Goal: Task Accomplishment & Management: Complete application form

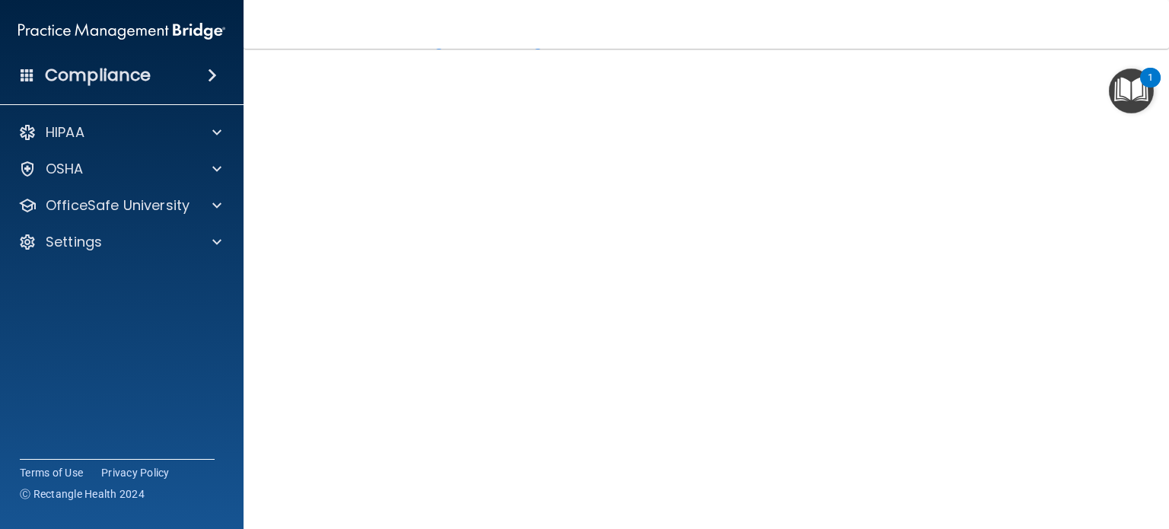
scroll to position [59, 0]
click at [214, 175] on span at bounding box center [216, 169] width 9 height 18
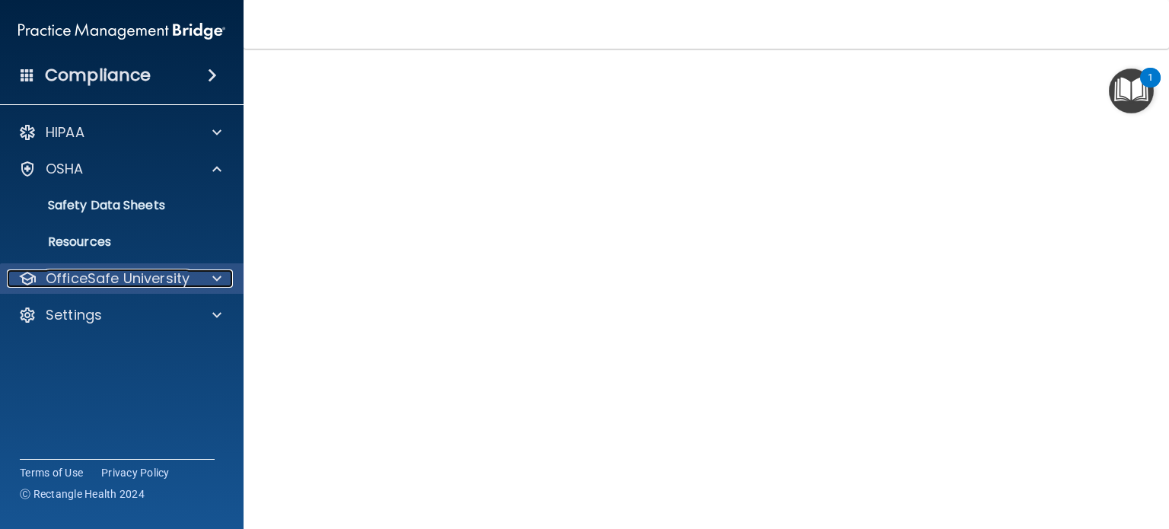
click at [212, 279] on div at bounding box center [215, 278] width 38 height 18
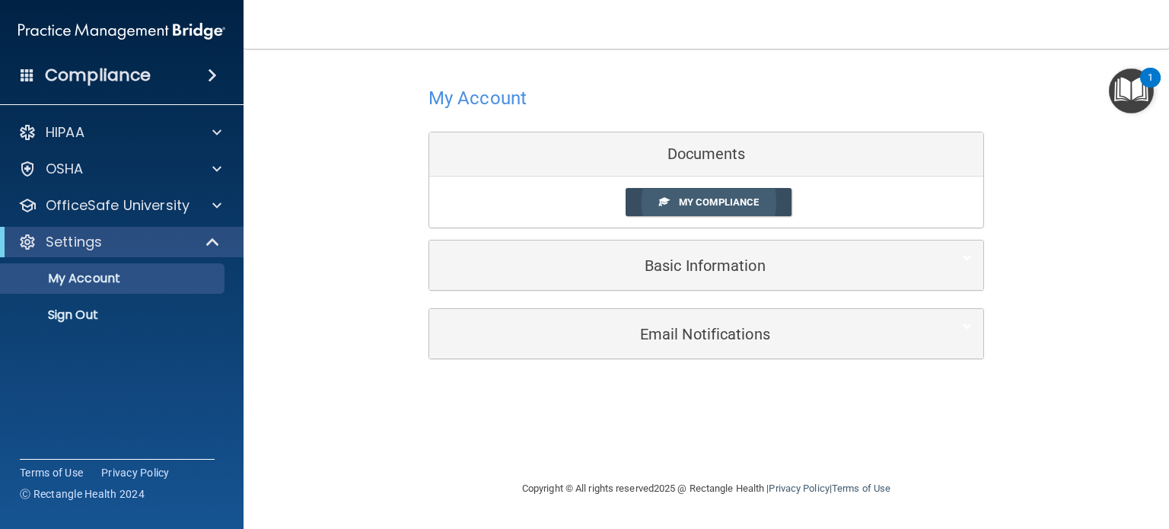
click at [677, 193] on link "My Compliance" at bounding box center [709, 202] width 167 height 28
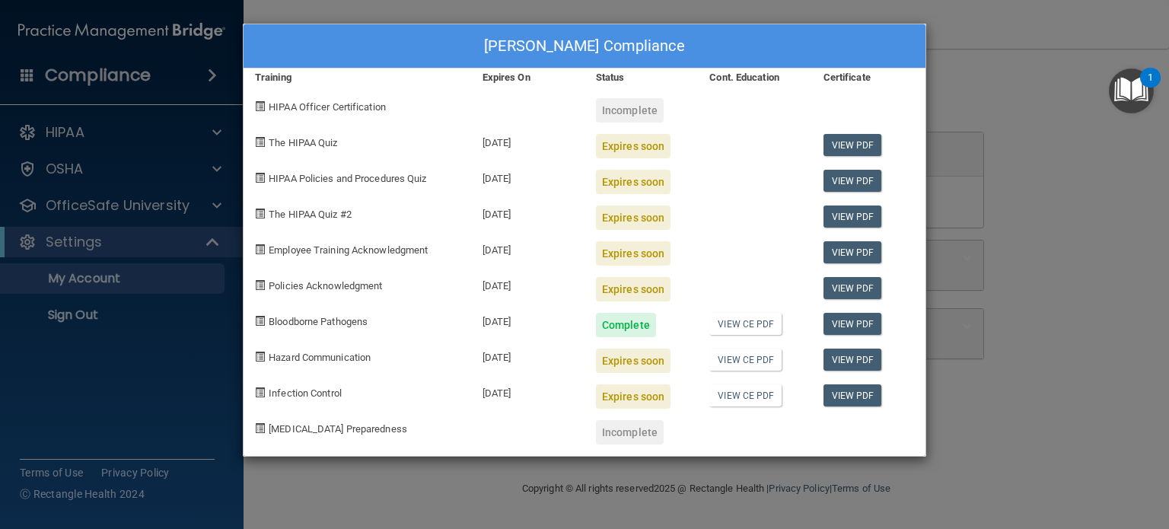
click at [972, 175] on div "Danielle Faix's Compliance Training Expires On Status Cont. Education Certifica…" at bounding box center [584, 264] width 1169 height 529
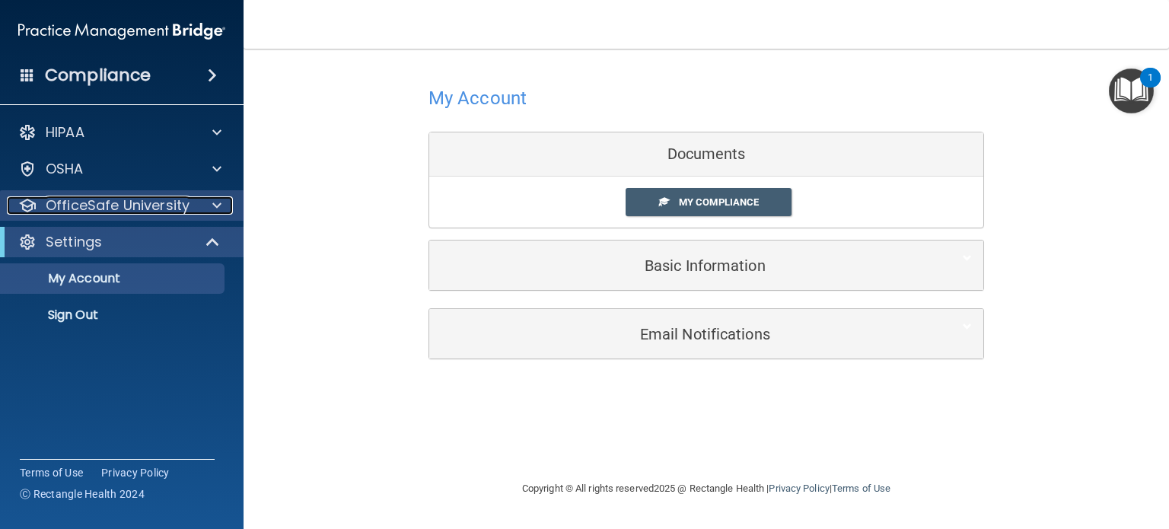
click at [191, 209] on div "OfficeSafe University" at bounding box center [101, 205] width 189 height 18
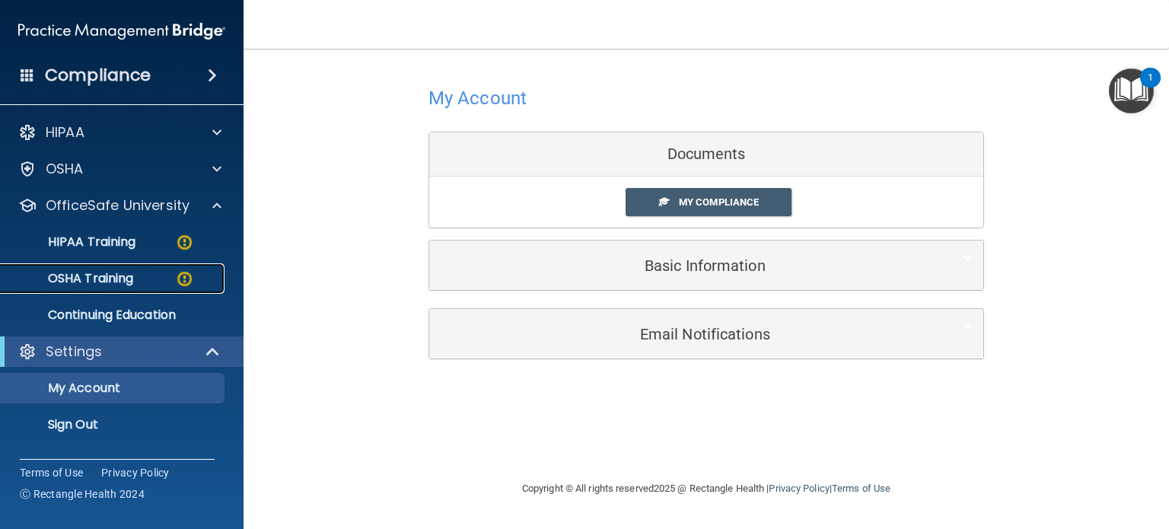
click at [154, 278] on div "OSHA Training" at bounding box center [114, 278] width 208 height 15
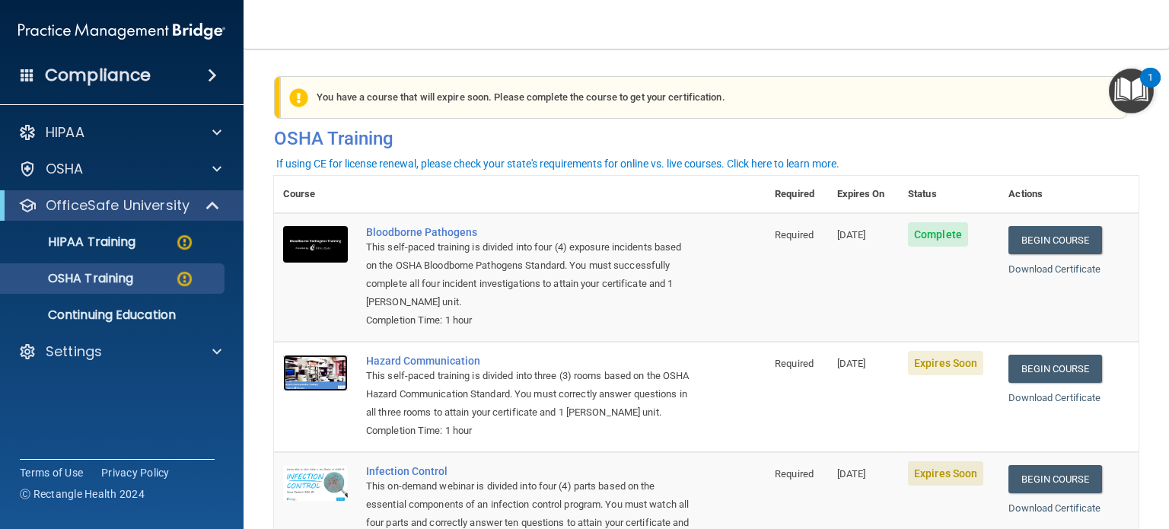
click at [311, 379] on img at bounding box center [315, 373] width 65 height 37
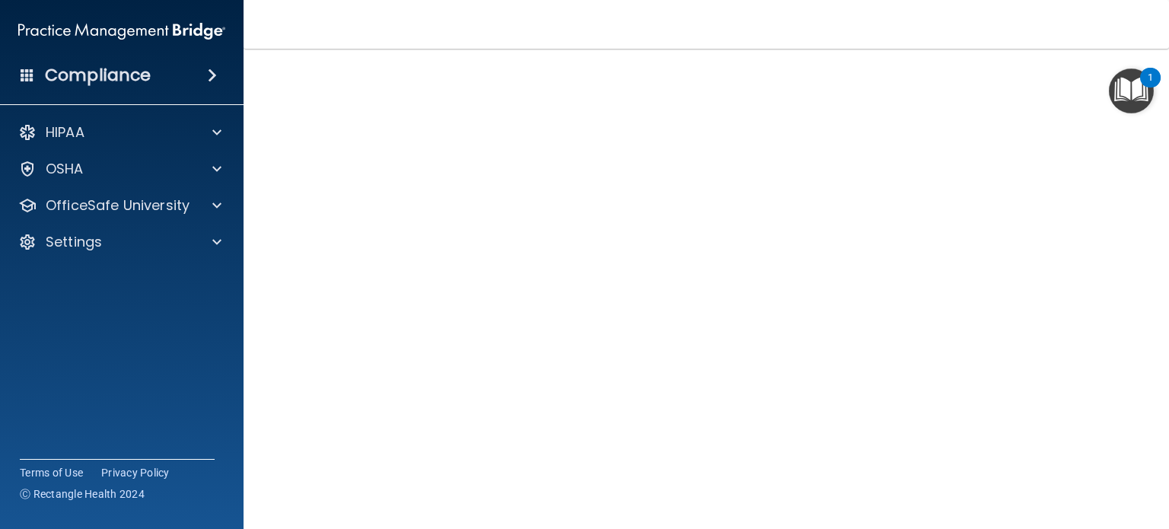
scroll to position [43, 0]
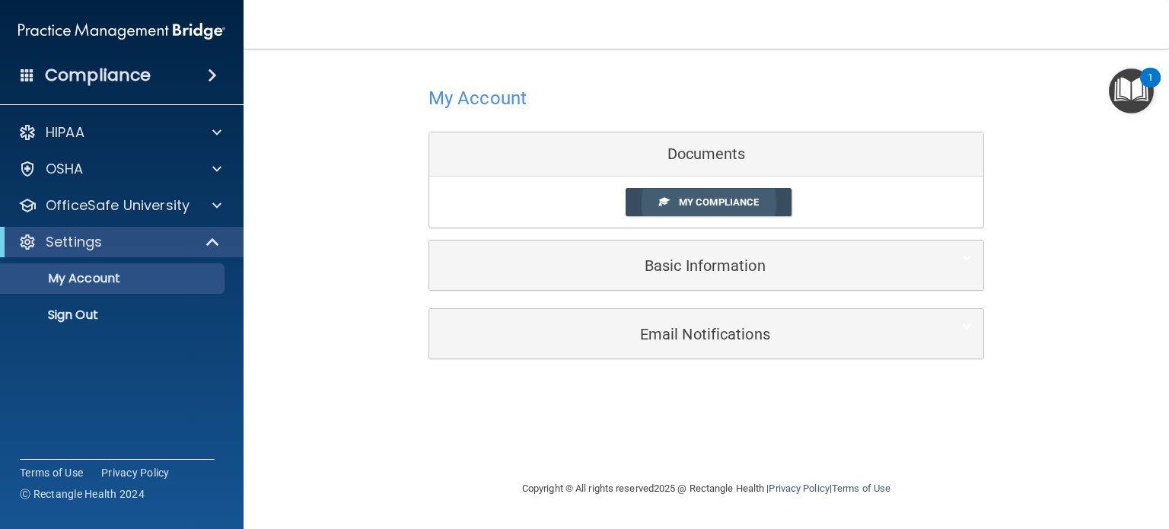
click at [671, 210] on link "My Compliance" at bounding box center [709, 202] width 167 height 28
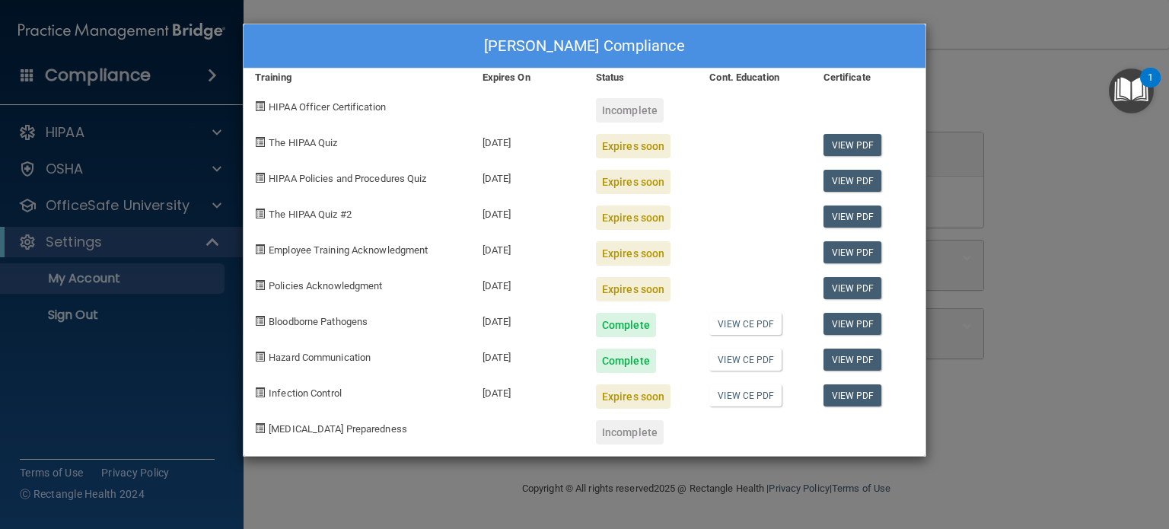
click at [134, 208] on div "Danielle Faix's Compliance Training Expires On Status Cont. Education Certifica…" at bounding box center [584, 264] width 1169 height 529
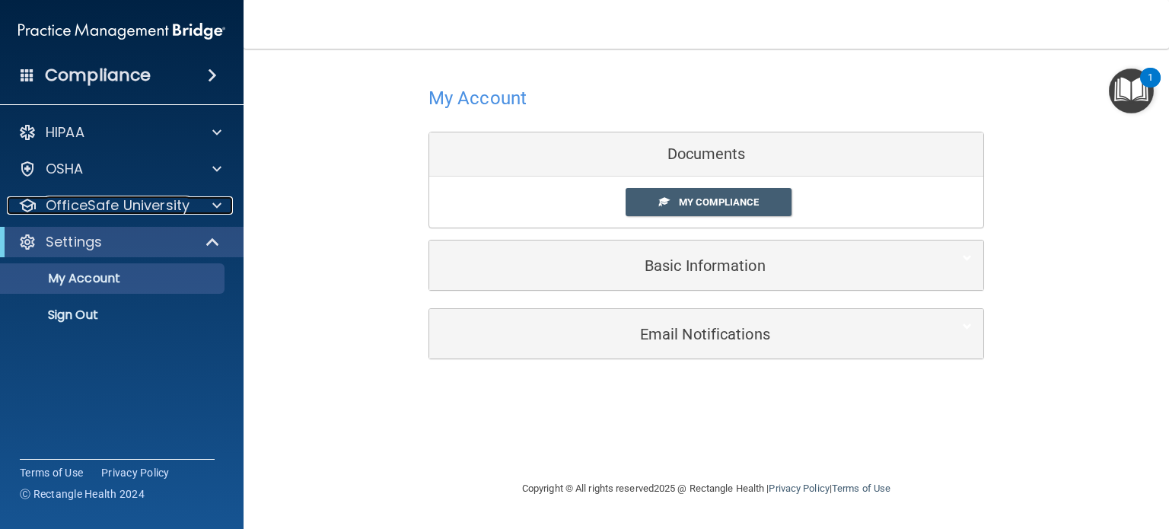
click at [134, 208] on p "OfficeSafe University" at bounding box center [118, 205] width 144 height 18
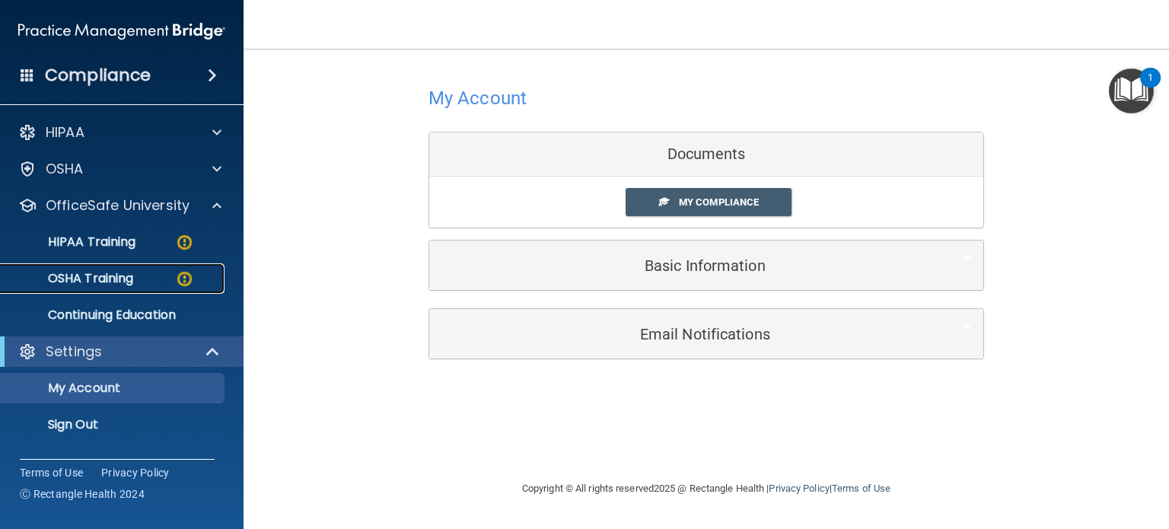
click at [133, 274] on p "OSHA Training" at bounding box center [71, 278] width 123 height 15
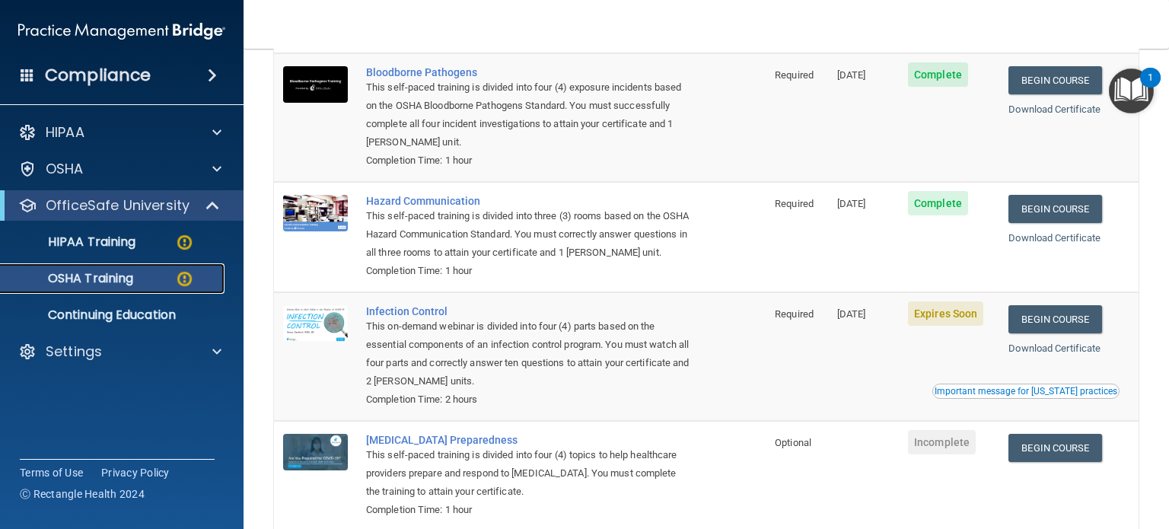
scroll to position [161, 0]
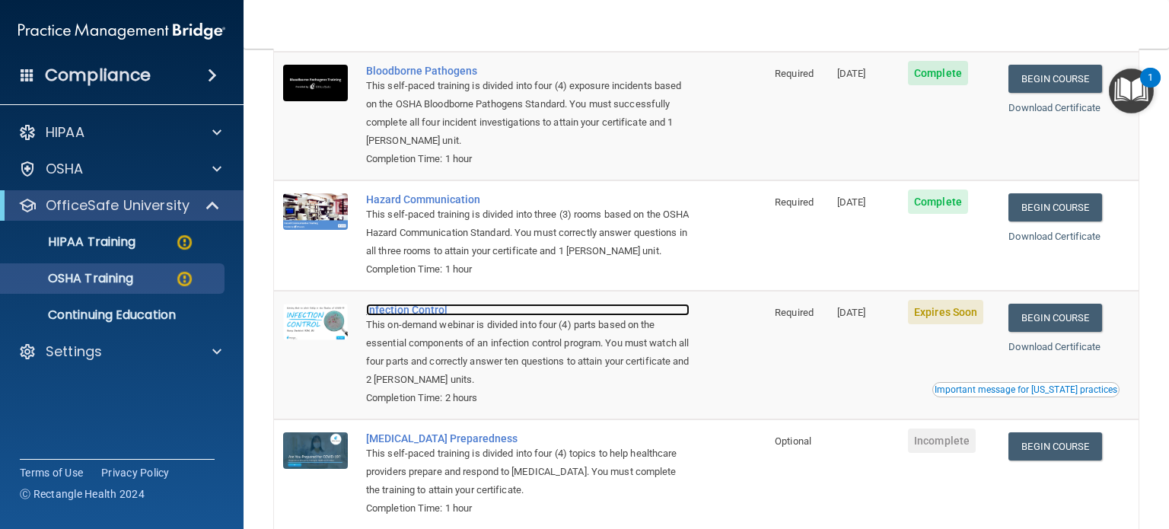
click at [404, 311] on div "Infection Control" at bounding box center [528, 310] width 324 height 12
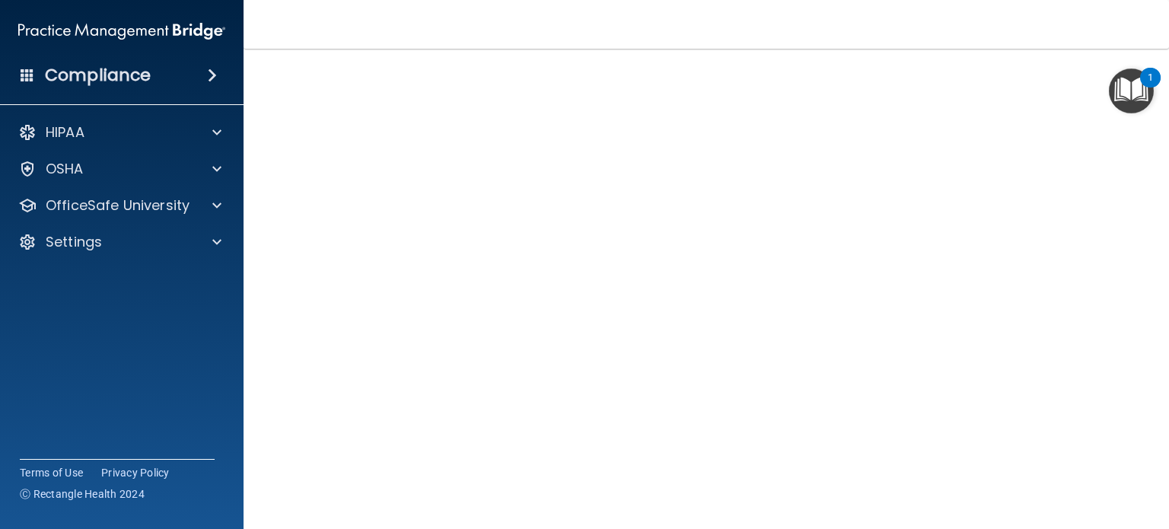
scroll to position [84, 0]
click at [215, 212] on span at bounding box center [216, 205] width 9 height 18
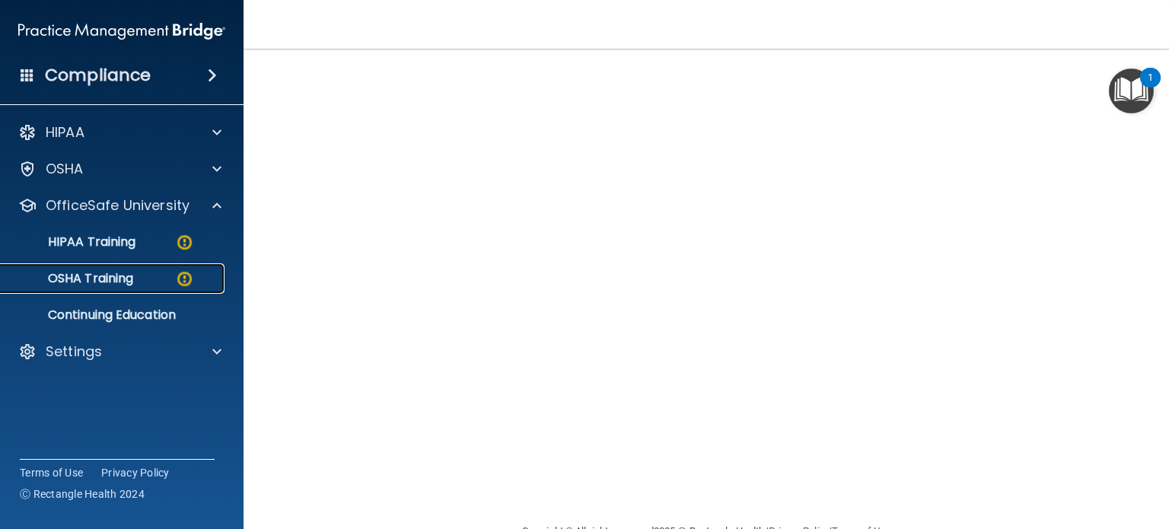
click at [183, 275] on img at bounding box center [184, 278] width 19 height 19
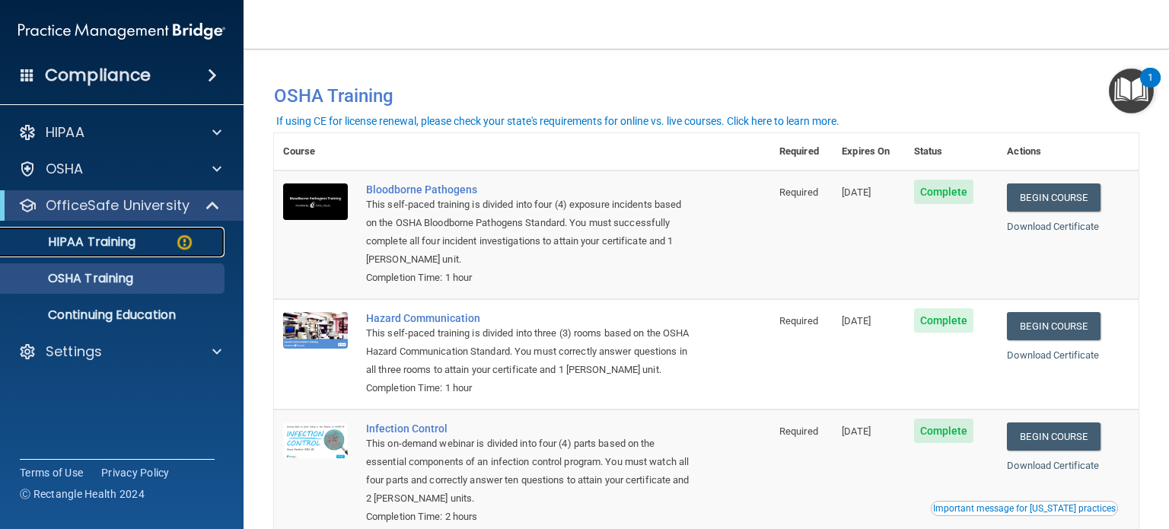
click at [124, 242] on p "HIPAA Training" at bounding box center [73, 241] width 126 height 15
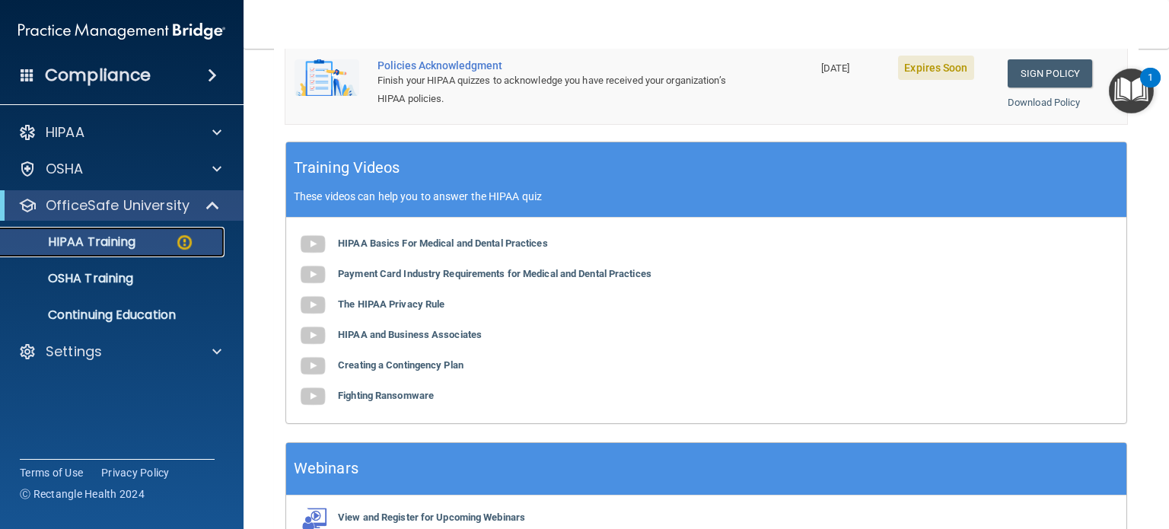
scroll to position [537, 0]
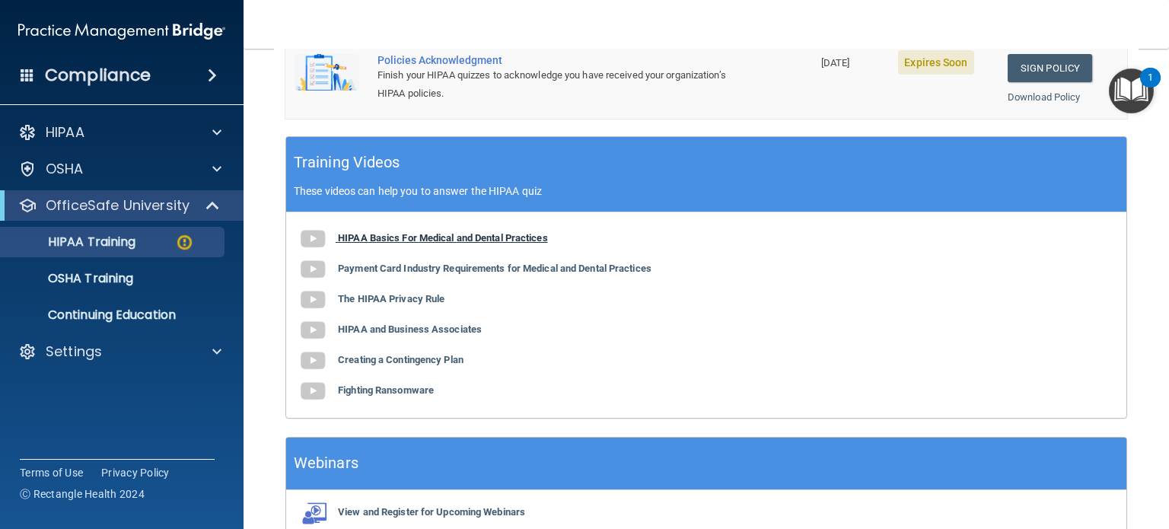
click at [413, 232] on b "HIPAA Basics For Medical and Dental Practices" at bounding box center [443, 237] width 210 height 11
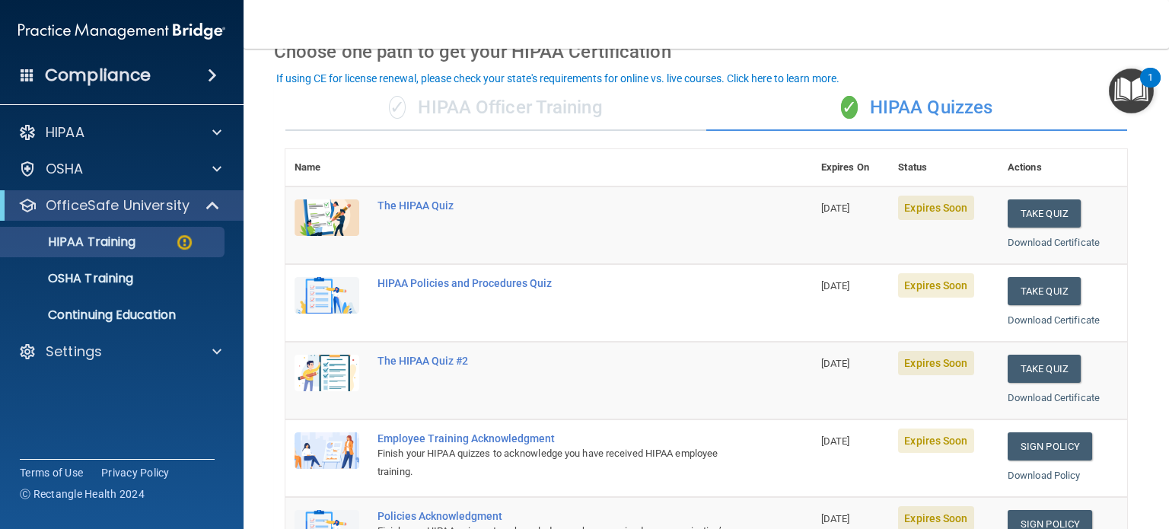
scroll to position [43, 0]
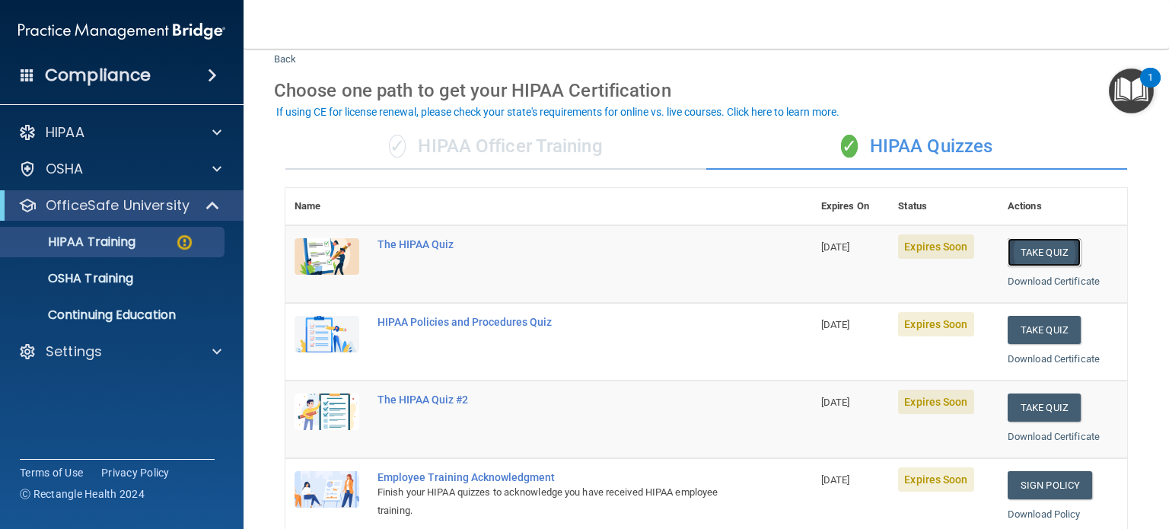
click at [1044, 249] on button "Take Quiz" at bounding box center [1044, 252] width 73 height 28
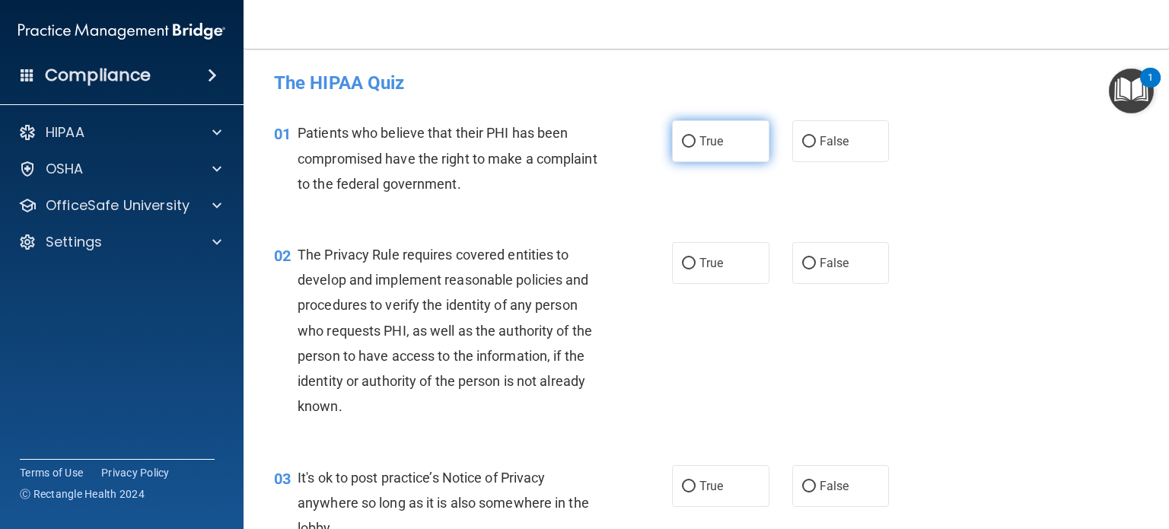
click at [687, 151] on label "True" at bounding box center [720, 141] width 97 height 42
click at [687, 148] on input "True" at bounding box center [689, 141] width 14 height 11
radio input "true"
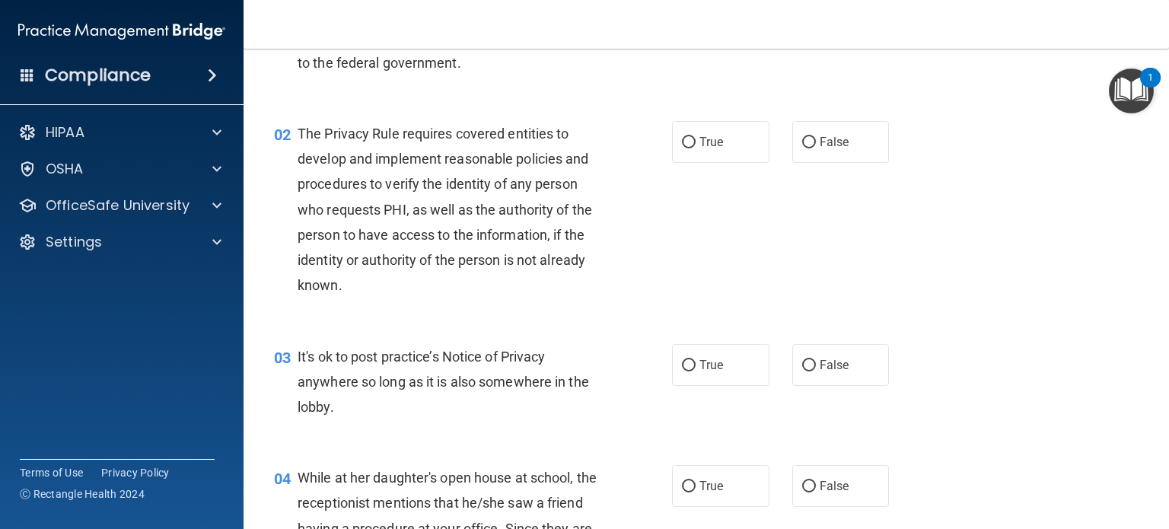
scroll to position [122, 0]
click at [697, 134] on label "True" at bounding box center [720, 141] width 97 height 42
click at [696, 136] on input "True" at bounding box center [689, 141] width 14 height 11
radio input "true"
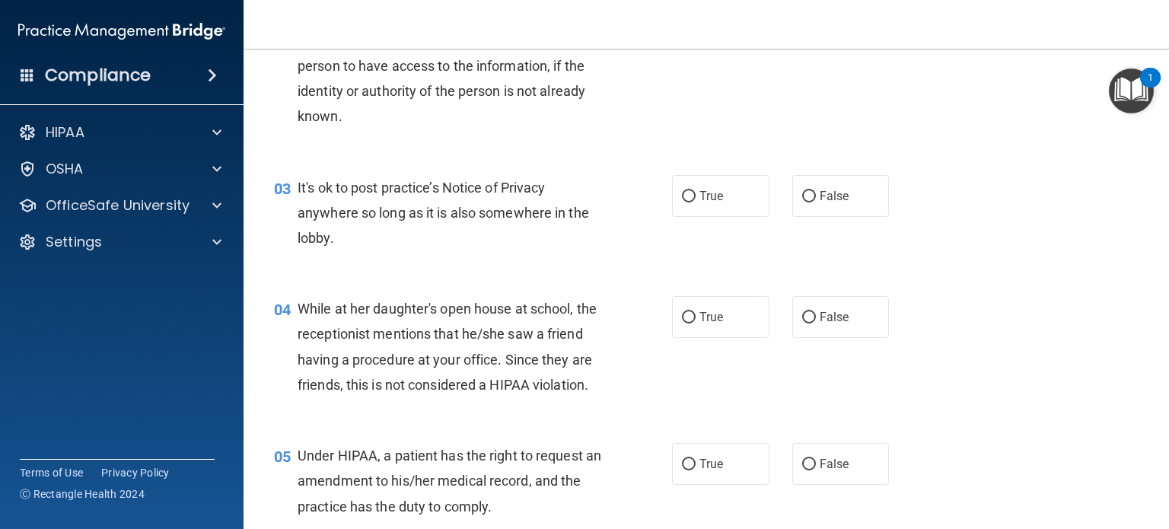
scroll to position [292, 0]
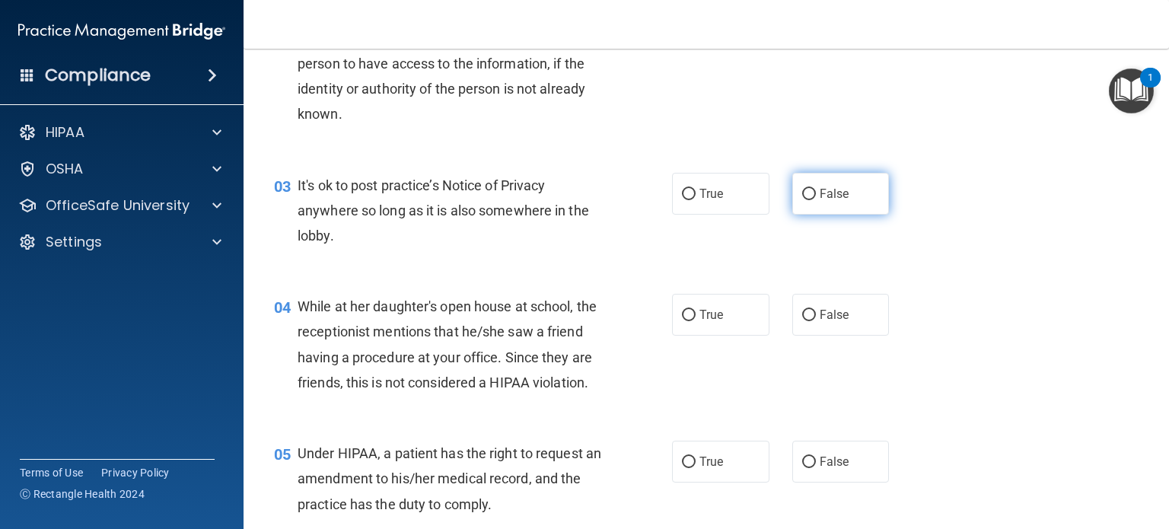
click at [811, 212] on label "False" at bounding box center [840, 194] width 97 height 42
click at [811, 200] on input "False" at bounding box center [809, 194] width 14 height 11
radio input "true"
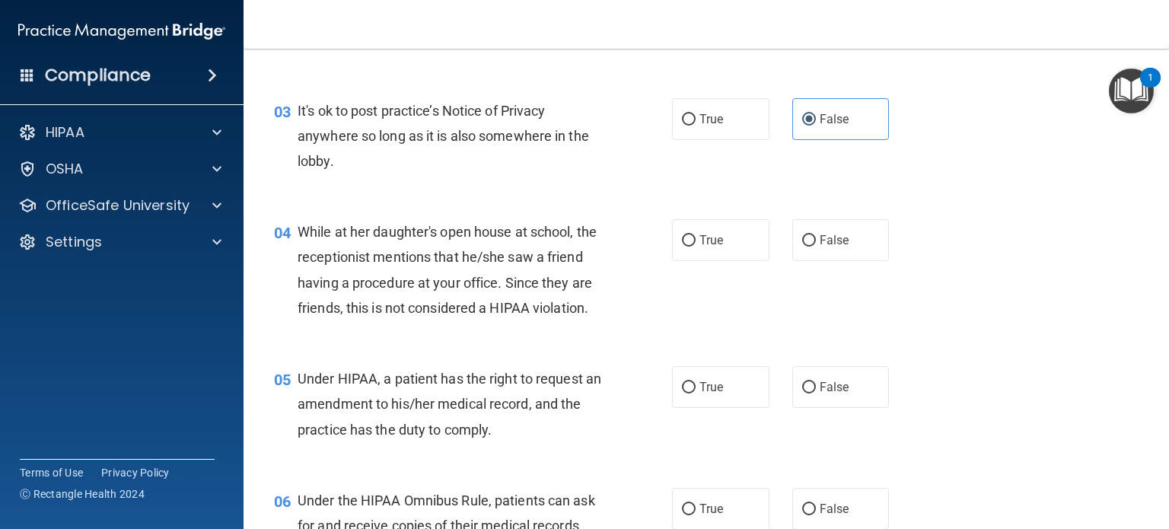
scroll to position [375, 0]
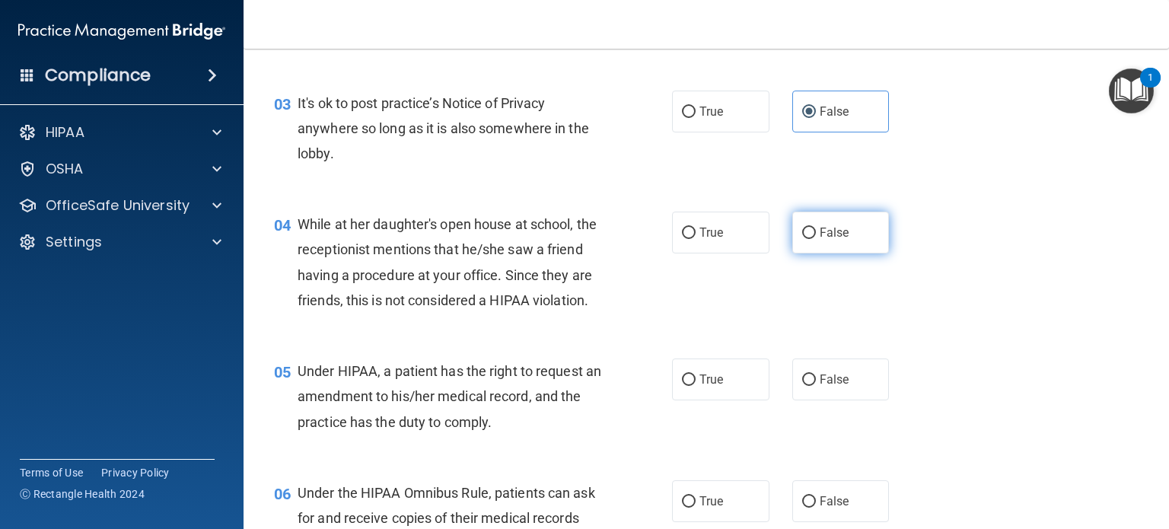
click at [835, 228] on span "False" at bounding box center [835, 232] width 30 height 14
click at [816, 228] on input "False" at bounding box center [809, 233] width 14 height 11
radio input "true"
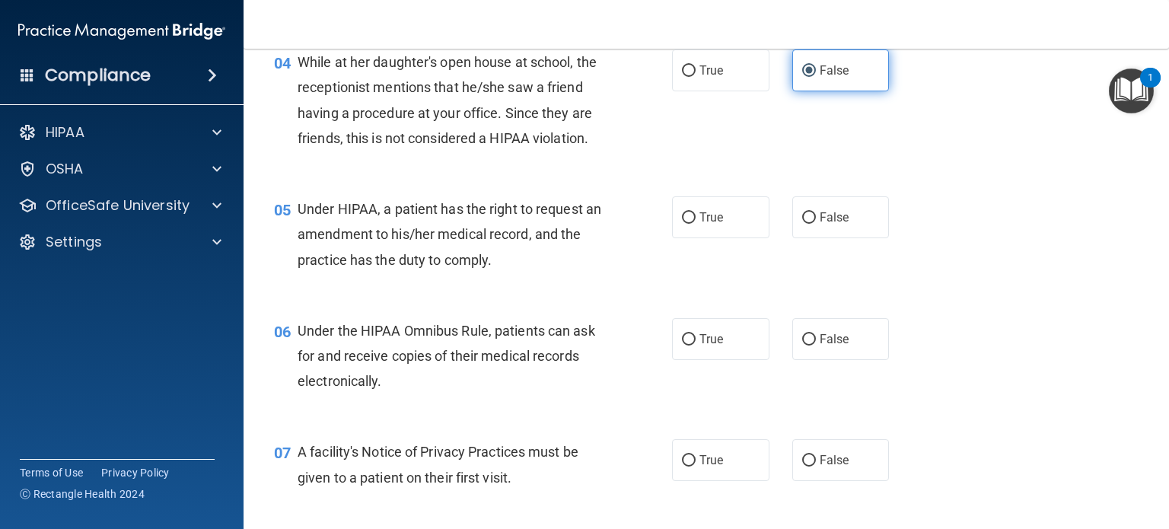
scroll to position [537, 0]
click at [720, 233] on label "True" at bounding box center [720, 217] width 97 height 42
click at [696, 223] on input "True" at bounding box center [689, 217] width 14 height 11
radio input "true"
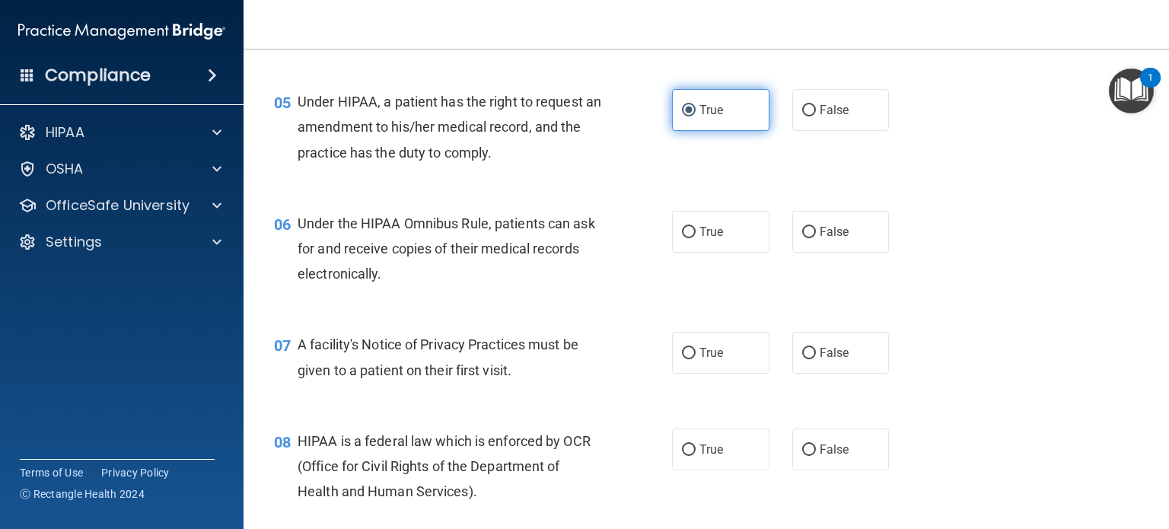
scroll to position [649, 0]
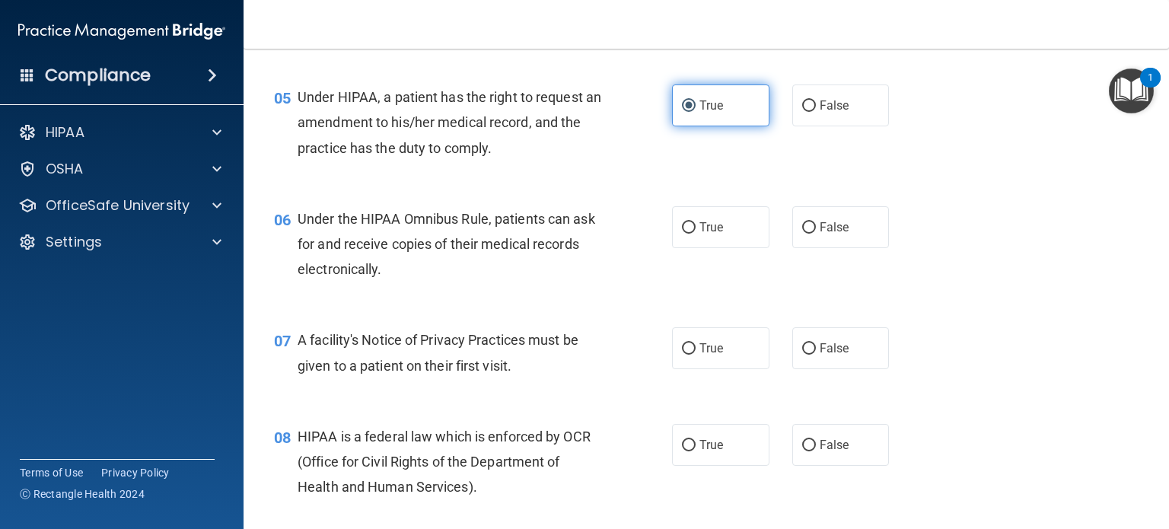
click at [720, 233] on span "True" at bounding box center [712, 227] width 24 height 14
click at [696, 233] on input "True" at bounding box center [689, 227] width 14 height 11
radio input "true"
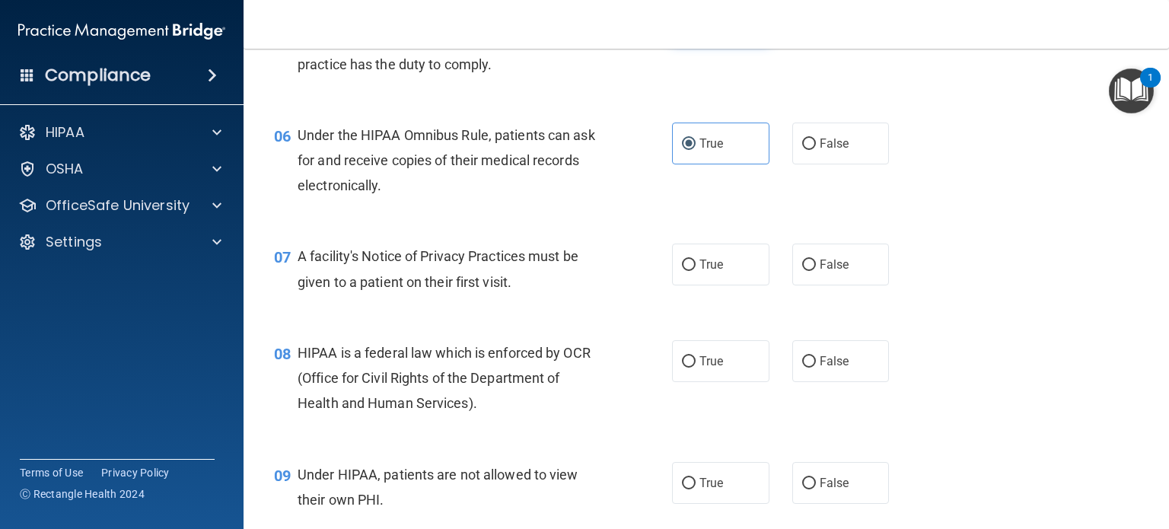
scroll to position [734, 0]
click at [721, 251] on label "True" at bounding box center [720, 263] width 97 height 42
click at [696, 258] on input "True" at bounding box center [689, 263] width 14 height 11
radio input "true"
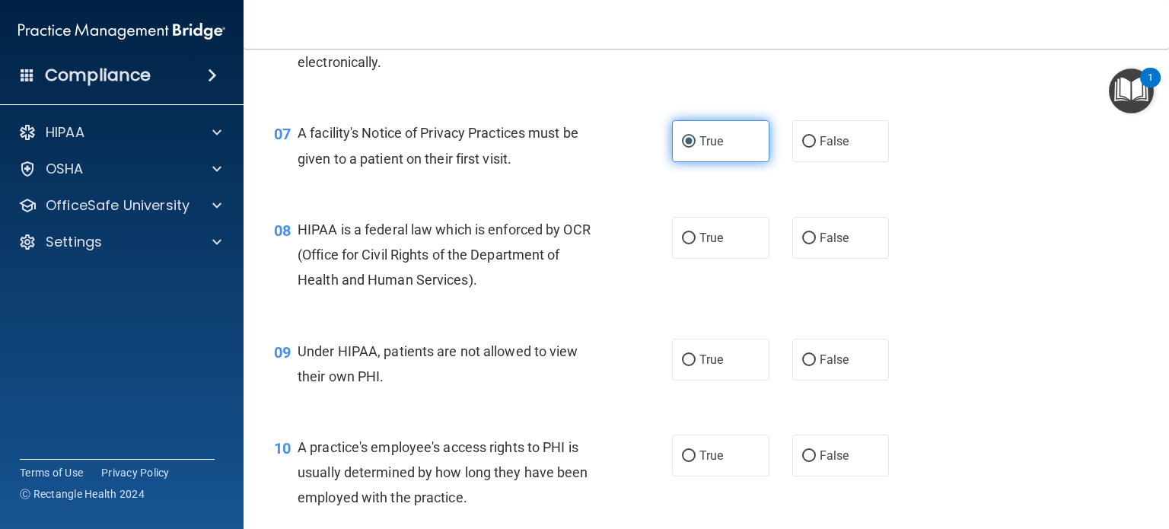
scroll to position [862, 0]
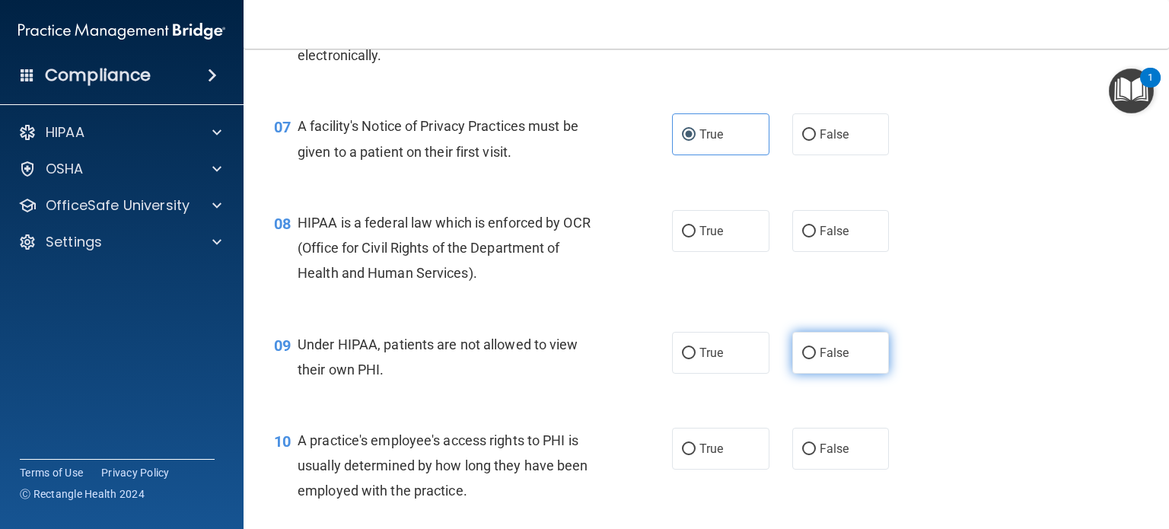
click at [802, 352] on input "False" at bounding box center [809, 353] width 14 height 11
radio input "true"
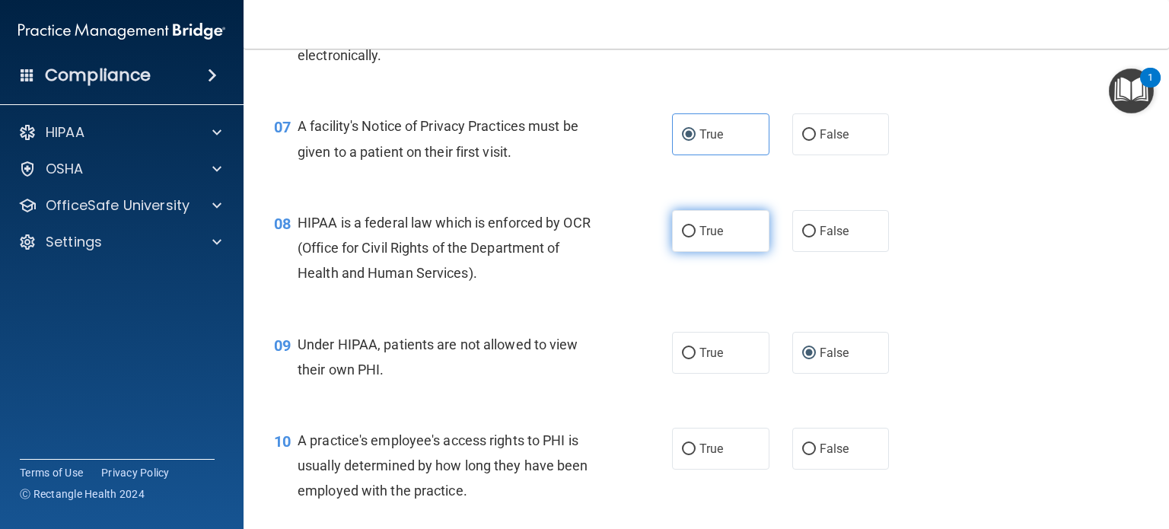
click at [692, 237] on label "True" at bounding box center [720, 231] width 97 height 42
click at [692, 237] on input "True" at bounding box center [689, 231] width 14 height 11
radio input "true"
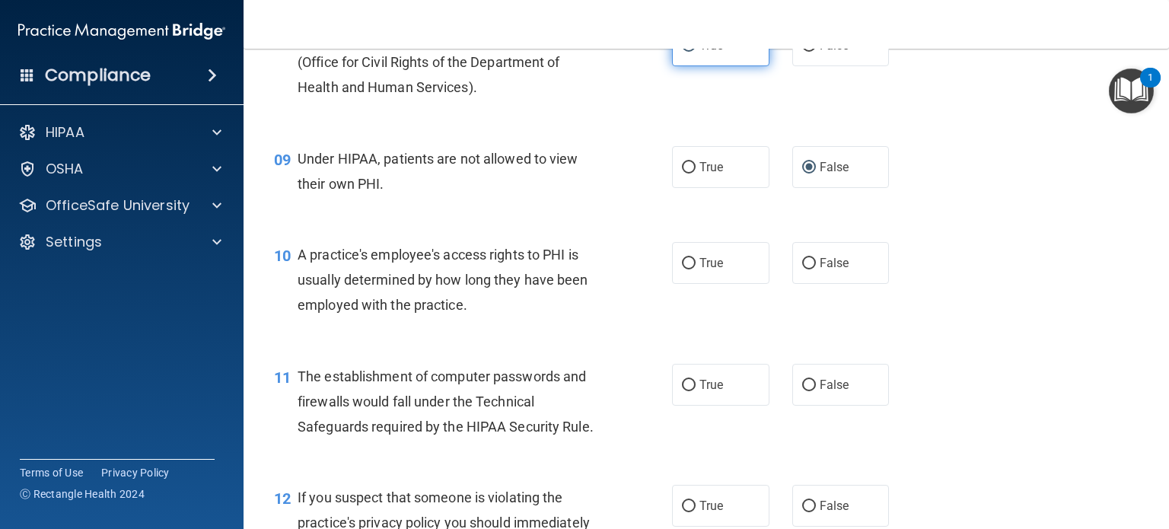
scroll to position [1075, 0]
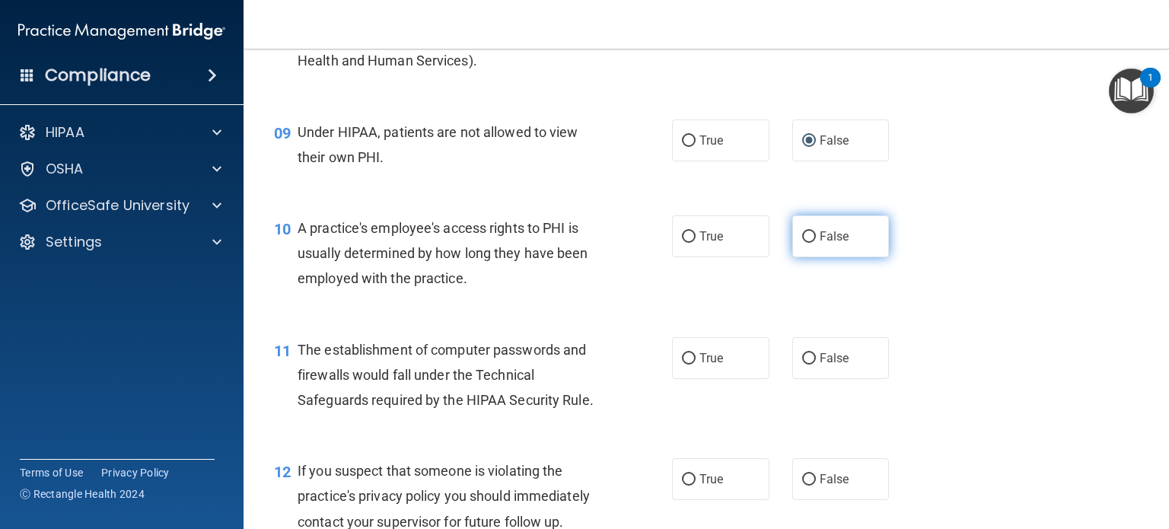
click at [804, 245] on label "False" at bounding box center [840, 236] width 97 height 42
click at [804, 243] on input "False" at bounding box center [809, 236] width 14 height 11
radio input "true"
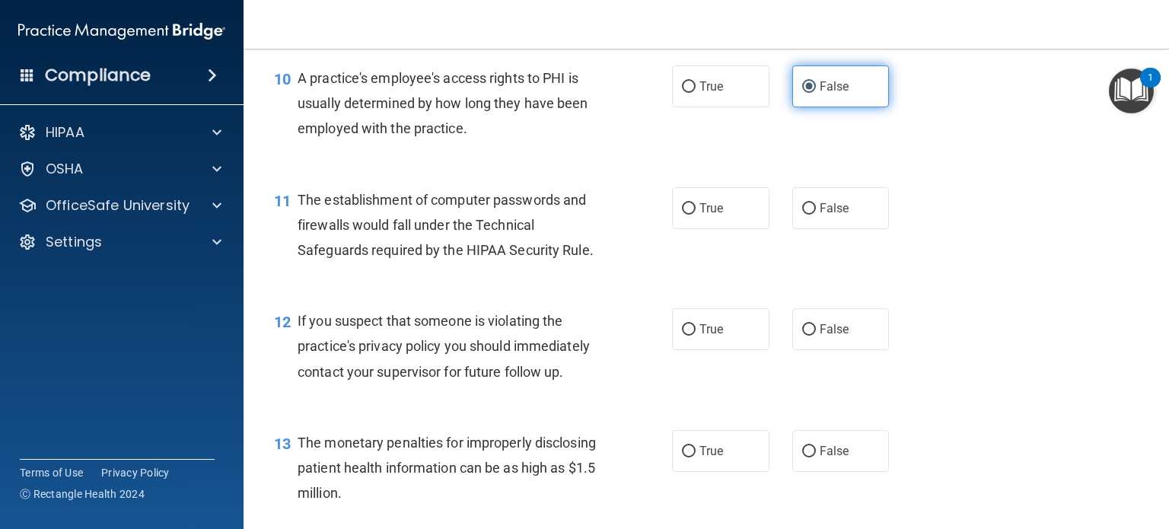
scroll to position [1226, 0]
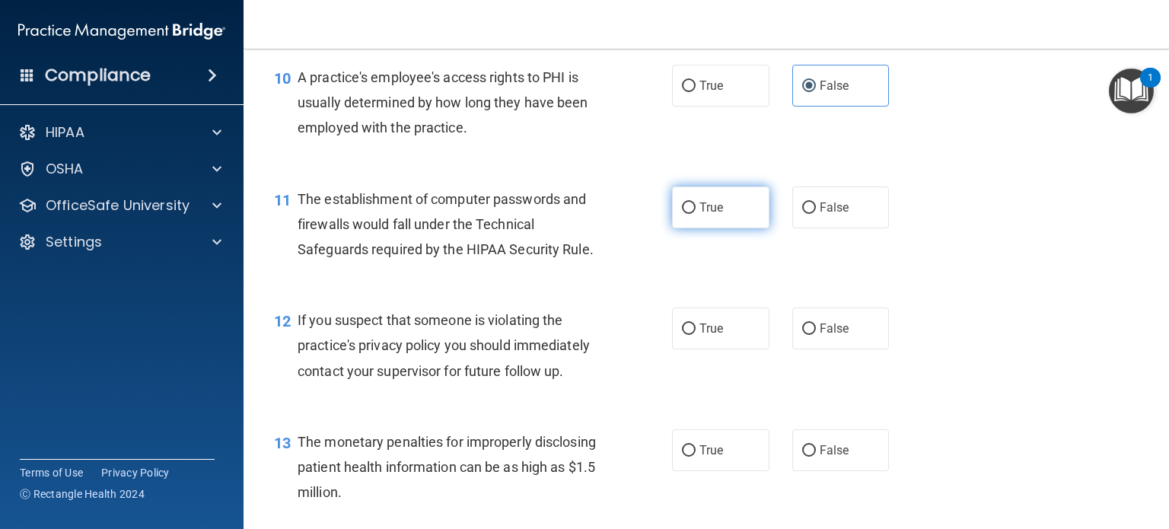
click at [731, 220] on label "True" at bounding box center [720, 208] width 97 height 42
click at [696, 214] on input "True" at bounding box center [689, 207] width 14 height 11
radio input "true"
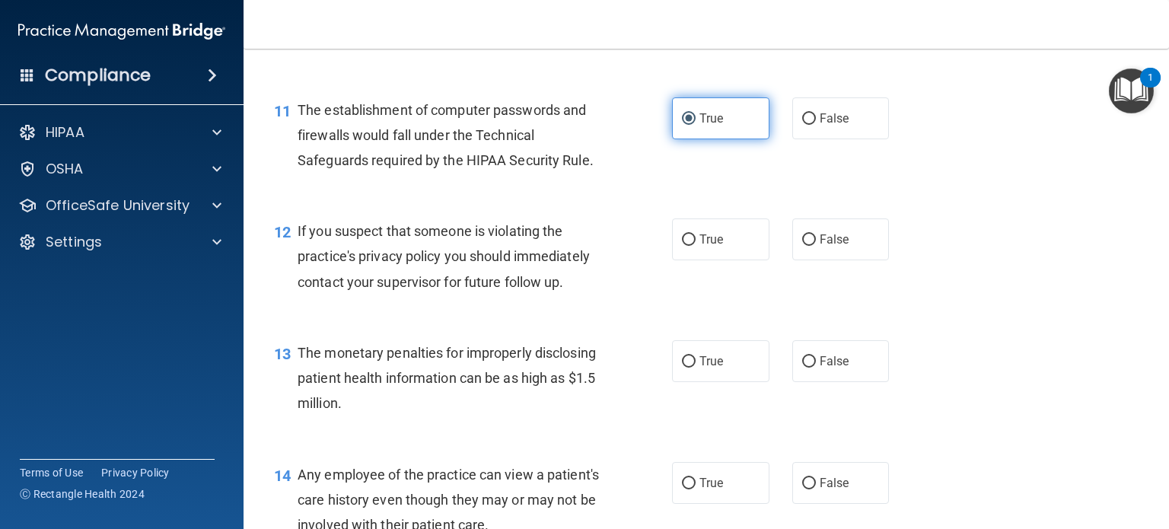
scroll to position [1316, 0]
click at [725, 238] on label "True" at bounding box center [720, 238] width 97 height 42
click at [696, 238] on input "True" at bounding box center [689, 238] width 14 height 11
radio input "true"
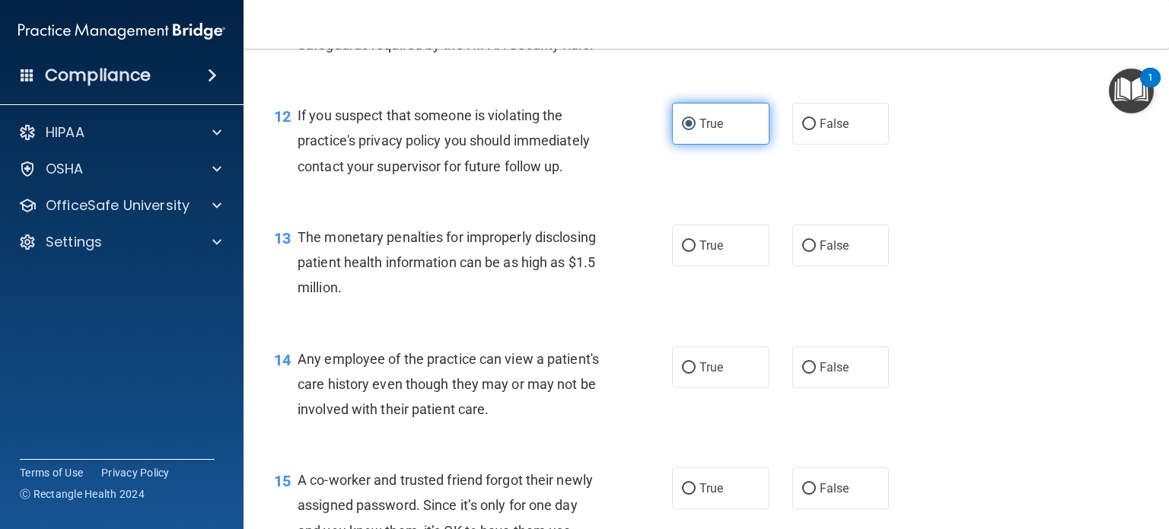
scroll to position [1443, 0]
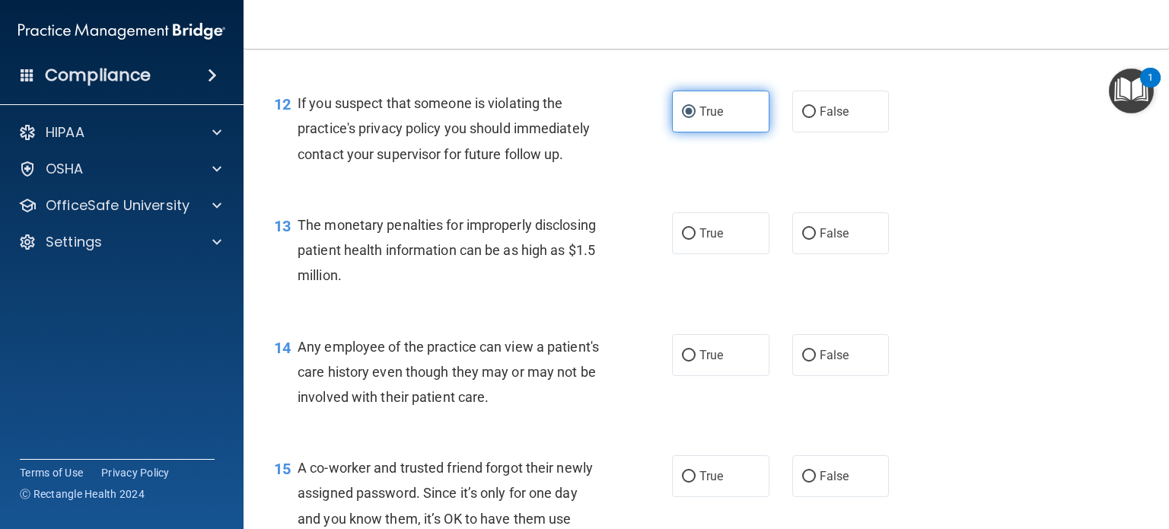
click at [703, 238] on span "True" at bounding box center [712, 233] width 24 height 14
click at [696, 238] on input "True" at bounding box center [689, 233] width 14 height 11
radio input "true"
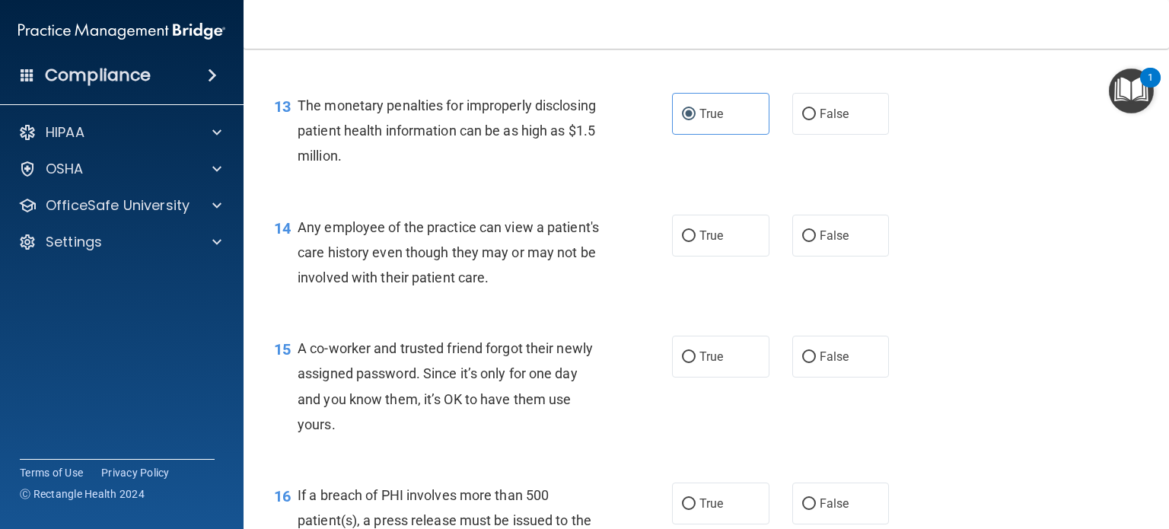
scroll to position [1586, 0]
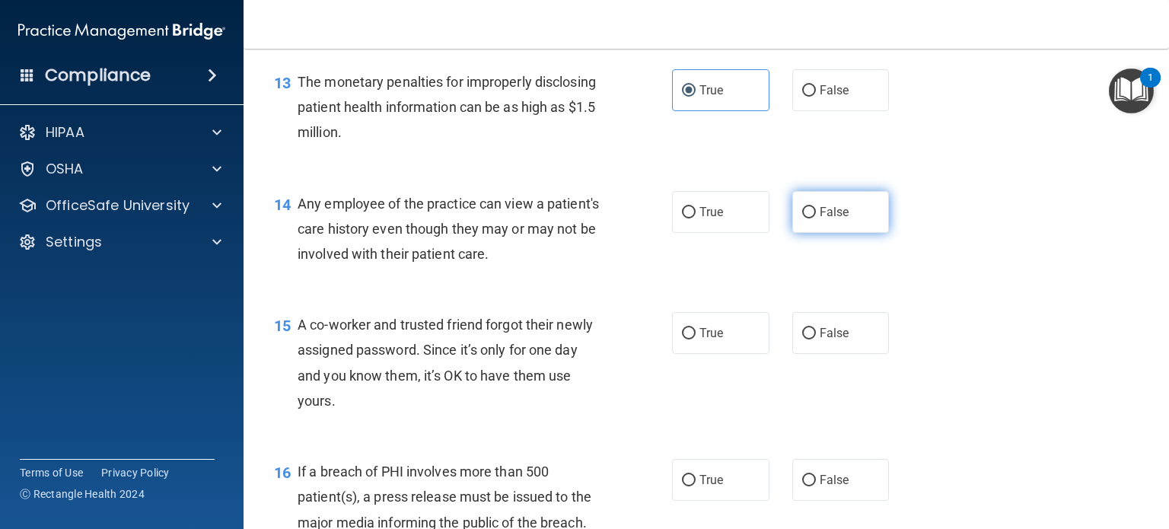
click at [840, 227] on label "False" at bounding box center [840, 212] width 97 height 42
click at [816, 218] on input "False" at bounding box center [809, 212] width 14 height 11
radio input "true"
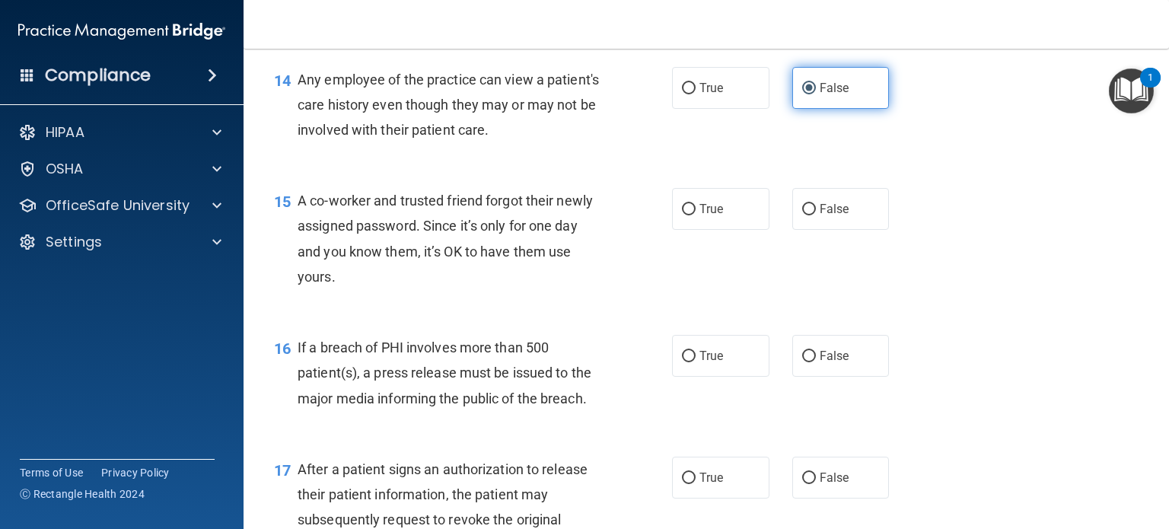
scroll to position [1711, 0]
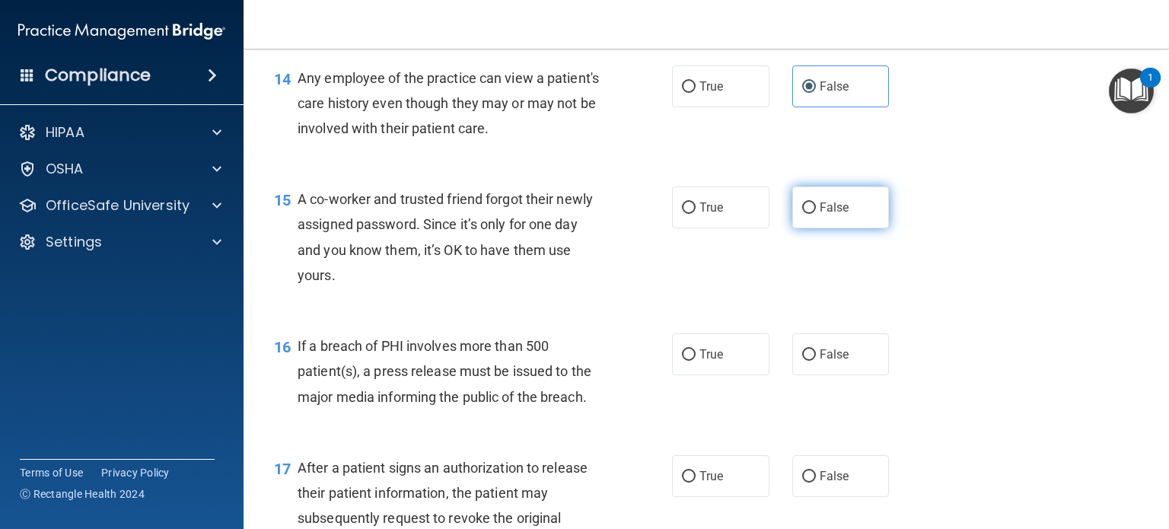
click at [821, 225] on label "False" at bounding box center [840, 208] width 97 height 42
click at [816, 214] on input "False" at bounding box center [809, 207] width 14 height 11
radio input "true"
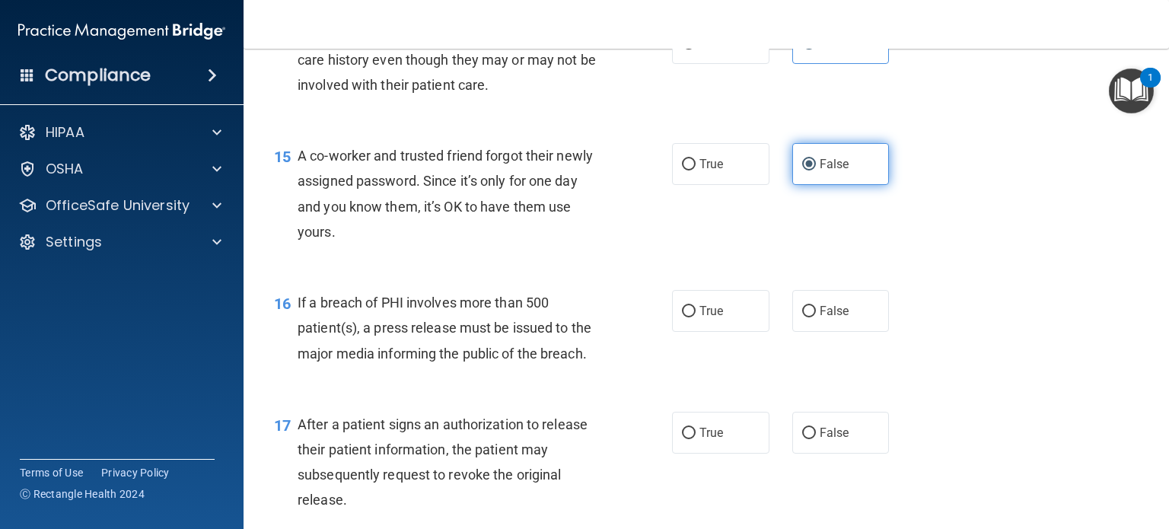
scroll to position [1759, 0]
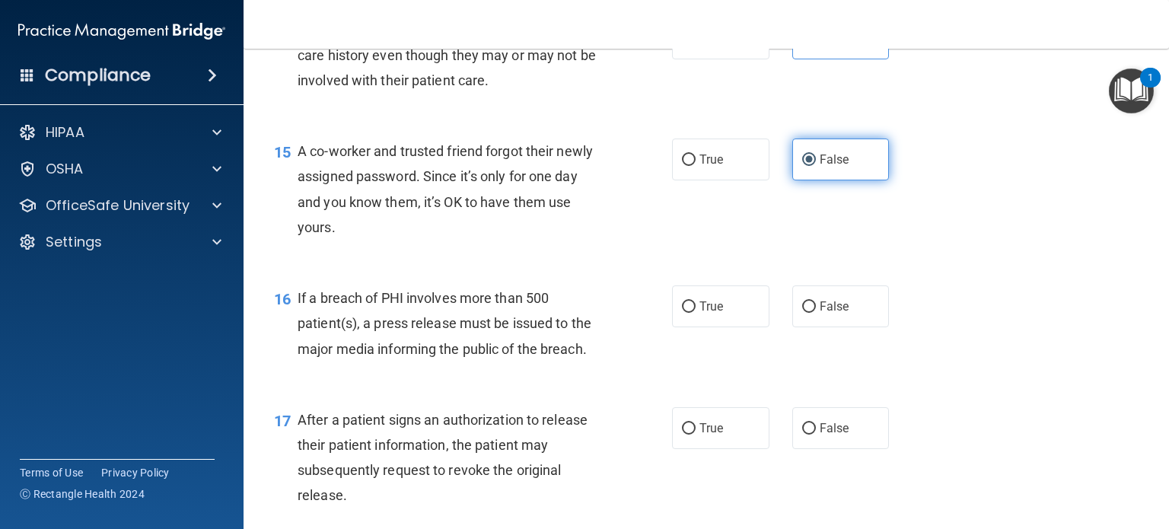
click at [821, 225] on div "15 A co-worker and trusted friend forgot their newly assigned password. Since i…" at bounding box center [707, 193] width 888 height 147
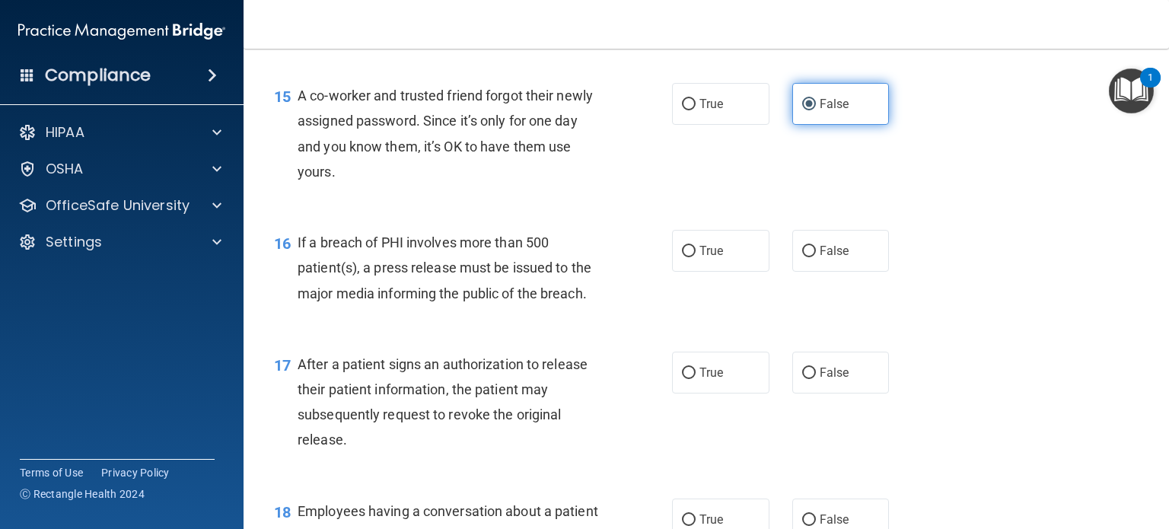
scroll to position [1817, 0]
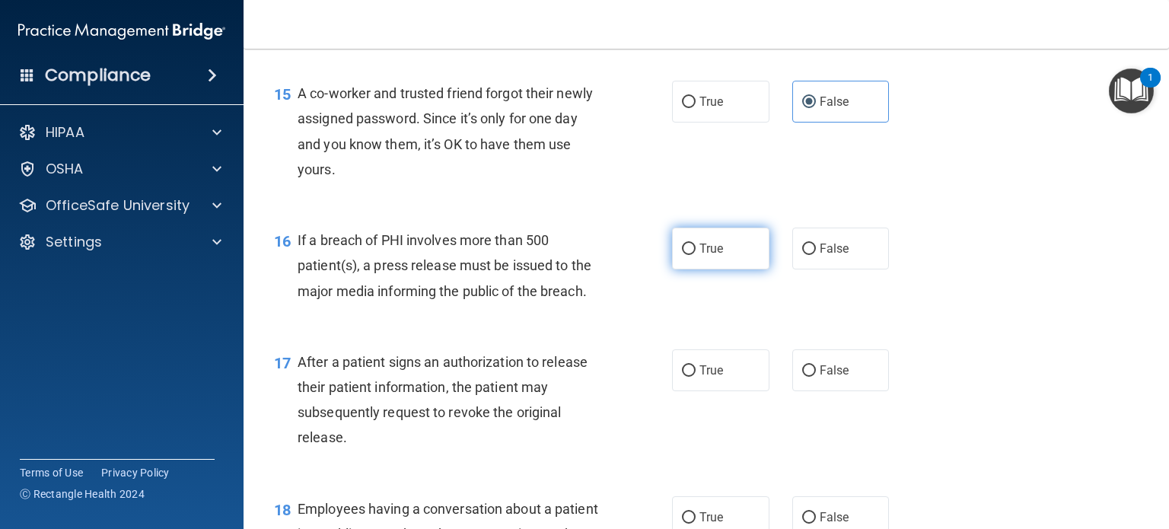
click at [732, 250] on label "True" at bounding box center [720, 249] width 97 height 42
click at [696, 250] on input "True" at bounding box center [689, 249] width 14 height 11
radio input "true"
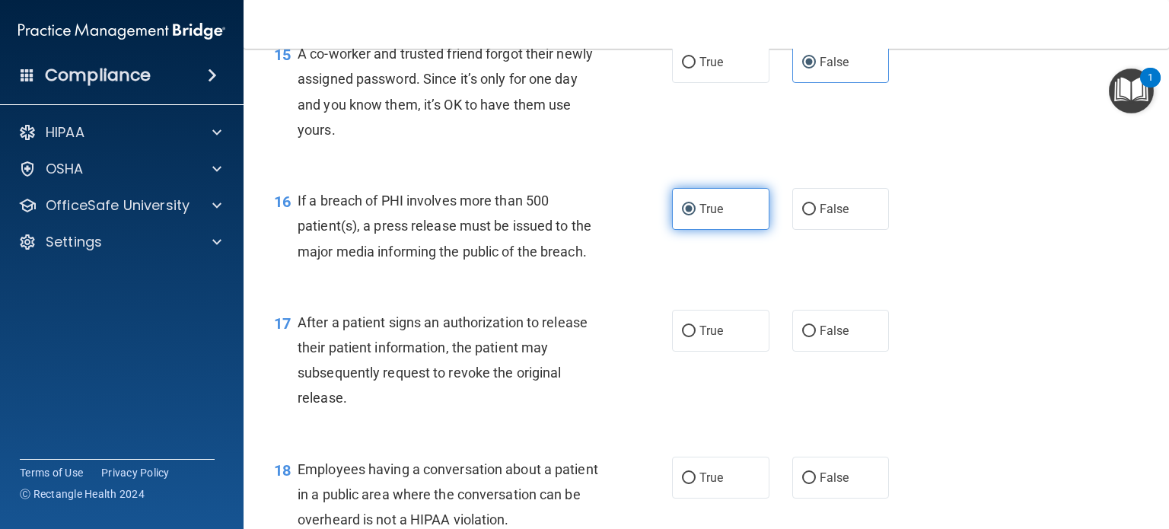
scroll to position [1863, 0]
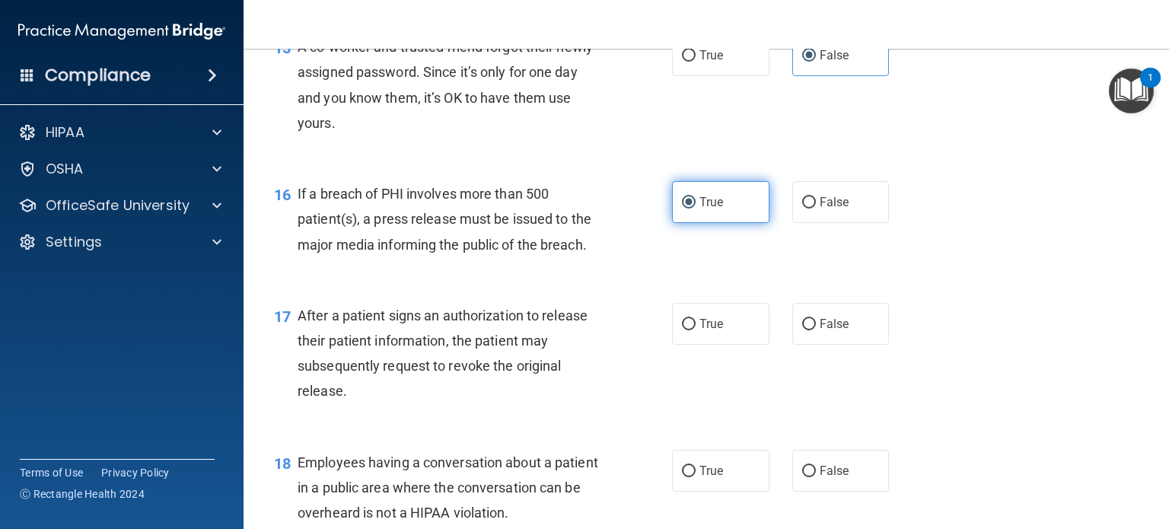
click at [732, 250] on div "16 If a breach of PHI involves more than 500 patient(s), a press release must b…" at bounding box center [707, 223] width 888 height 122
click at [699, 336] on label "True" at bounding box center [720, 324] width 97 height 42
click at [696, 330] on input "True" at bounding box center [689, 324] width 14 height 11
radio input "true"
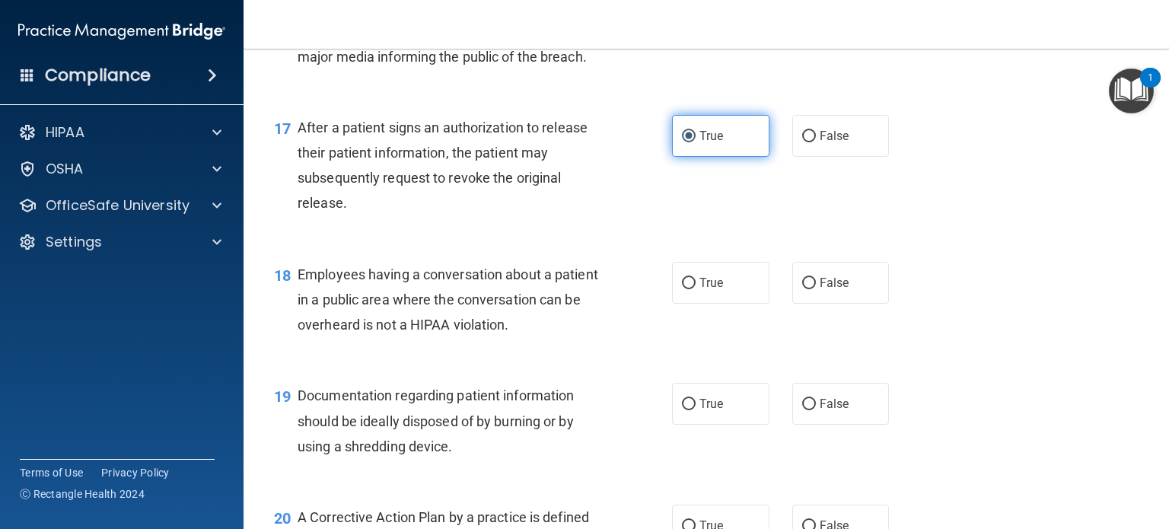
scroll to position [2052, 0]
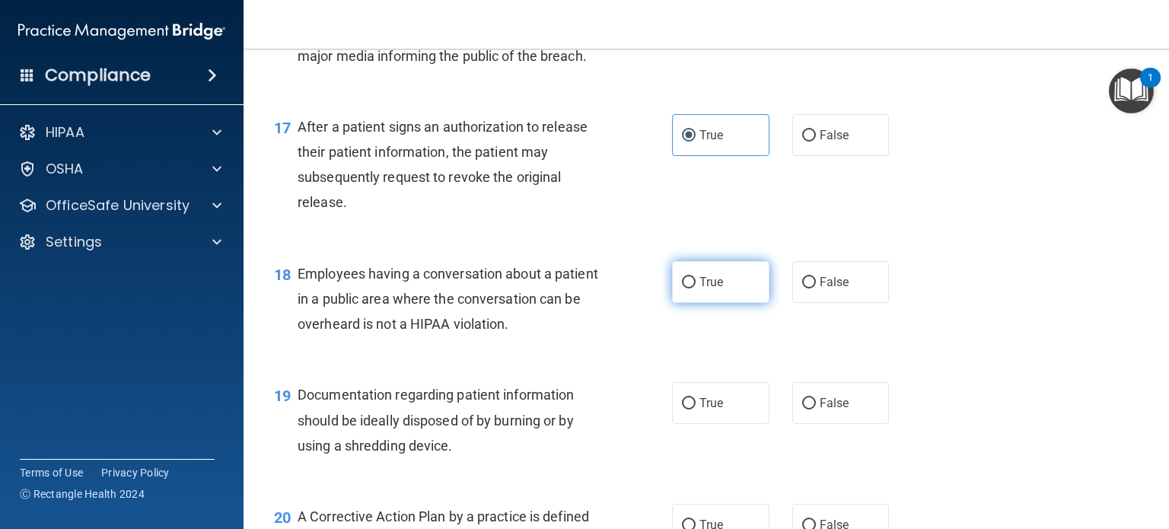
click at [744, 295] on label "True" at bounding box center [720, 282] width 97 height 42
click at [696, 289] on input "True" at bounding box center [689, 282] width 14 height 11
radio input "true"
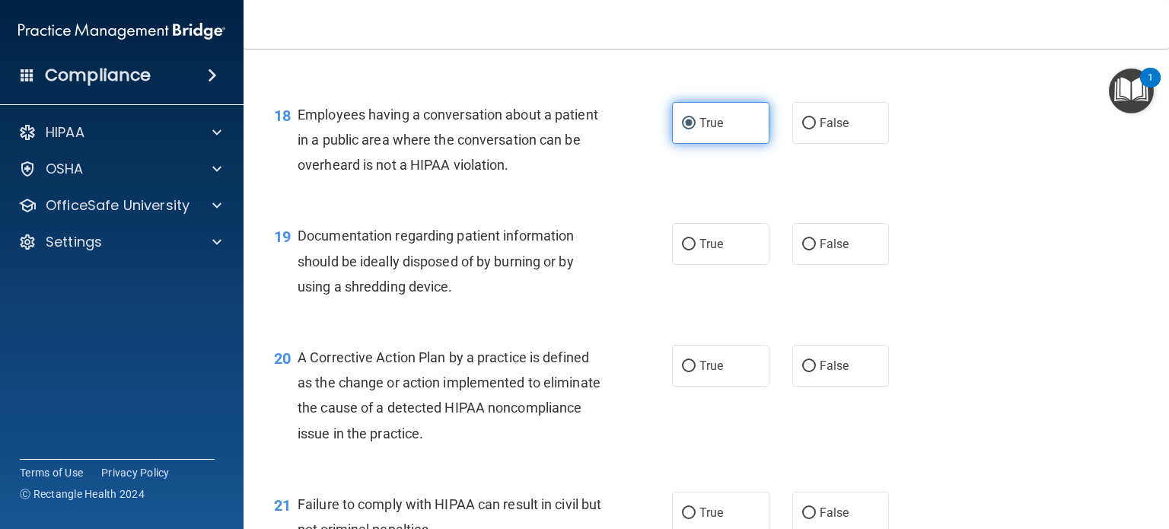
scroll to position [2214, 0]
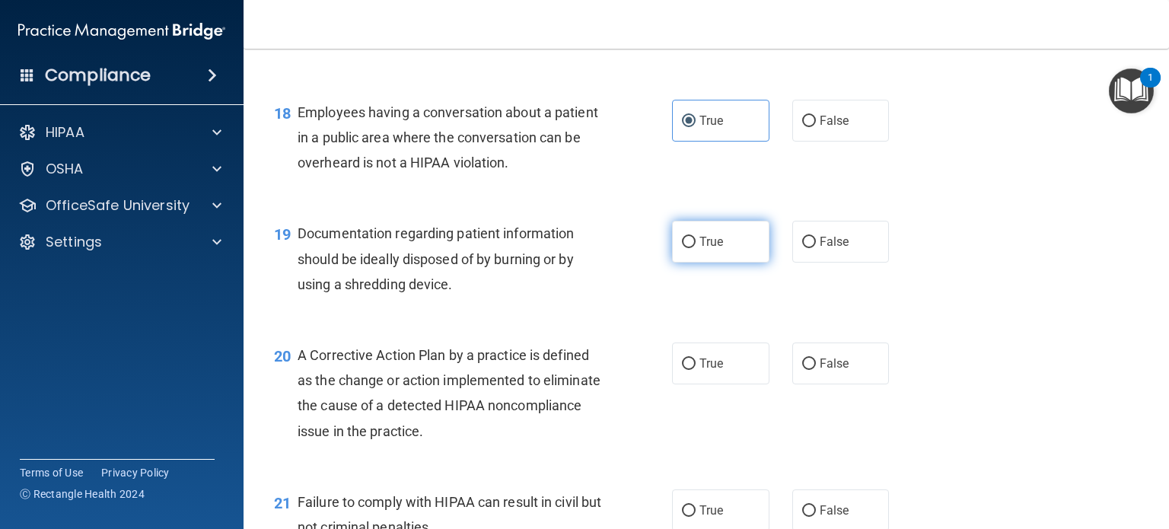
click at [705, 263] on label "True" at bounding box center [720, 242] width 97 height 42
click at [696, 248] on input "True" at bounding box center [689, 242] width 14 height 11
radio input "true"
click at [705, 263] on label "True" at bounding box center [720, 242] width 97 height 42
click at [696, 248] on input "True" at bounding box center [689, 242] width 14 height 11
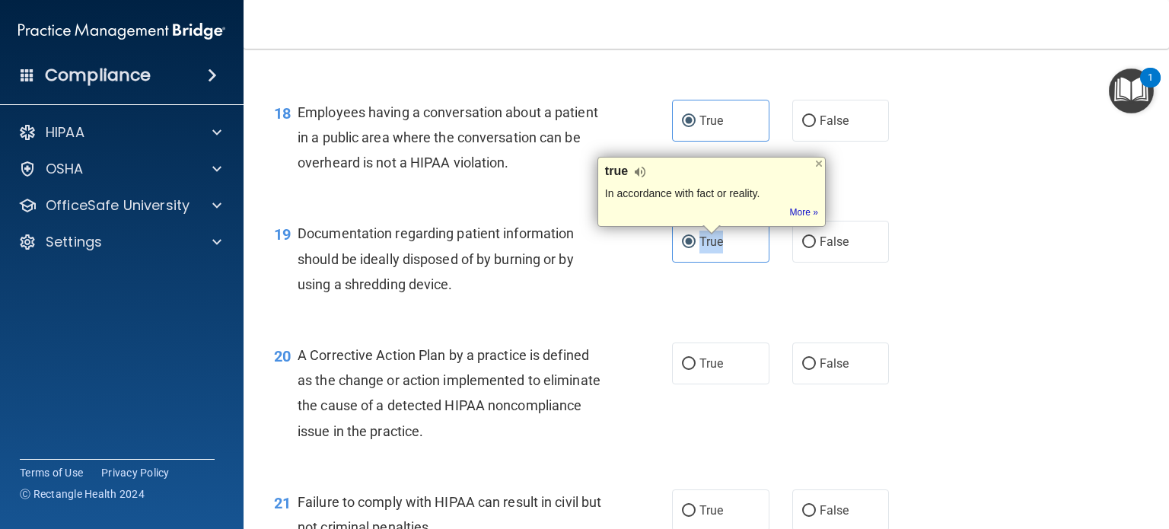
click at [1001, 292] on div "19 Documentation regarding patient information should be ideally disposed of by…" at bounding box center [707, 263] width 888 height 122
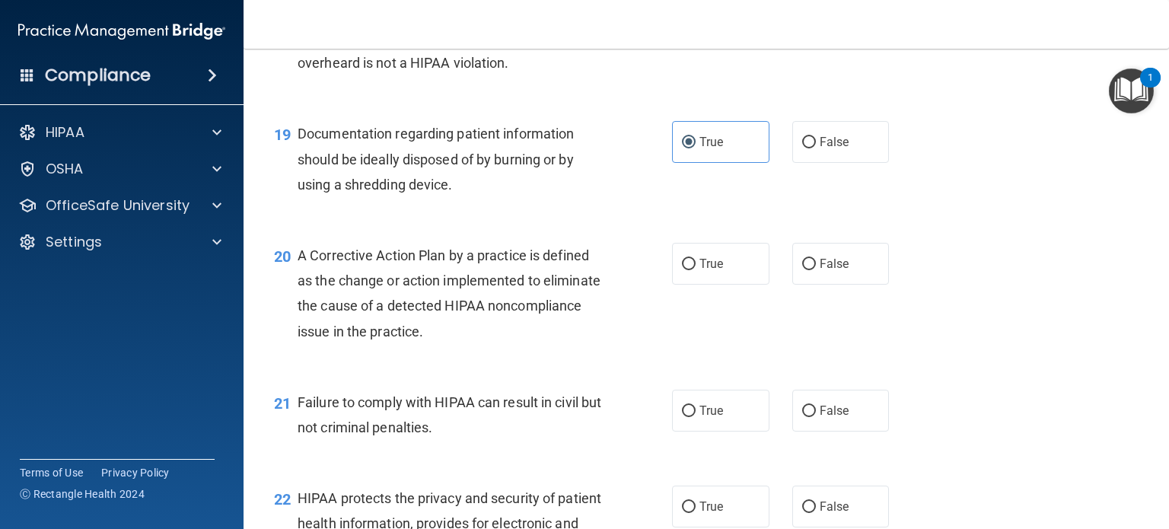
scroll to position [2316, 0]
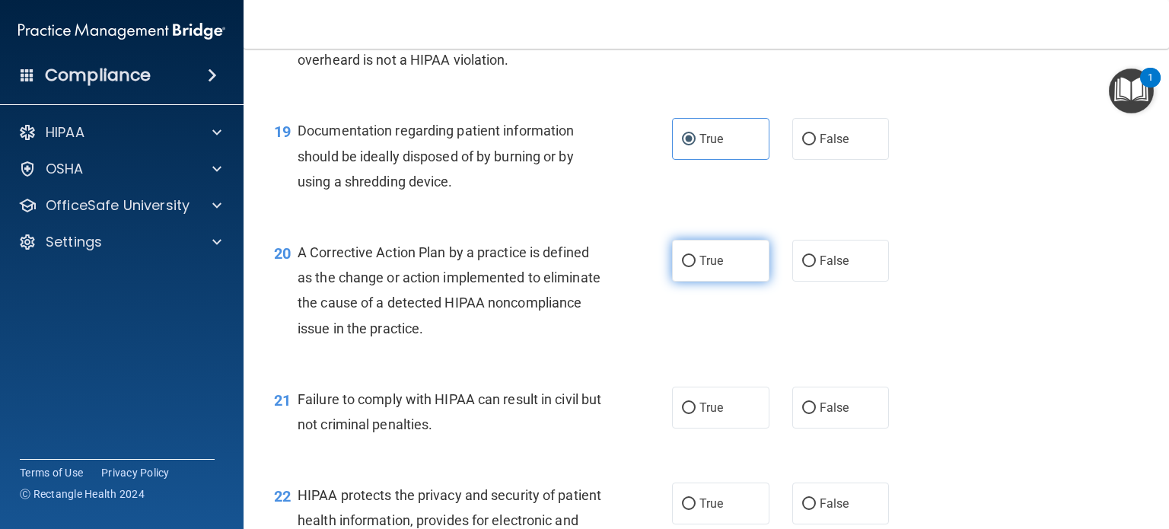
click at [756, 268] on label "True" at bounding box center [720, 261] width 97 height 42
click at [696, 267] on input "True" at bounding box center [689, 261] width 14 height 11
radio input "true"
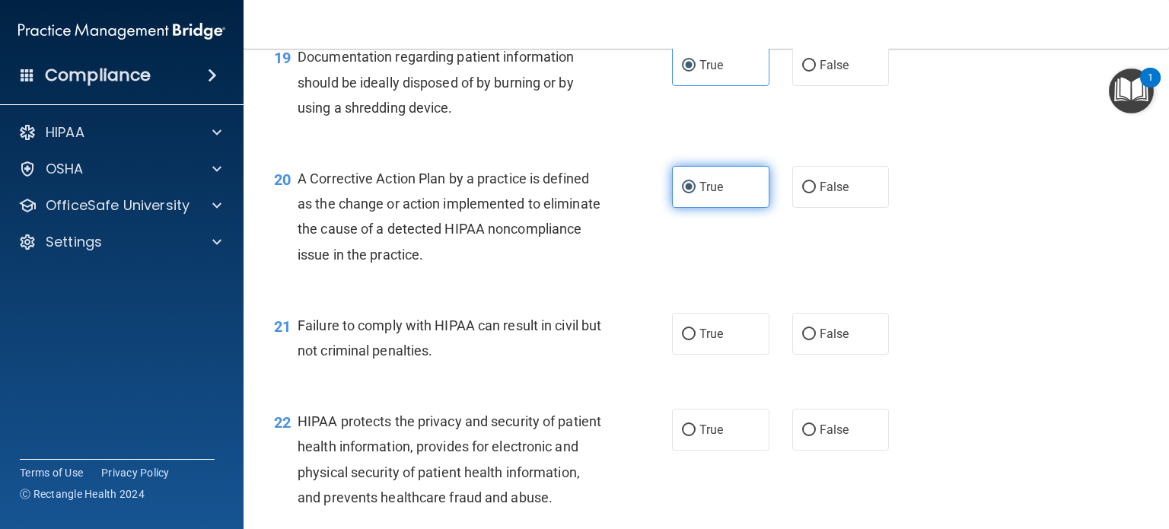
scroll to position [2393, 0]
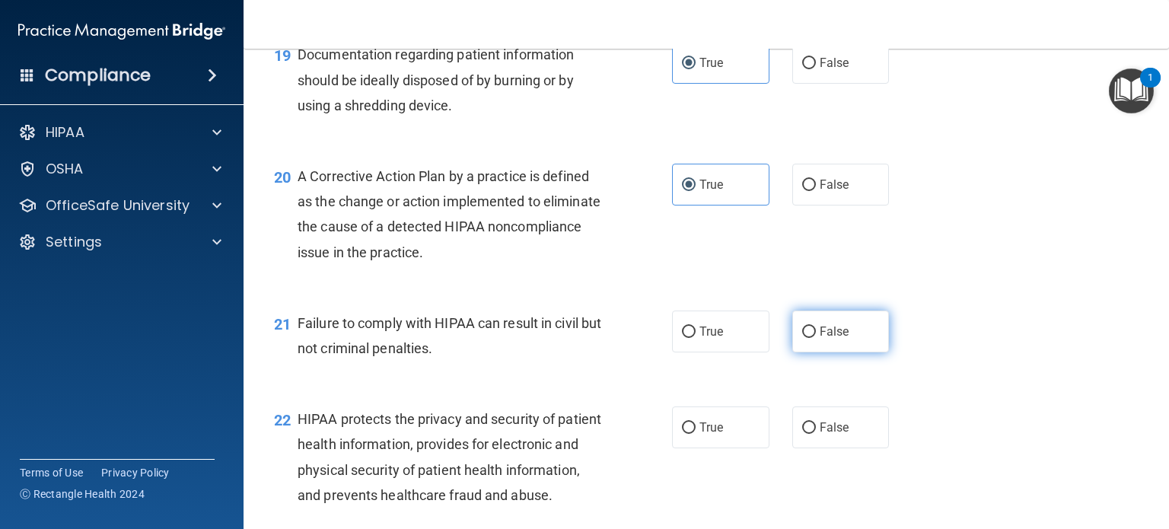
click at [815, 319] on label "False" at bounding box center [840, 332] width 97 height 42
click at [815, 327] on input "False" at bounding box center [809, 332] width 14 height 11
radio input "true"
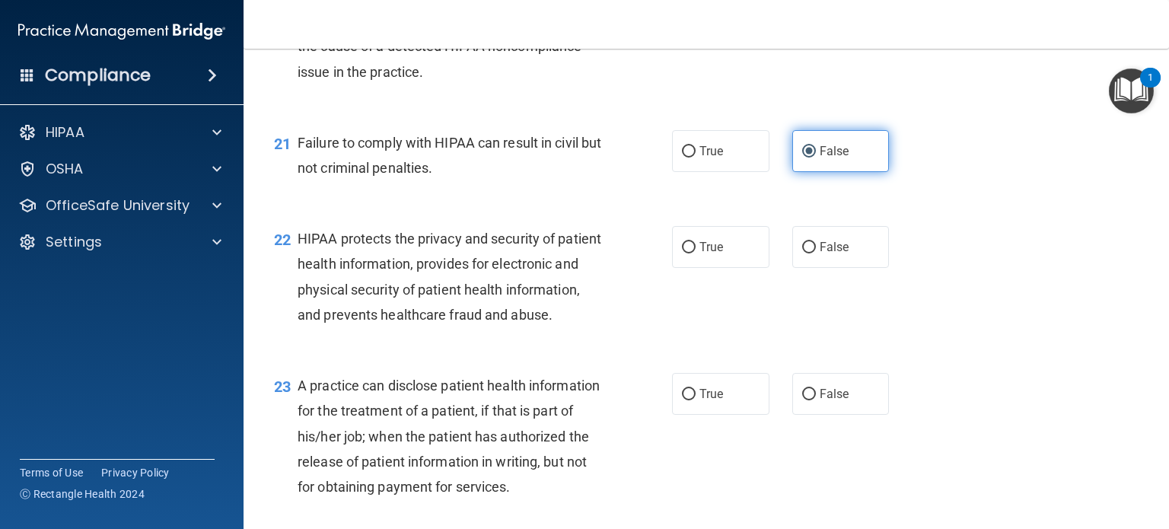
scroll to position [2576, 0]
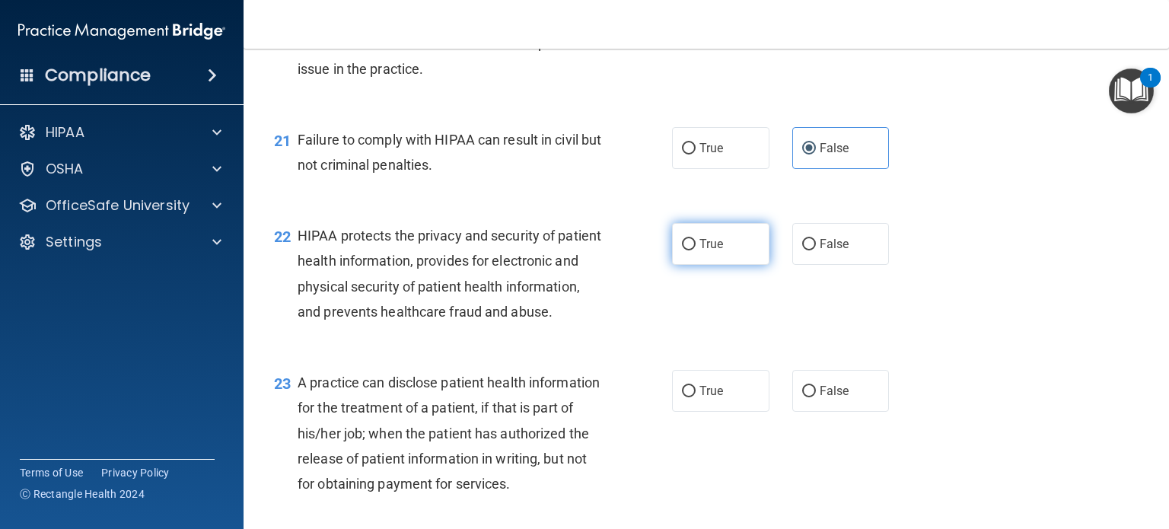
click at [735, 258] on label "True" at bounding box center [720, 244] width 97 height 42
click at [696, 250] on input "True" at bounding box center [689, 244] width 14 height 11
radio input "true"
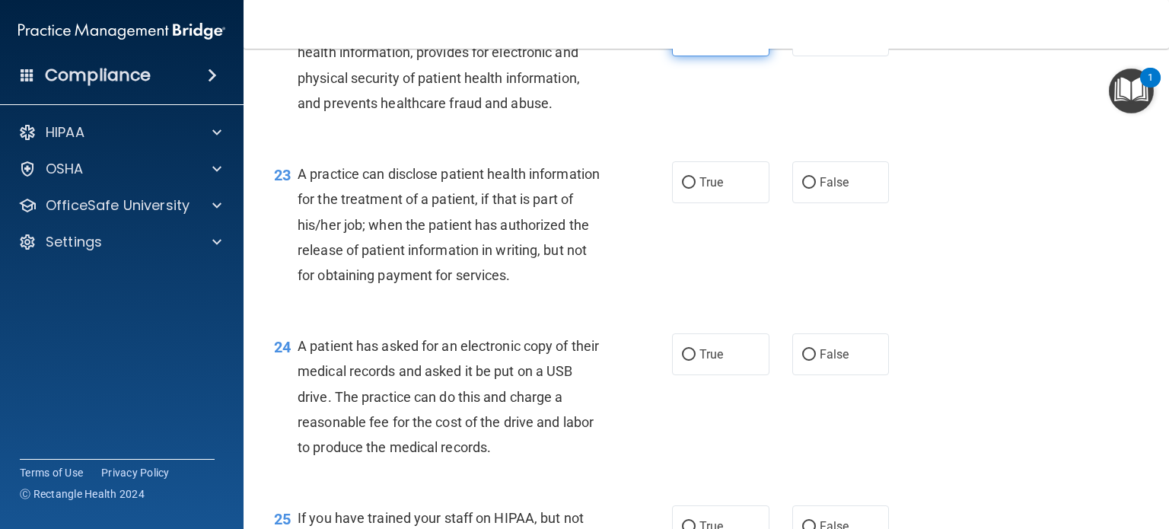
scroll to position [2785, 0]
click at [735, 258] on div "23 A practice can disclose patient health information for the treatment of a pa…" at bounding box center [707, 228] width 888 height 172
click at [723, 202] on label "True" at bounding box center [720, 182] width 97 height 42
click at [696, 188] on input "True" at bounding box center [689, 182] width 14 height 11
radio input "true"
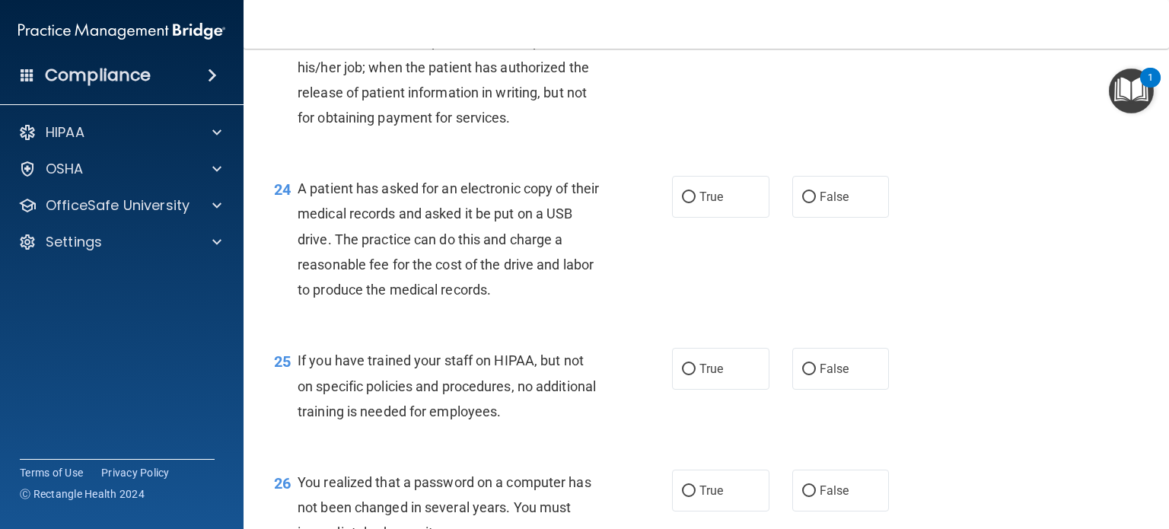
scroll to position [2944, 0]
click at [718, 215] on label "True" at bounding box center [720, 195] width 97 height 42
click at [696, 201] on input "True" at bounding box center [689, 195] width 14 height 11
radio input "true"
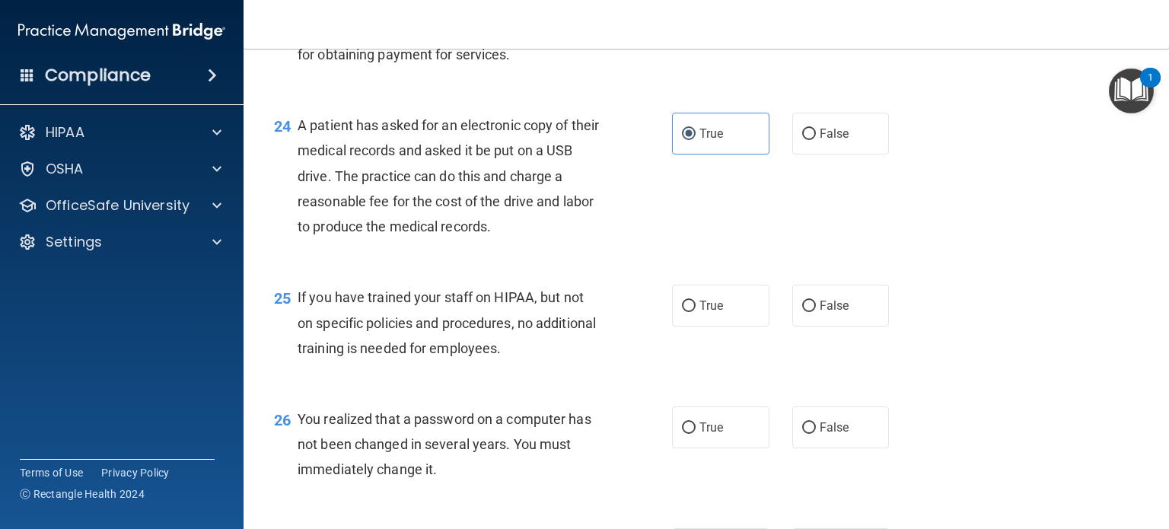
scroll to position [3006, 0]
click at [838, 312] on span "False" at bounding box center [835, 305] width 30 height 14
click at [816, 311] on input "False" at bounding box center [809, 305] width 14 height 11
radio input "true"
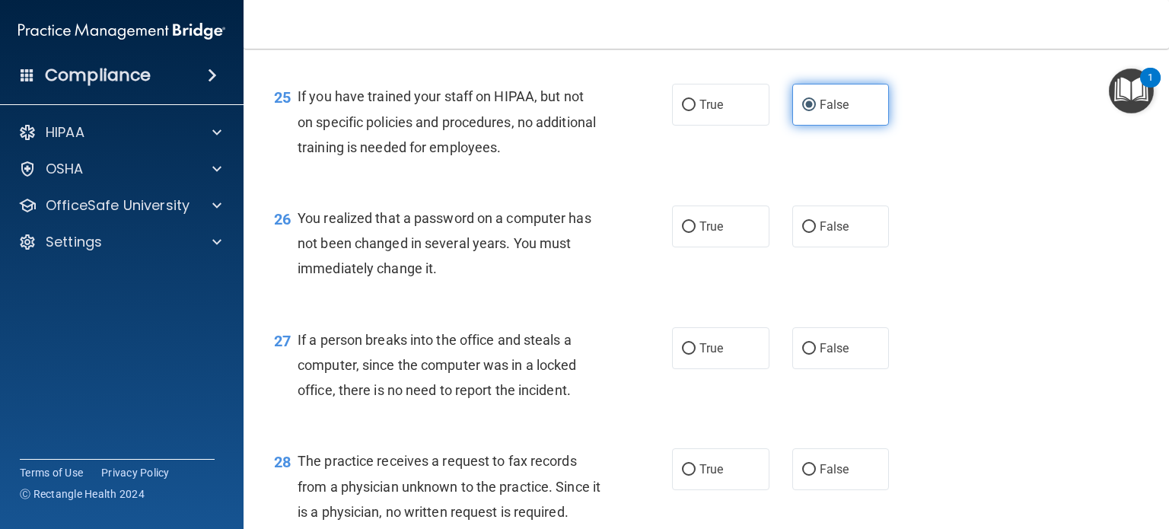
scroll to position [3208, 0]
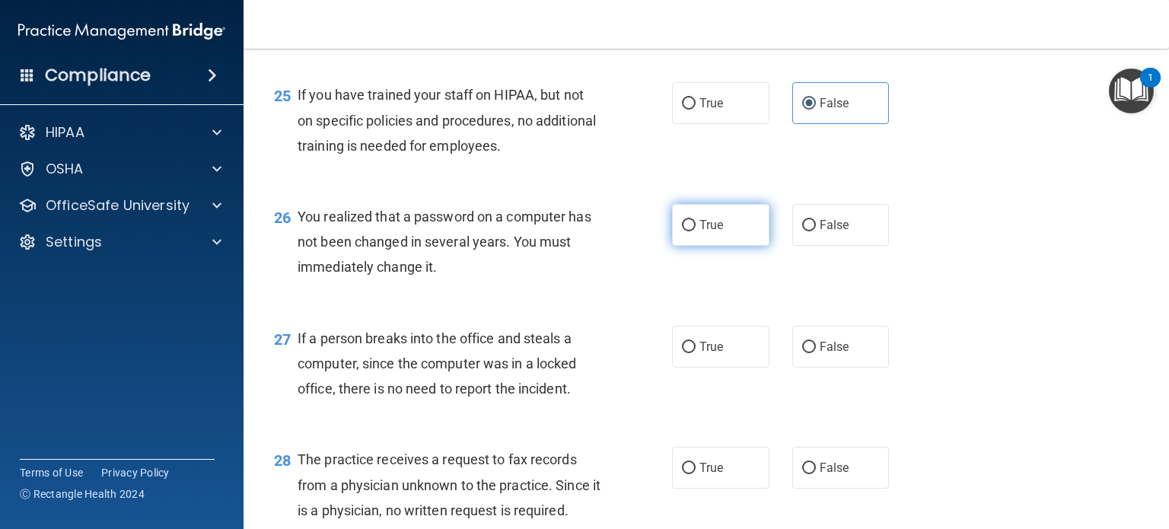
click at [709, 246] on label "True" at bounding box center [720, 225] width 97 height 42
click at [696, 231] on input "True" at bounding box center [689, 225] width 14 height 11
radio input "true"
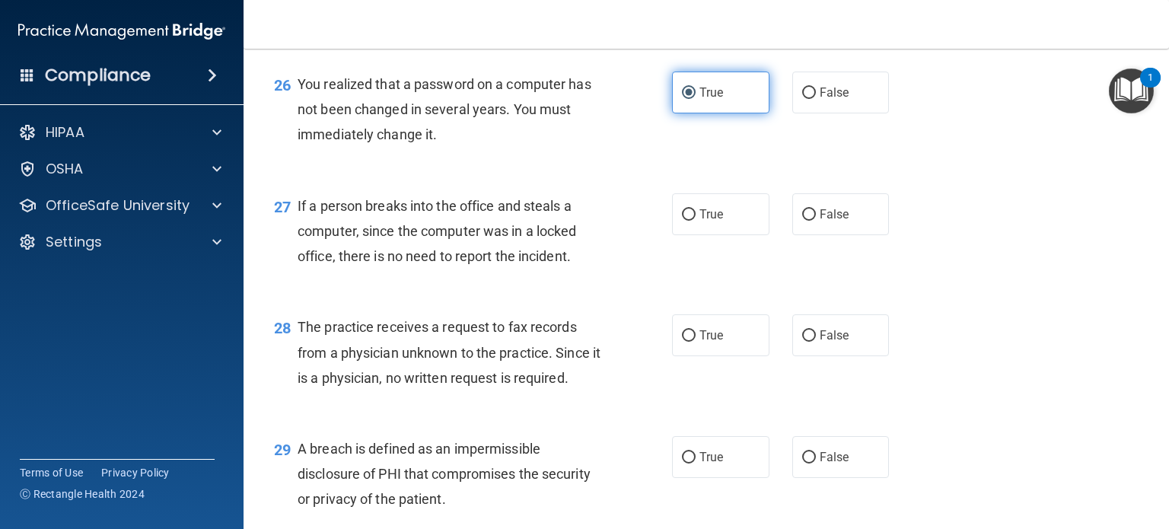
scroll to position [3341, 0]
click at [840, 234] on label "False" at bounding box center [840, 214] width 97 height 42
click at [816, 220] on input "False" at bounding box center [809, 214] width 14 height 11
radio input "true"
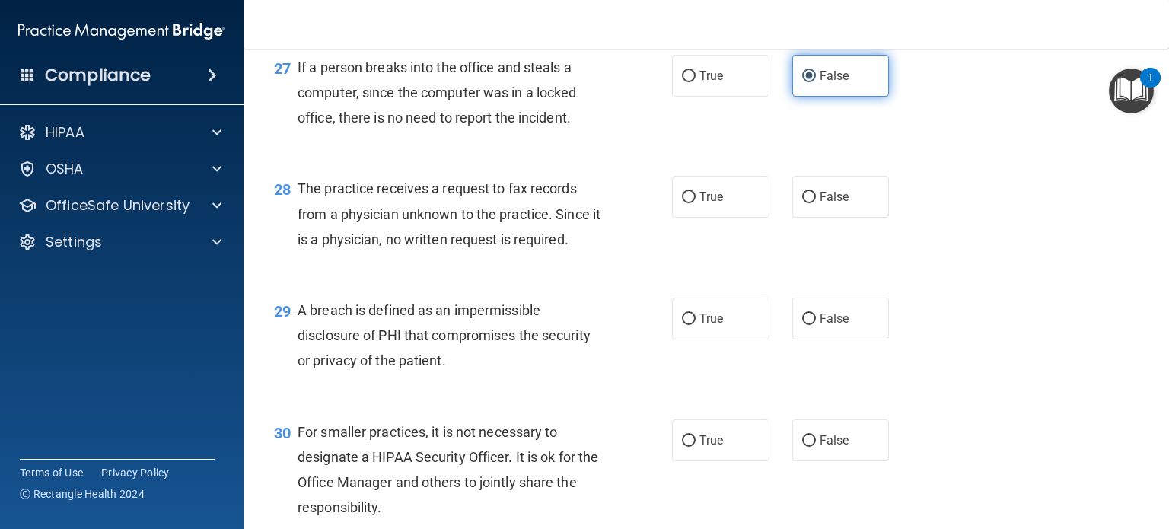
scroll to position [3483, 0]
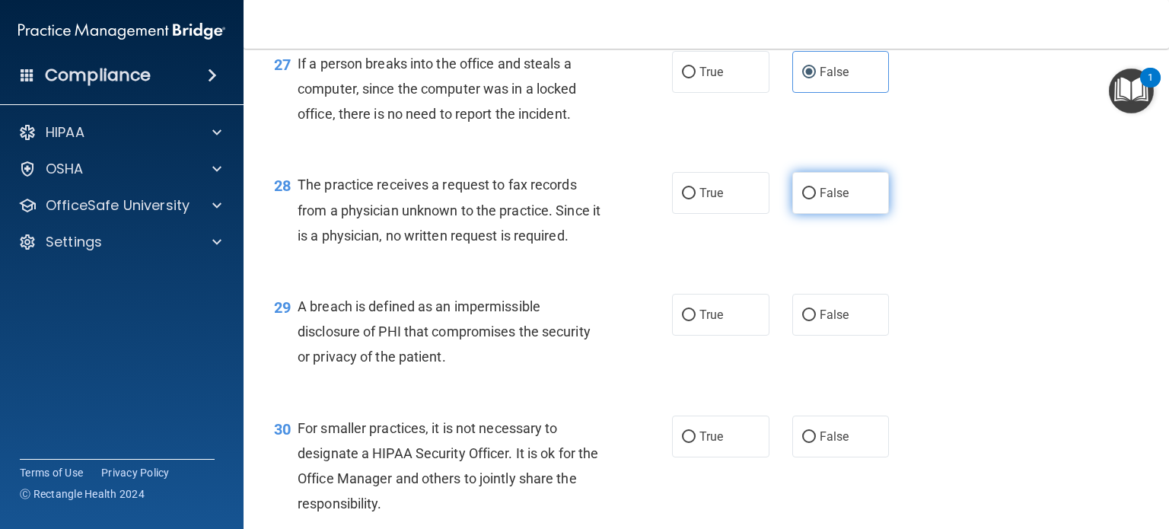
click at [842, 214] on label "False" at bounding box center [840, 193] width 97 height 42
click at [816, 199] on input "False" at bounding box center [809, 193] width 14 height 11
radio input "true"
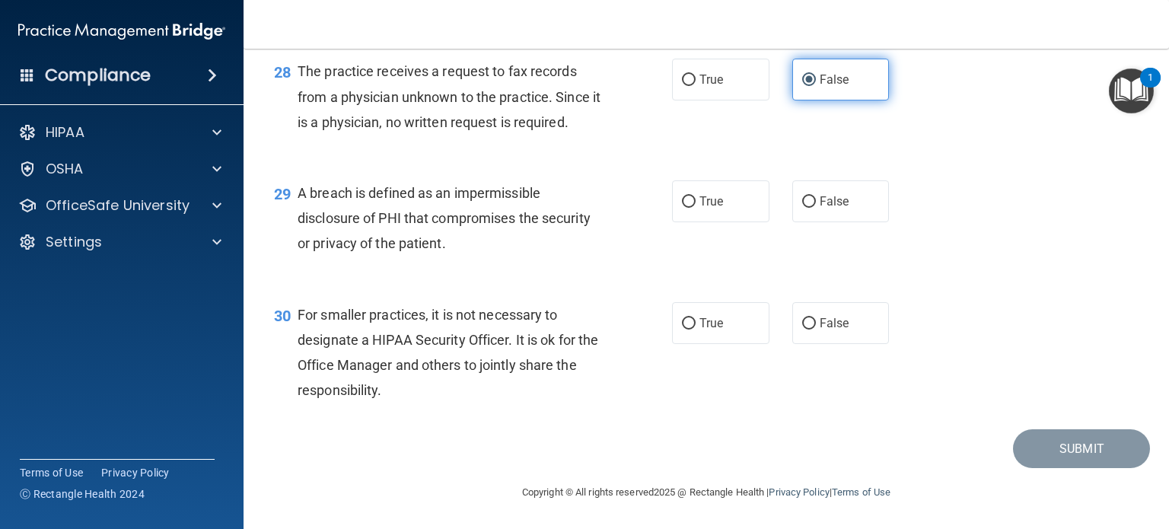
scroll to position [3646, 0]
click at [717, 220] on label "True" at bounding box center [720, 201] width 97 height 42
click at [696, 208] on input "True" at bounding box center [689, 201] width 14 height 11
radio input "true"
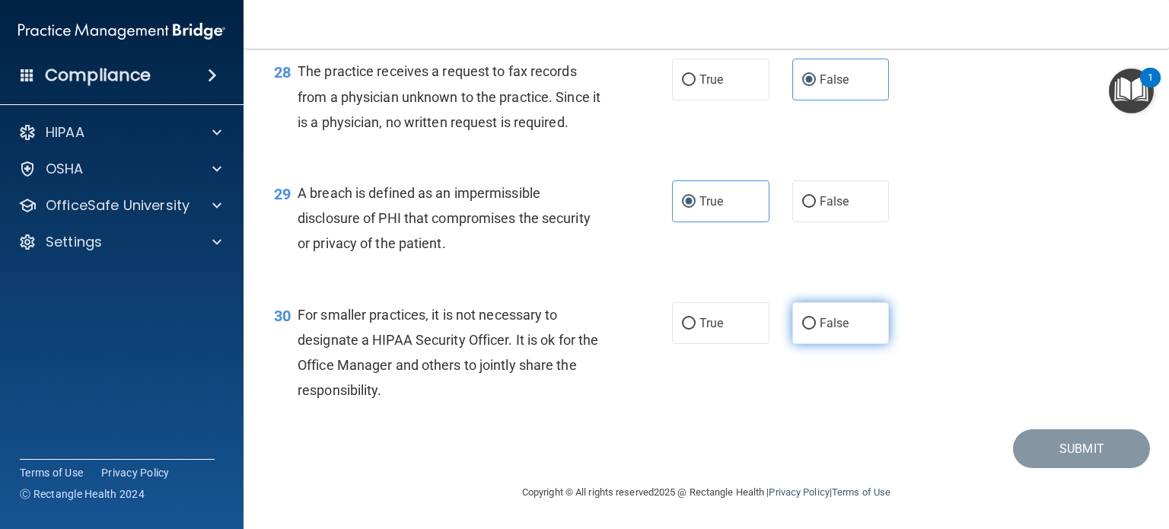
click at [858, 324] on label "False" at bounding box center [840, 323] width 97 height 42
click at [816, 324] on input "False" at bounding box center [809, 323] width 14 height 11
radio input "true"
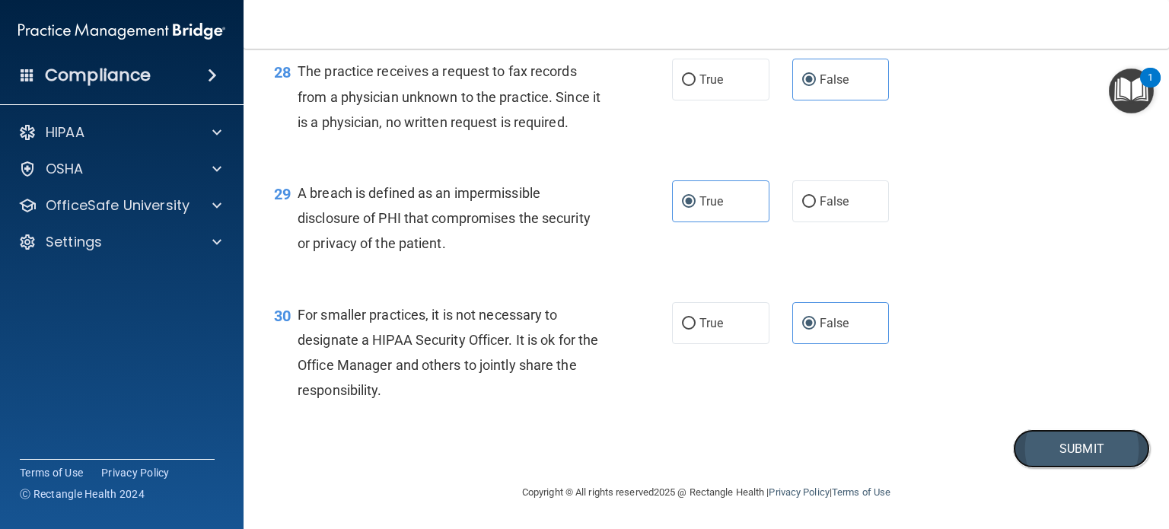
click at [1078, 455] on button "Submit" at bounding box center [1081, 448] width 137 height 39
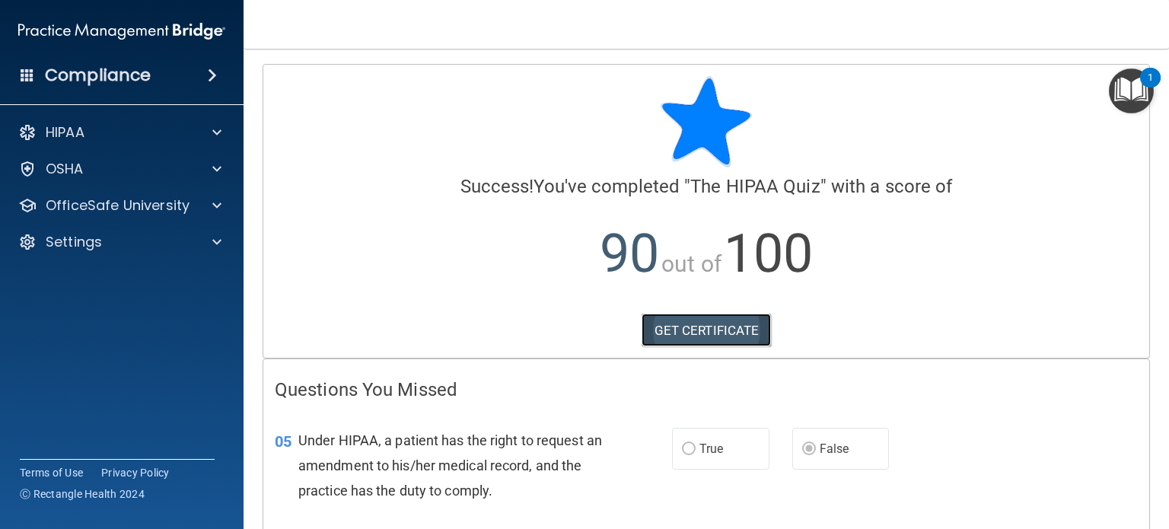
click at [704, 340] on link "GET CERTIFICATE" at bounding box center [707, 330] width 130 height 33
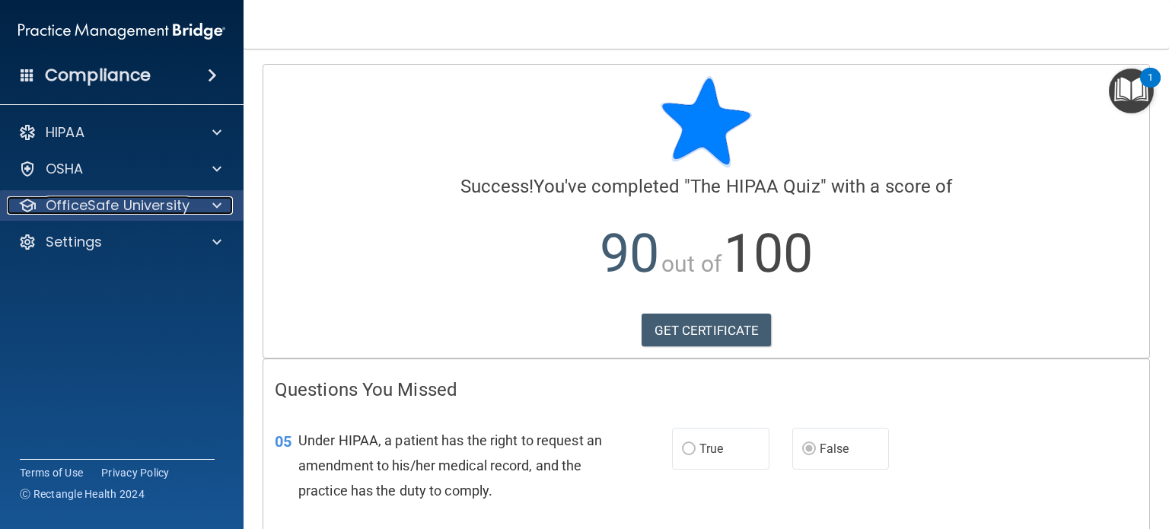
click at [190, 206] on div "OfficeSafe University" at bounding box center [101, 205] width 189 height 18
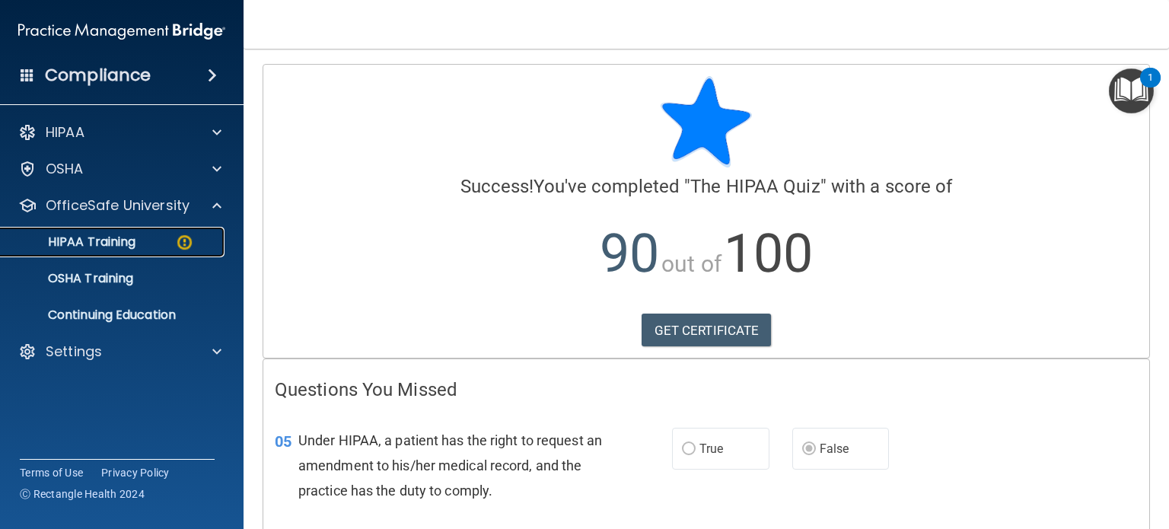
click at [151, 247] on div "HIPAA Training" at bounding box center [114, 241] width 208 height 15
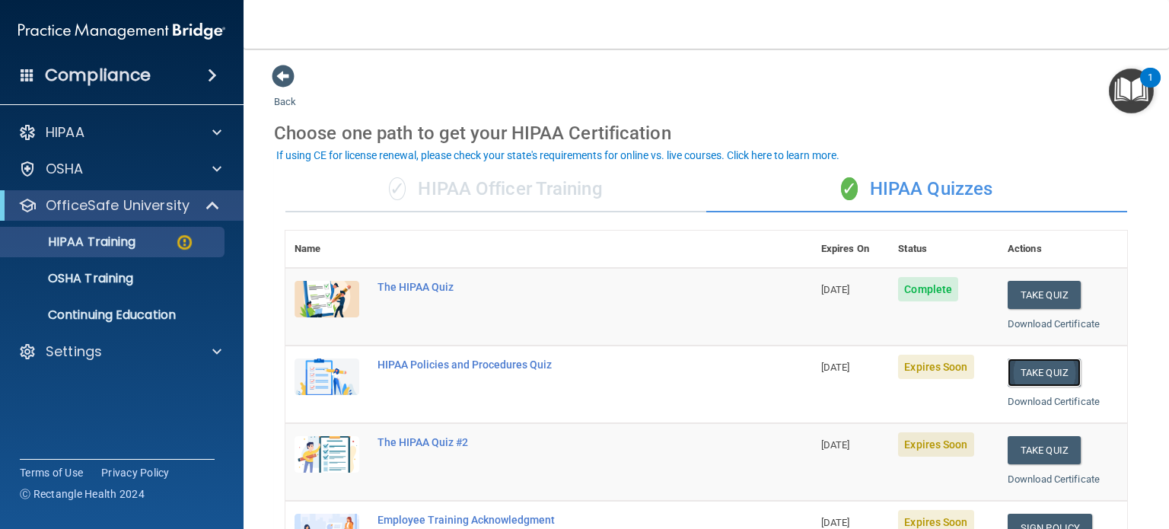
click at [1044, 369] on button "Take Quiz" at bounding box center [1044, 373] width 73 height 28
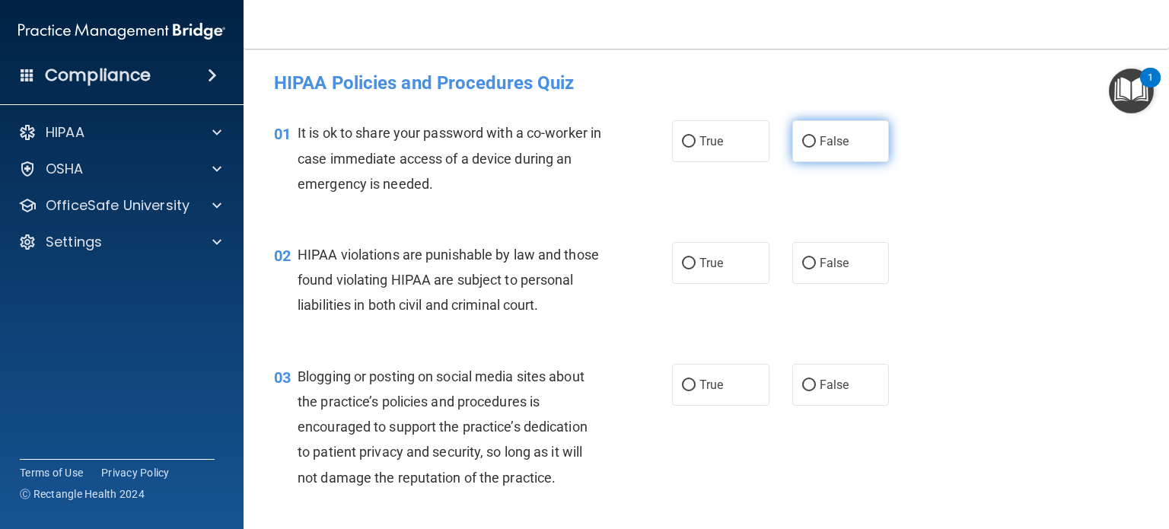
click at [820, 151] on label "False" at bounding box center [840, 141] width 97 height 42
click at [816, 148] on input "False" at bounding box center [809, 141] width 14 height 11
radio input "true"
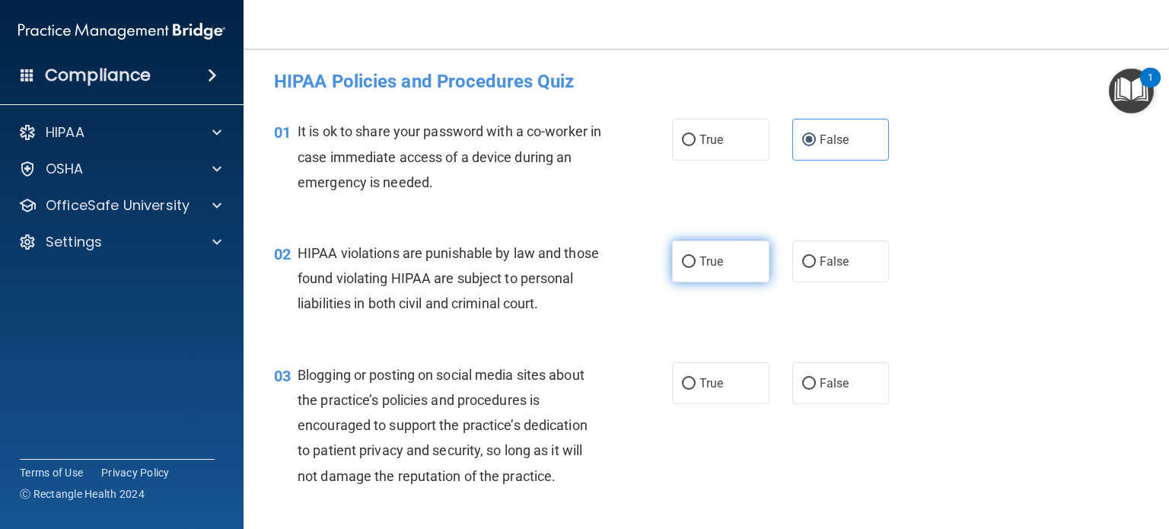
click at [745, 263] on label "True" at bounding box center [720, 262] width 97 height 42
click at [696, 263] on input "True" at bounding box center [689, 262] width 14 height 11
radio input "true"
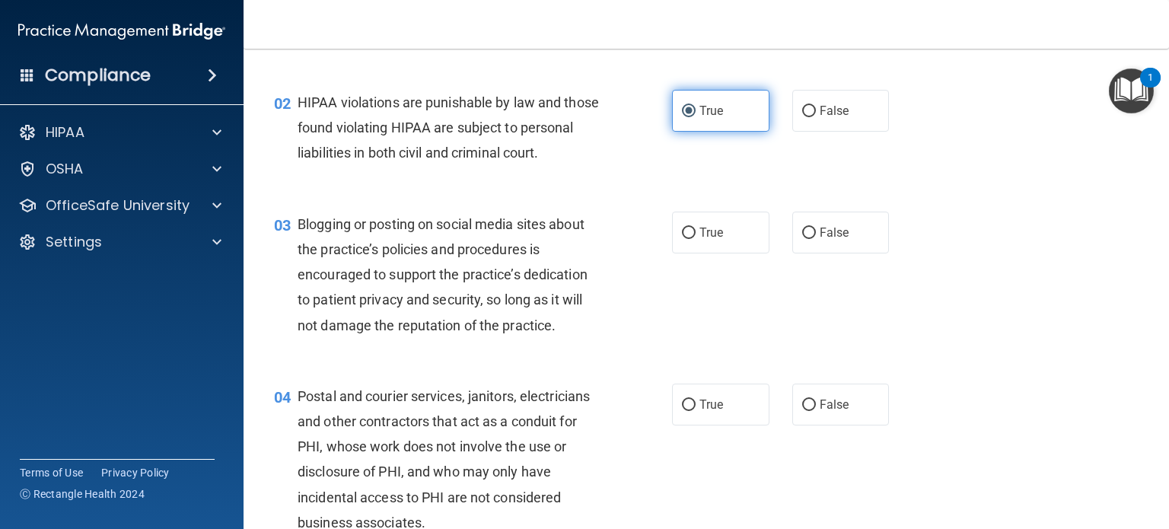
scroll to position [157, 0]
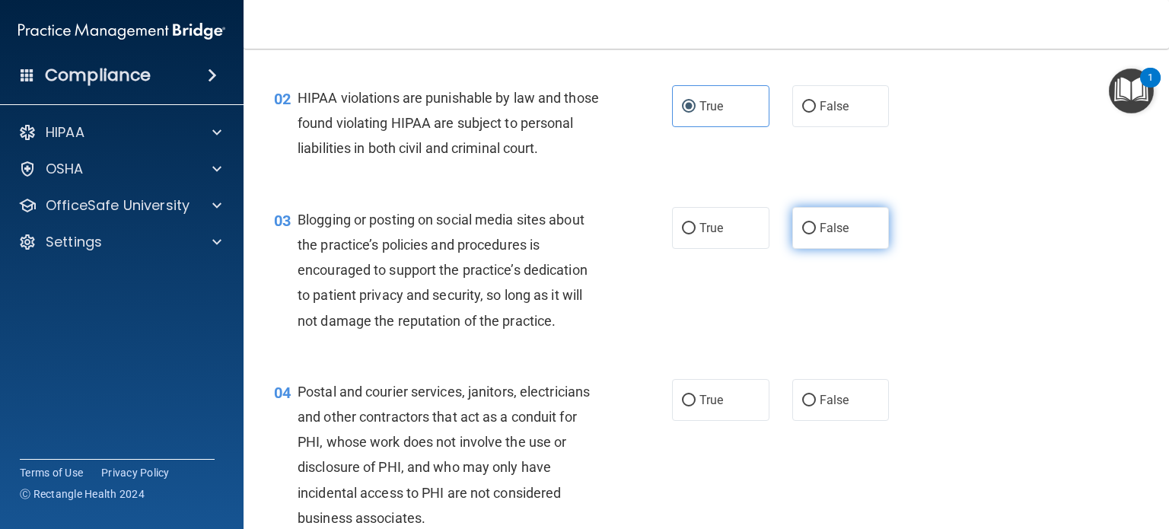
click at [820, 238] on label "False" at bounding box center [840, 228] width 97 height 42
click at [816, 234] on input "False" at bounding box center [809, 228] width 14 height 11
radio input "true"
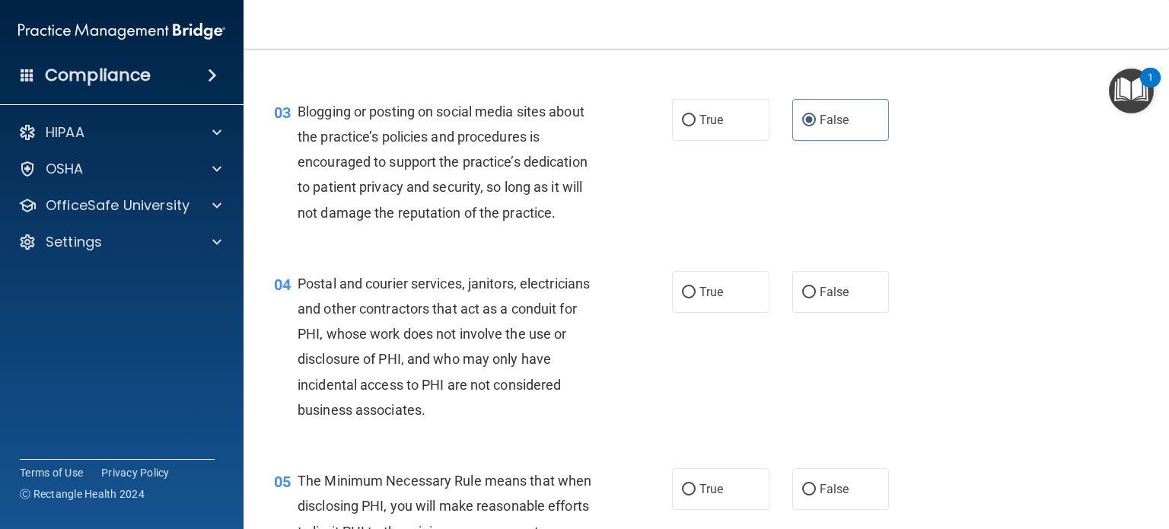
scroll to position [268, 0]
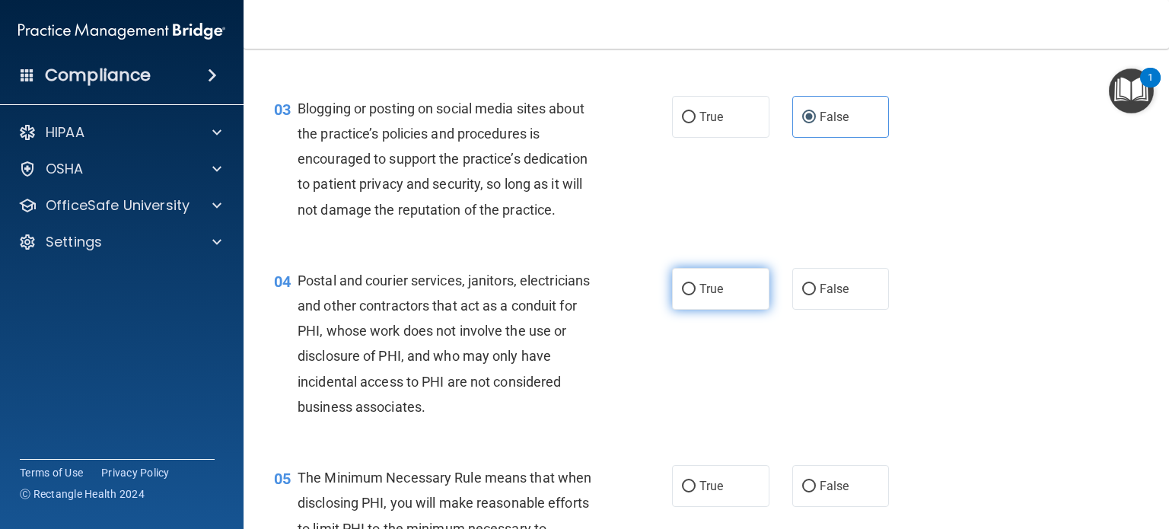
click at [729, 304] on label "True" at bounding box center [720, 289] width 97 height 42
click at [696, 295] on input "True" at bounding box center [689, 289] width 14 height 11
radio input "true"
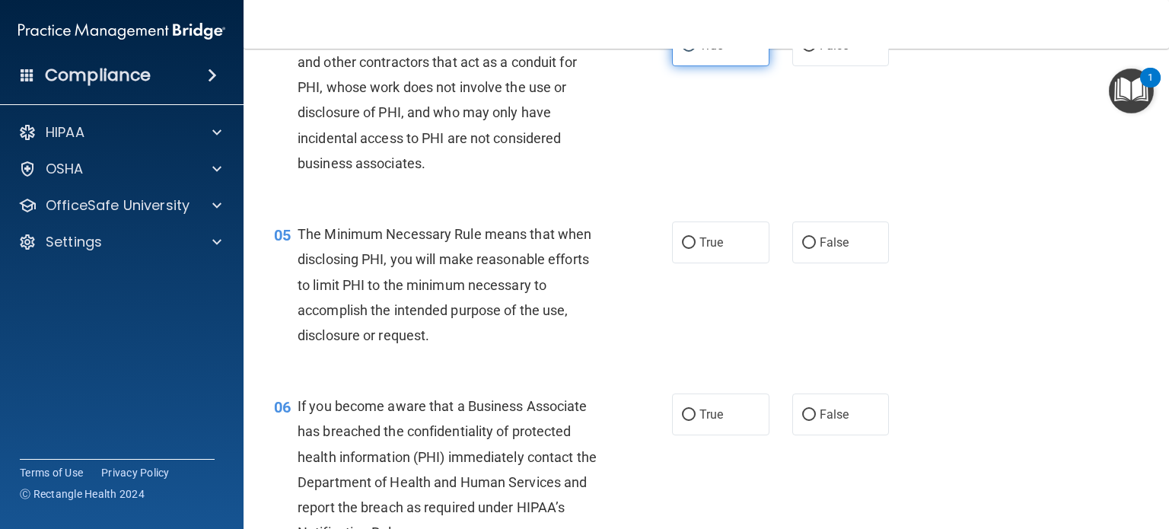
scroll to position [513, 0]
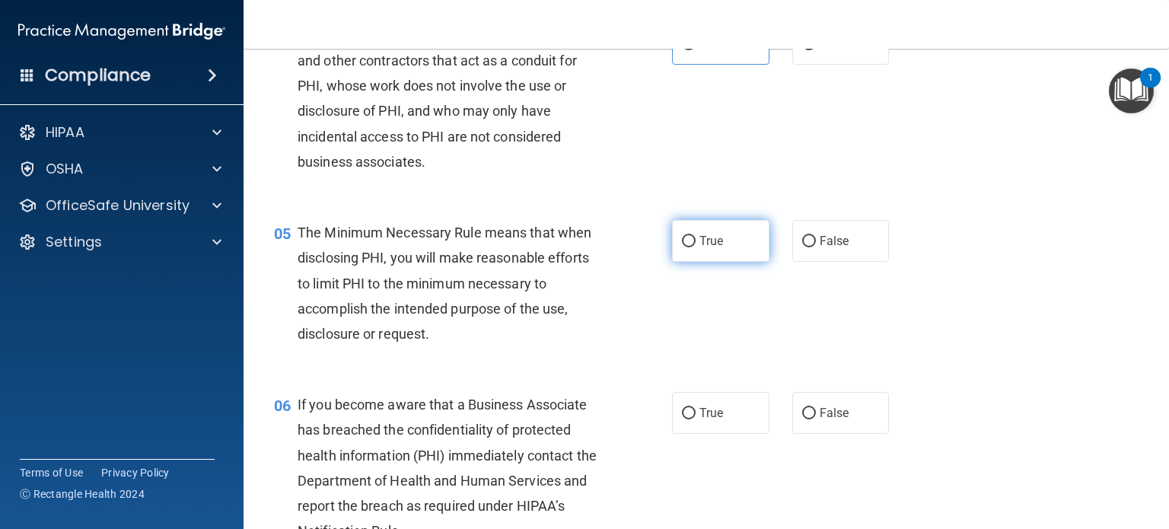
click at [711, 237] on span "True" at bounding box center [712, 241] width 24 height 14
click at [696, 237] on input "True" at bounding box center [689, 241] width 14 height 11
radio input "true"
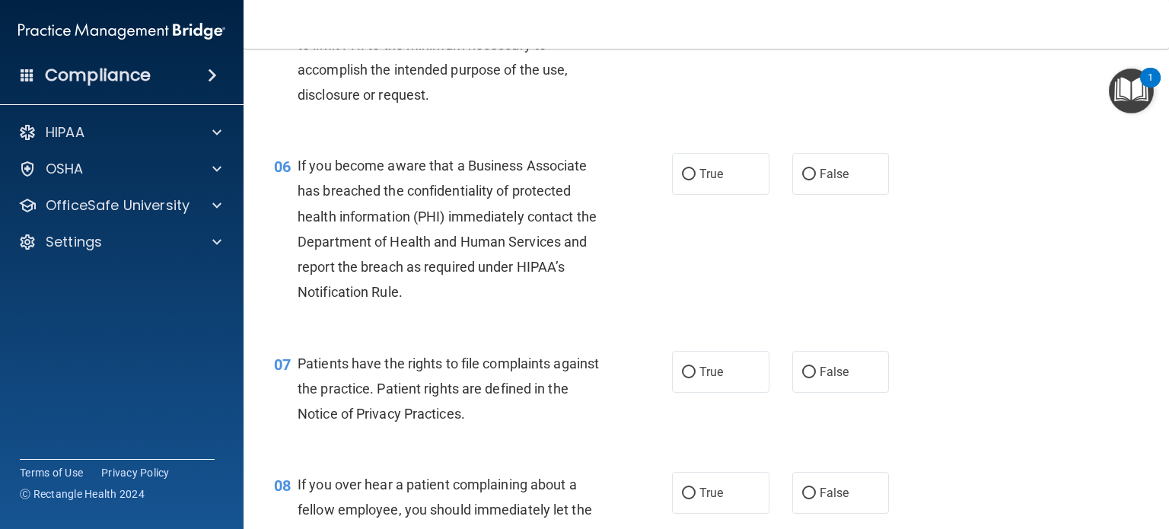
scroll to position [752, 0]
click at [725, 189] on label "True" at bounding box center [720, 174] width 97 height 42
click at [696, 180] on input "True" at bounding box center [689, 174] width 14 height 11
radio input "true"
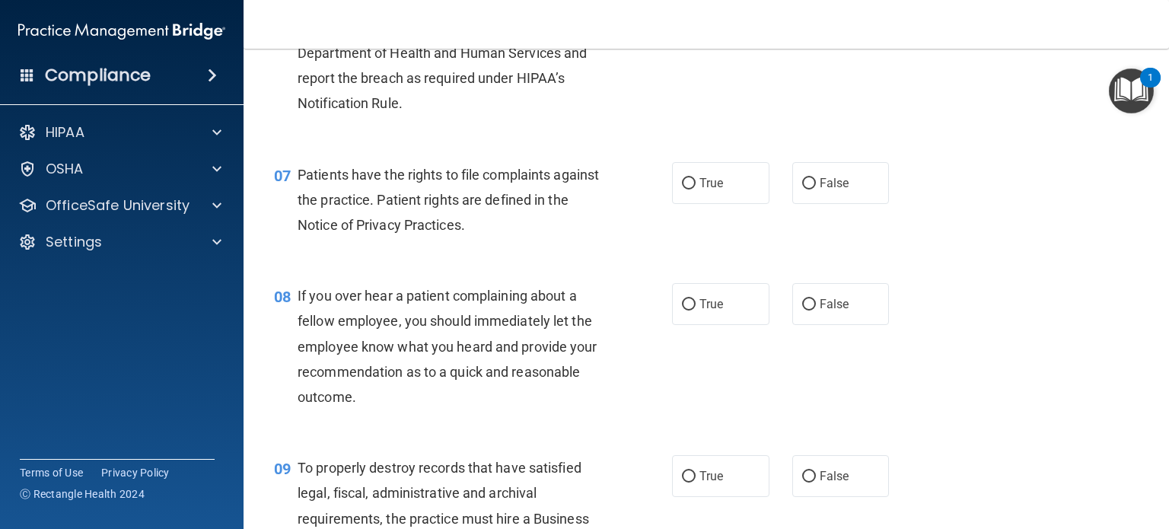
scroll to position [942, 0]
click at [725, 189] on label "True" at bounding box center [720, 182] width 97 height 42
click at [696, 188] on input "True" at bounding box center [689, 182] width 14 height 11
radio input "true"
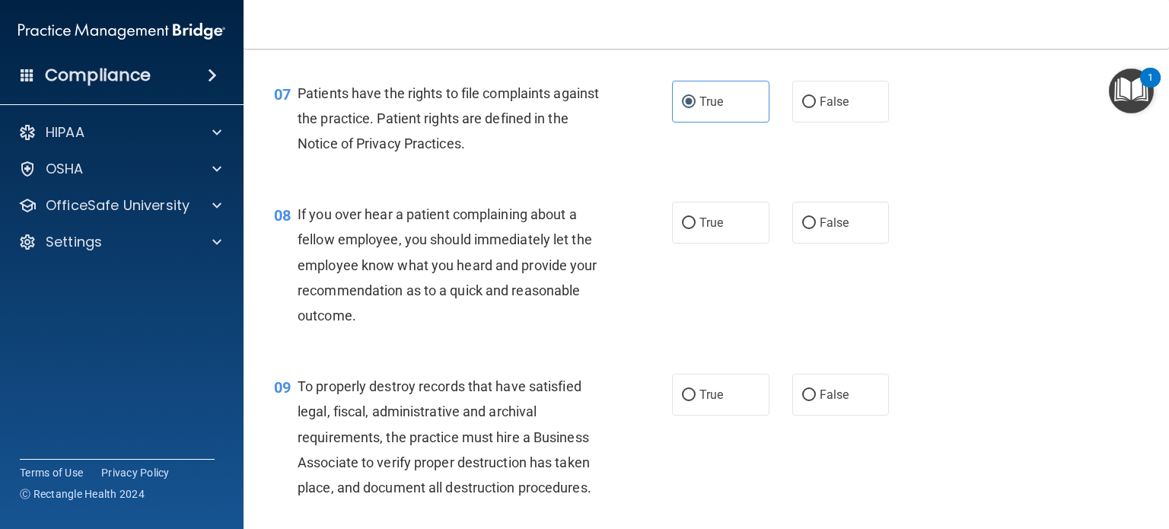
scroll to position [1023, 0]
click at [799, 230] on label "False" at bounding box center [840, 222] width 97 height 42
click at [802, 228] on input "False" at bounding box center [809, 222] width 14 height 11
radio input "true"
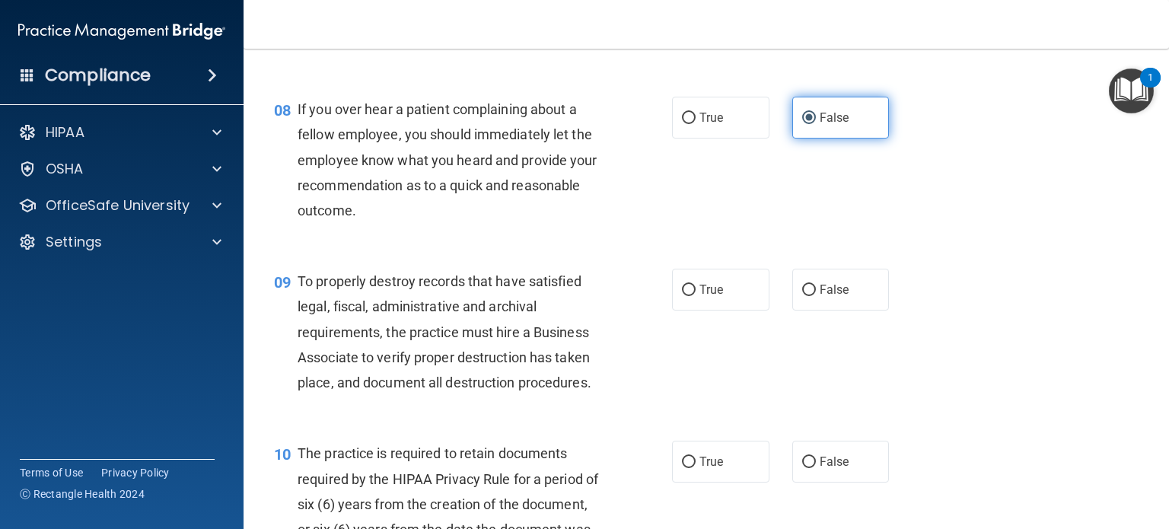
scroll to position [1129, 0]
click at [799, 230] on div "08 If you over hear a patient complaining about a fellow employee, you should i…" at bounding box center [707, 162] width 888 height 172
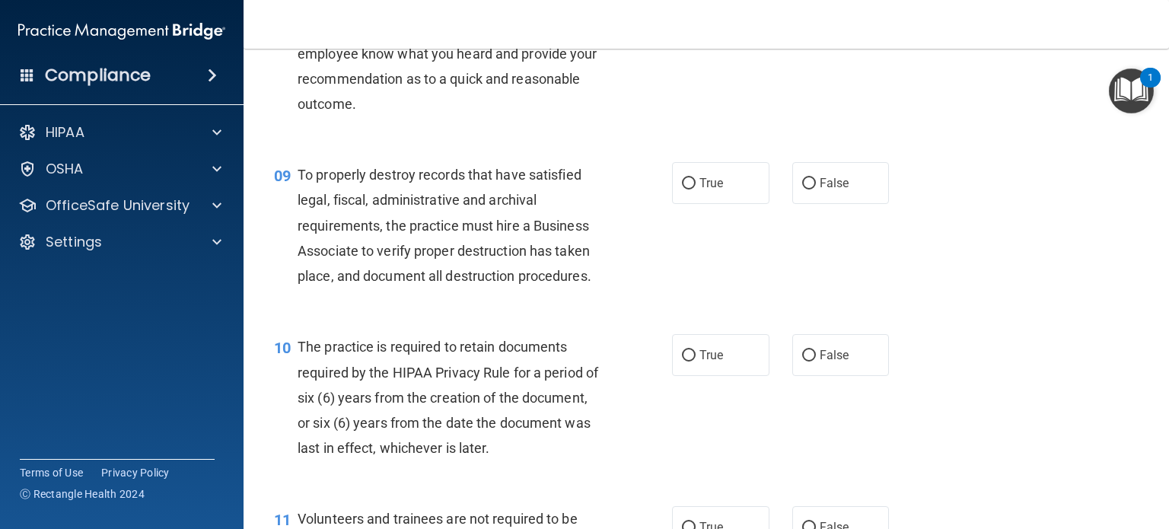
scroll to position [1235, 0]
click at [745, 196] on label "True" at bounding box center [720, 182] width 97 height 42
click at [696, 189] on input "True" at bounding box center [689, 182] width 14 height 11
radio input "true"
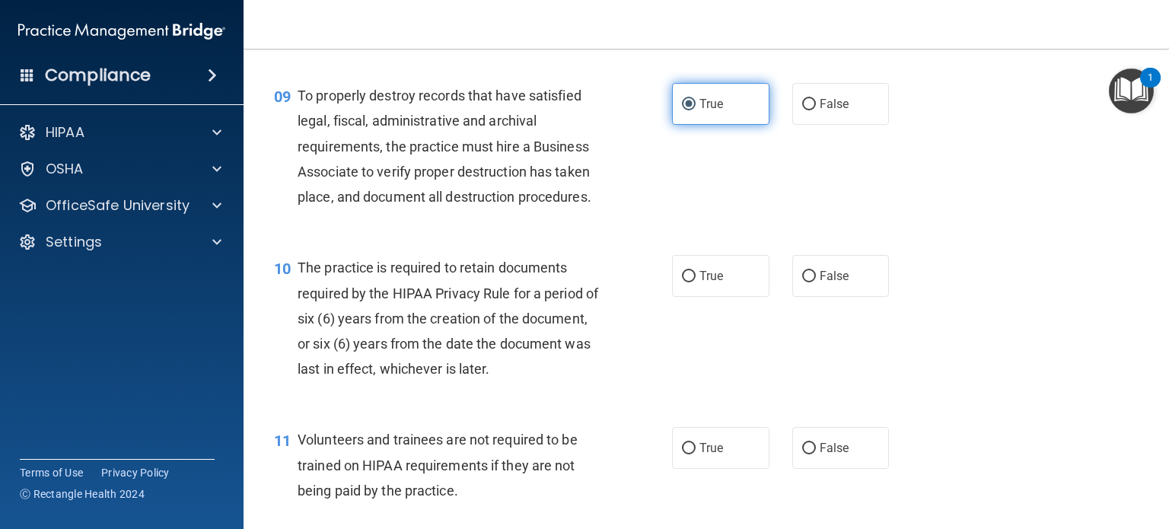
scroll to position [1317, 0]
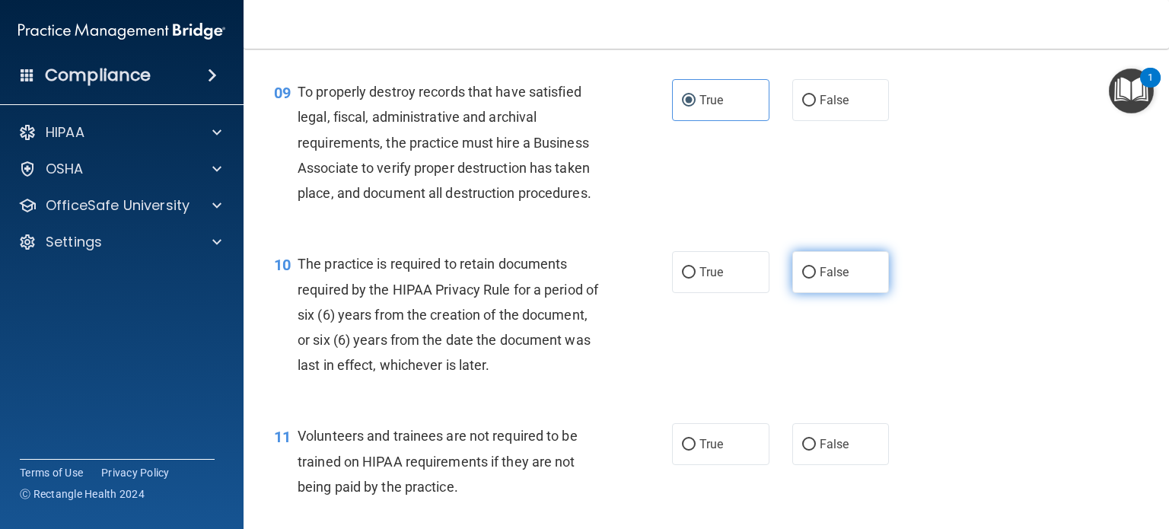
click at [808, 284] on label "False" at bounding box center [840, 272] width 97 height 42
click at [808, 279] on input "False" at bounding box center [809, 272] width 14 height 11
radio input "true"
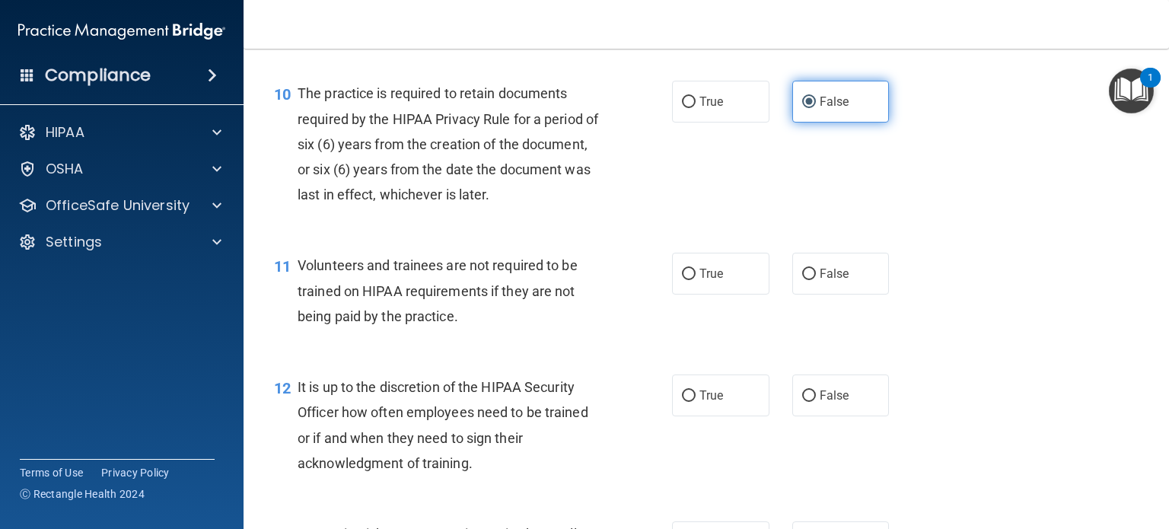
scroll to position [1489, 0]
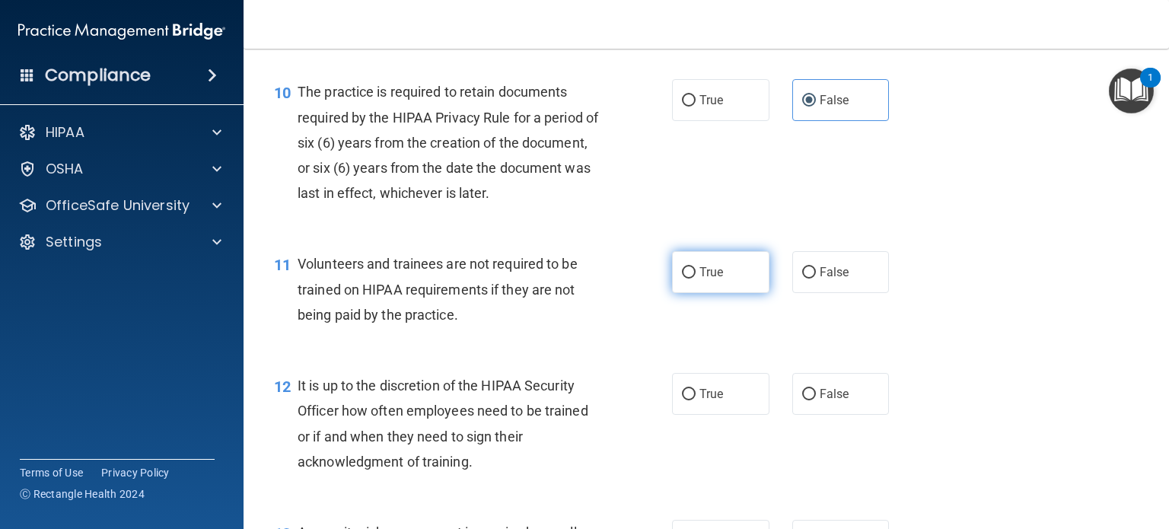
click at [748, 277] on label "True" at bounding box center [720, 272] width 97 height 42
click at [696, 277] on input "True" at bounding box center [689, 272] width 14 height 11
radio input "true"
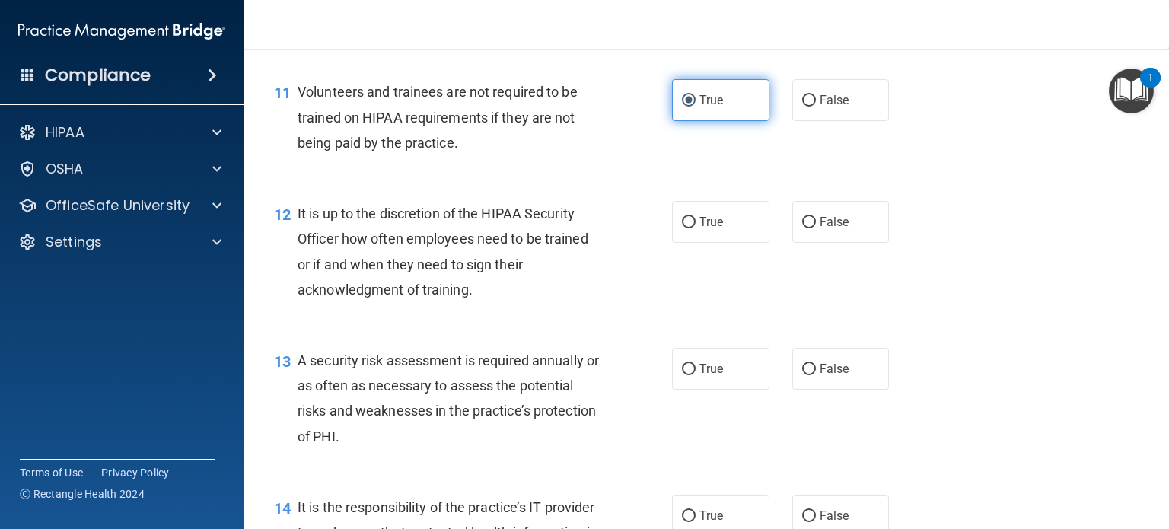
scroll to position [1663, 0]
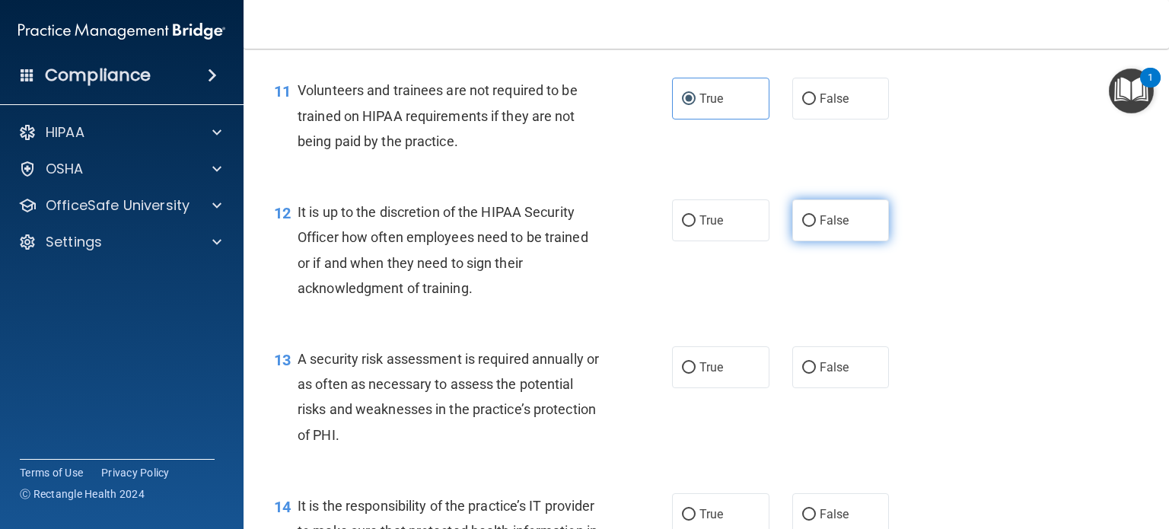
click at [818, 228] on label "False" at bounding box center [840, 220] width 97 height 42
click at [816, 227] on input "False" at bounding box center [809, 220] width 14 height 11
radio input "true"
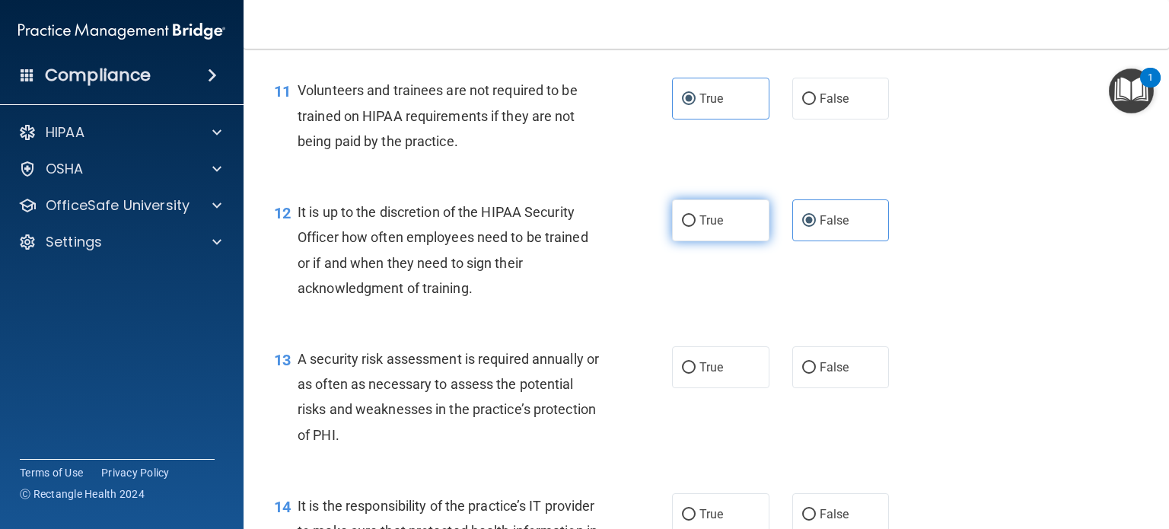
click at [716, 211] on label "True" at bounding box center [720, 220] width 97 height 42
click at [696, 215] on input "True" at bounding box center [689, 220] width 14 height 11
radio input "true"
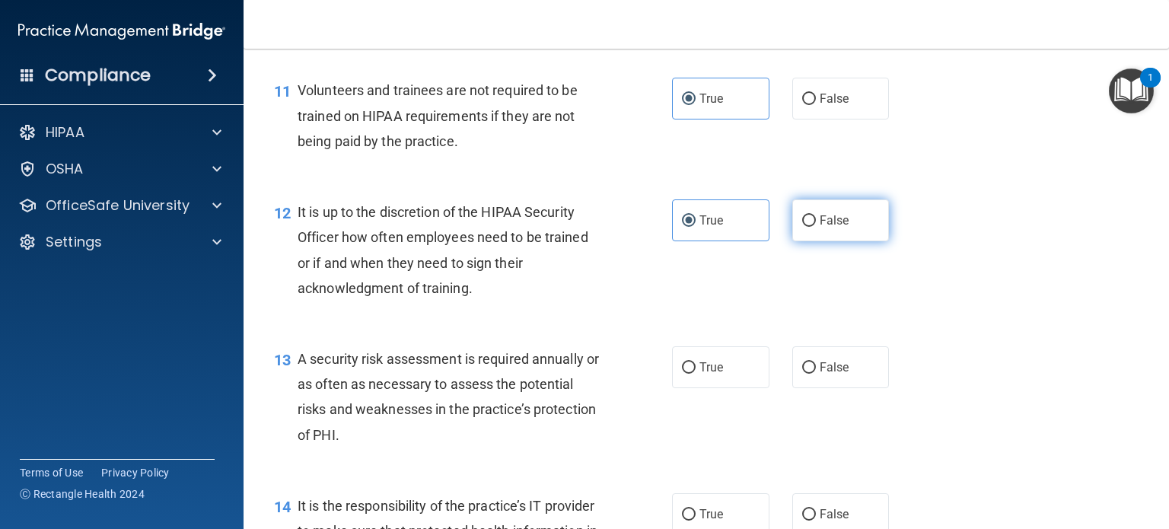
click at [812, 212] on label "False" at bounding box center [840, 220] width 97 height 42
click at [812, 215] on input "False" at bounding box center [809, 220] width 14 height 11
radio input "true"
radio input "false"
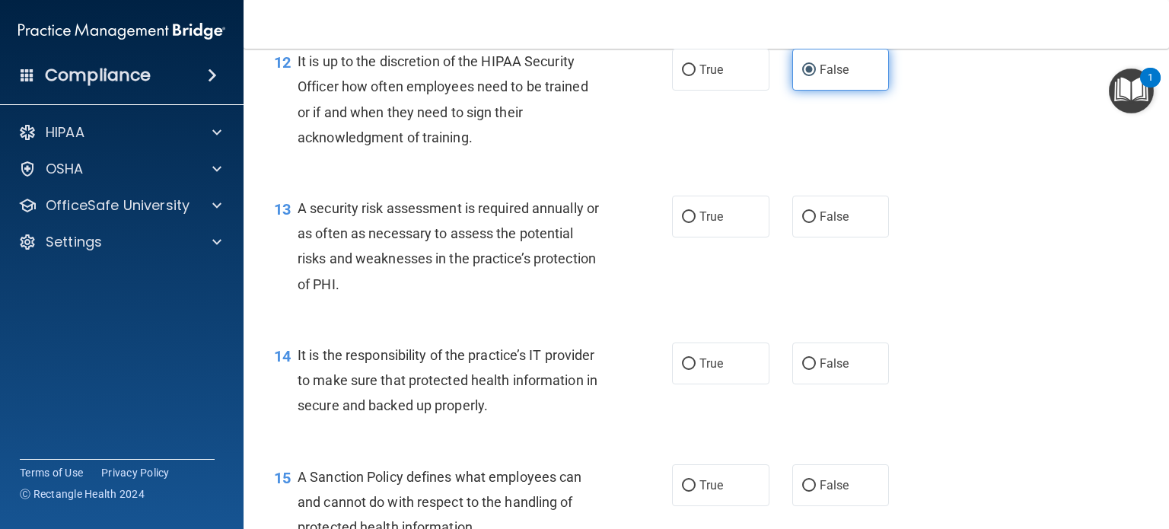
scroll to position [1818, 0]
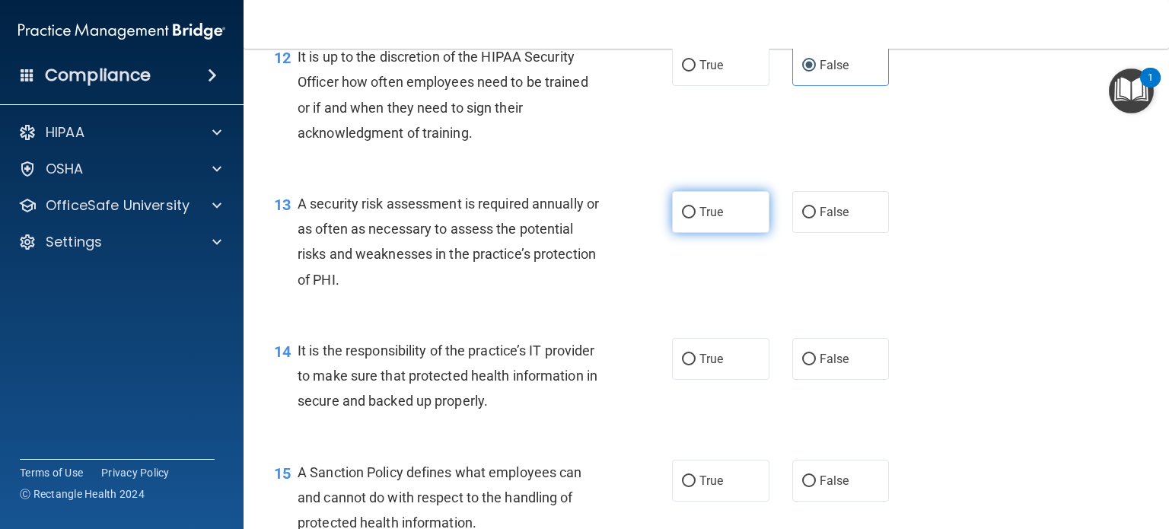
click at [681, 230] on label "True" at bounding box center [720, 212] width 97 height 42
click at [682, 218] on input "True" at bounding box center [689, 212] width 14 height 11
radio input "true"
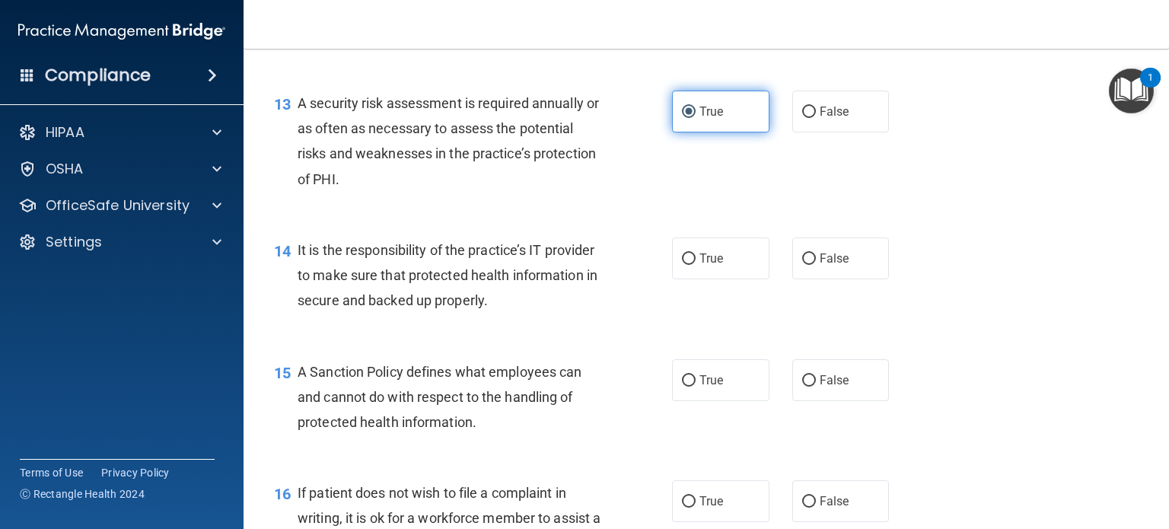
scroll to position [1920, 0]
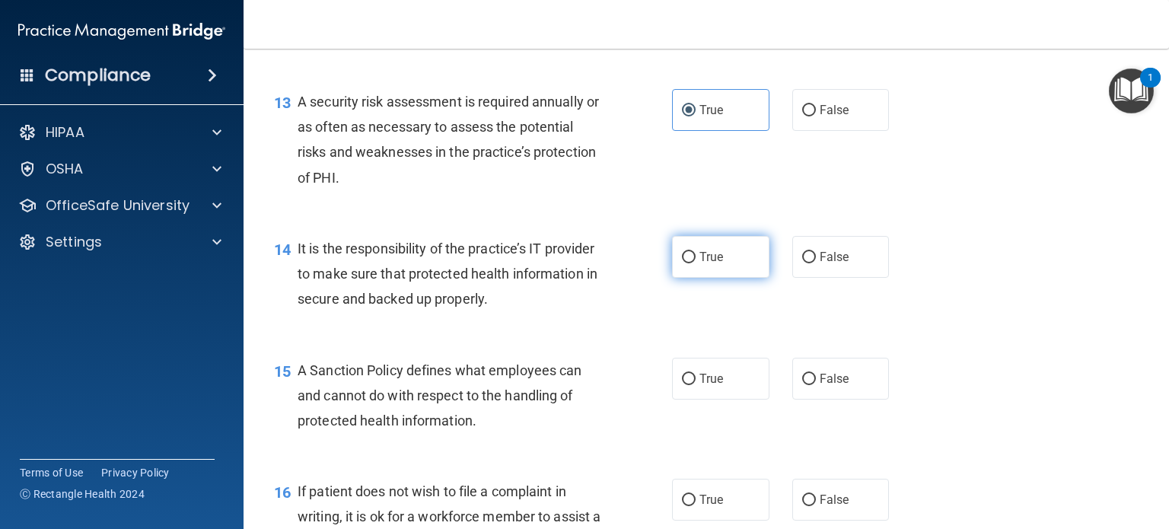
click at [697, 247] on label "True" at bounding box center [720, 257] width 97 height 42
click at [696, 252] on input "True" at bounding box center [689, 257] width 14 height 11
radio input "true"
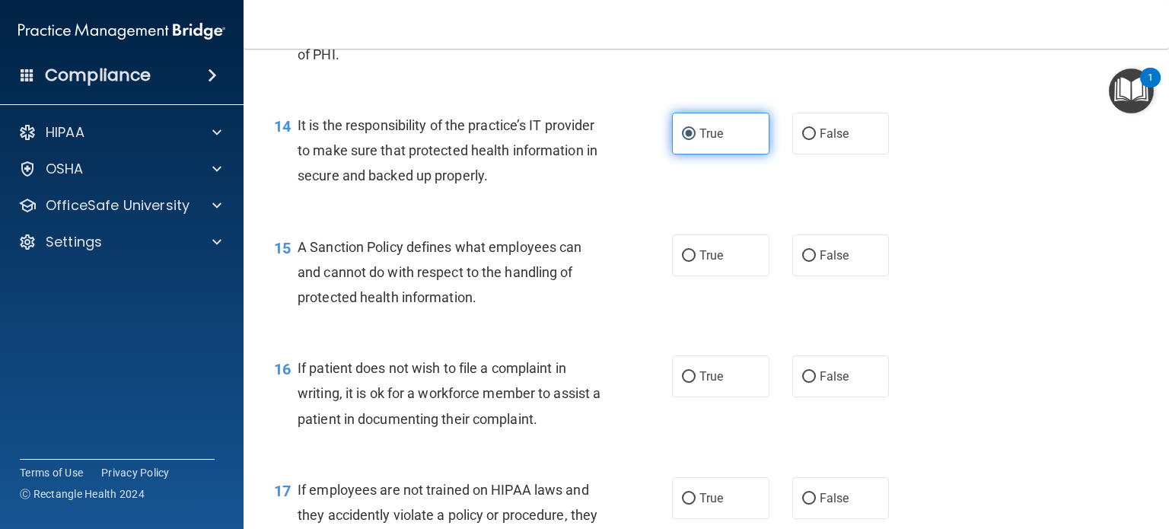
scroll to position [2047, 0]
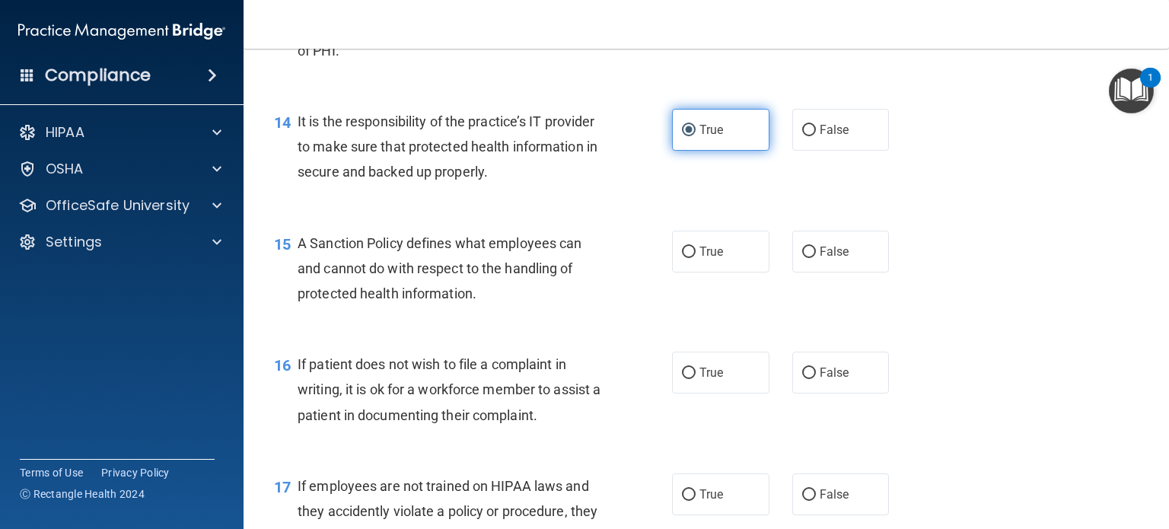
click at [697, 247] on label "True" at bounding box center [720, 252] width 97 height 42
click at [696, 247] on input "True" at bounding box center [689, 252] width 14 height 11
radio input "true"
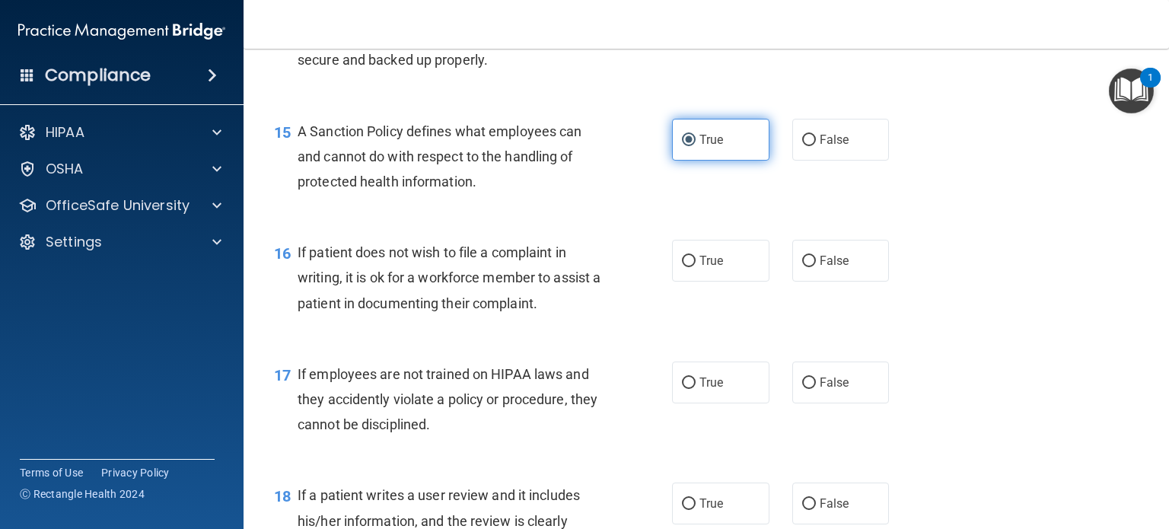
scroll to position [2163, 0]
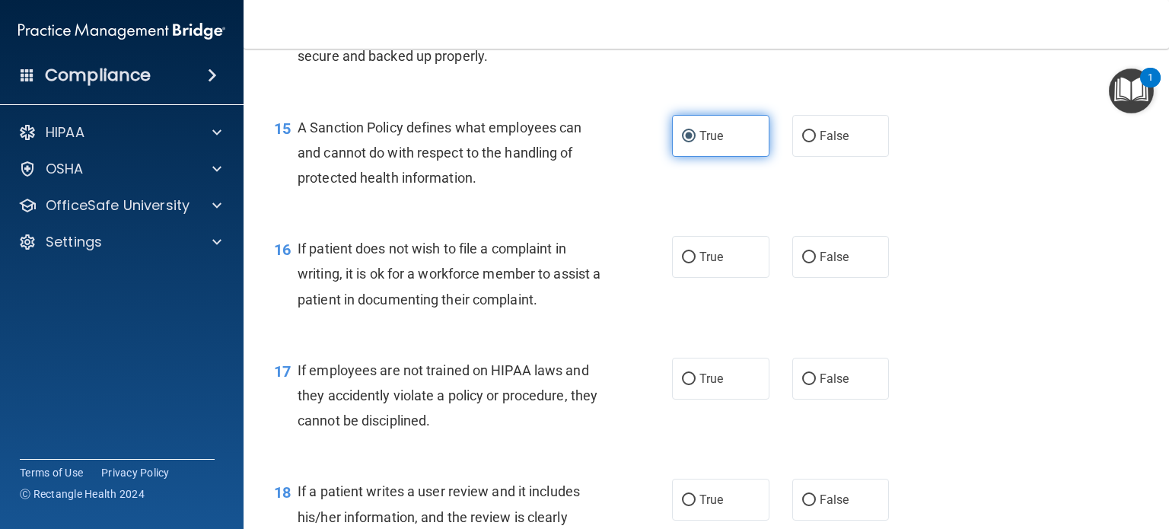
click at [697, 248] on label "True" at bounding box center [720, 257] width 97 height 42
click at [696, 252] on input "True" at bounding box center [689, 257] width 14 height 11
radio input "true"
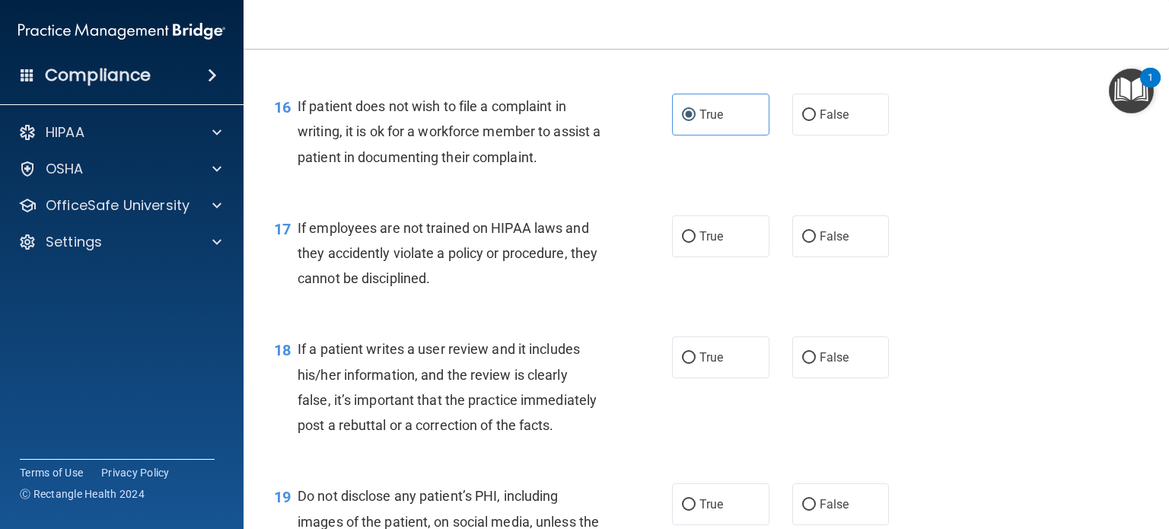
scroll to position [2308, 0]
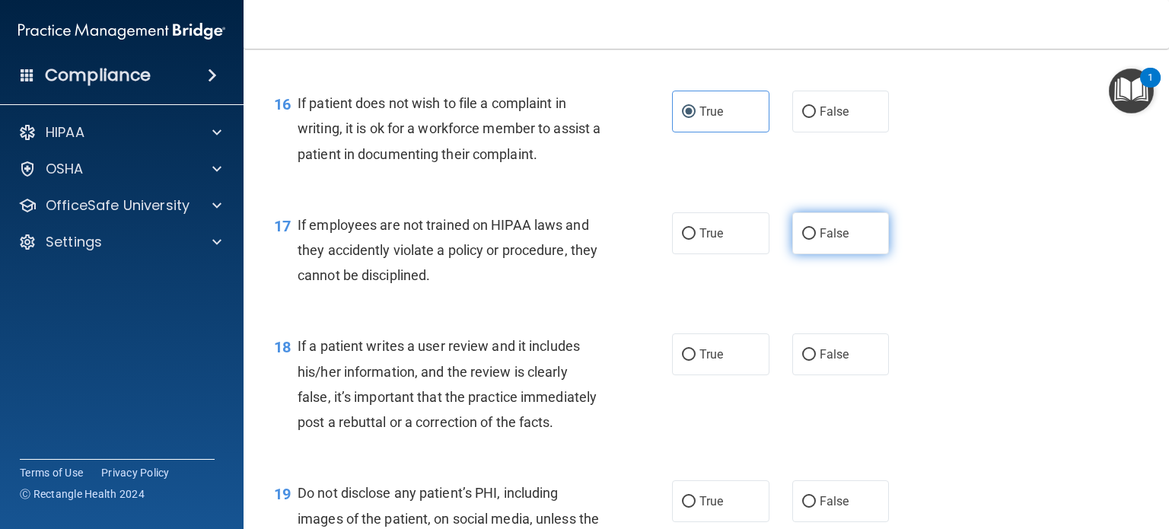
click at [815, 250] on label "False" at bounding box center [840, 233] width 97 height 42
click at [815, 240] on input "False" at bounding box center [809, 233] width 14 height 11
radio input "true"
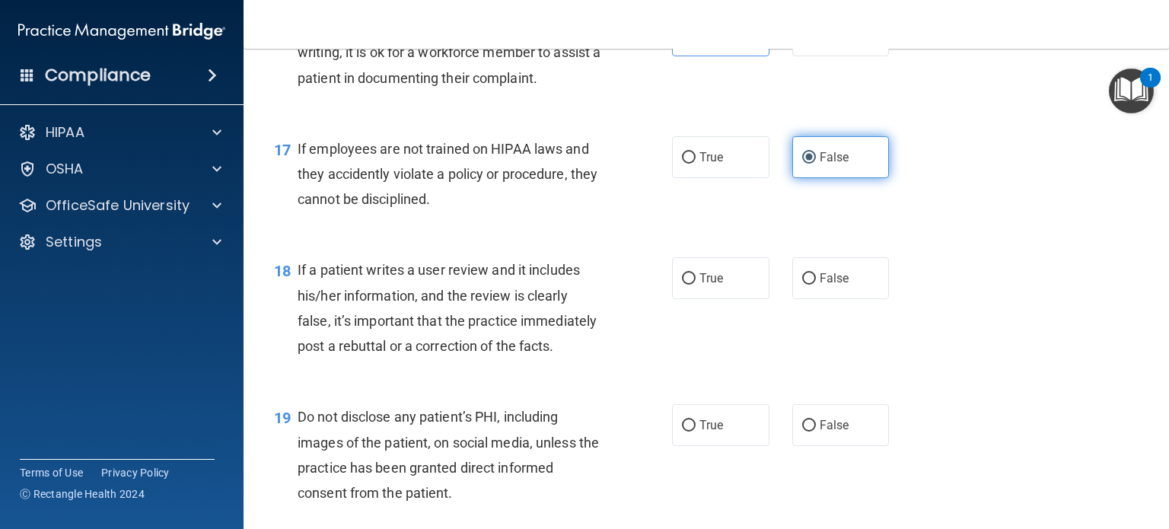
scroll to position [2387, 0]
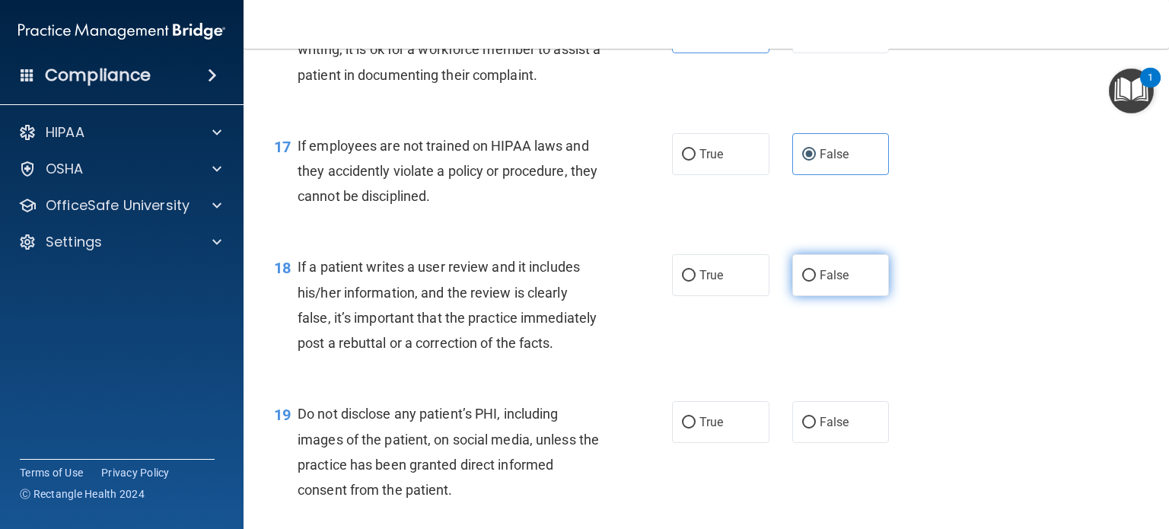
click at [811, 285] on label "False" at bounding box center [840, 275] width 97 height 42
click at [811, 282] on input "False" at bounding box center [809, 275] width 14 height 11
radio input "true"
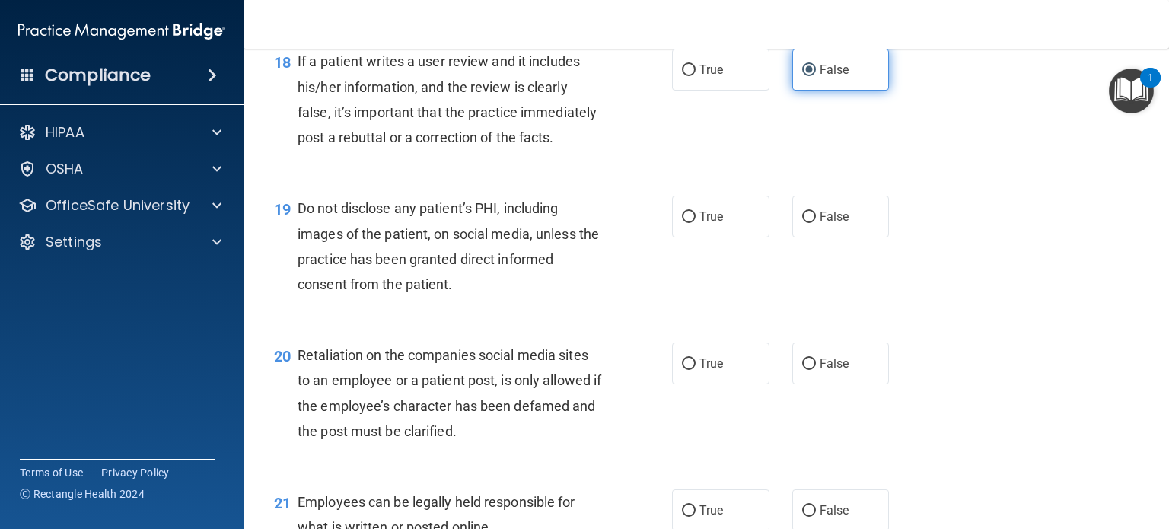
scroll to position [2594, 0]
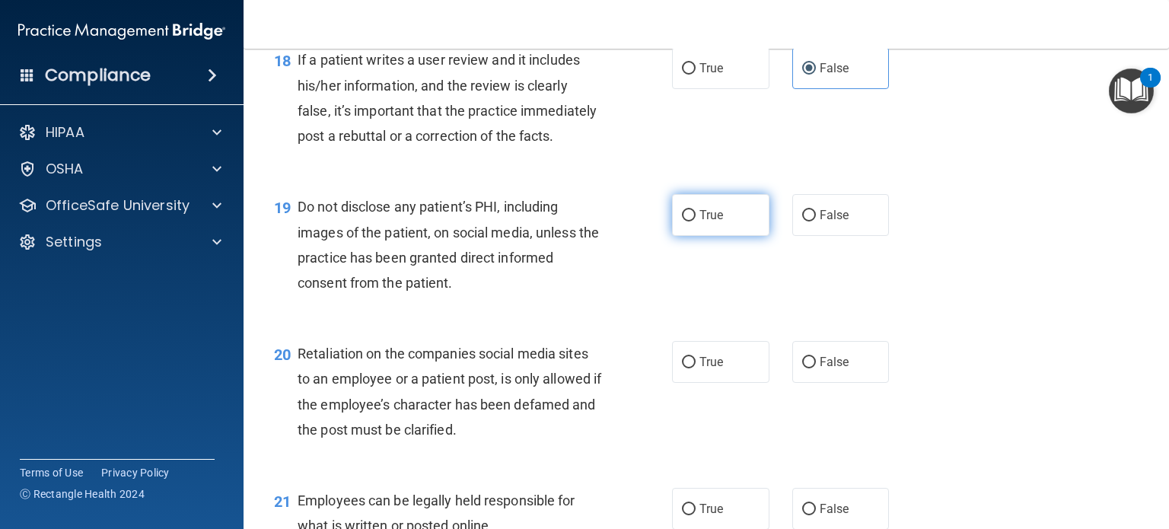
click at [722, 223] on label "True" at bounding box center [720, 215] width 97 height 42
click at [696, 222] on input "True" at bounding box center [689, 215] width 14 height 11
radio input "true"
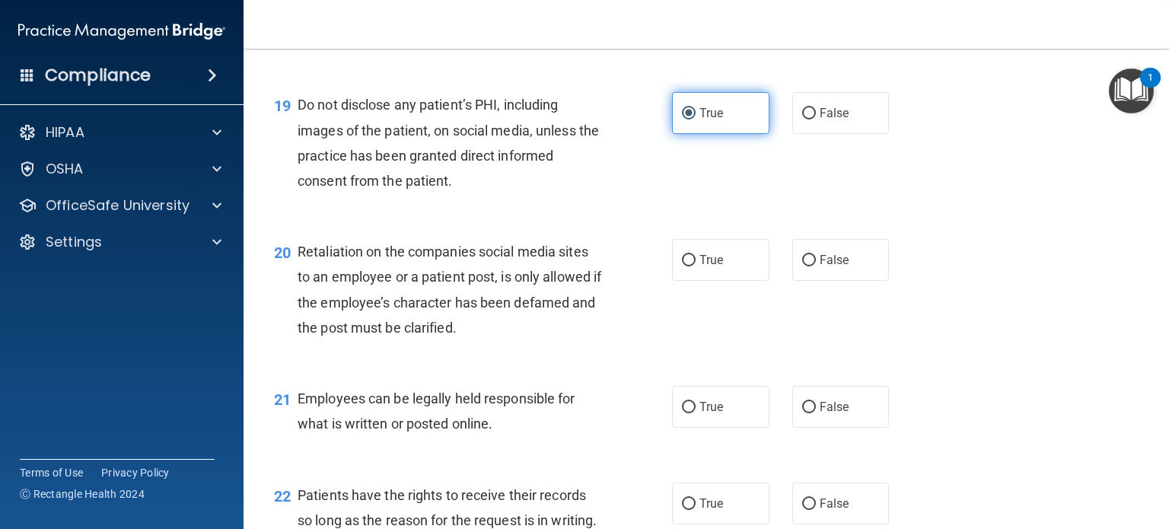
scroll to position [2697, 0]
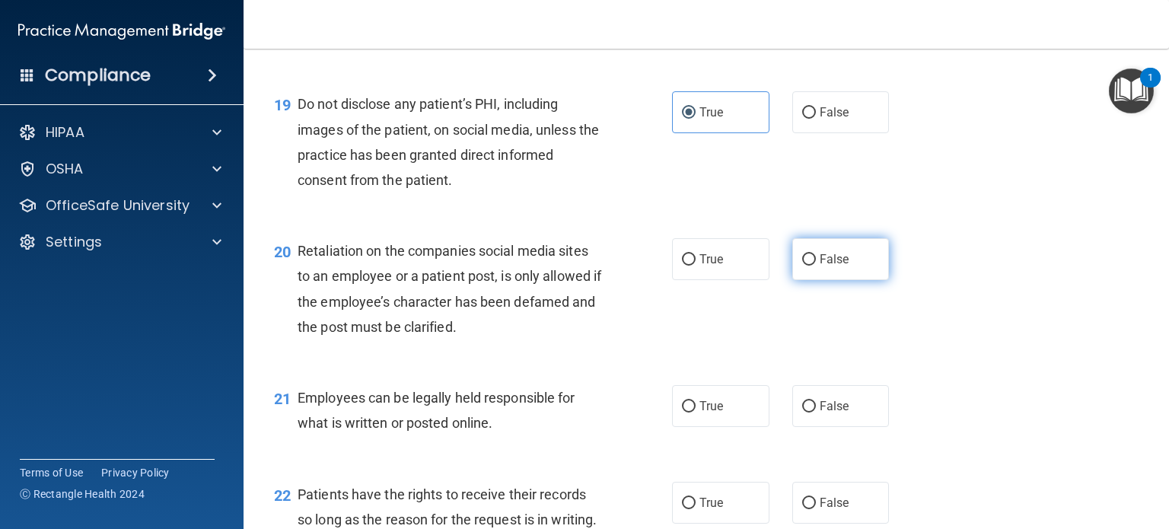
click at [807, 261] on input "False" at bounding box center [809, 259] width 14 height 11
radio input "true"
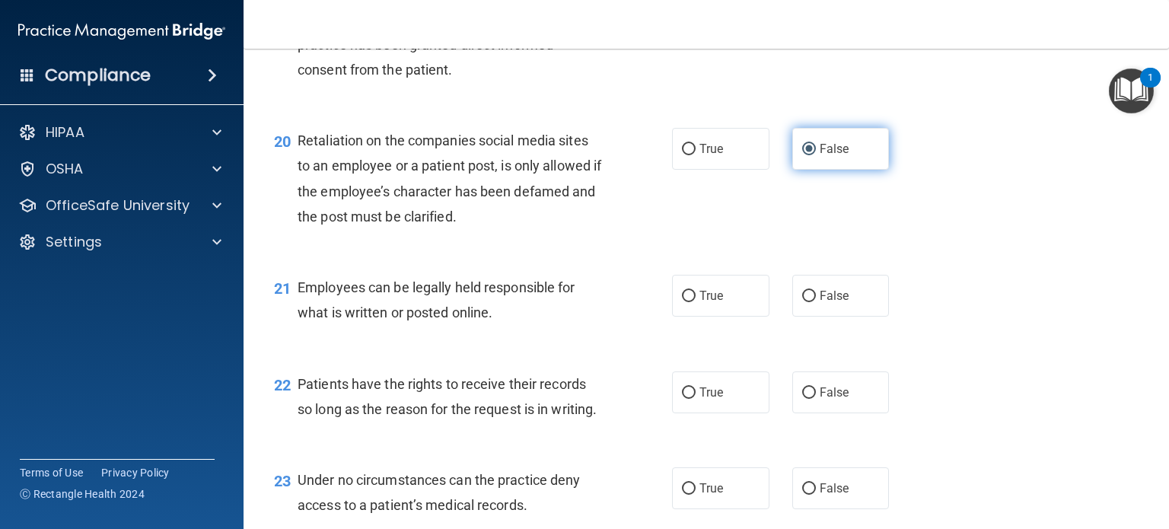
scroll to position [2810, 0]
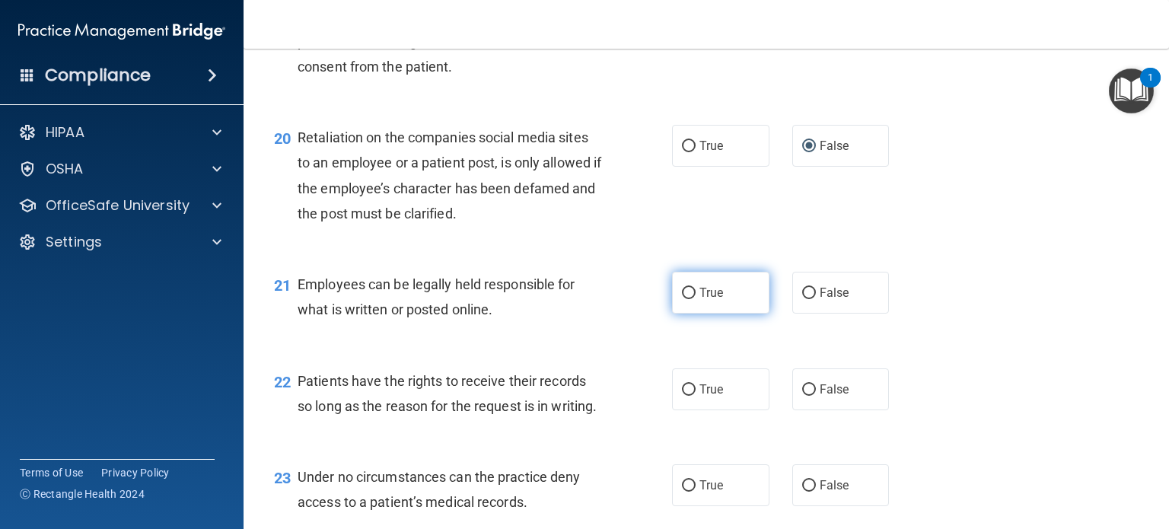
click at [759, 307] on label "True" at bounding box center [720, 293] width 97 height 42
click at [696, 299] on input "True" at bounding box center [689, 293] width 14 height 11
radio input "true"
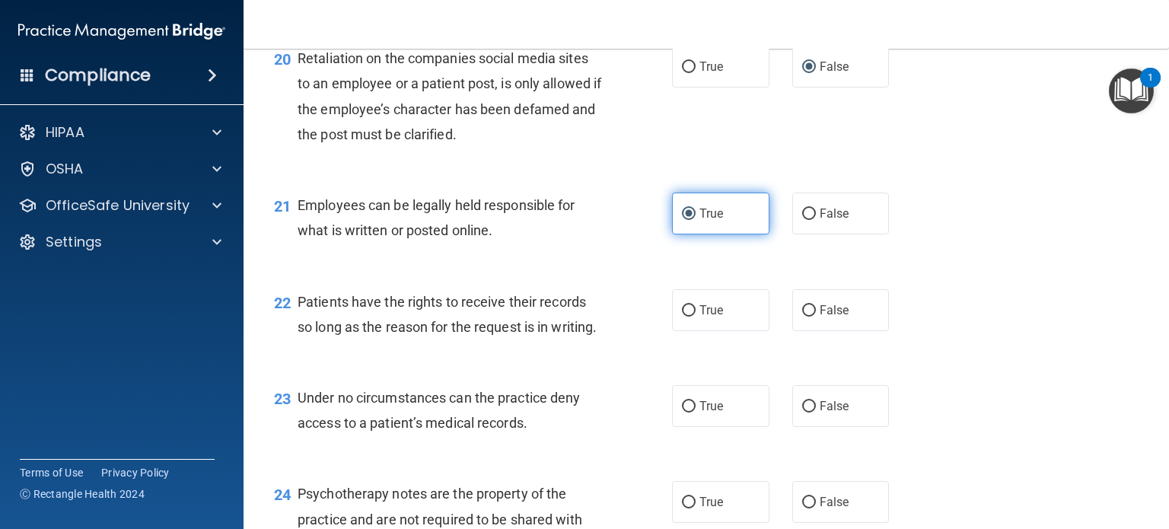
scroll to position [2893, 0]
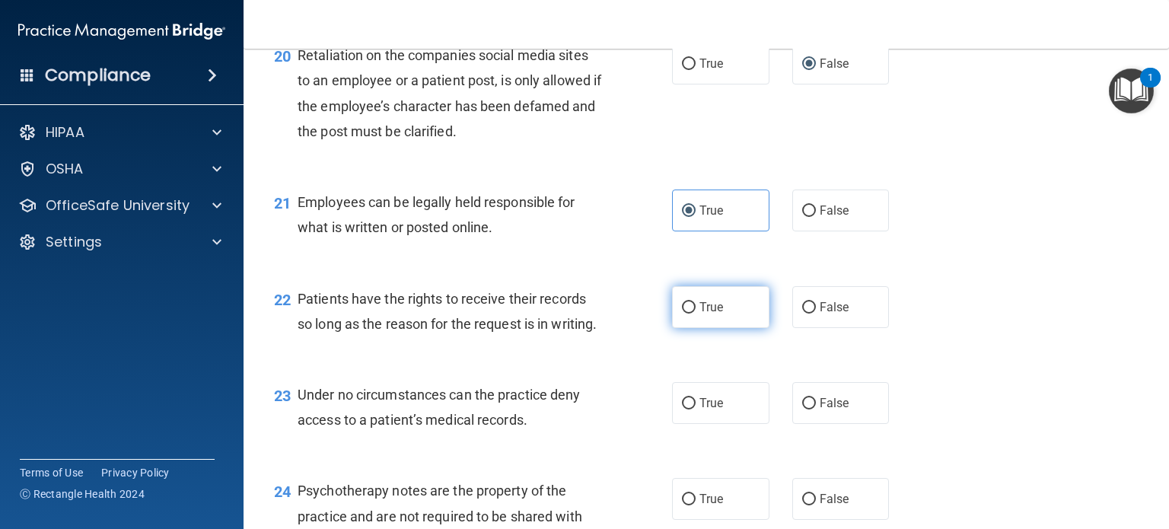
click at [686, 311] on input "True" at bounding box center [689, 307] width 14 height 11
radio input "true"
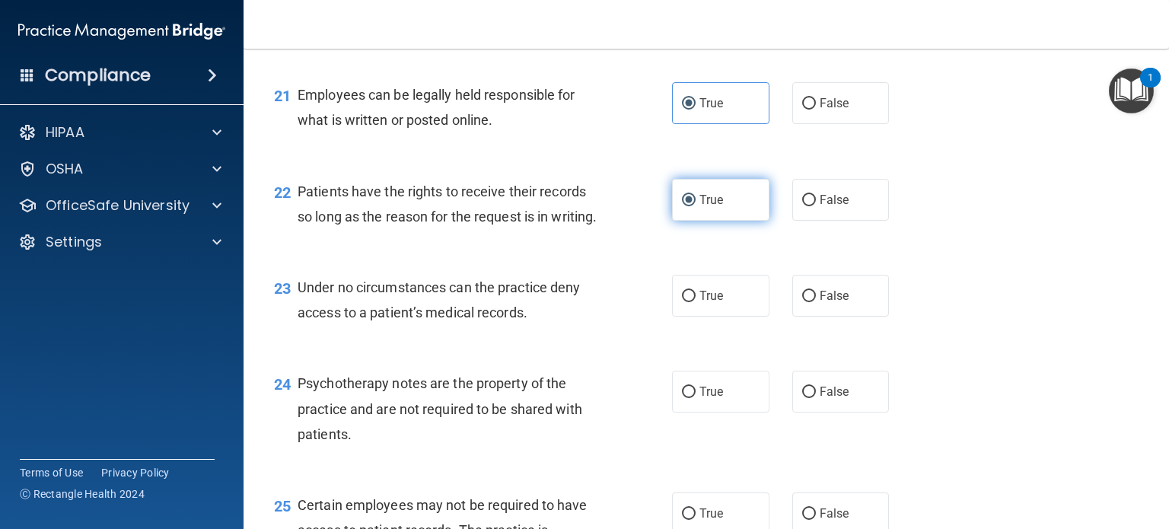
scroll to position [3002, 0]
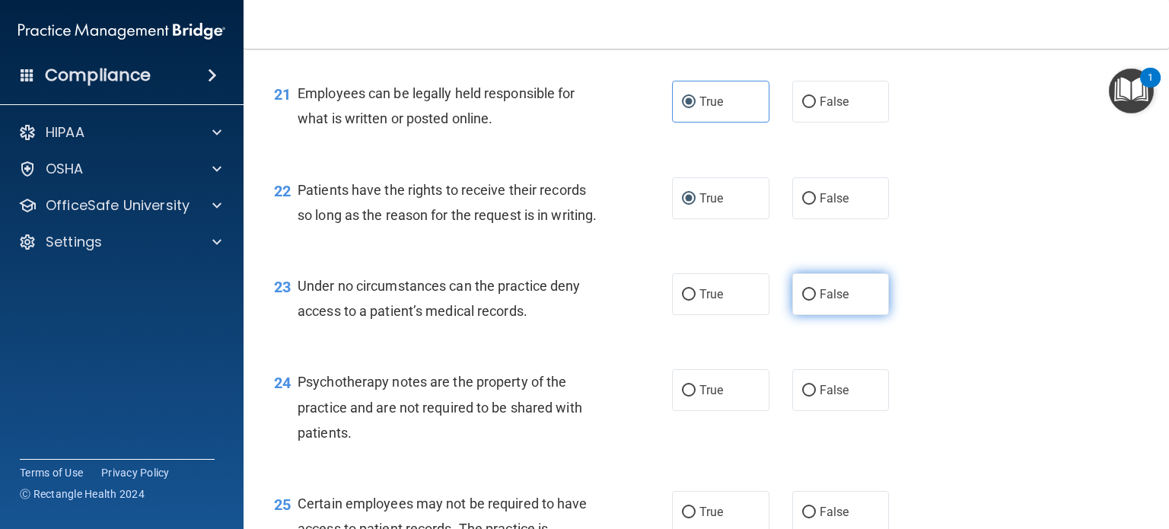
click at [831, 303] on label "False" at bounding box center [840, 294] width 97 height 42
click at [816, 301] on input "False" at bounding box center [809, 294] width 14 height 11
radio input "true"
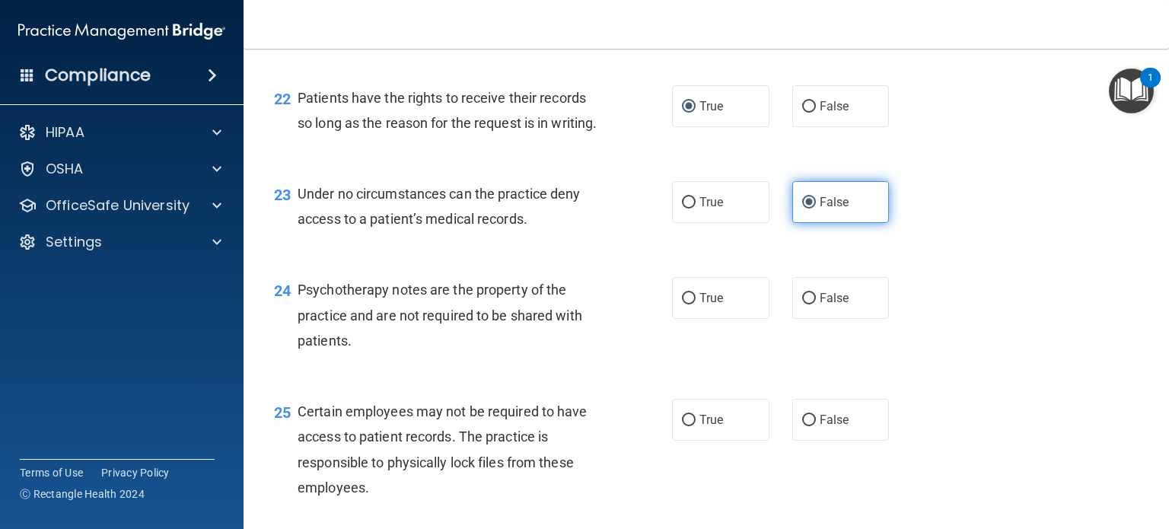
scroll to position [3094, 0]
click at [831, 303] on span "False" at bounding box center [835, 297] width 30 height 14
click at [816, 303] on input "False" at bounding box center [809, 297] width 14 height 11
radio input "true"
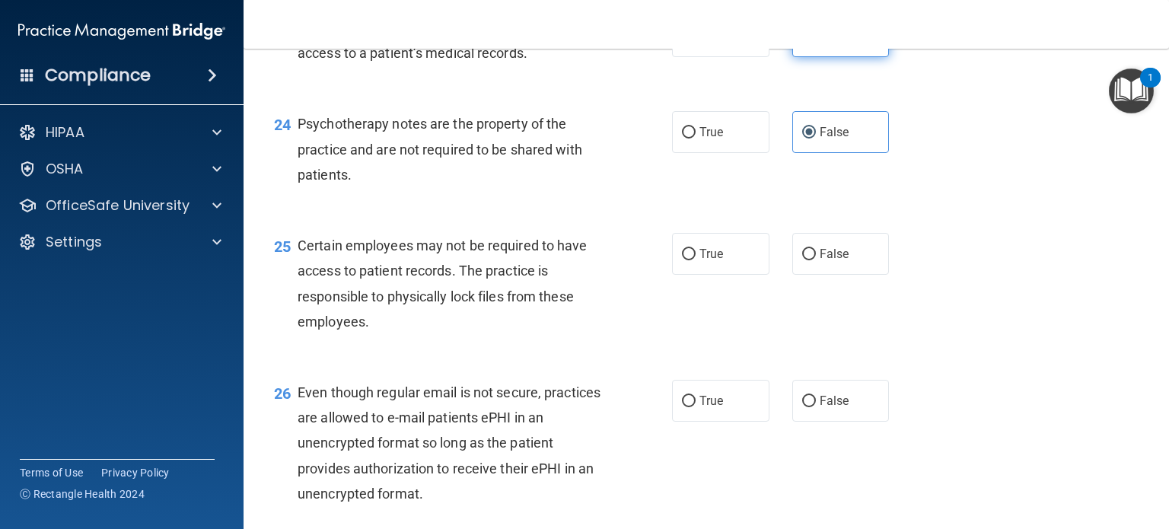
scroll to position [3261, 0]
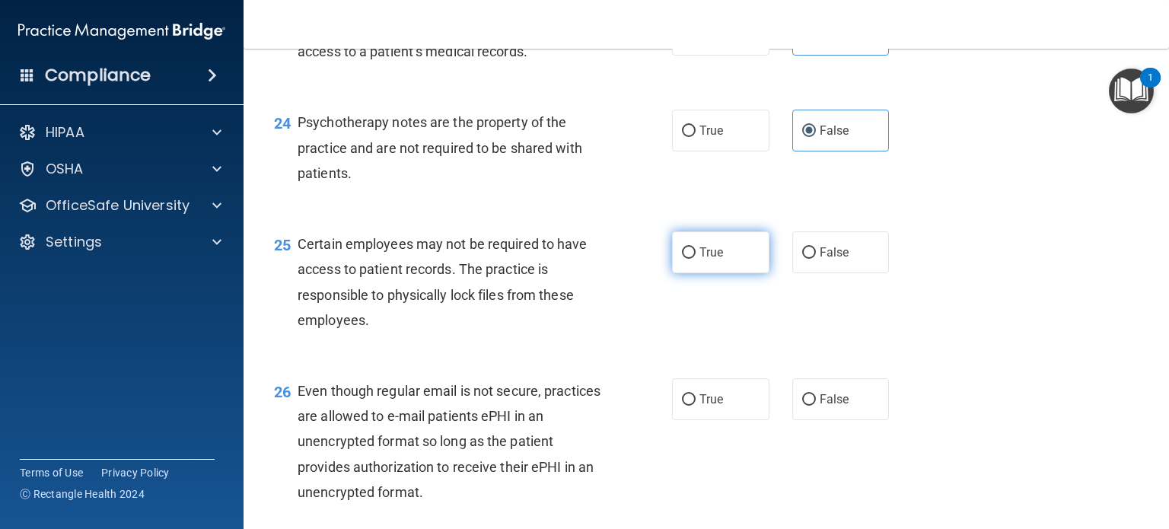
click at [742, 266] on label "True" at bounding box center [720, 252] width 97 height 42
click at [696, 259] on input "True" at bounding box center [689, 252] width 14 height 11
radio input "true"
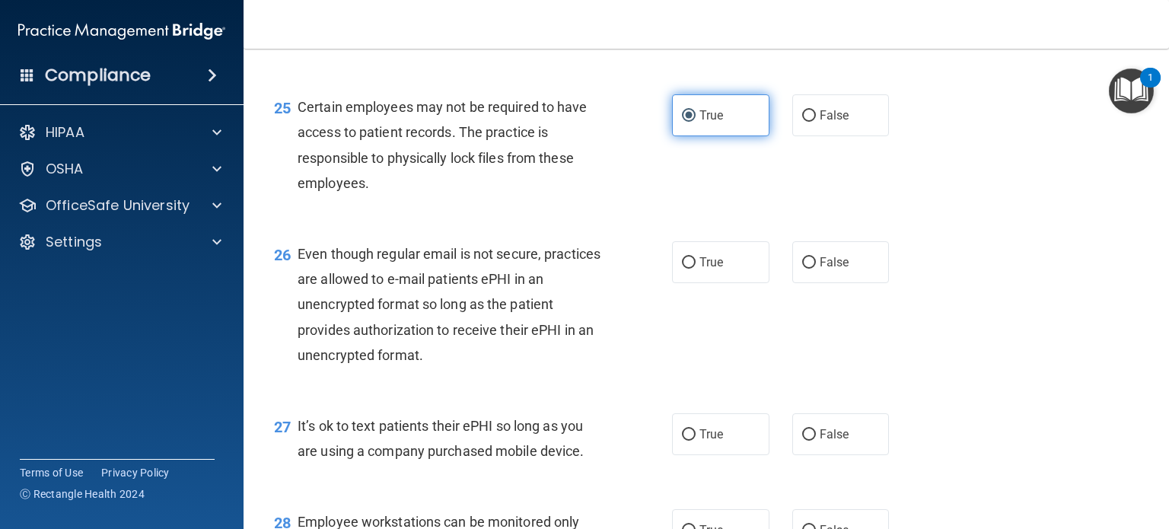
scroll to position [3399, 0]
click at [742, 266] on label "True" at bounding box center [720, 262] width 97 height 42
click at [696, 266] on input "True" at bounding box center [689, 262] width 14 height 11
radio input "true"
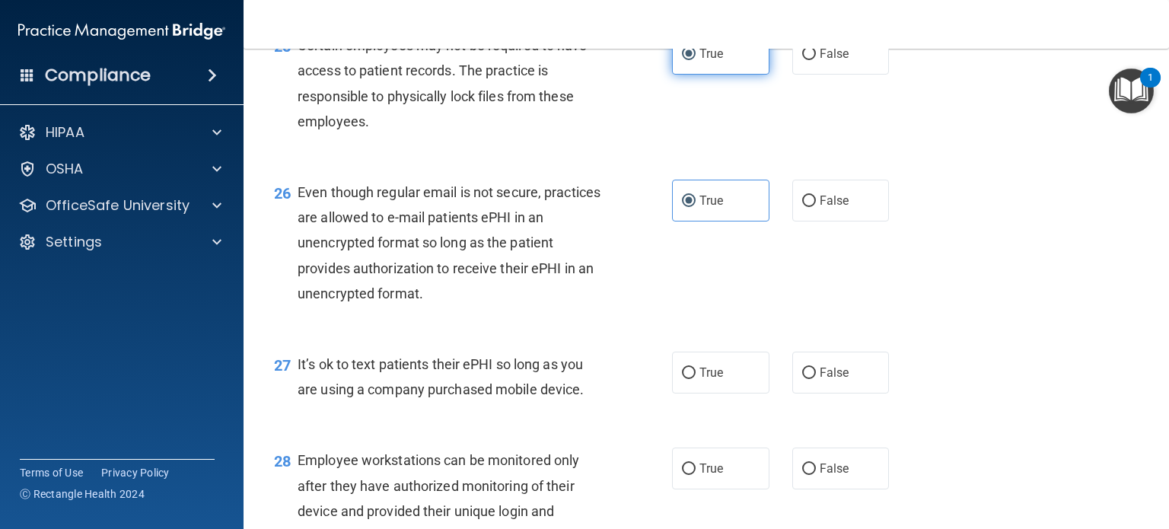
scroll to position [3461, 0]
click at [747, 212] on label "True" at bounding box center [720, 200] width 97 height 42
click at [696, 206] on input "True" at bounding box center [689, 200] width 14 height 11
click at [837, 199] on span "False" at bounding box center [835, 200] width 30 height 14
click at [816, 199] on input "False" at bounding box center [809, 200] width 14 height 11
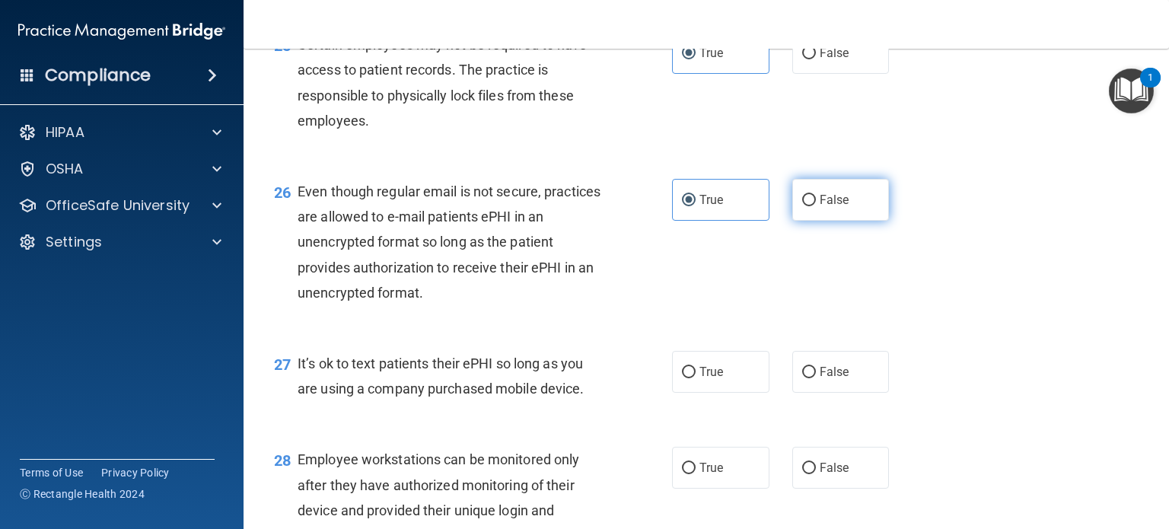
radio input "true"
radio input "false"
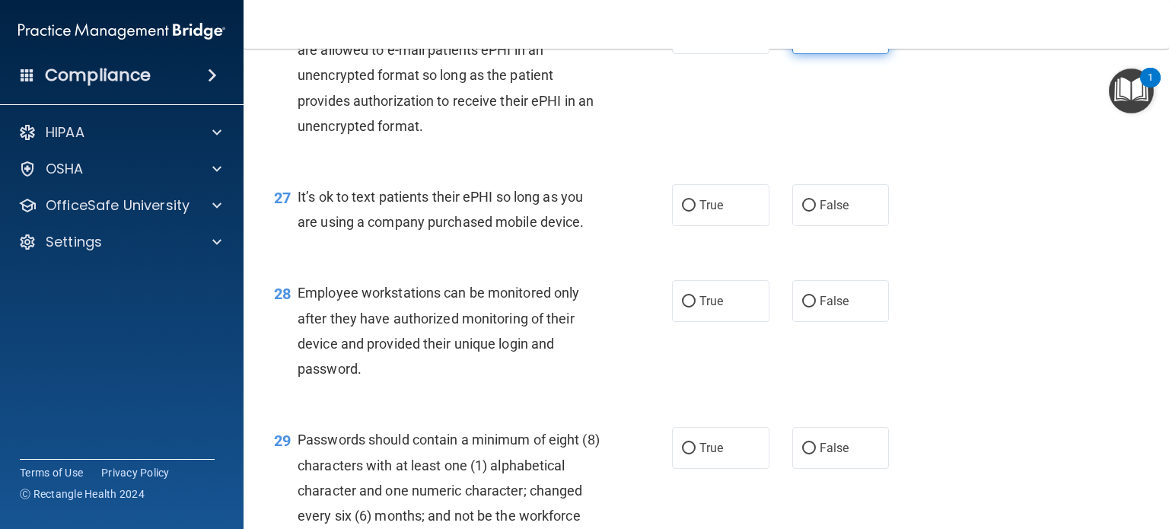
scroll to position [3633, 0]
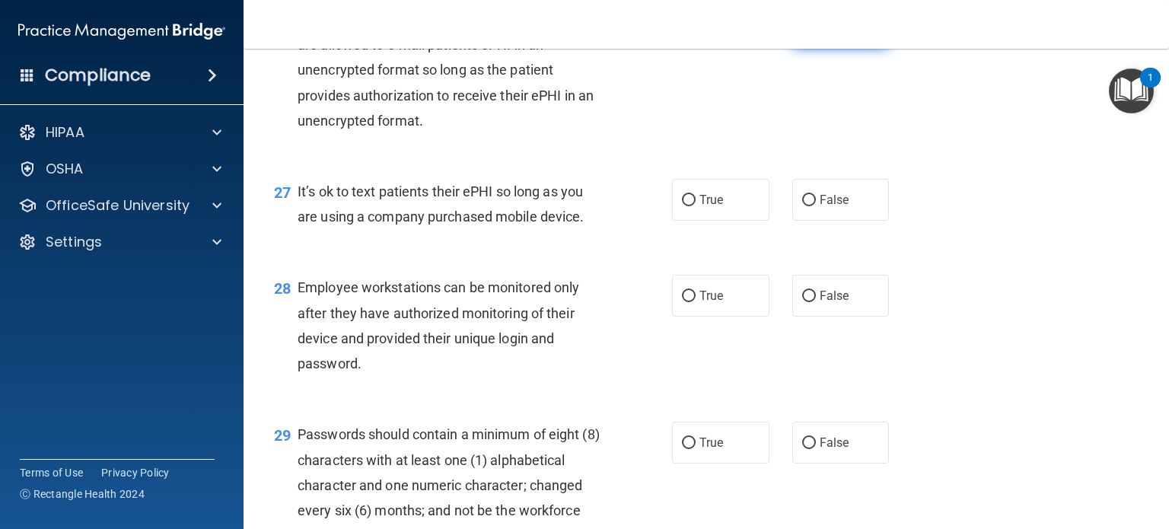
click at [837, 199] on span "False" at bounding box center [835, 200] width 30 height 14
click at [816, 199] on input "False" at bounding box center [809, 200] width 14 height 11
radio input "true"
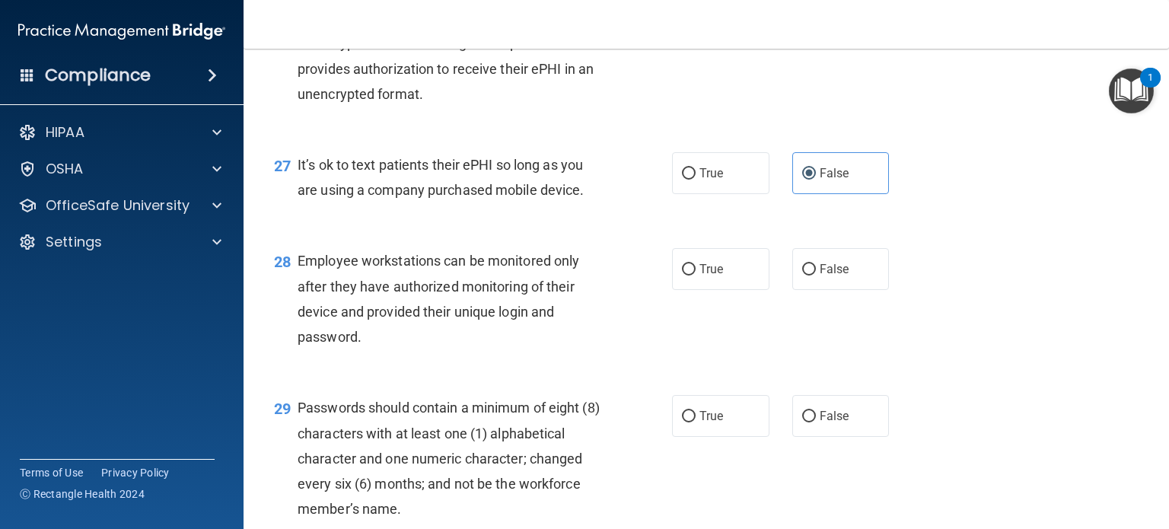
scroll to position [3662, 0]
click at [844, 269] on span "False" at bounding box center [835, 267] width 30 height 14
click at [816, 269] on input "False" at bounding box center [809, 267] width 14 height 11
radio input "true"
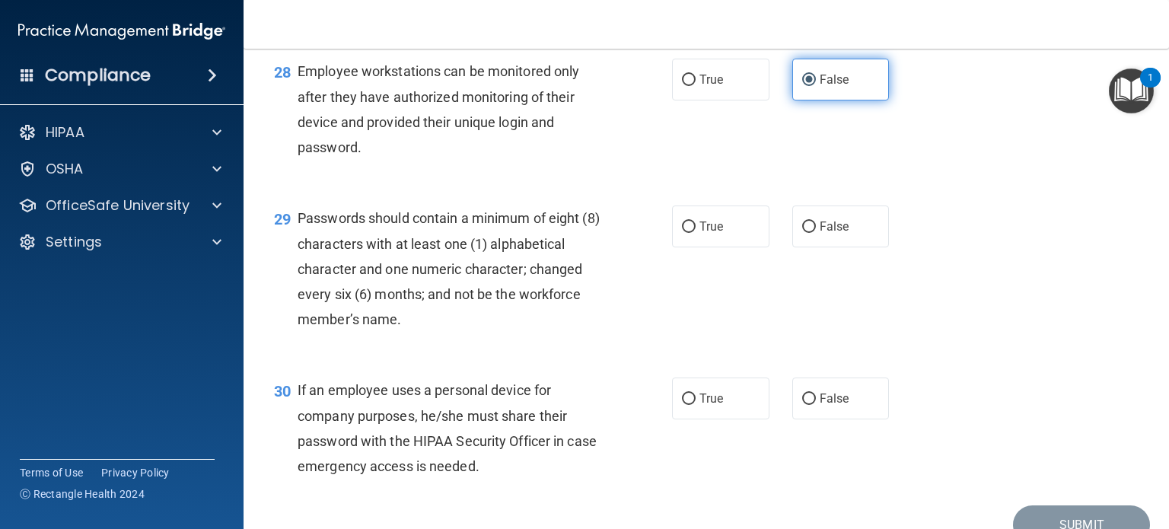
scroll to position [3850, 0]
click at [740, 241] on label "True" at bounding box center [720, 226] width 97 height 42
click at [696, 232] on input "True" at bounding box center [689, 226] width 14 height 11
radio input "true"
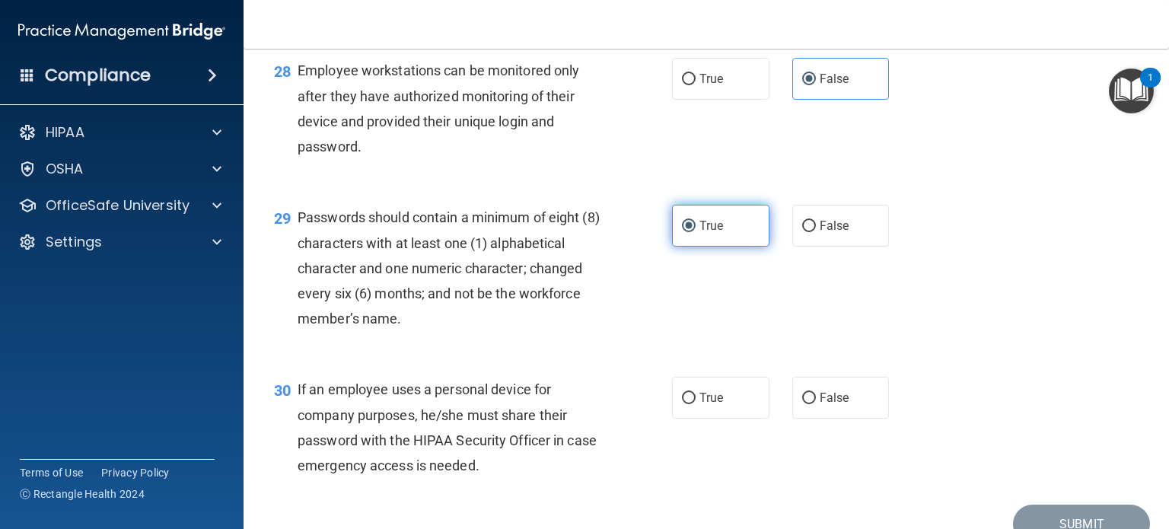
scroll to position [3925, 0]
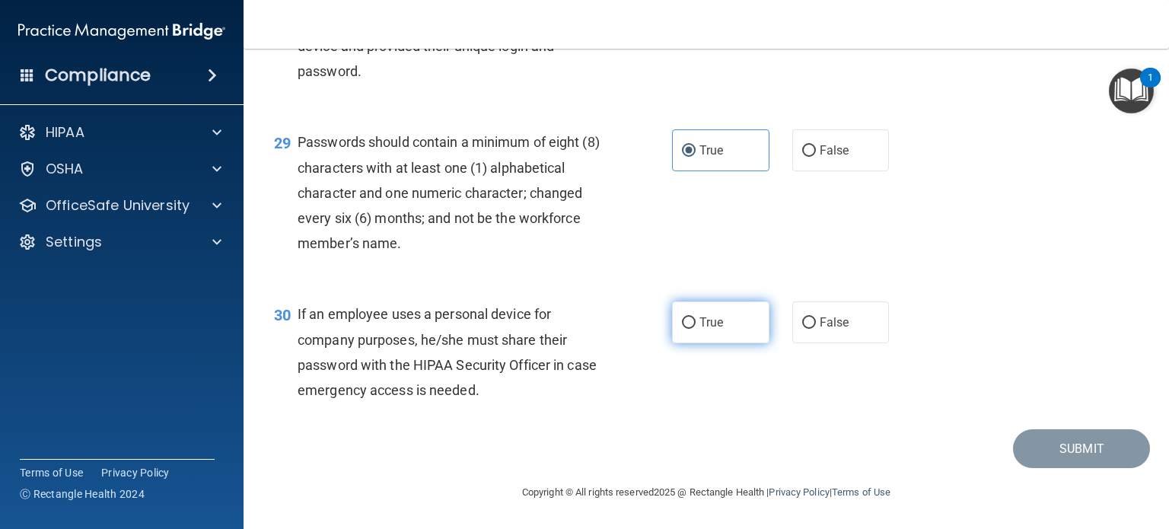
click at [731, 318] on label "True" at bounding box center [720, 322] width 97 height 42
click at [696, 318] on input "True" at bounding box center [689, 322] width 14 height 11
radio input "true"
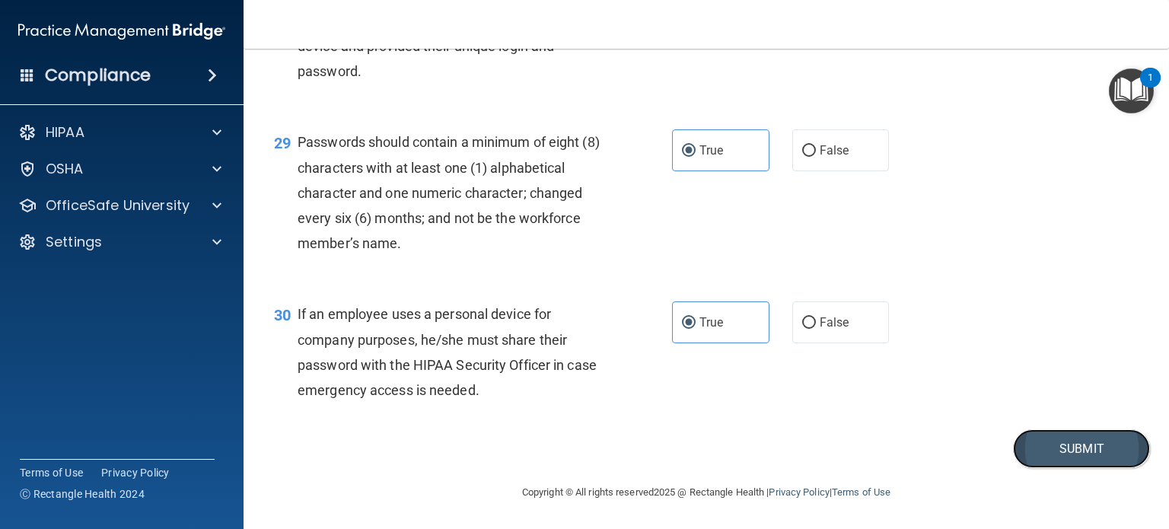
click at [1063, 445] on button "Submit" at bounding box center [1081, 448] width 137 height 39
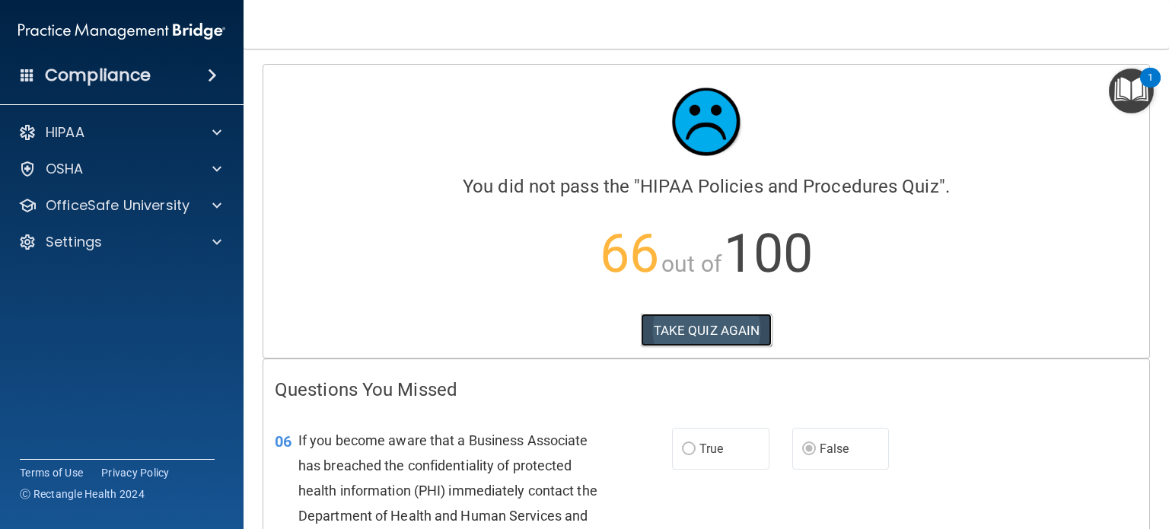
click at [691, 330] on button "TAKE QUIZ AGAIN" at bounding box center [707, 330] width 132 height 33
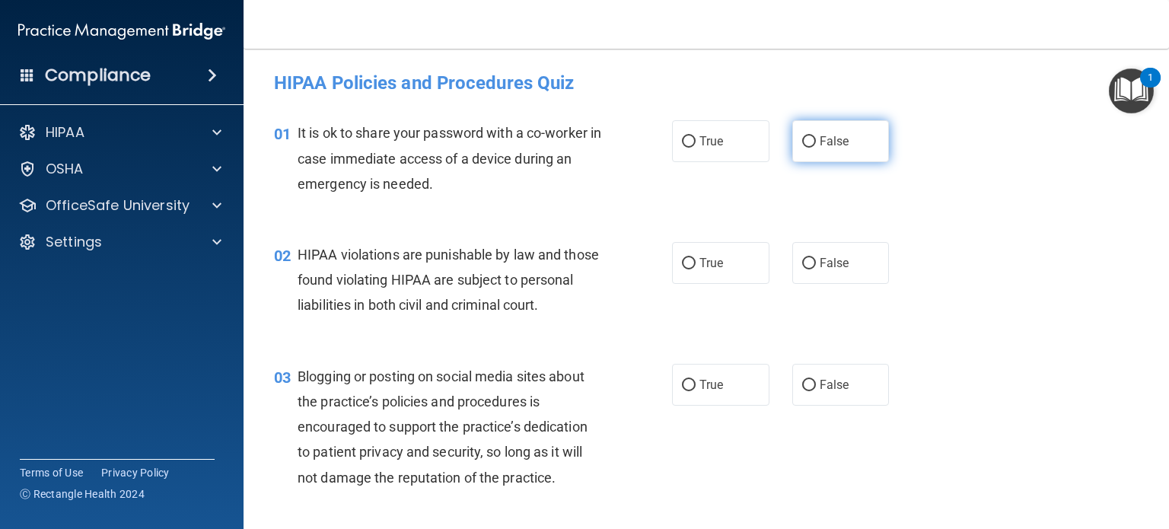
click at [830, 144] on span "False" at bounding box center [835, 141] width 30 height 14
click at [816, 144] on input "False" at bounding box center [809, 141] width 14 height 11
radio input "true"
click at [702, 269] on span "True" at bounding box center [712, 263] width 24 height 14
click at [696, 269] on input "True" at bounding box center [689, 263] width 14 height 11
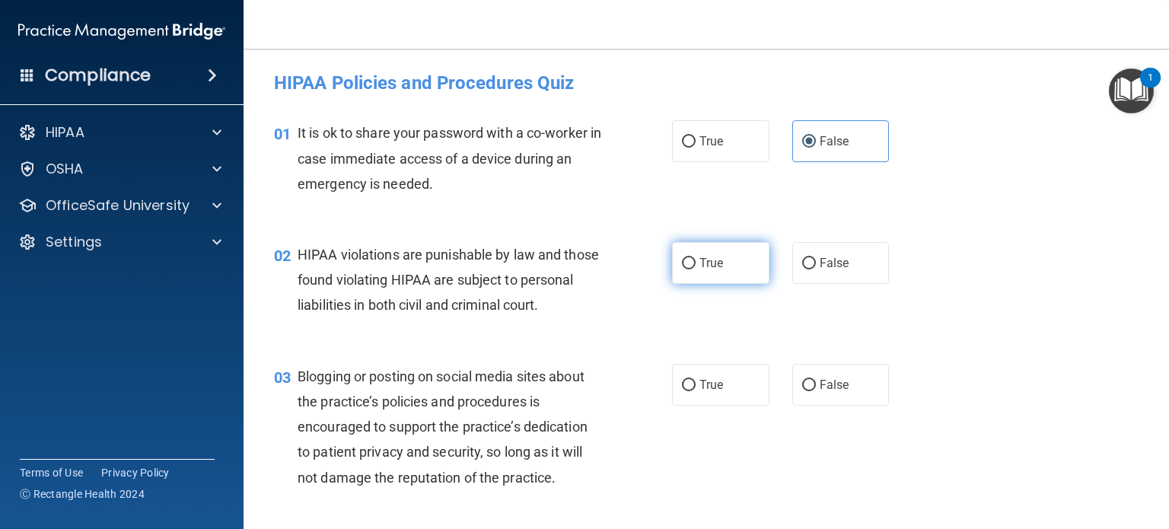
radio input "true"
click at [823, 378] on span "False" at bounding box center [835, 385] width 30 height 14
click at [816, 380] on input "False" at bounding box center [809, 385] width 14 height 11
radio input "true"
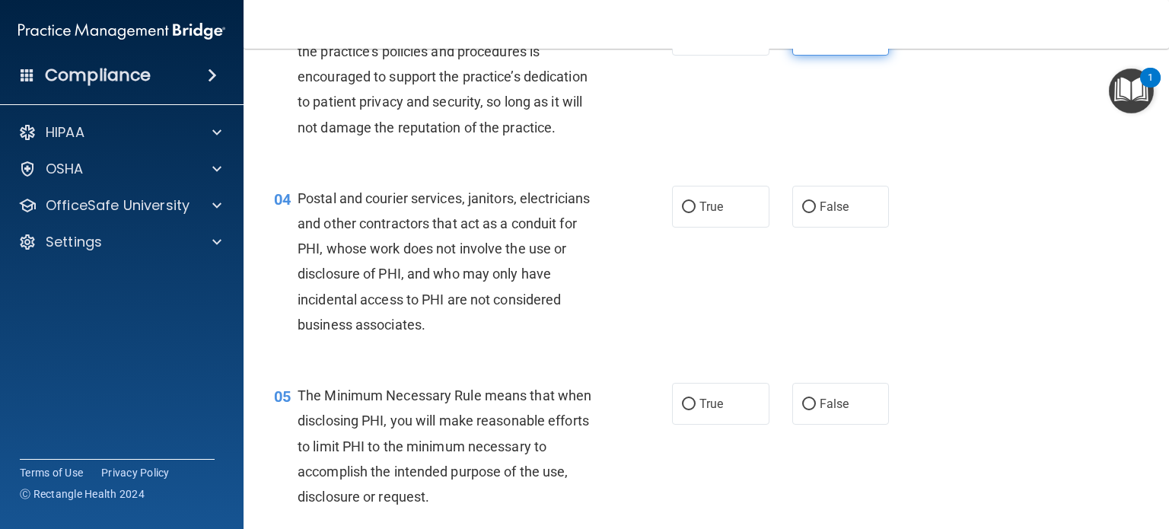
scroll to position [365, 0]
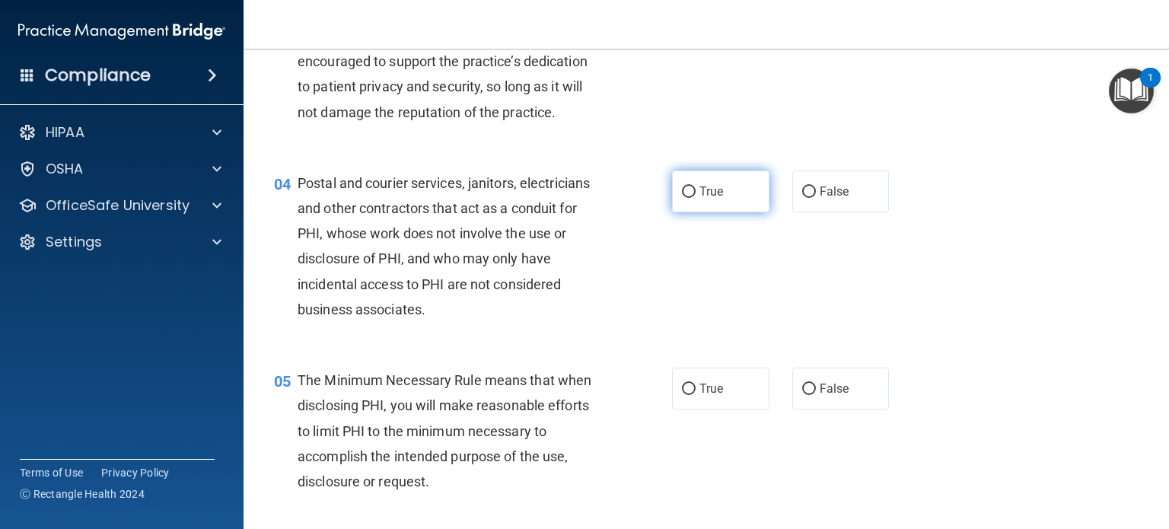
click at [725, 191] on label "True" at bounding box center [720, 192] width 97 height 42
click at [696, 191] on input "True" at bounding box center [689, 192] width 14 height 11
radio input "true"
click at [696, 405] on label "True" at bounding box center [720, 389] width 97 height 42
click at [696, 395] on input "True" at bounding box center [689, 389] width 14 height 11
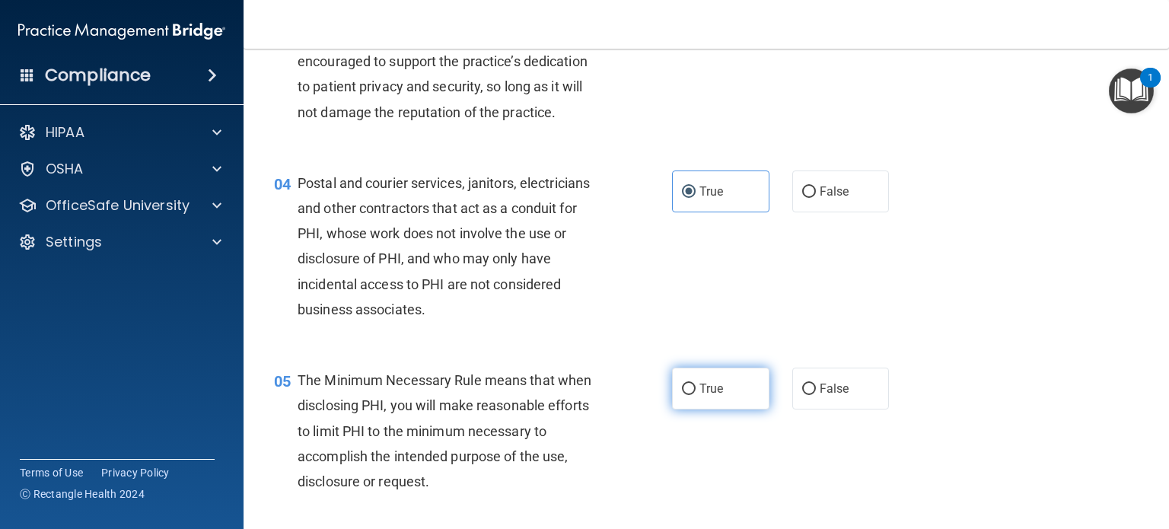
radio input "true"
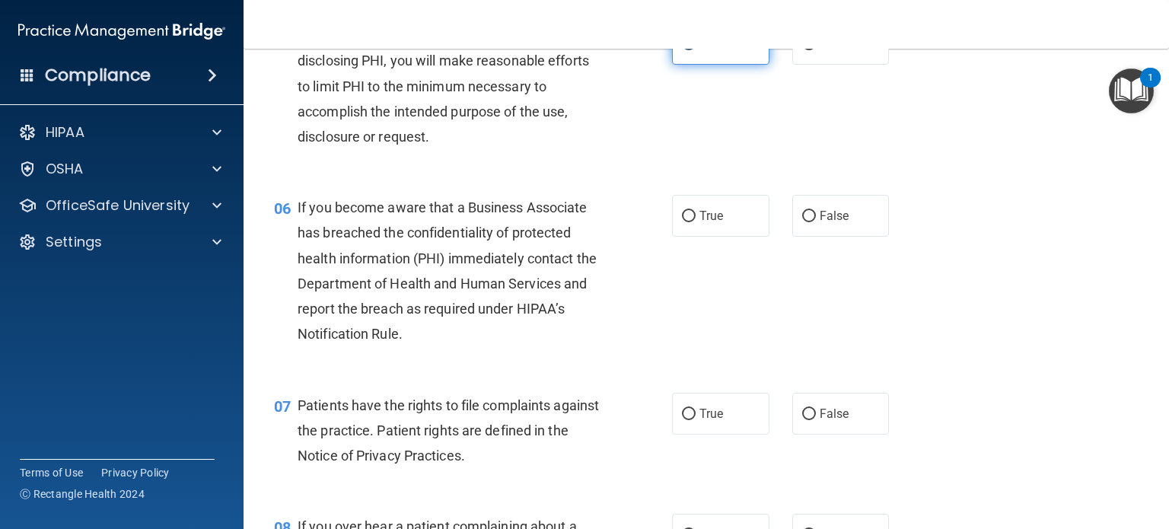
scroll to position [716, 0]
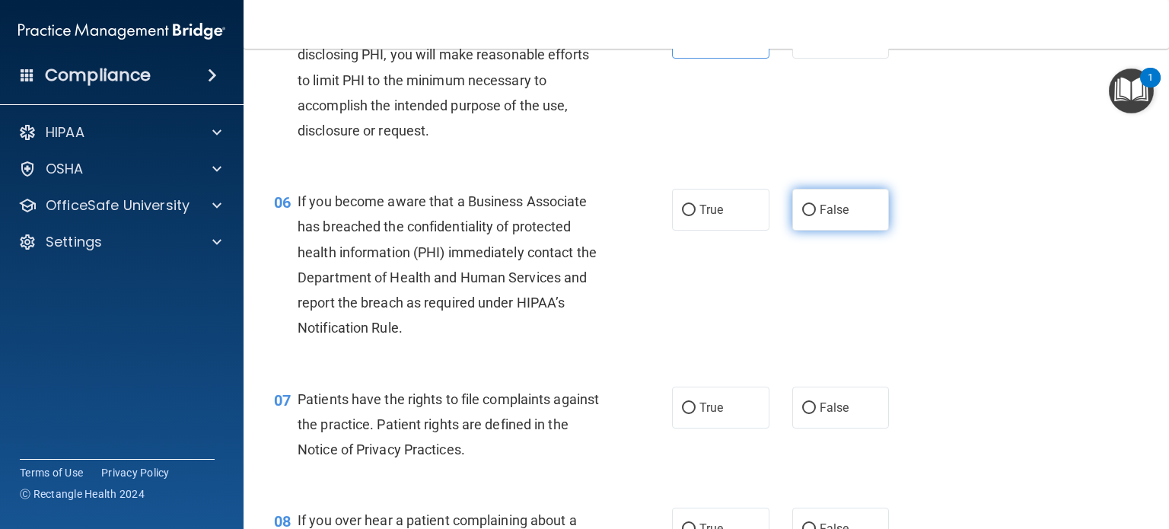
click at [875, 217] on label "False" at bounding box center [840, 210] width 97 height 42
click at [816, 216] on input "False" at bounding box center [809, 210] width 14 height 11
radio input "true"
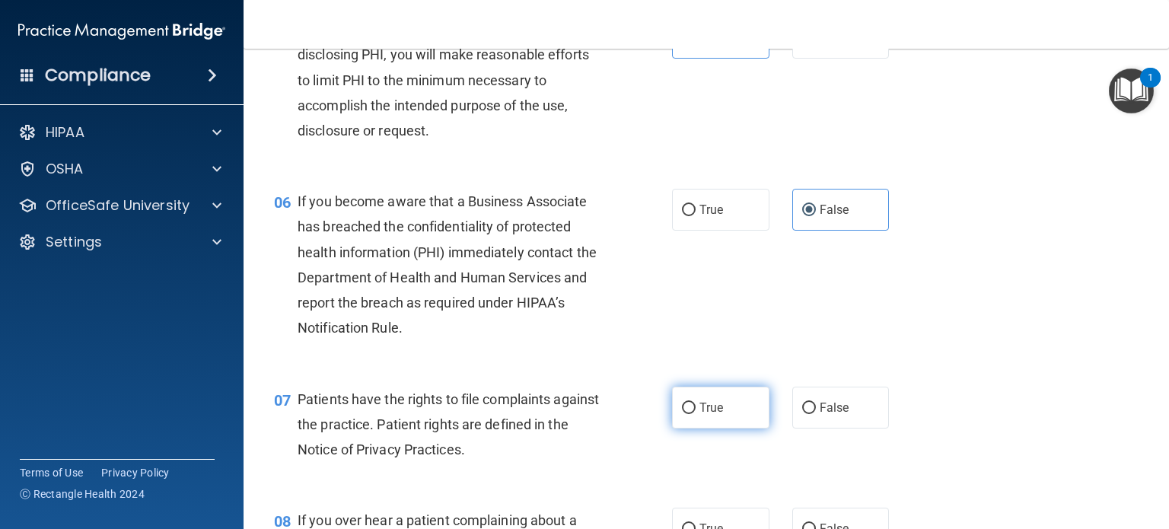
click at [687, 407] on input "True" at bounding box center [689, 408] width 14 height 11
radio input "true"
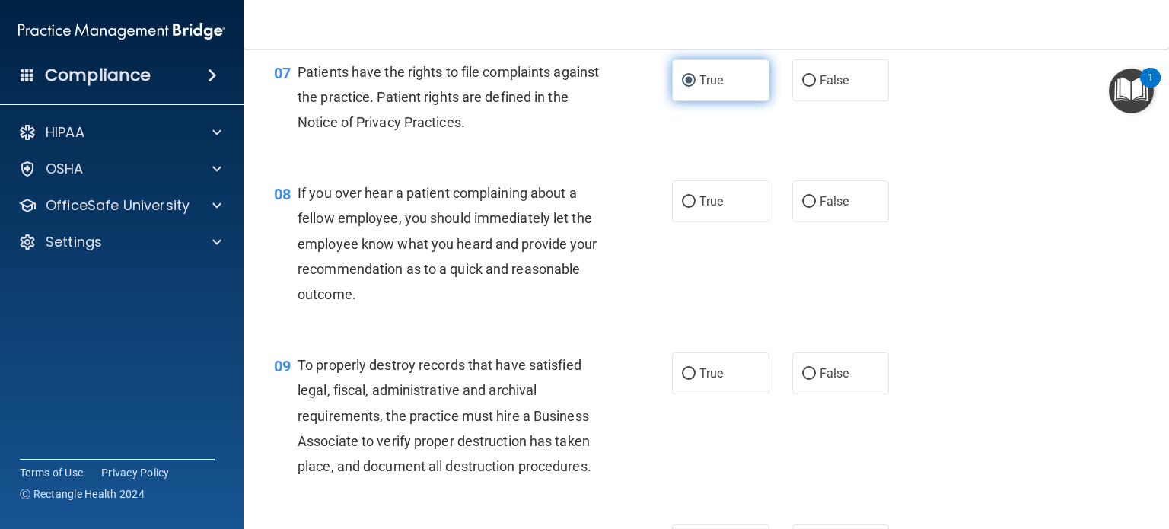
scroll to position [1054, 0]
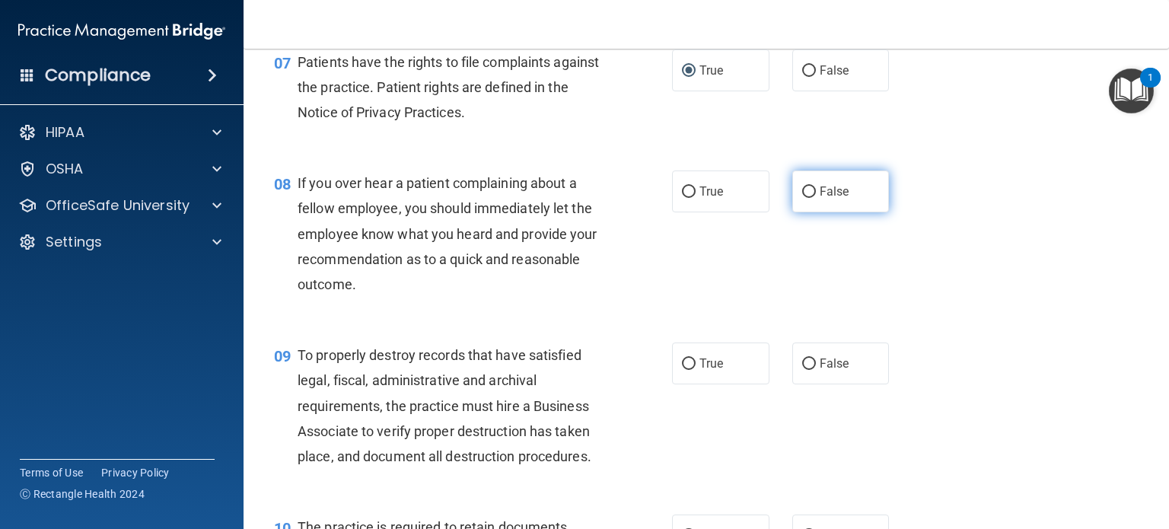
click at [843, 202] on label "False" at bounding box center [840, 192] width 97 height 42
click at [816, 198] on input "False" at bounding box center [809, 192] width 14 height 11
radio input "true"
click at [824, 372] on label "False" at bounding box center [840, 364] width 97 height 42
click at [816, 370] on input "False" at bounding box center [809, 364] width 14 height 11
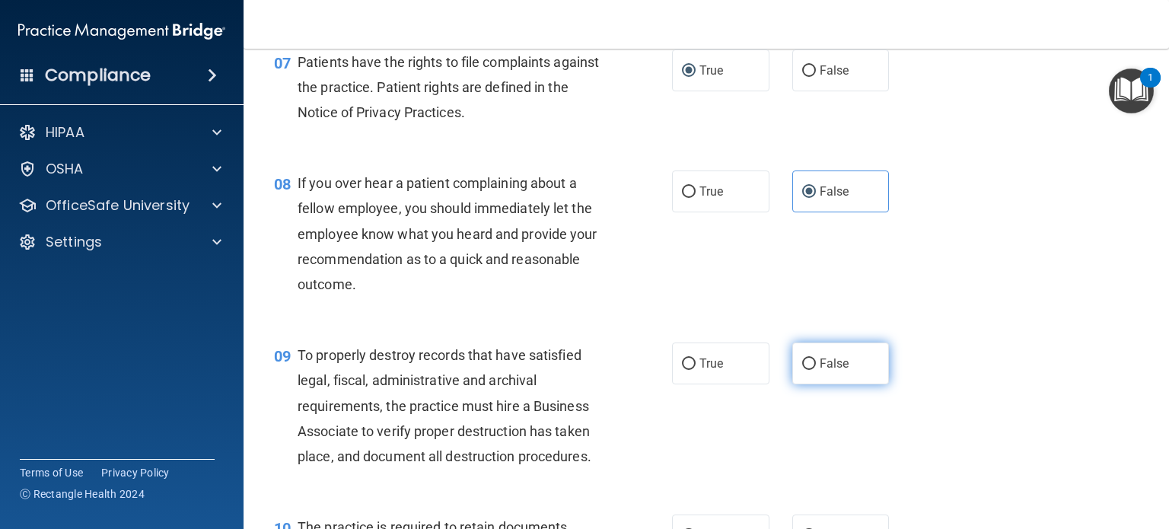
radio input "true"
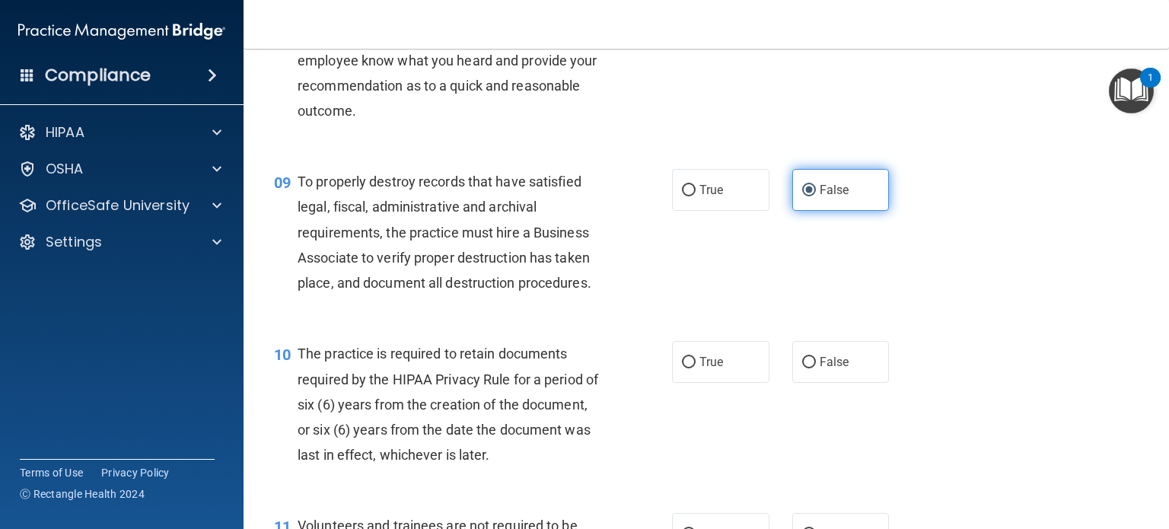
scroll to position [1231, 0]
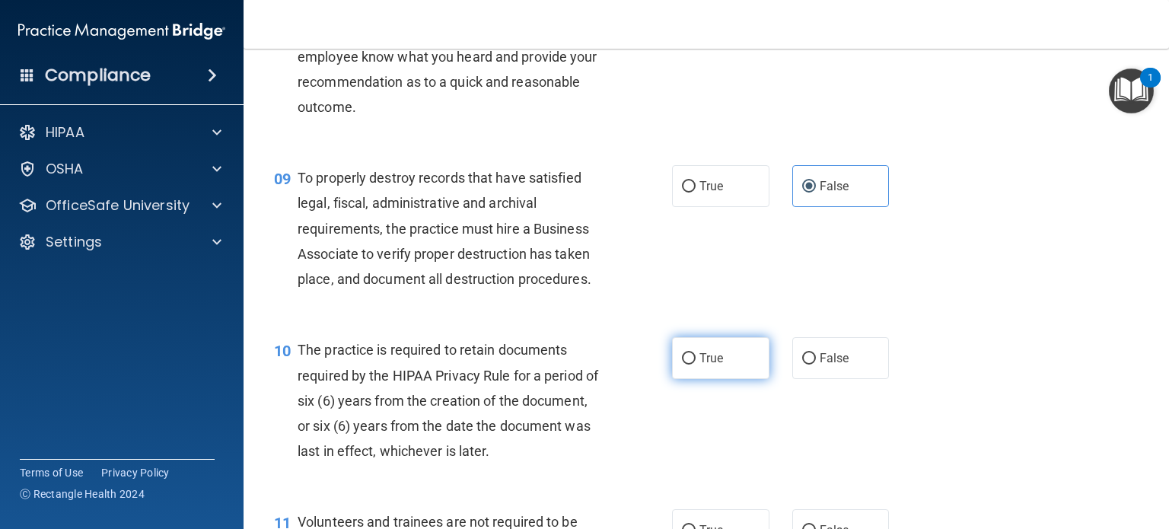
click at [694, 363] on input "True" at bounding box center [689, 358] width 14 height 11
radio input "true"
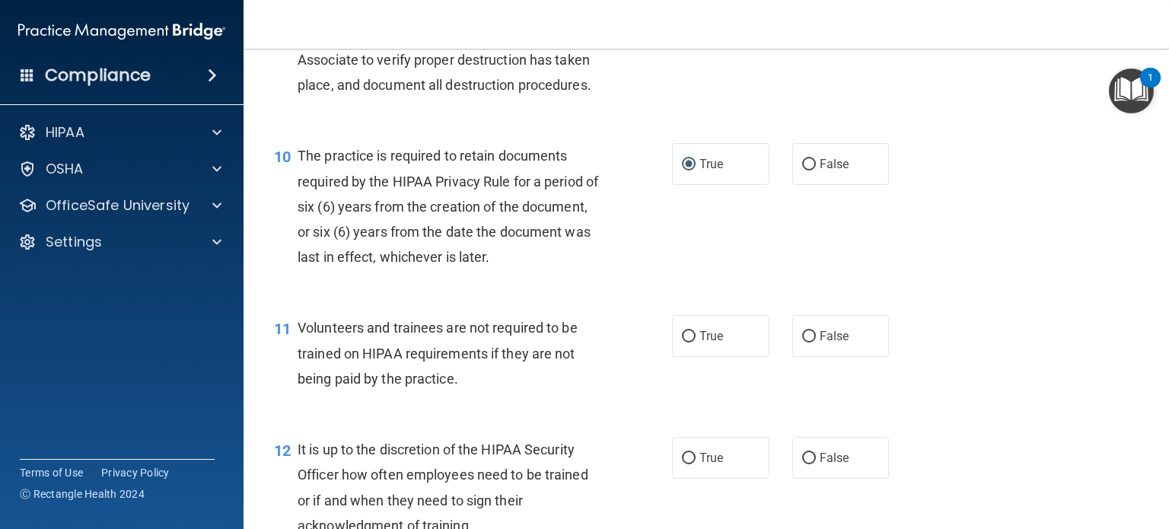
scroll to position [1429, 0]
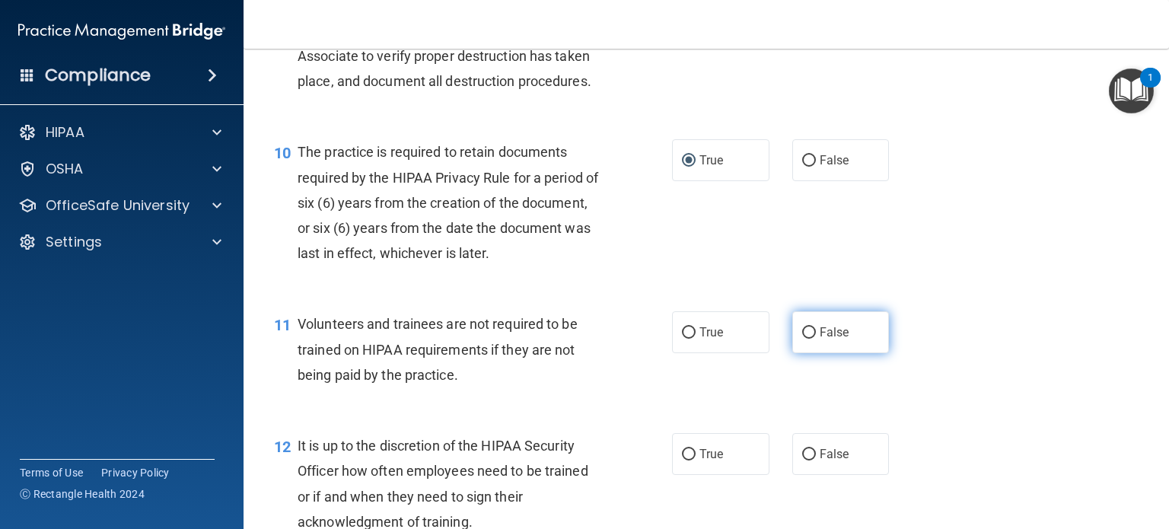
click at [863, 334] on label "False" at bounding box center [840, 332] width 97 height 42
click at [816, 334] on input "False" at bounding box center [809, 332] width 14 height 11
radio input "true"
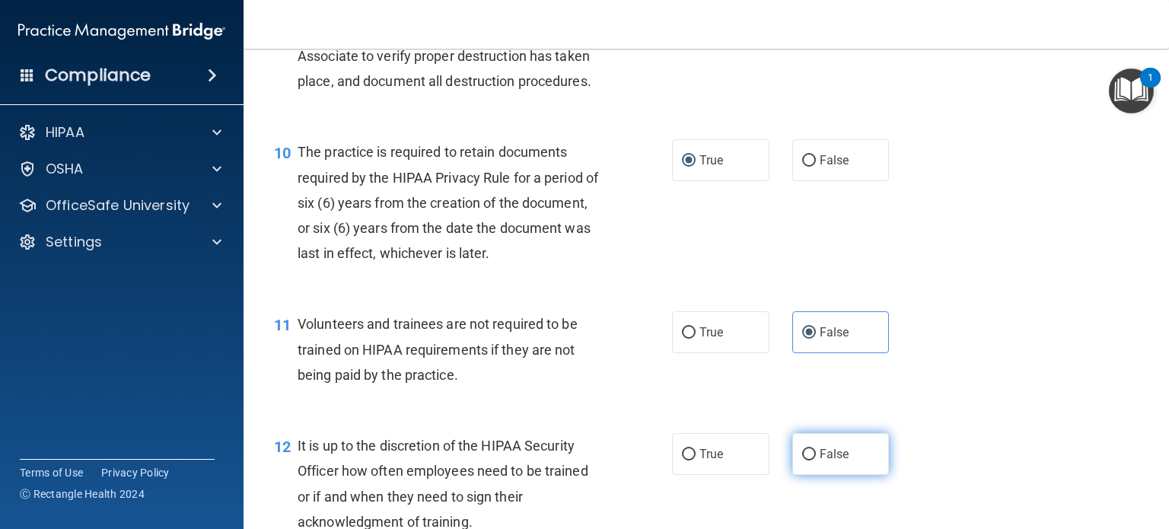
click at [837, 470] on label "False" at bounding box center [840, 454] width 97 height 42
click at [816, 461] on input "False" at bounding box center [809, 454] width 14 height 11
radio input "true"
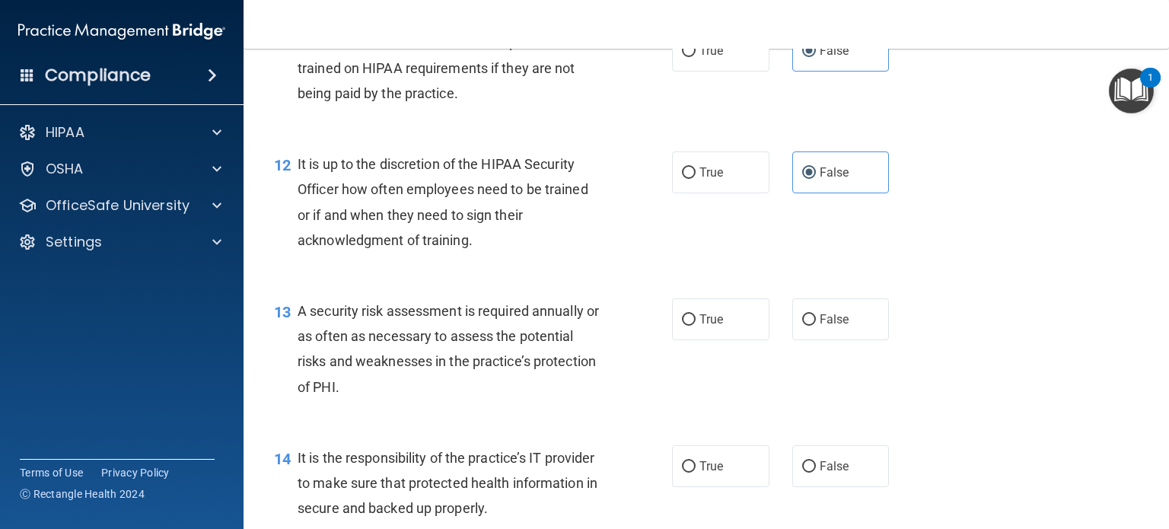
scroll to position [1717, 0]
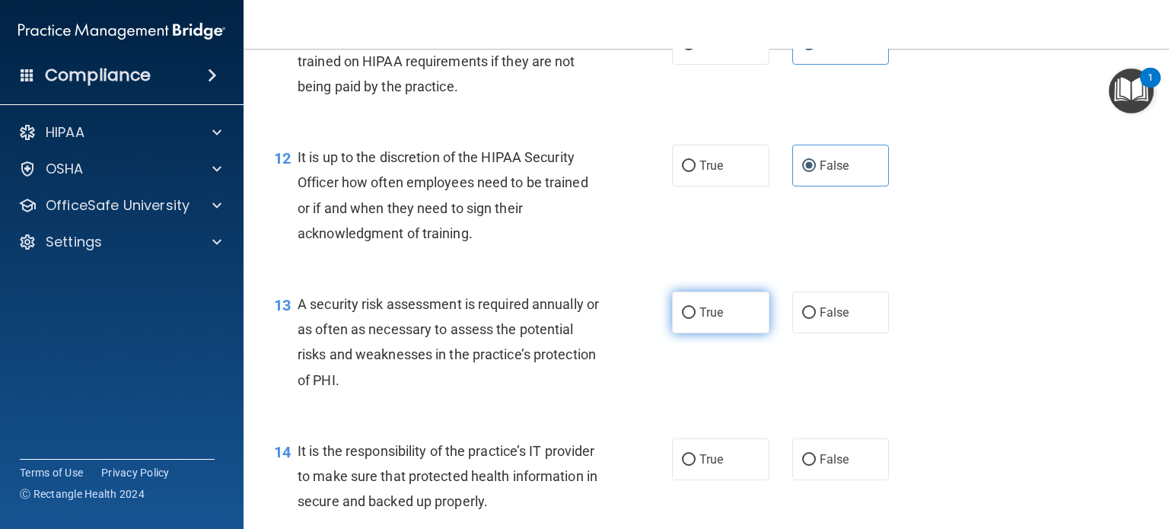
click at [703, 315] on span "True" at bounding box center [712, 312] width 24 height 14
click at [696, 315] on input "True" at bounding box center [689, 313] width 14 height 11
radio input "true"
click at [812, 454] on input "False" at bounding box center [809, 459] width 14 height 11
radio input "true"
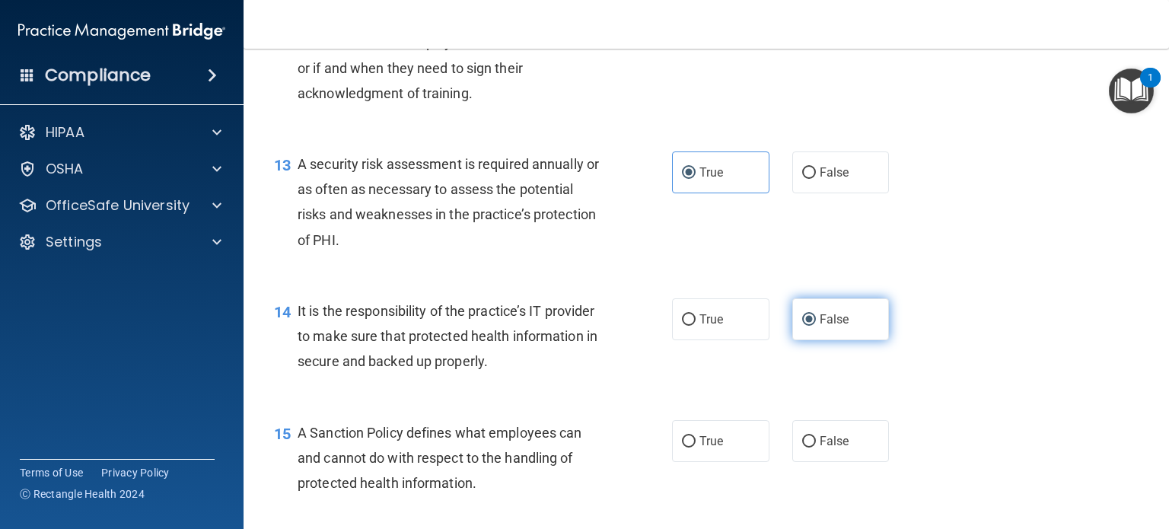
scroll to position [1859, 0]
click at [812, 452] on label "False" at bounding box center [840, 440] width 97 height 42
click at [812, 446] on input "False" at bounding box center [809, 440] width 14 height 11
radio input "true"
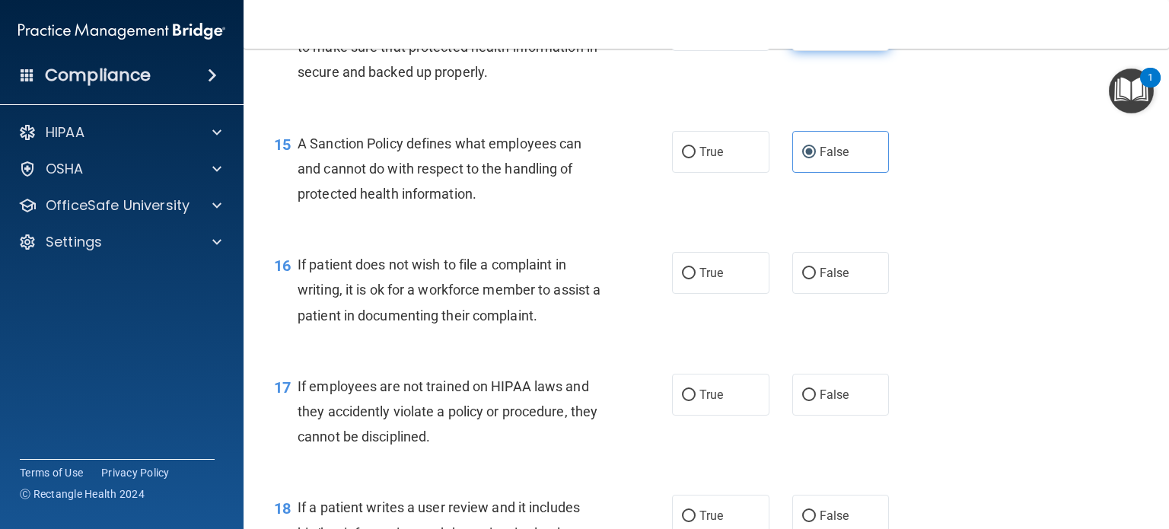
scroll to position [2163, 0]
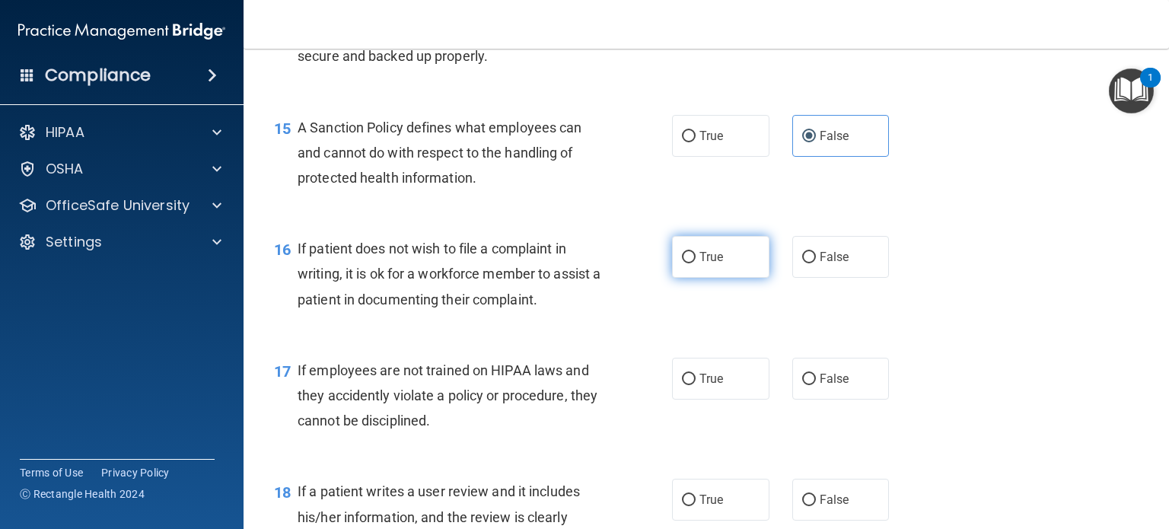
click at [705, 263] on span "True" at bounding box center [712, 257] width 24 height 14
click at [696, 263] on input "True" at bounding box center [689, 257] width 14 height 11
radio input "true"
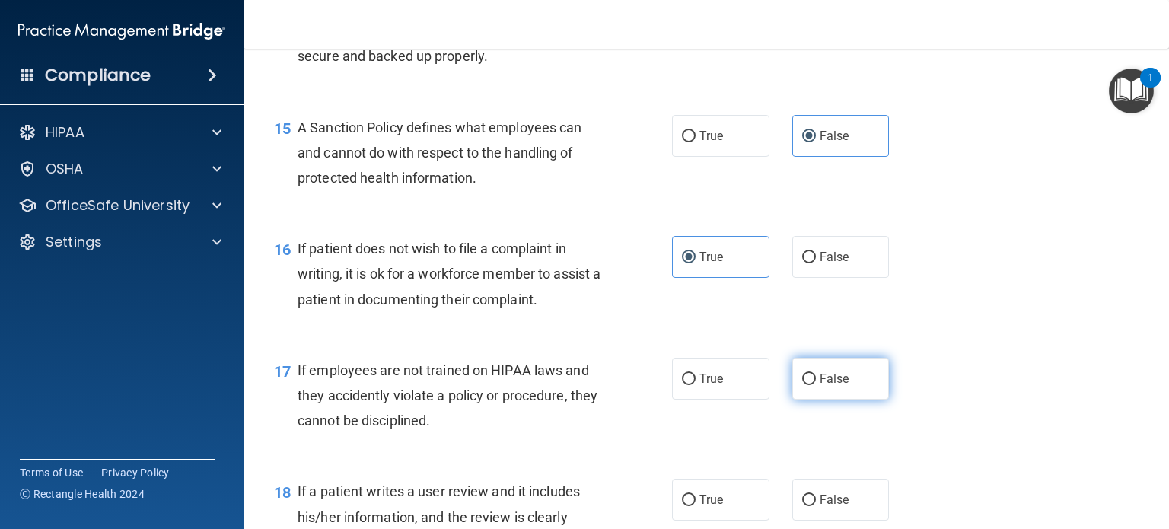
click at [800, 375] on label "False" at bounding box center [840, 379] width 97 height 42
click at [802, 375] on input "False" at bounding box center [809, 379] width 14 height 11
radio input "true"
click at [837, 490] on label "False" at bounding box center [840, 500] width 97 height 42
click at [816, 495] on input "False" at bounding box center [809, 500] width 14 height 11
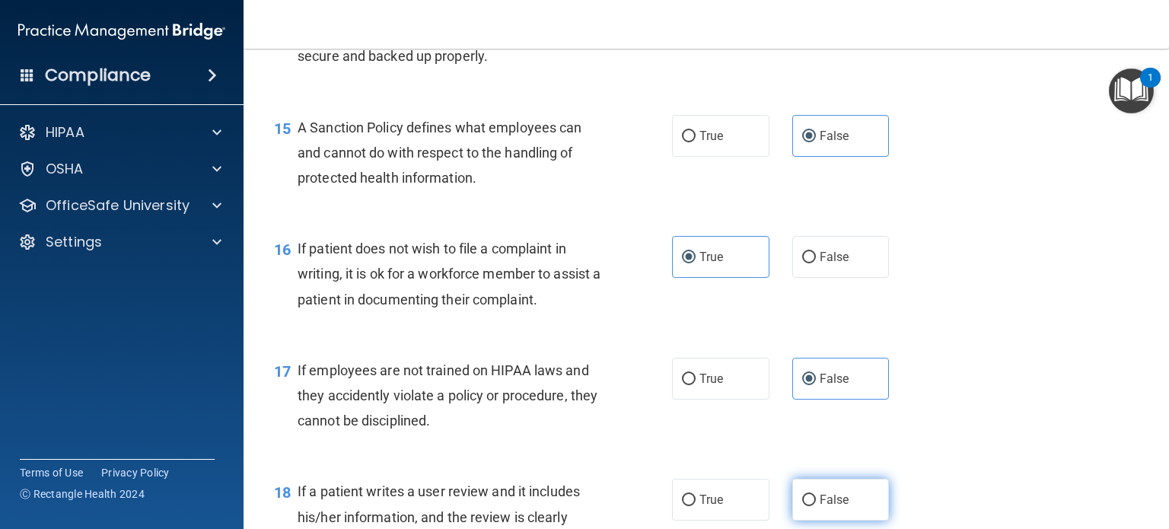
radio input "true"
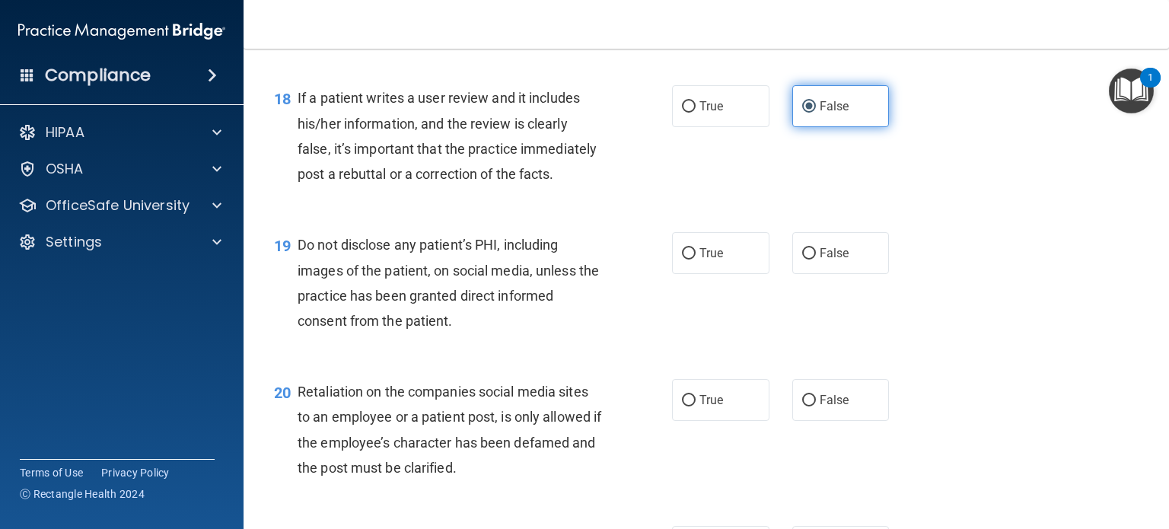
scroll to position [2559, 0]
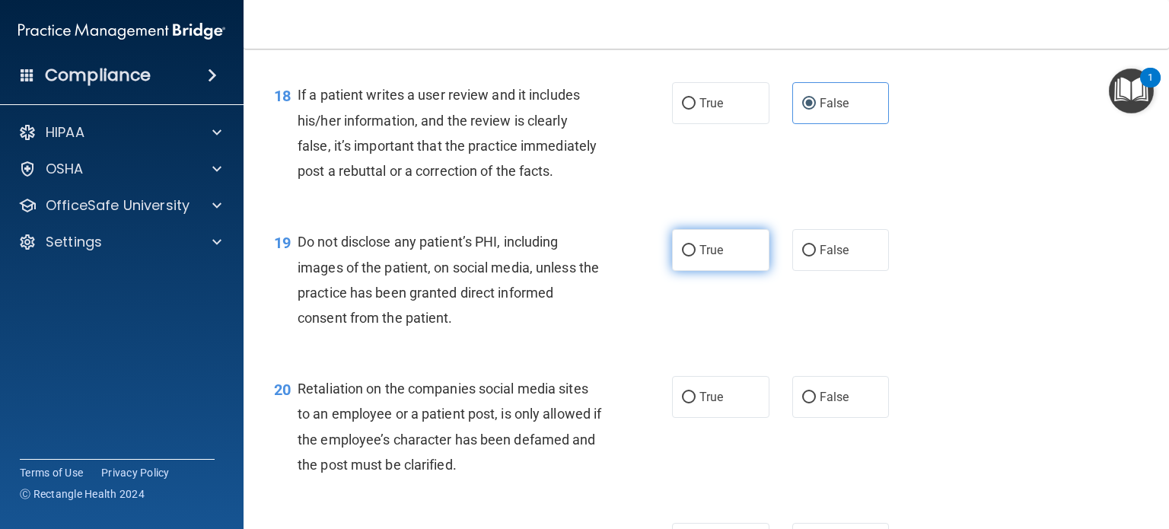
click at [719, 262] on label "True" at bounding box center [720, 250] width 97 height 42
click at [696, 257] on input "True" at bounding box center [689, 250] width 14 height 11
radio input "true"
click at [802, 400] on input "False" at bounding box center [809, 397] width 14 height 11
radio input "true"
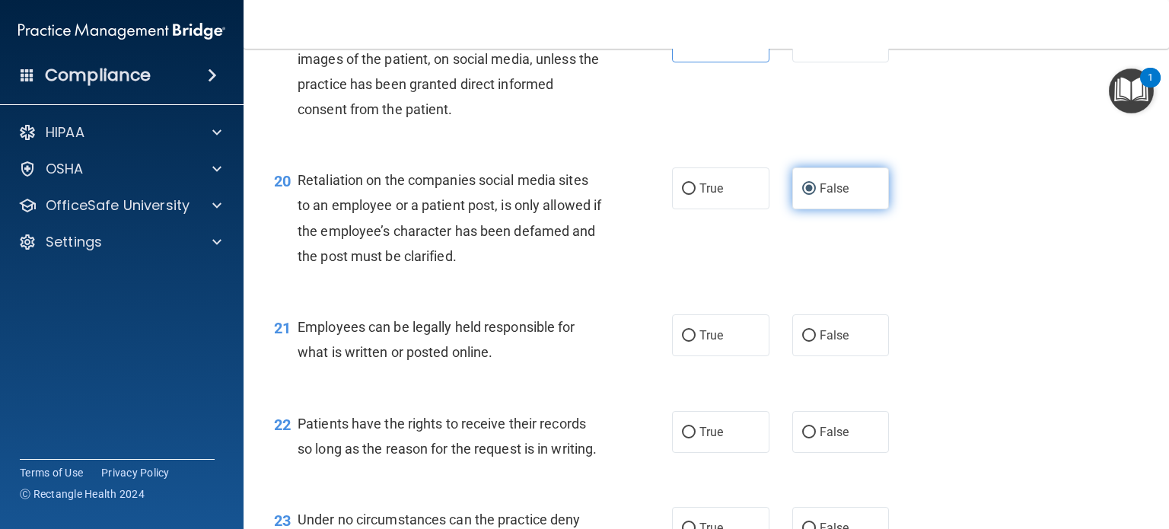
scroll to position [2772, 0]
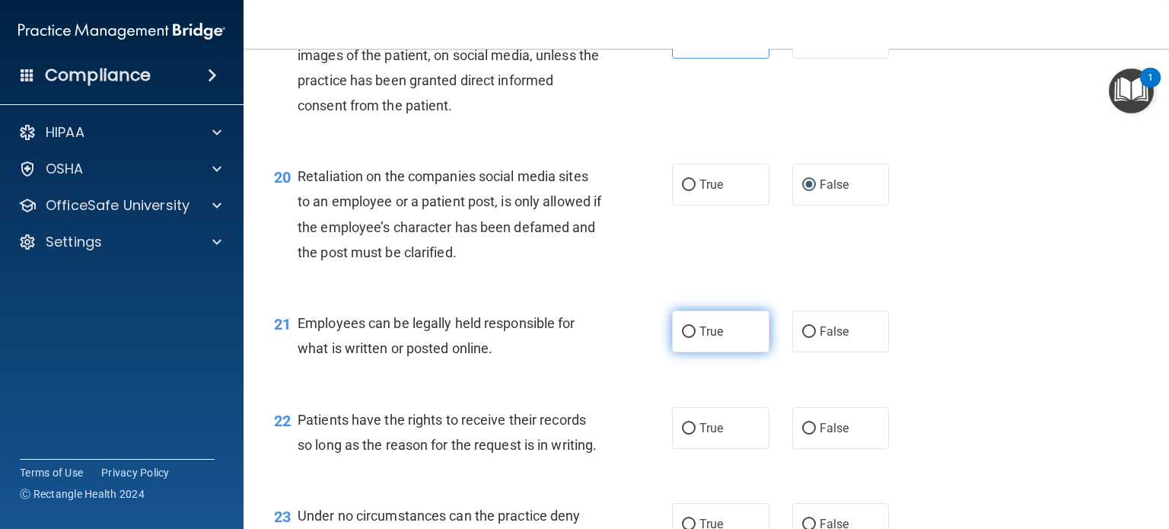
click at [735, 343] on label "True" at bounding box center [720, 332] width 97 height 42
click at [696, 338] on input "True" at bounding box center [689, 332] width 14 height 11
radio input "true"
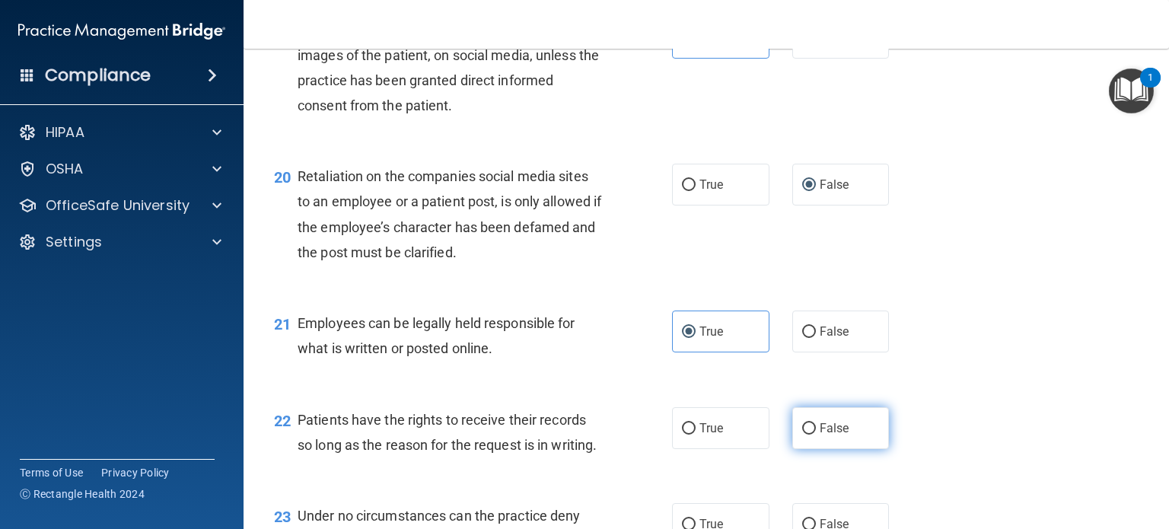
click at [850, 445] on label "False" at bounding box center [840, 428] width 97 height 42
click at [816, 435] on input "False" at bounding box center [809, 428] width 14 height 11
radio input "true"
click at [850, 445] on label "False" at bounding box center [840, 428] width 97 height 42
click at [816, 435] on input "False" at bounding box center [809, 428] width 14 height 11
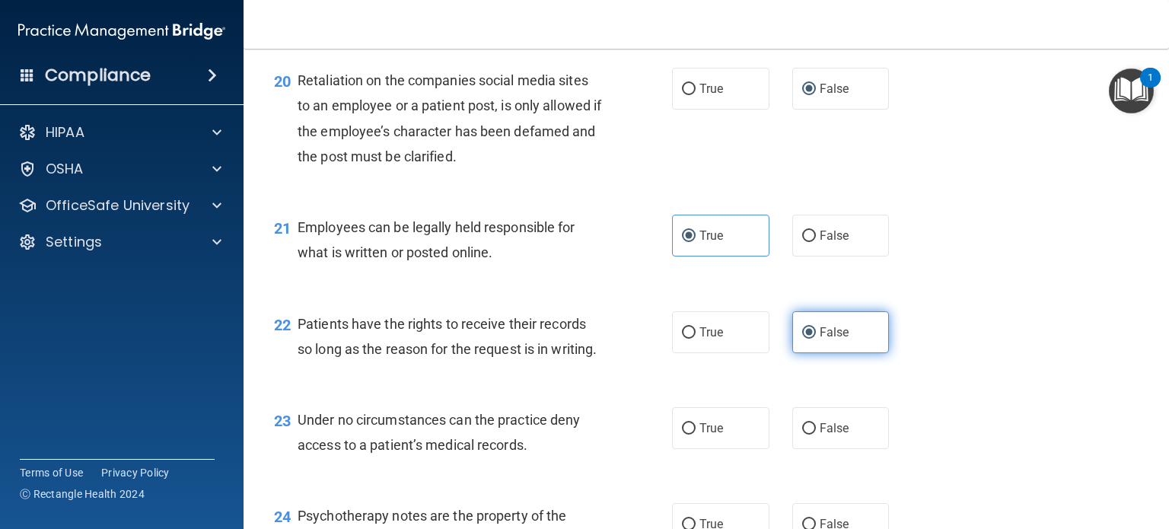
scroll to position [2868, 0]
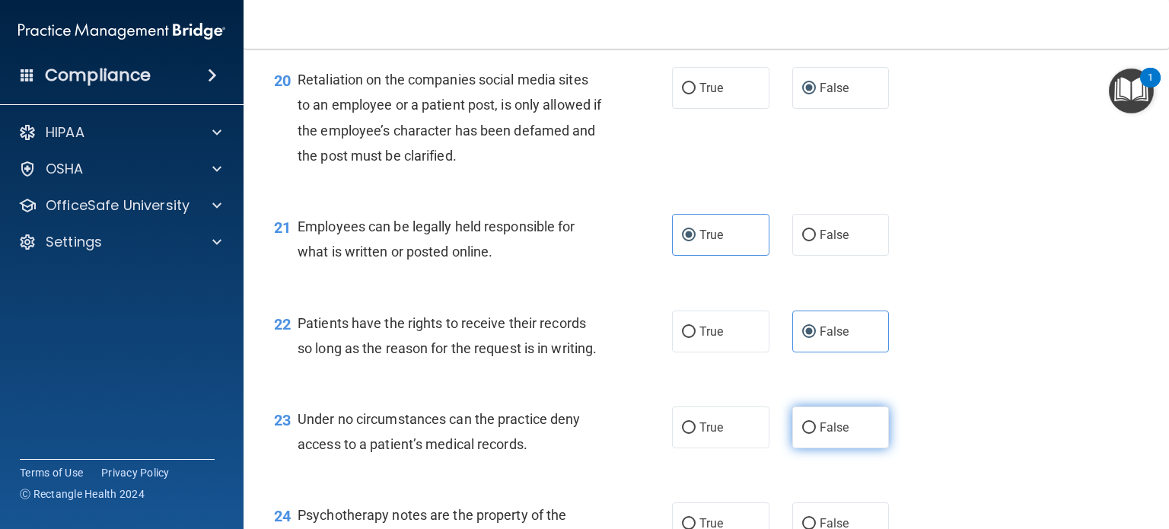
click at [846, 442] on label "False" at bounding box center [840, 427] width 97 height 42
click at [816, 434] on input "False" at bounding box center [809, 427] width 14 height 11
radio input "true"
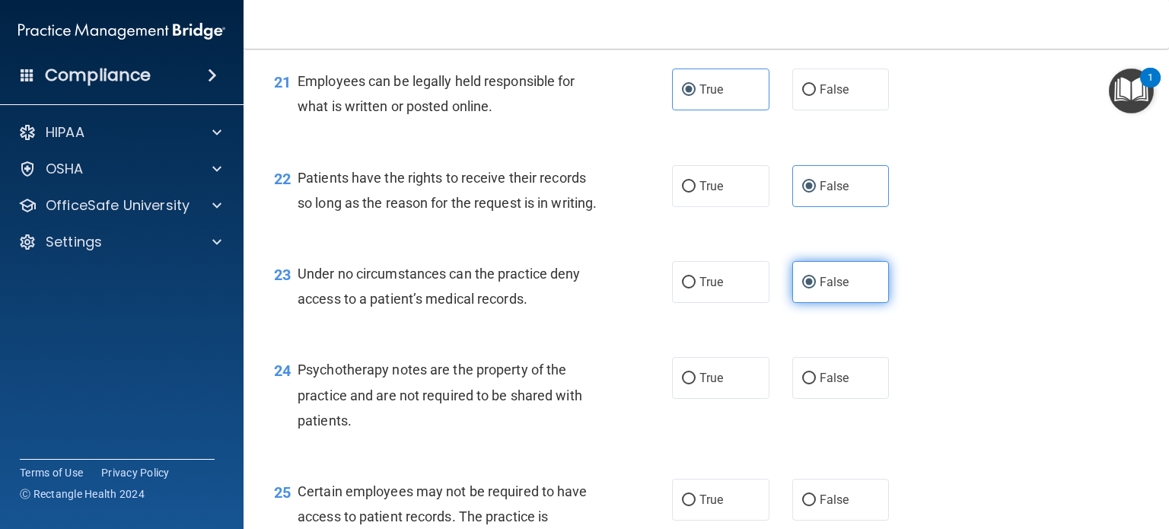
scroll to position [3014, 0]
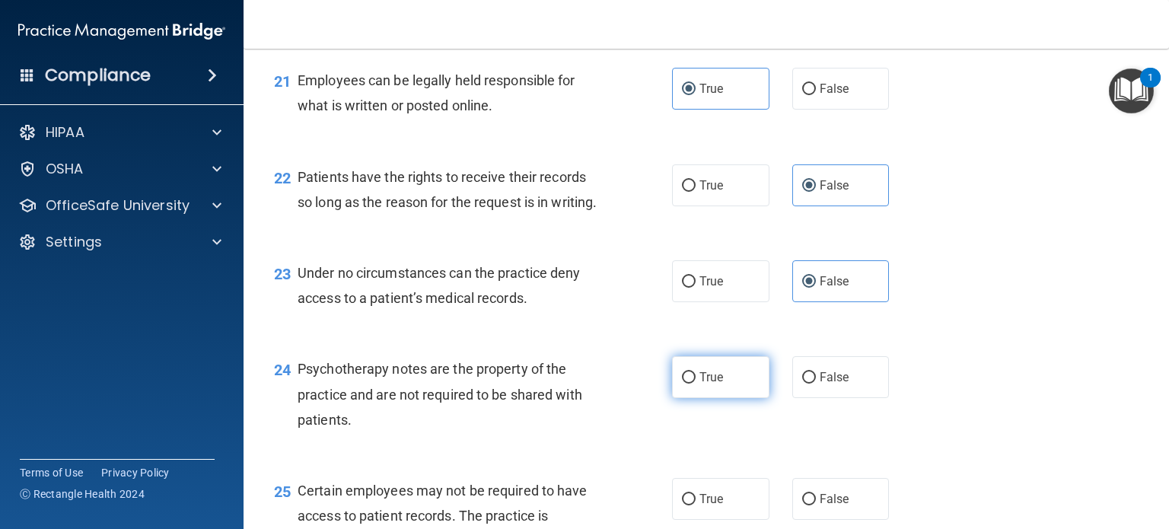
click at [736, 392] on label "True" at bounding box center [720, 377] width 97 height 42
click at [696, 384] on input "True" at bounding box center [689, 377] width 14 height 11
radio input "true"
click at [744, 493] on label "True" at bounding box center [720, 499] width 97 height 42
click at [696, 494] on input "True" at bounding box center [689, 499] width 14 height 11
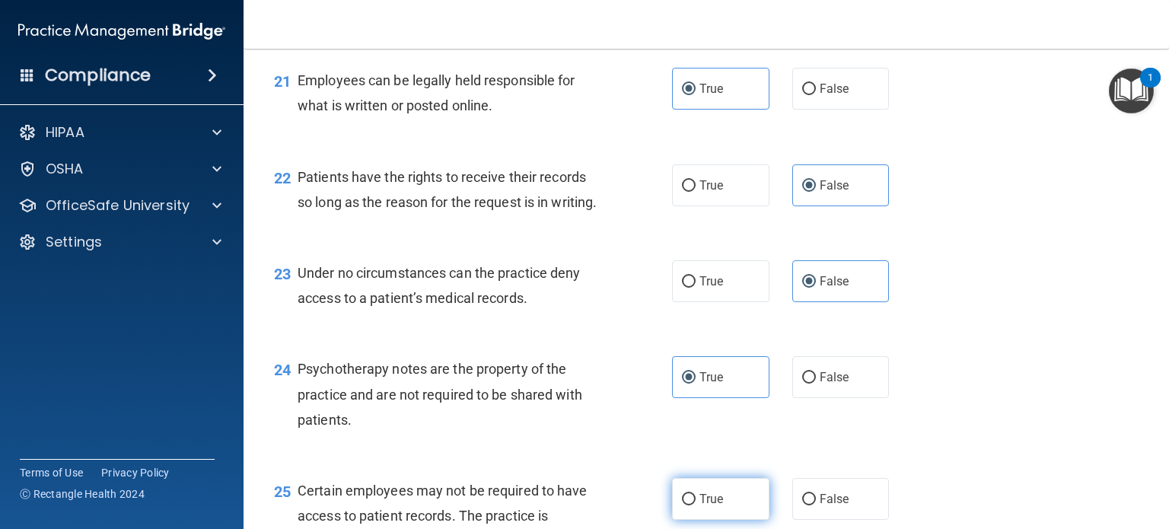
radio input "true"
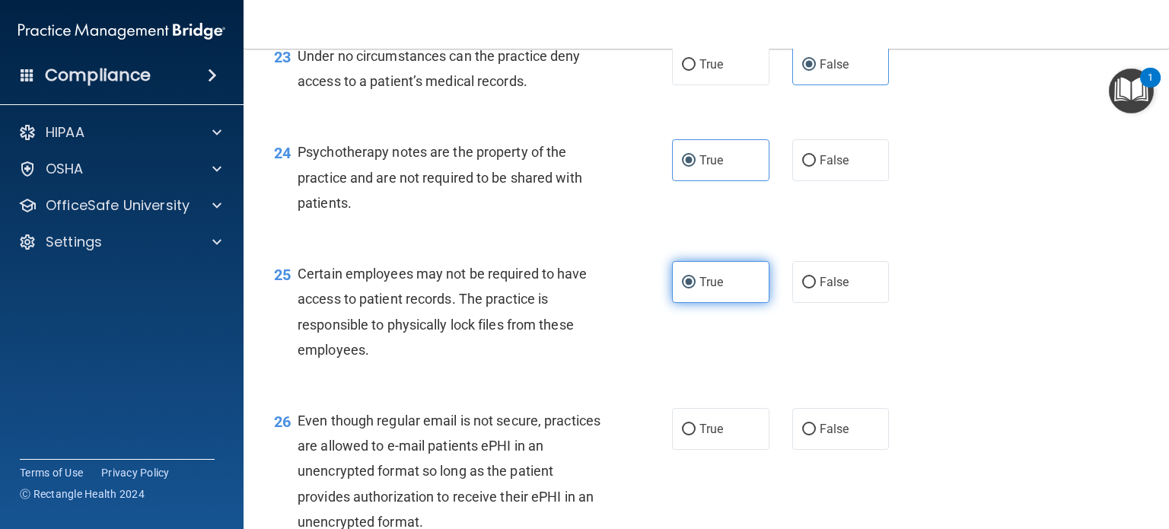
scroll to position [3232, 0]
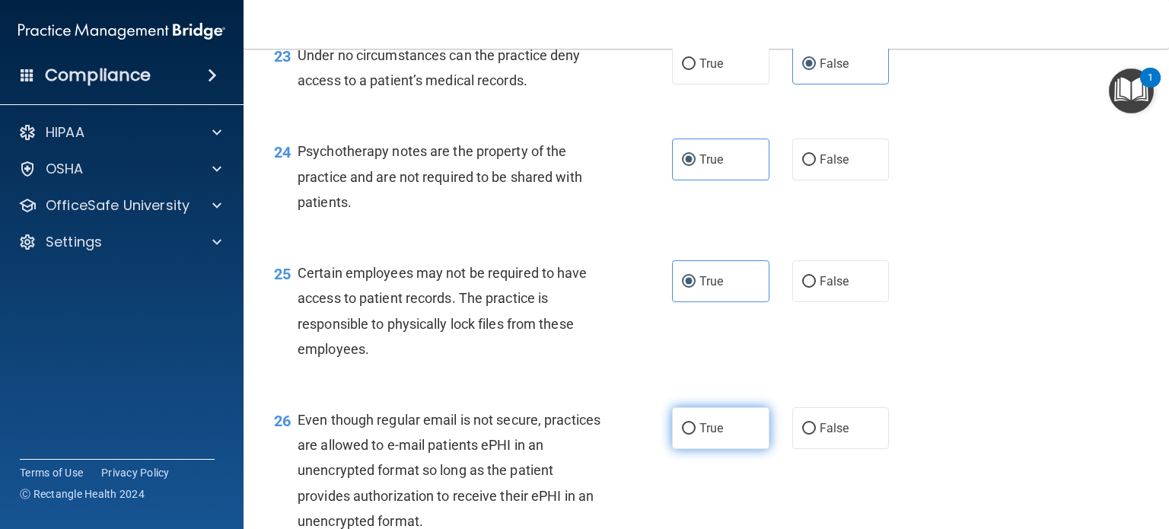
click at [750, 425] on label "True" at bounding box center [720, 428] width 97 height 42
click at [696, 425] on input "True" at bounding box center [689, 428] width 14 height 11
radio input "true"
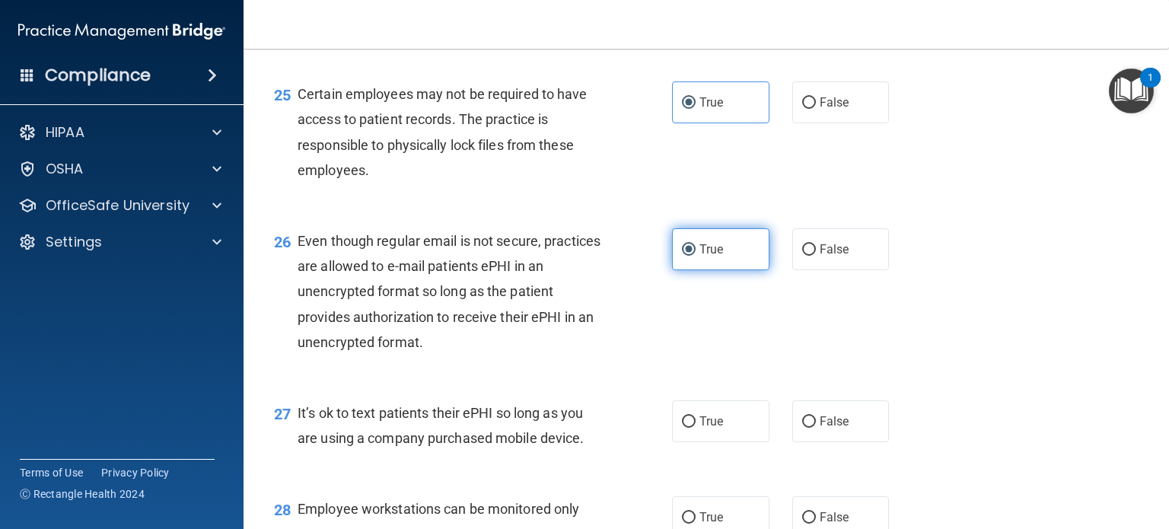
scroll to position [3416, 0]
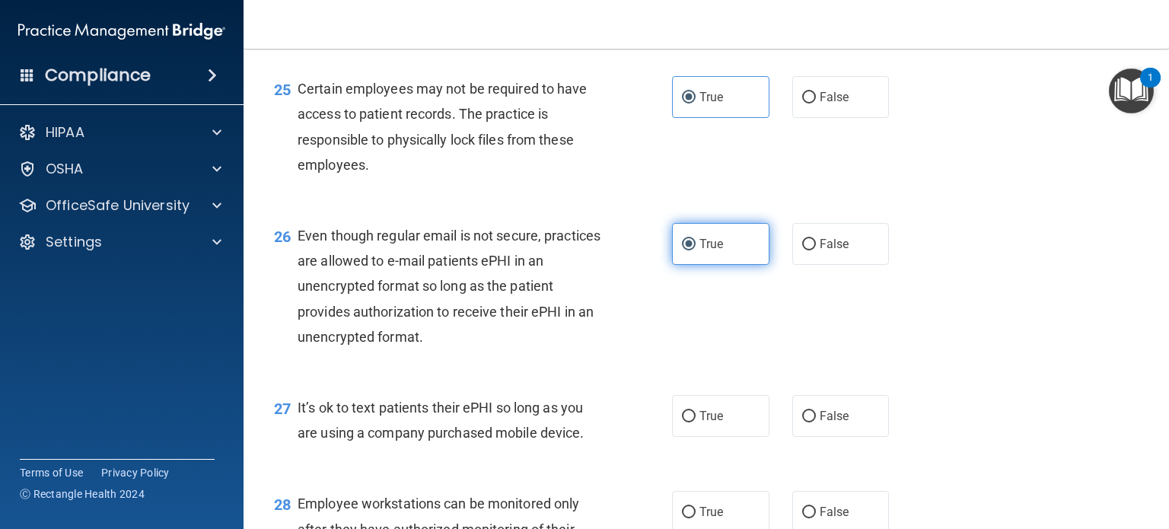
click at [750, 425] on label "True" at bounding box center [720, 416] width 97 height 42
click at [696, 422] on input "True" at bounding box center [689, 416] width 14 height 11
radio input "true"
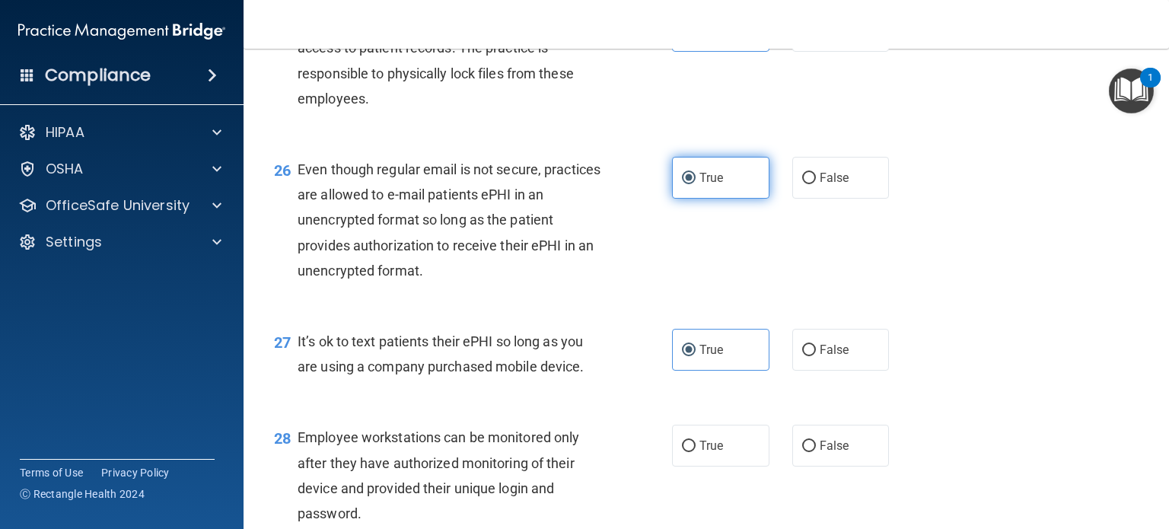
scroll to position [3483, 0]
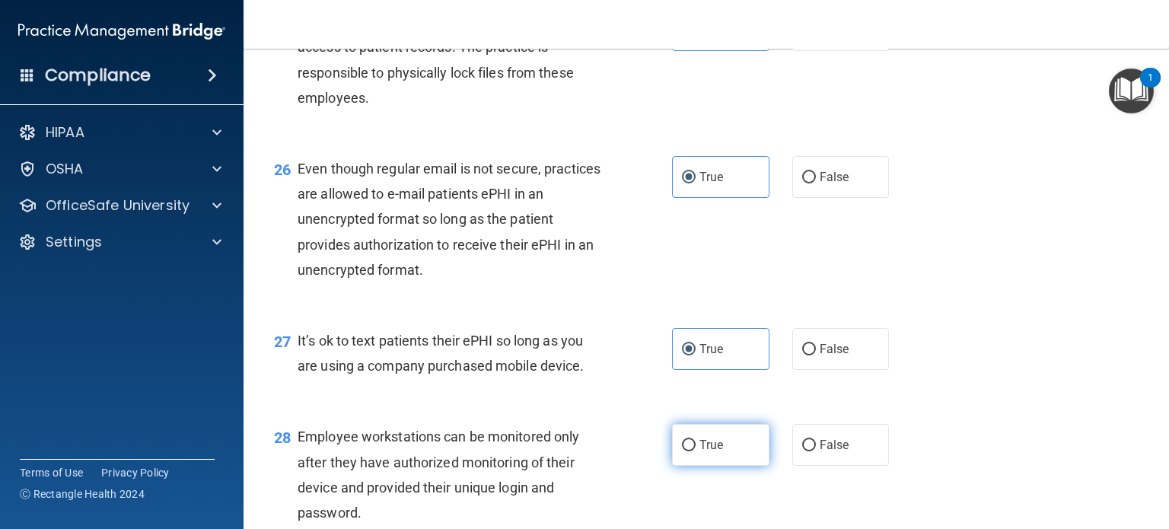
click at [744, 451] on label "True" at bounding box center [720, 445] width 97 height 42
click at [696, 451] on input "True" at bounding box center [689, 445] width 14 height 11
radio input "true"
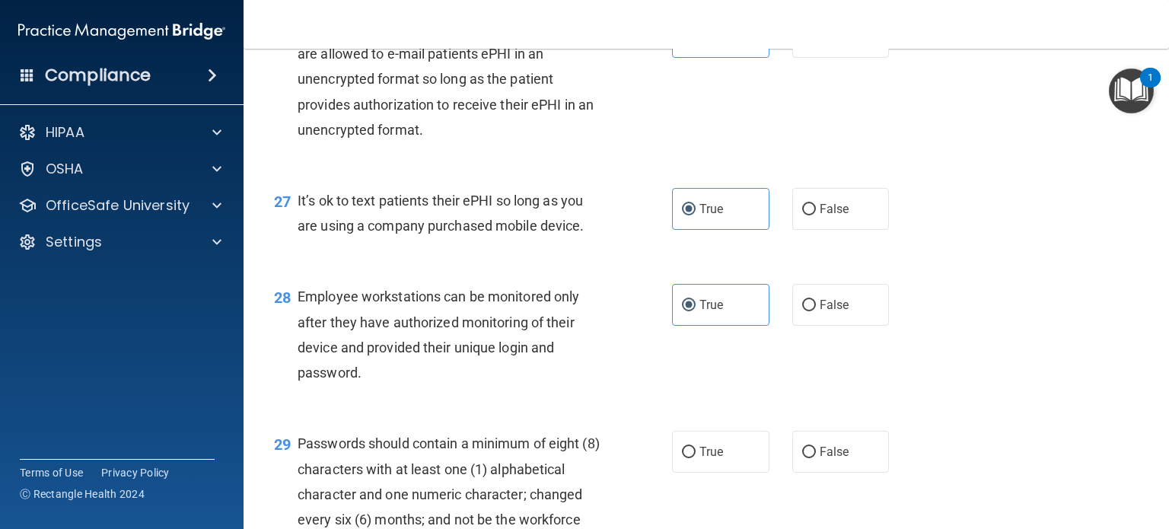
scroll to position [3624, 0]
click at [830, 454] on span "False" at bounding box center [835, 451] width 30 height 14
click at [816, 454] on input "False" at bounding box center [809, 451] width 14 height 11
radio input "true"
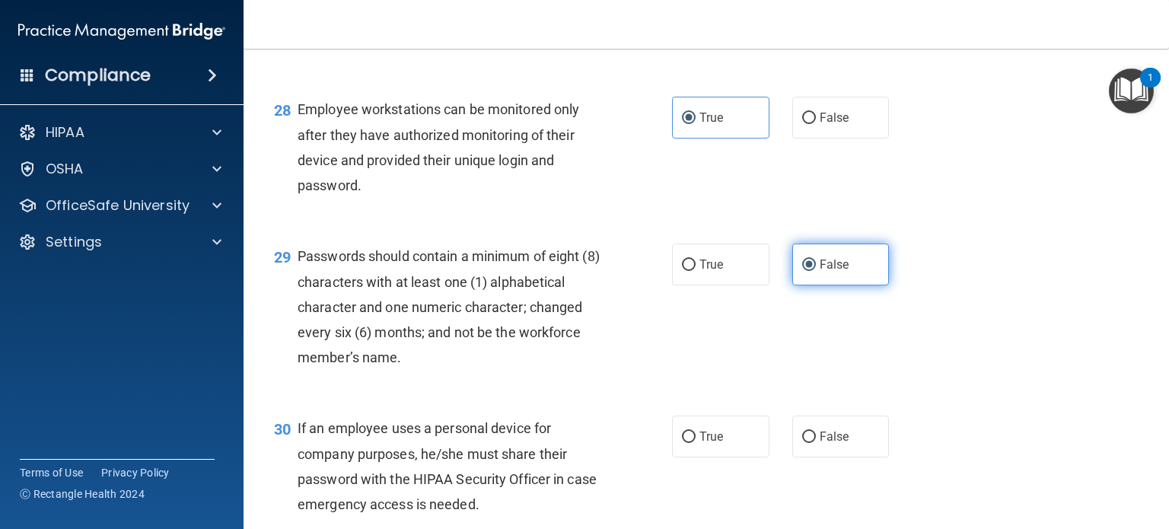
scroll to position [3817, 0]
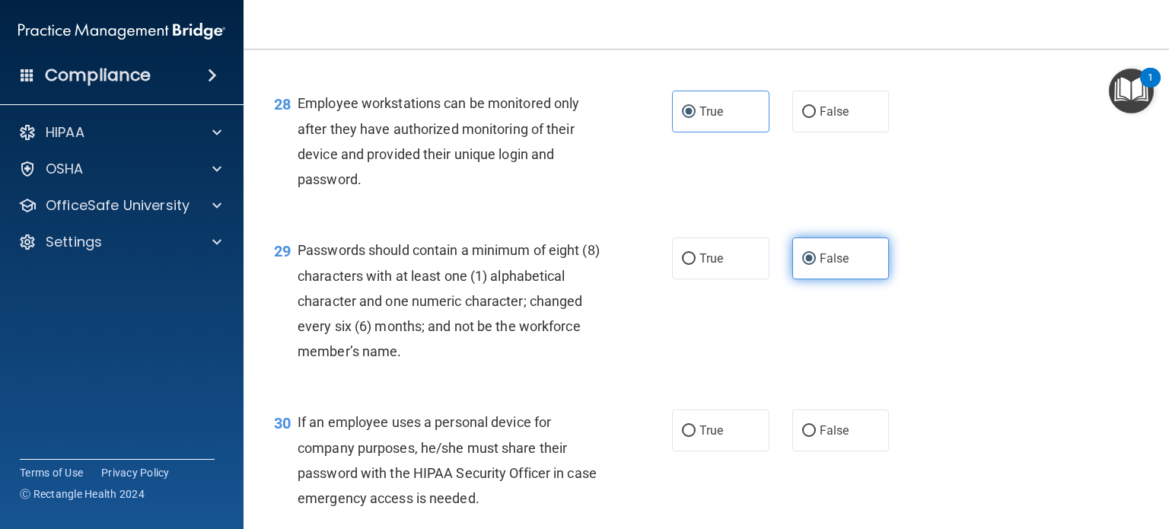
click at [830, 454] on div "30 If an employee uses a personal device for company purposes, he/she must shar…" at bounding box center [707, 464] width 888 height 147
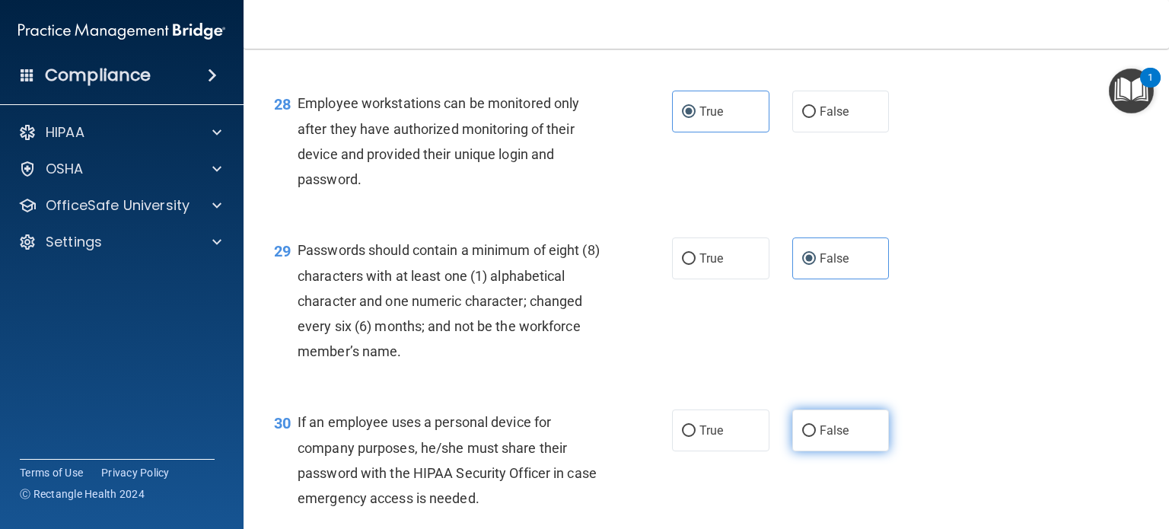
click at [834, 432] on span "False" at bounding box center [835, 430] width 30 height 14
click at [816, 432] on input "False" at bounding box center [809, 431] width 14 height 11
radio input "true"
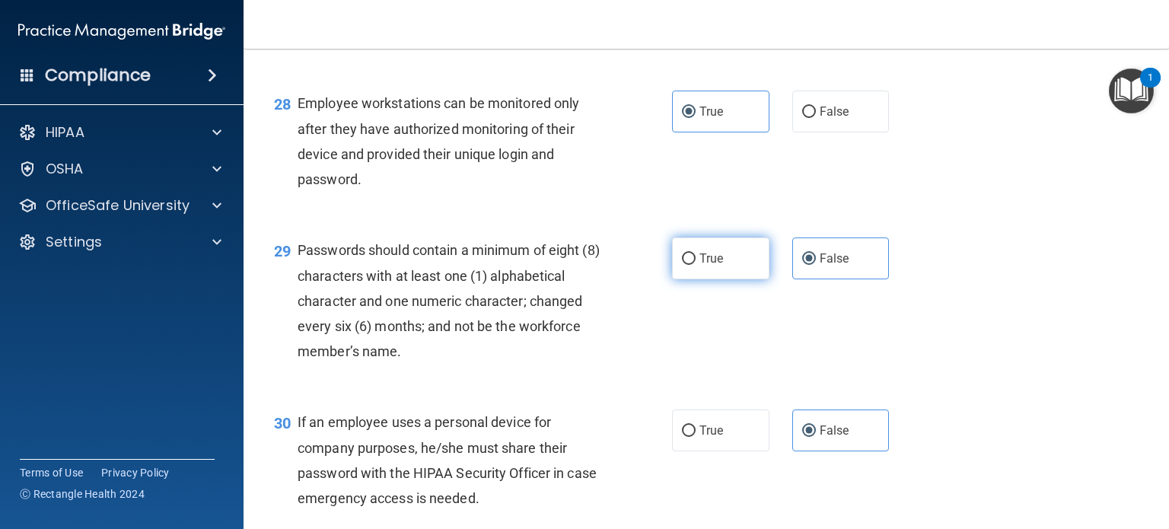
click at [735, 265] on label "True" at bounding box center [720, 259] width 97 height 42
click at [696, 265] on input "True" at bounding box center [689, 258] width 14 height 11
radio input "true"
radio input "false"
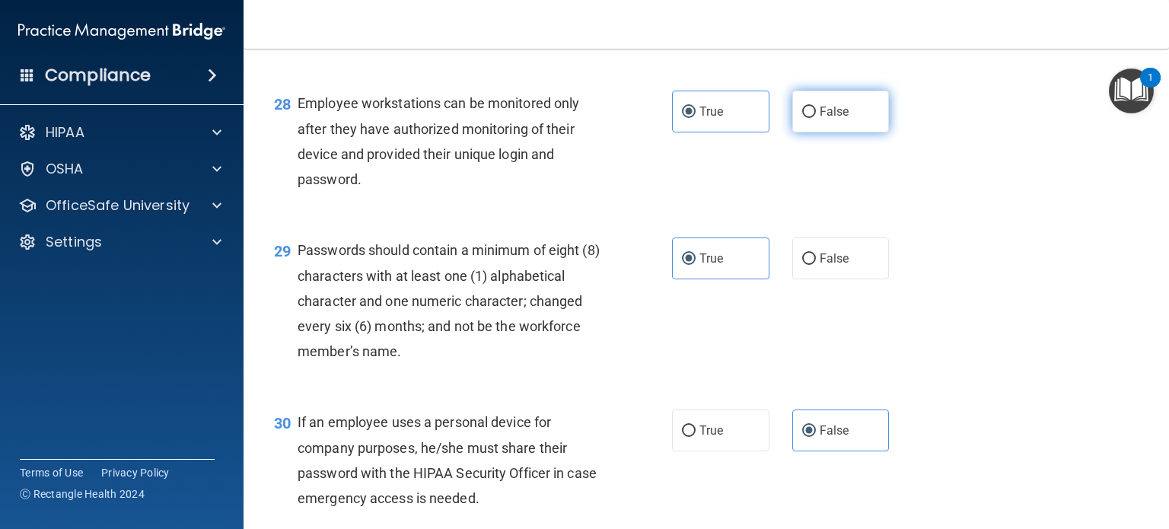
click at [843, 121] on label "False" at bounding box center [840, 112] width 97 height 42
click at [816, 118] on input "False" at bounding box center [809, 112] width 14 height 11
radio input "true"
radio input "false"
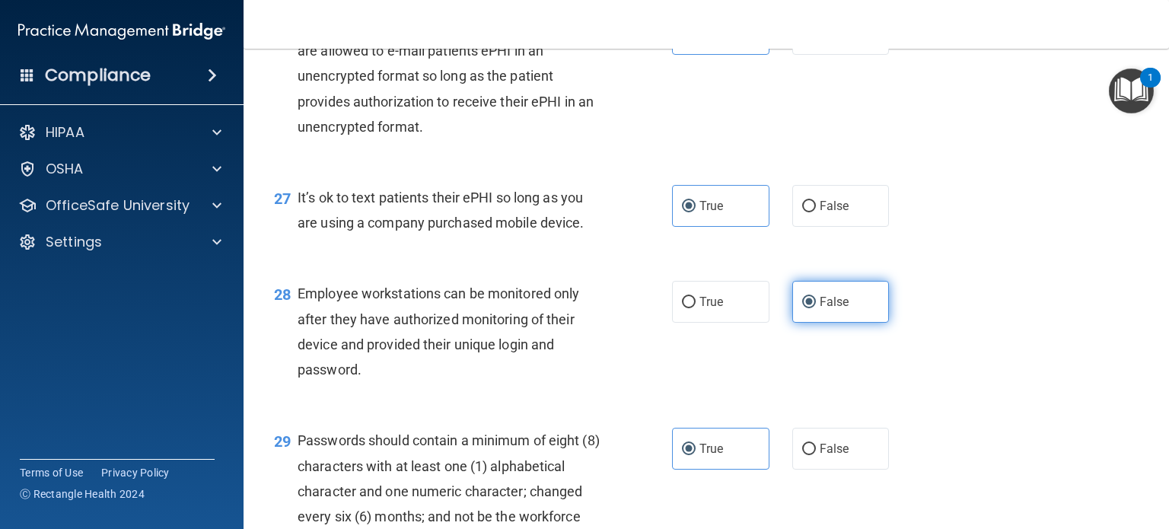
scroll to position [3925, 0]
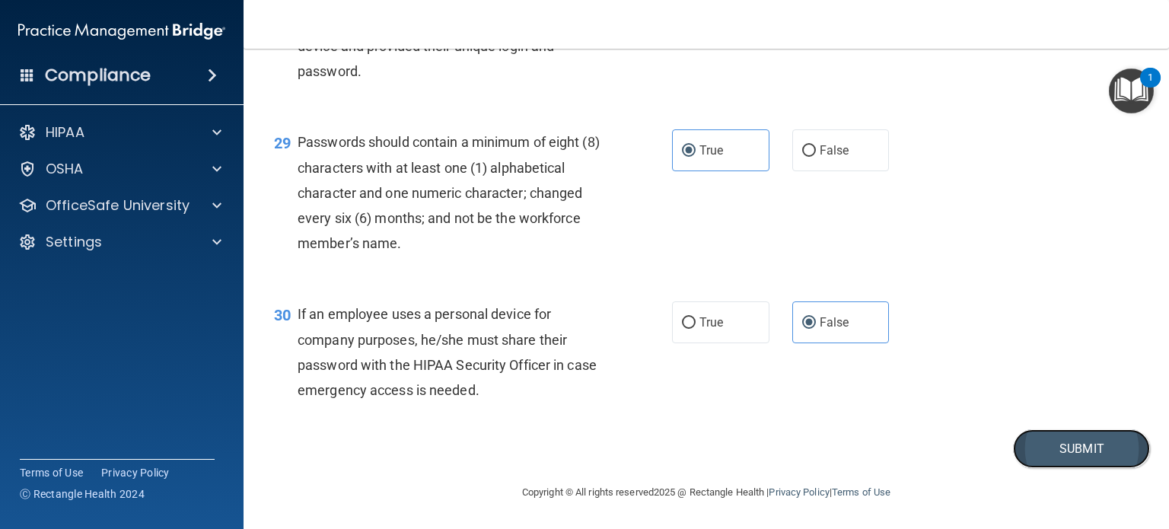
click at [1070, 461] on button "Submit" at bounding box center [1081, 448] width 137 height 39
click at [1086, 437] on button "Submit" at bounding box center [1081, 448] width 137 height 39
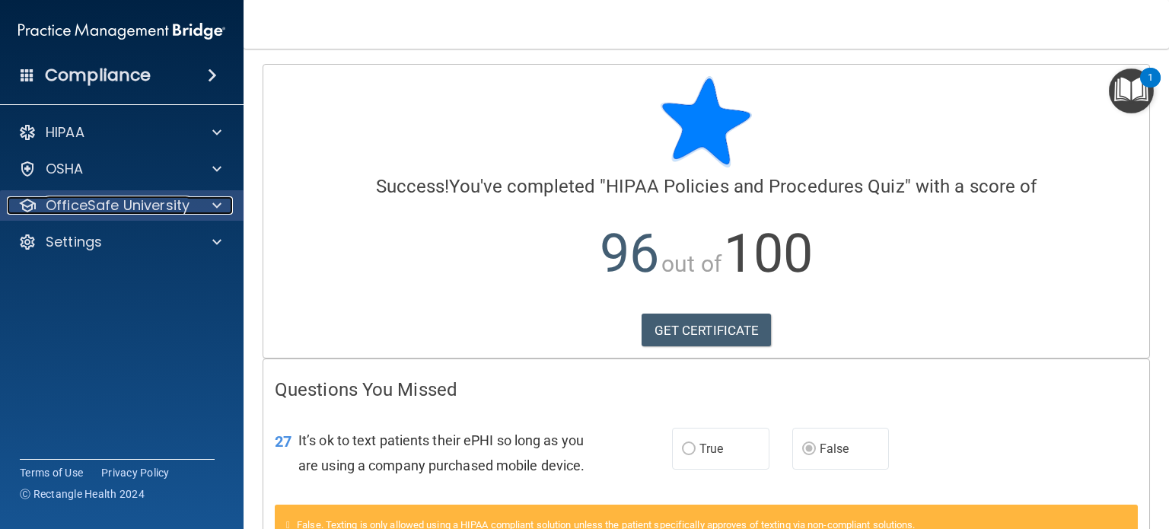
click at [225, 208] on div at bounding box center [215, 205] width 38 height 18
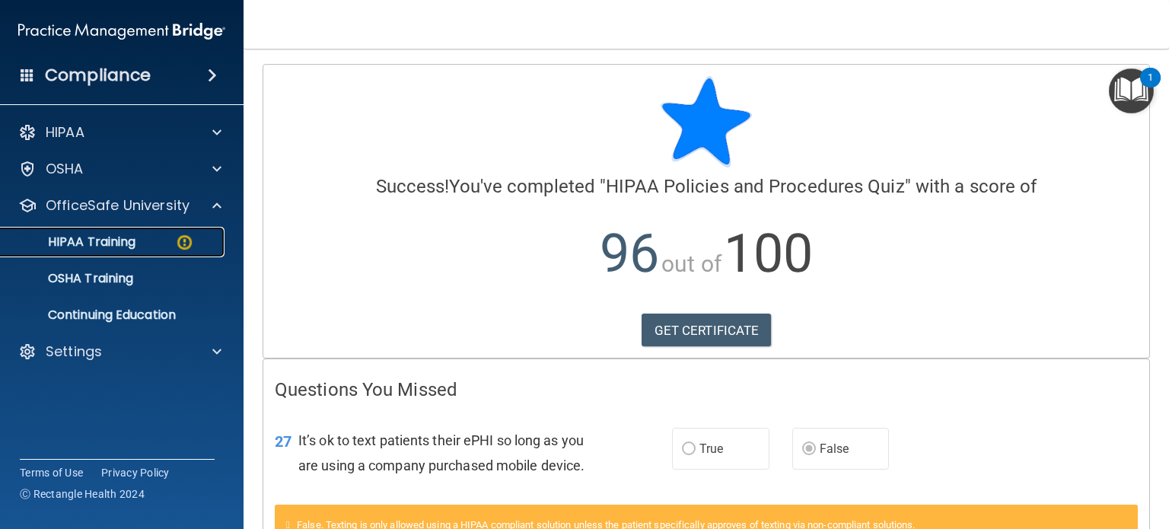
click at [196, 248] on div "HIPAA Training" at bounding box center [114, 241] width 208 height 15
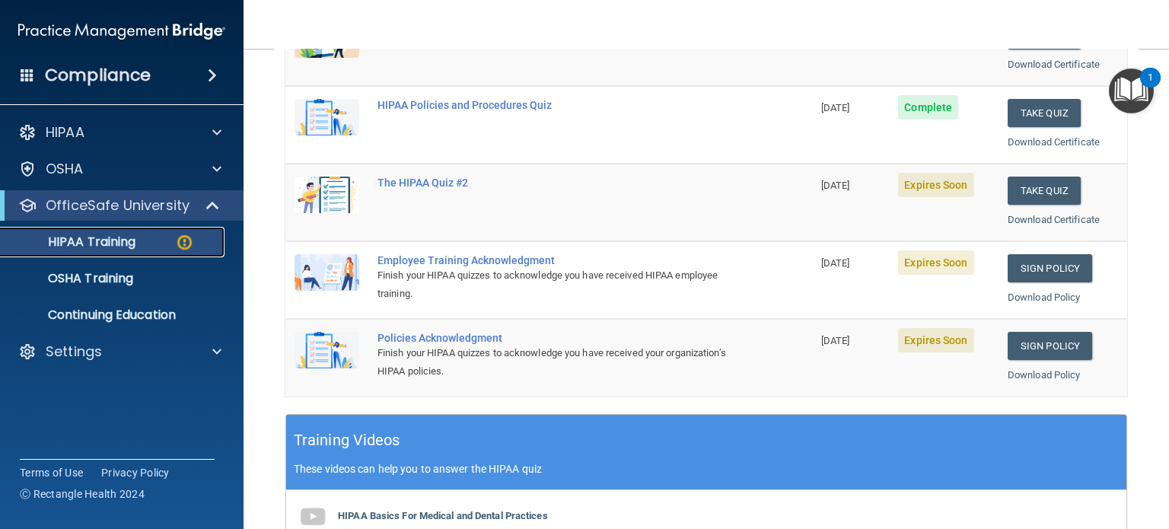
scroll to position [267, 0]
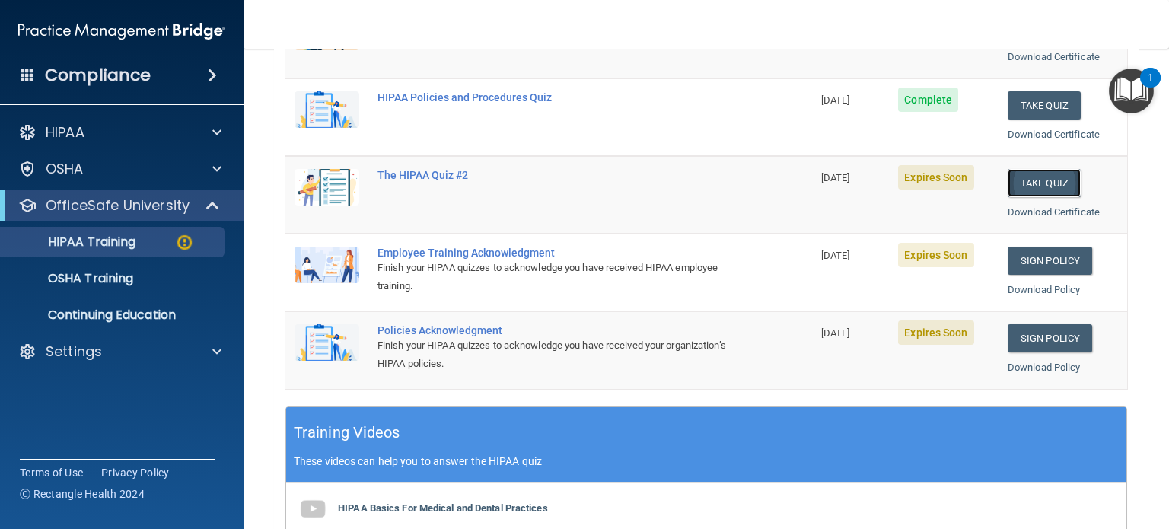
click at [1052, 178] on button "Take Quiz" at bounding box center [1044, 183] width 73 height 28
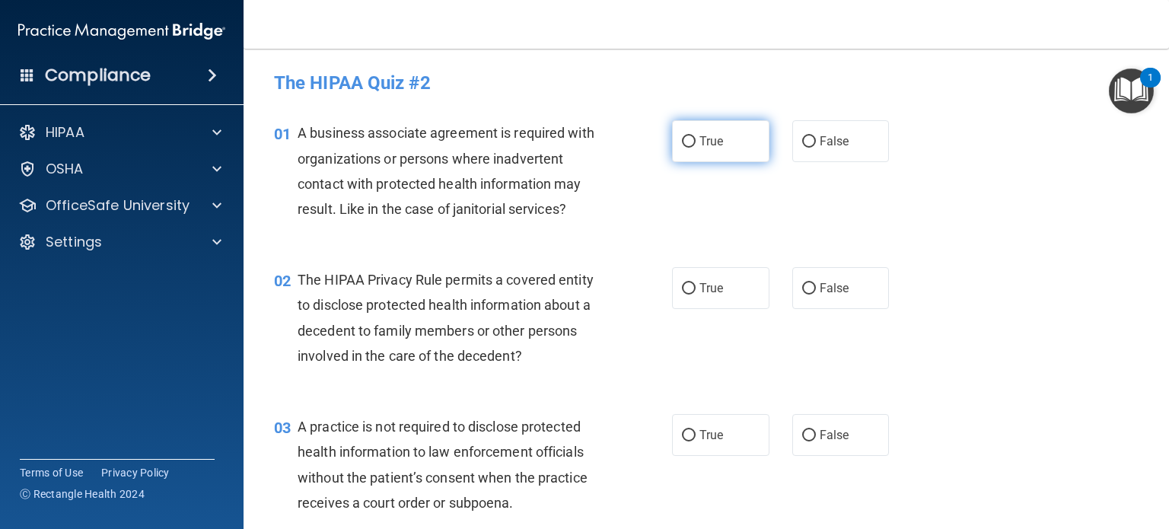
click at [699, 141] on label "True" at bounding box center [720, 141] width 97 height 42
click at [696, 141] on input "True" at bounding box center [689, 141] width 14 height 11
radio input "true"
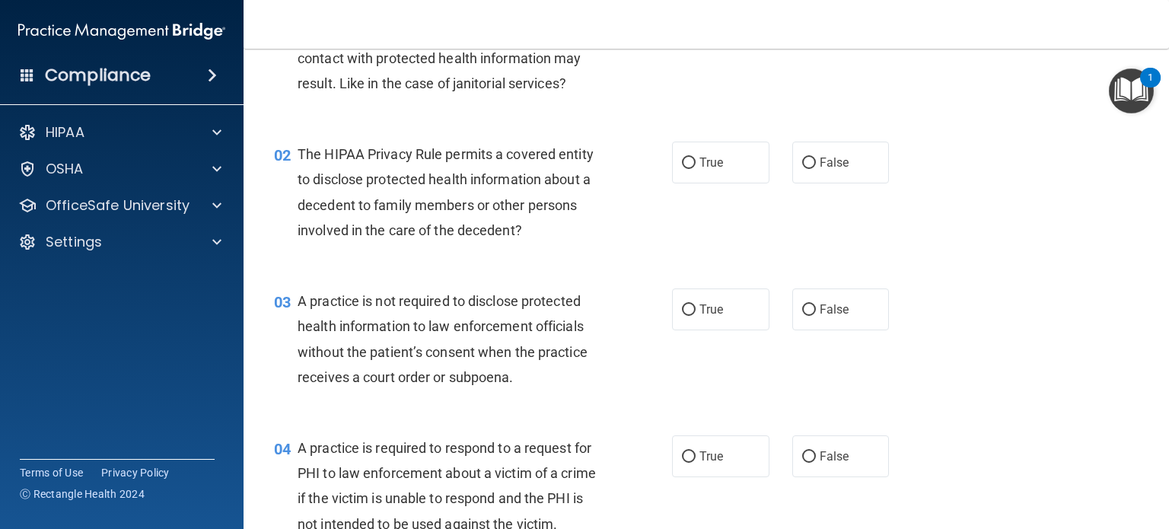
scroll to position [131, 0]
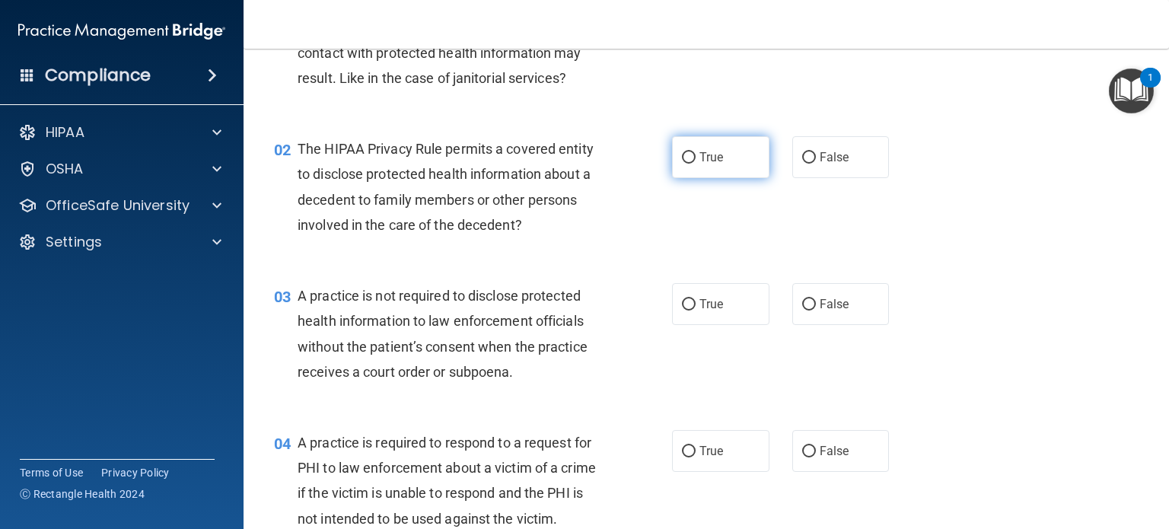
click at [696, 174] on label "True" at bounding box center [720, 157] width 97 height 42
click at [696, 164] on input "True" at bounding box center [689, 157] width 14 height 11
radio input "true"
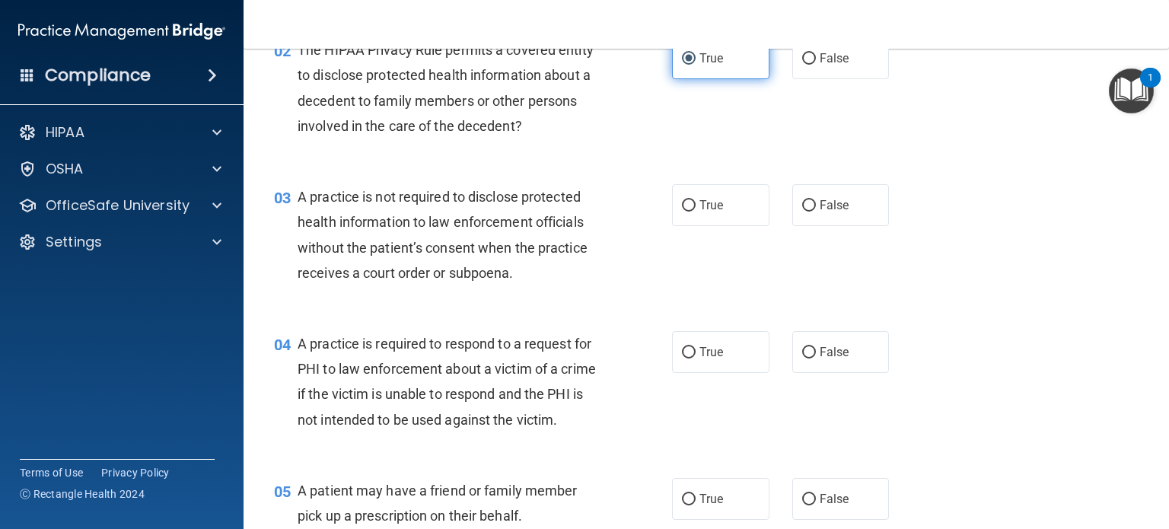
scroll to position [234, 0]
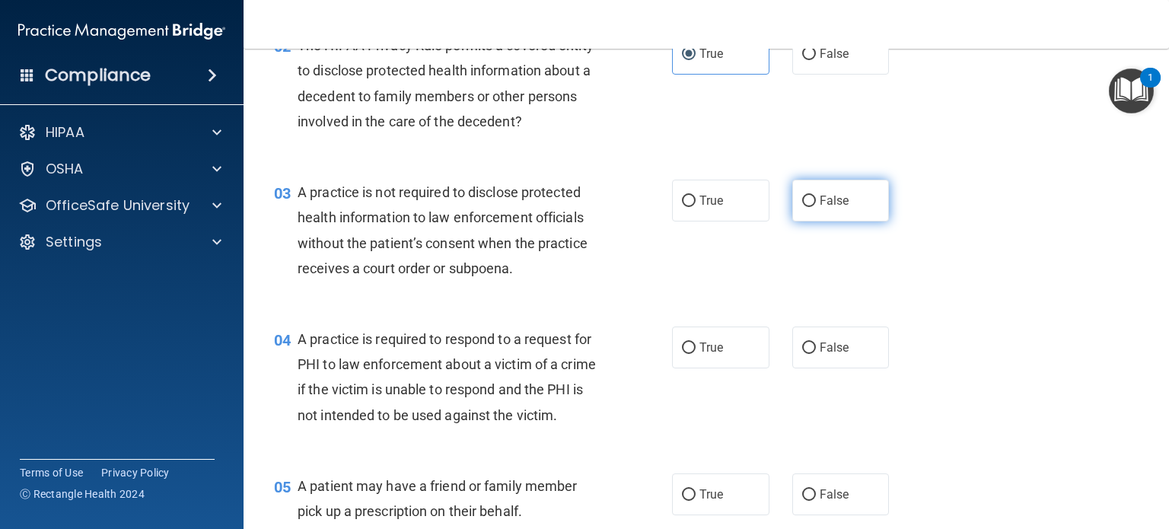
click at [848, 203] on span "False" at bounding box center [835, 200] width 30 height 14
click at [816, 203] on input "False" at bounding box center [809, 201] width 14 height 11
radio input "true"
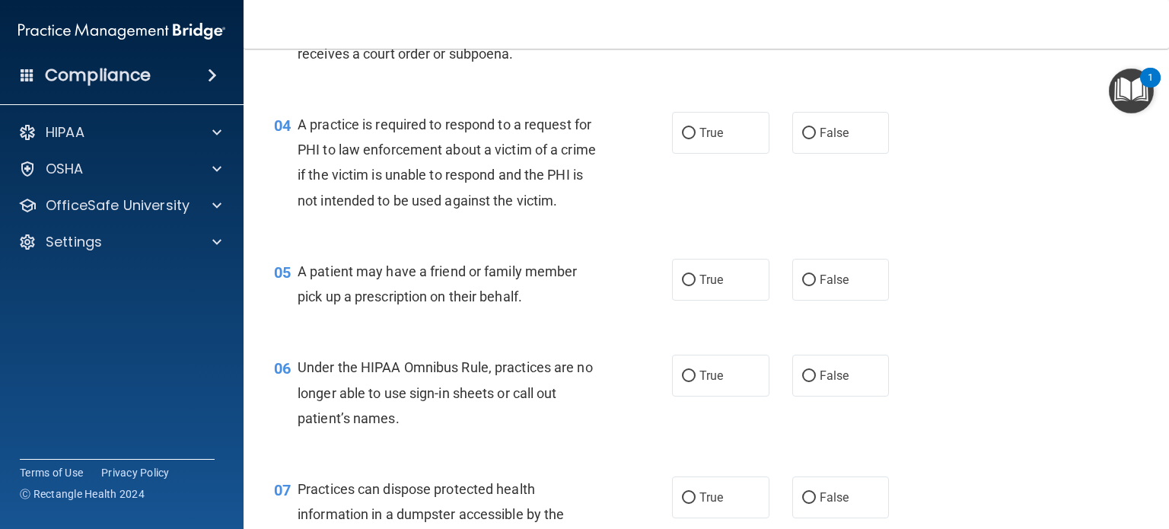
scroll to position [452, 0]
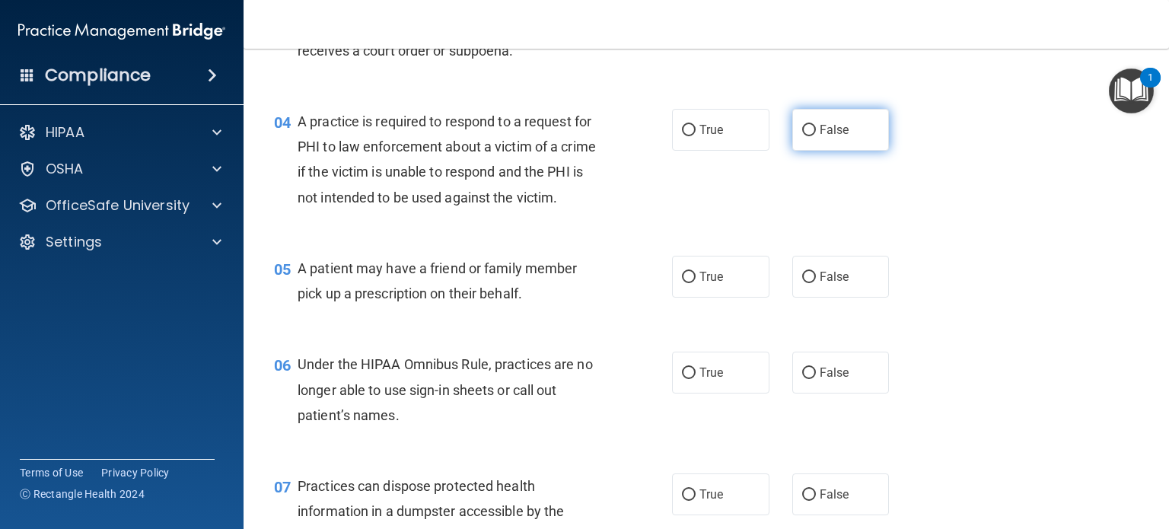
click at [843, 143] on label "False" at bounding box center [840, 130] width 97 height 42
click at [816, 136] on input "False" at bounding box center [809, 130] width 14 height 11
radio input "true"
click at [843, 143] on label "False" at bounding box center [840, 130] width 97 height 42
click at [816, 136] on input "False" at bounding box center [809, 130] width 14 height 11
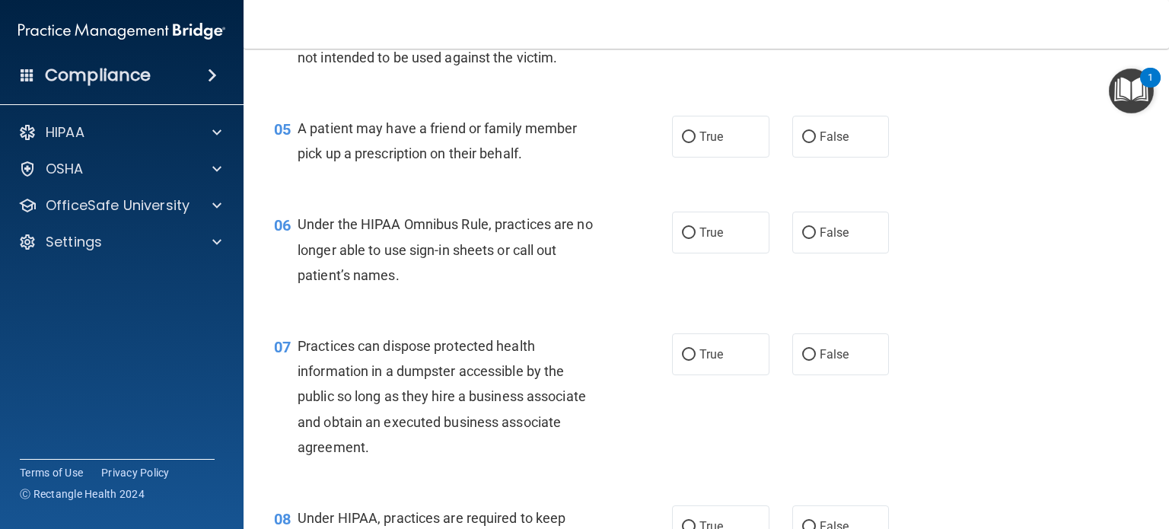
scroll to position [595, 0]
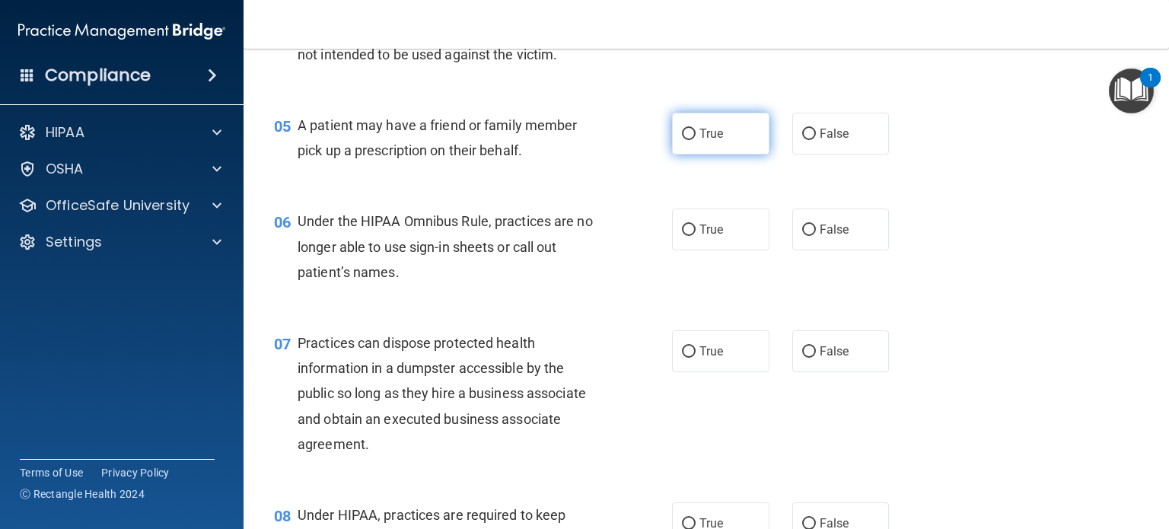
click at [705, 140] on span "True" at bounding box center [712, 133] width 24 height 14
click at [696, 140] on input "True" at bounding box center [689, 134] width 14 height 11
radio input "true"
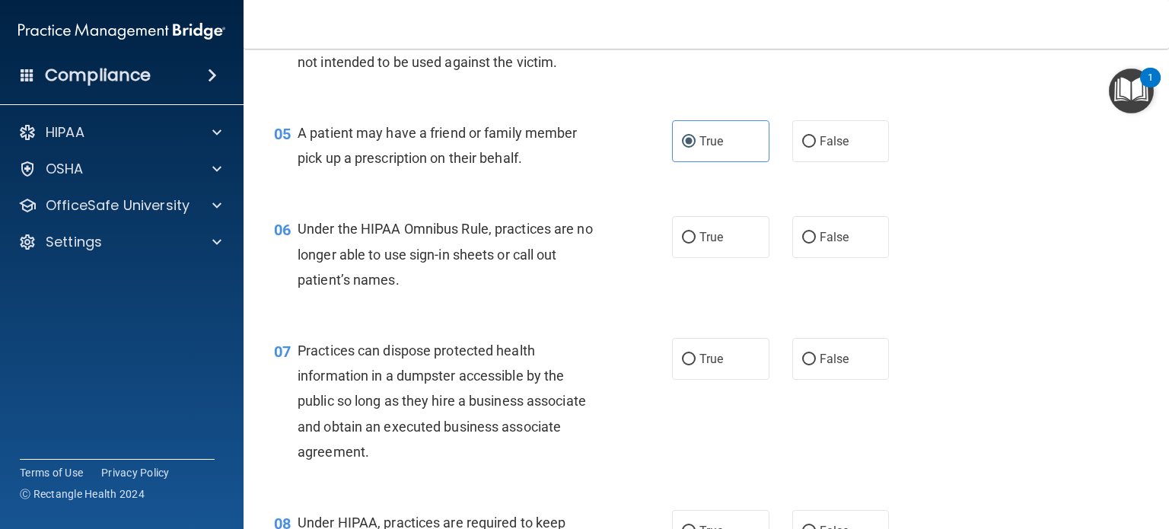
scroll to position [587, 0]
click at [735, 250] on label "True" at bounding box center [720, 238] width 97 height 42
click at [696, 244] on input "True" at bounding box center [689, 238] width 14 height 11
radio input "true"
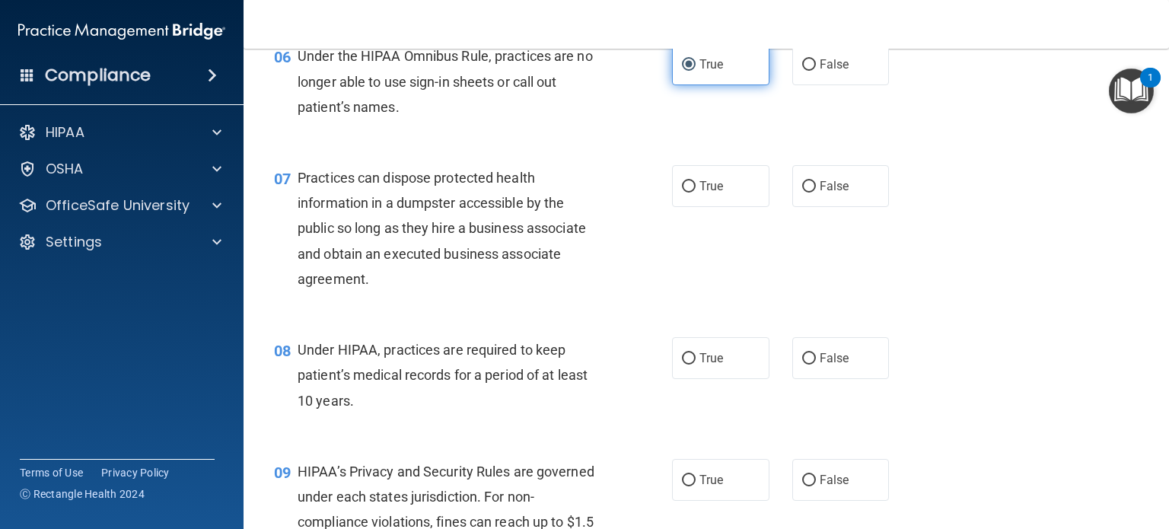
scroll to position [764, 0]
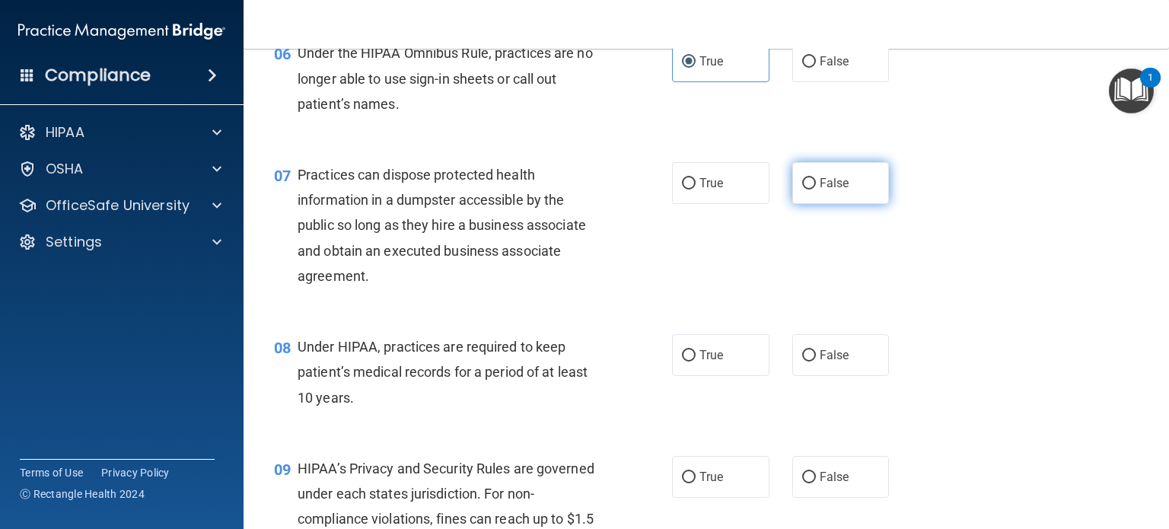
click at [831, 192] on label "False" at bounding box center [840, 183] width 97 height 42
click at [816, 190] on input "False" at bounding box center [809, 183] width 14 height 11
radio input "true"
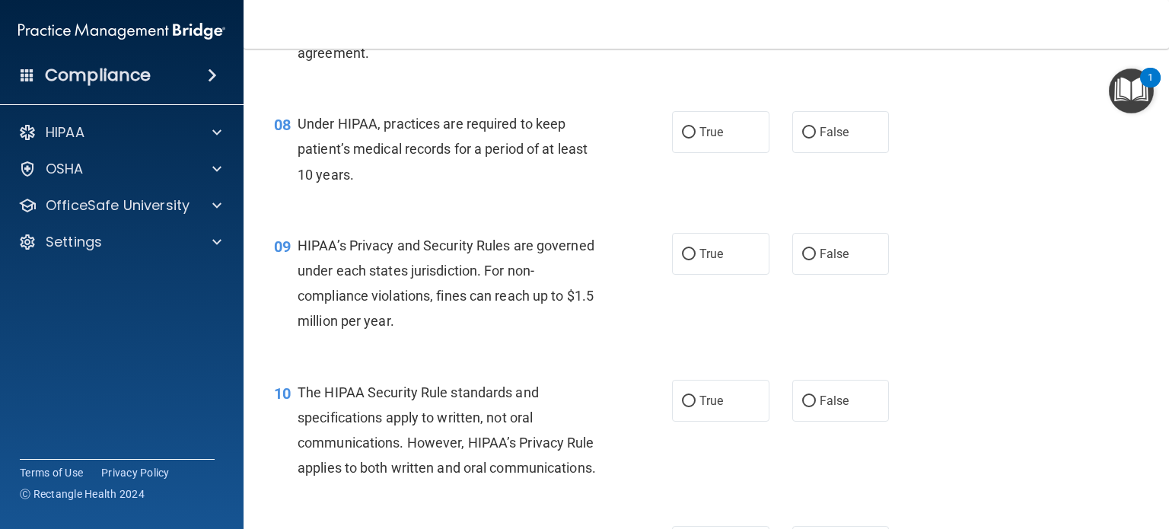
scroll to position [988, 0]
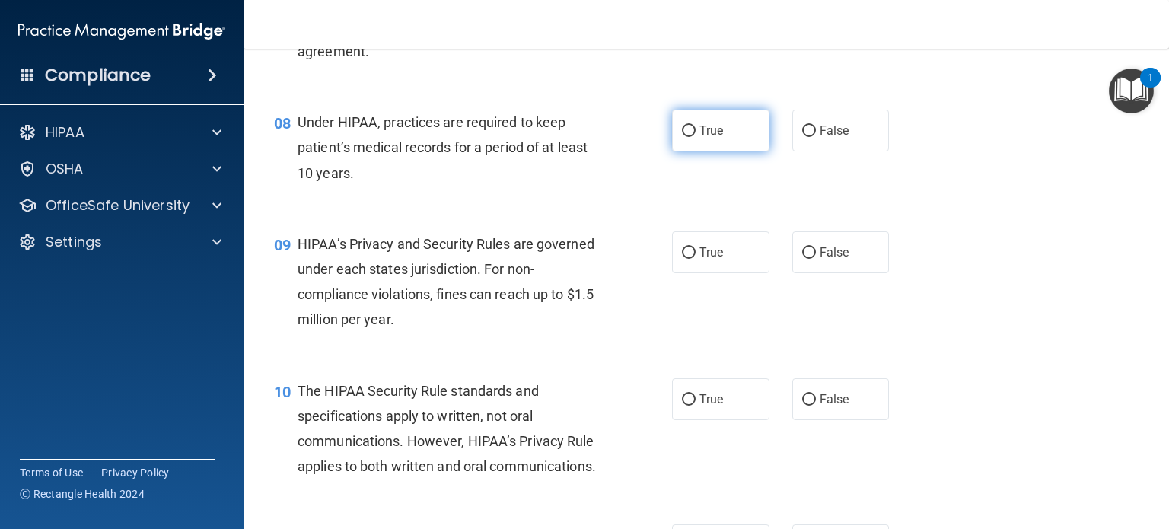
click at [715, 144] on label "True" at bounding box center [720, 131] width 97 height 42
click at [696, 137] on input "True" at bounding box center [689, 131] width 14 height 11
radio input "true"
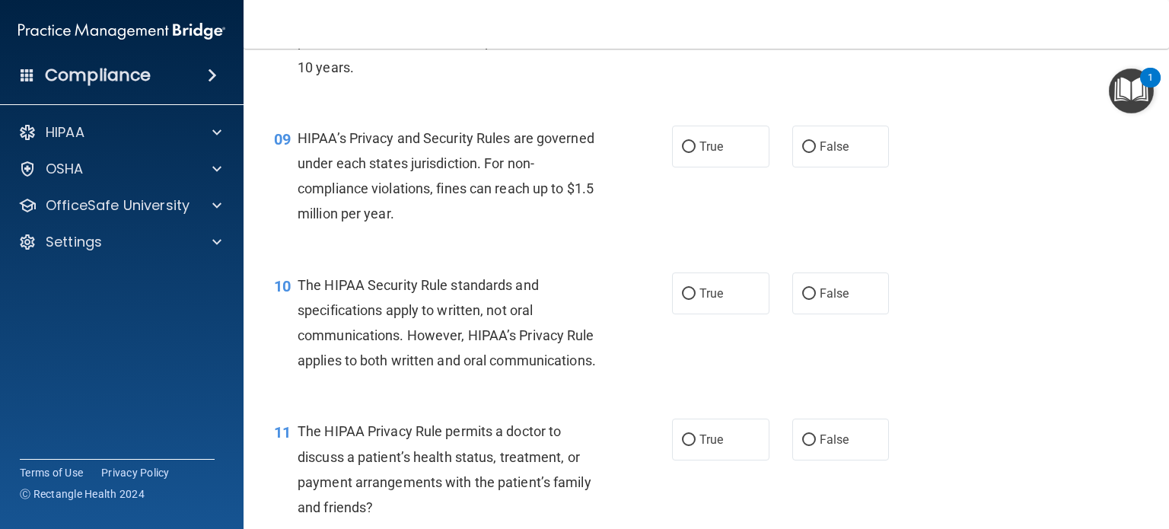
scroll to position [1102, 0]
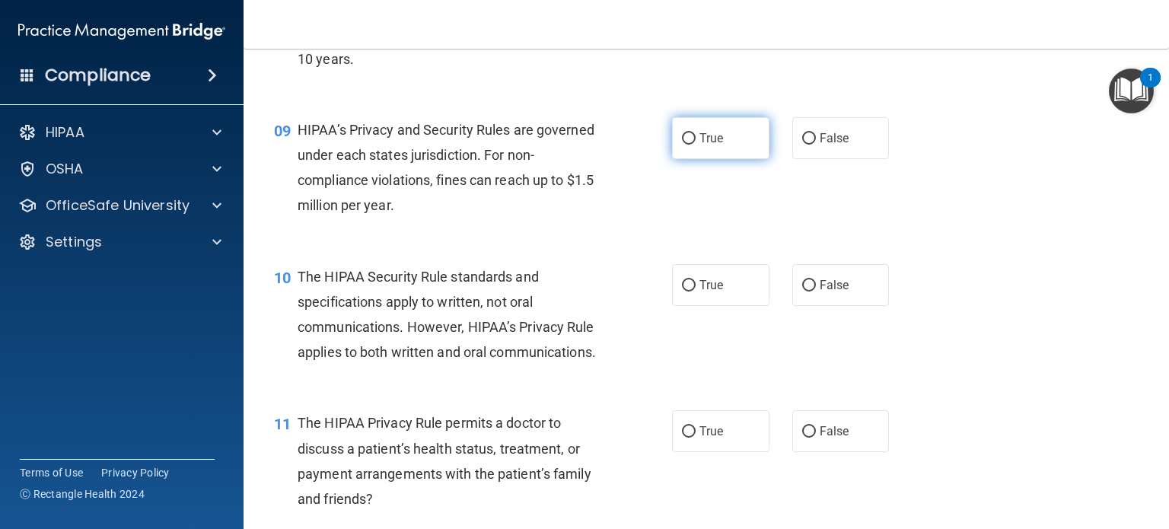
click at [706, 144] on span "True" at bounding box center [712, 138] width 24 height 14
click at [696, 144] on input "True" at bounding box center [689, 138] width 14 height 11
radio input "true"
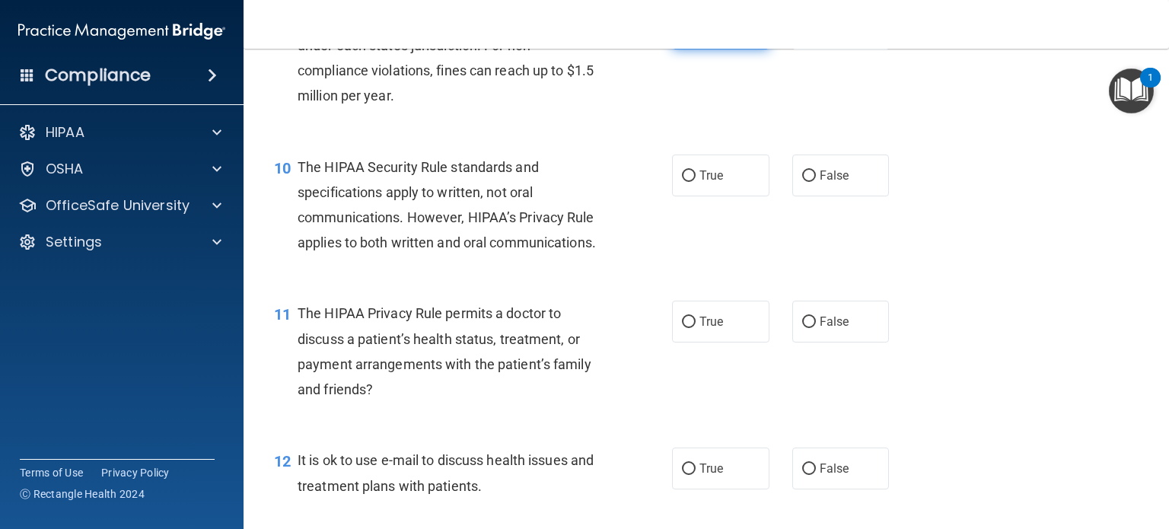
scroll to position [1218, 0]
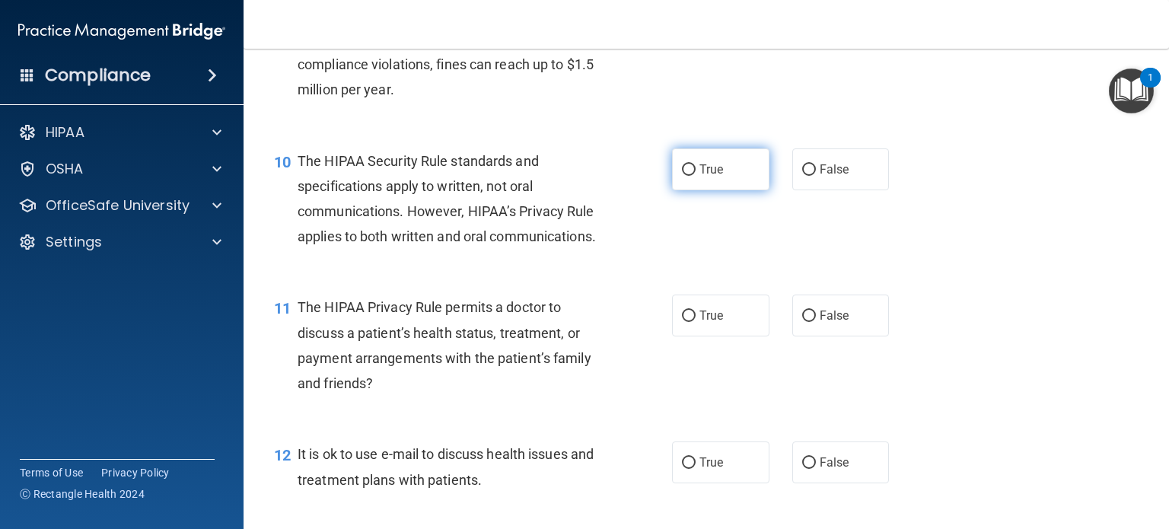
click at [697, 177] on label "True" at bounding box center [720, 169] width 97 height 42
click at [696, 176] on input "True" at bounding box center [689, 169] width 14 height 11
radio input "true"
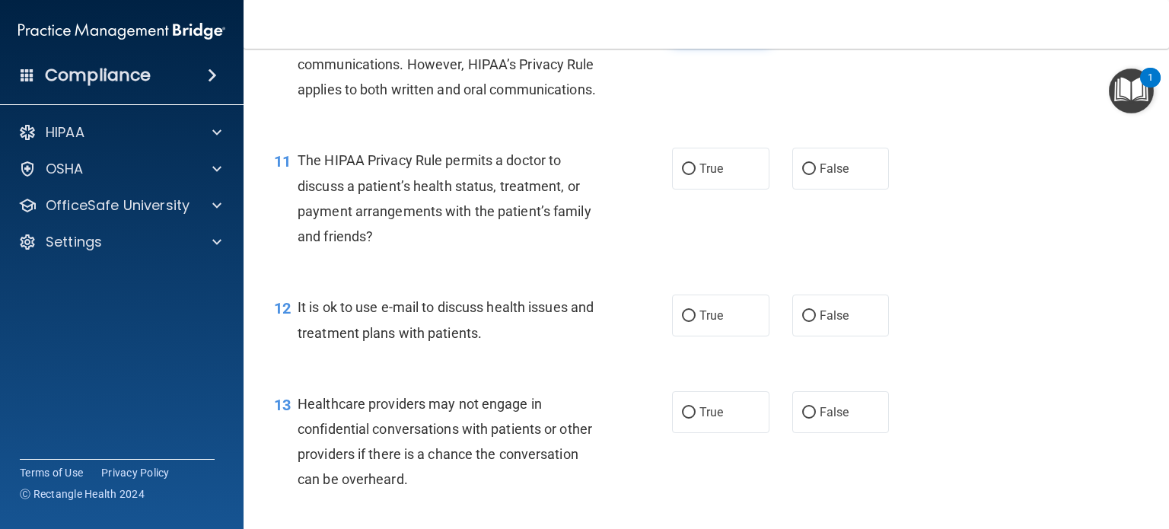
scroll to position [1366, 0]
click at [846, 192] on div "11 The HIPAA Privacy Rule permits a doctor to discuss a patient’s health status…" at bounding box center [707, 200] width 888 height 147
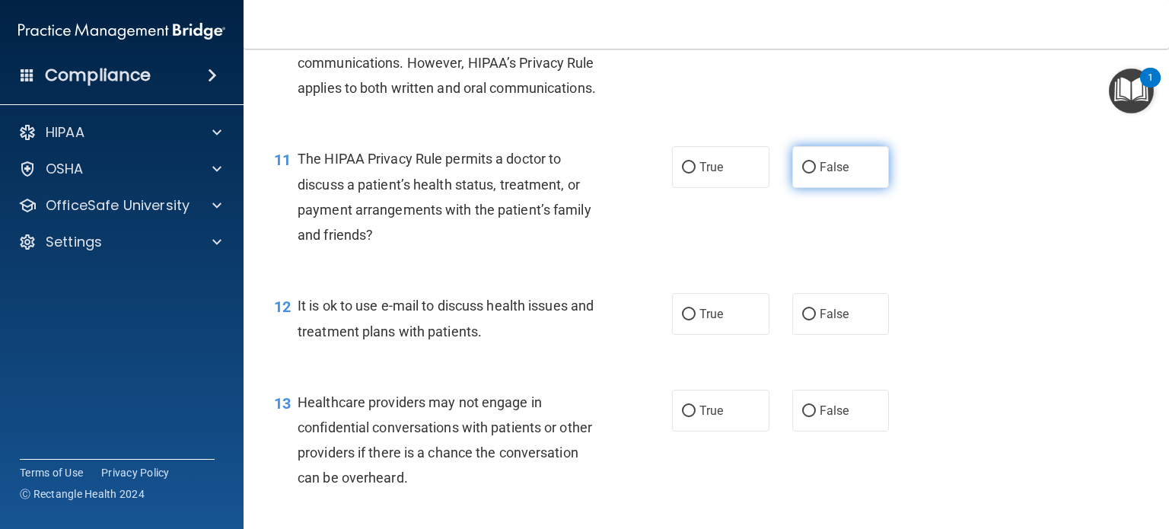
click at [846, 187] on label "False" at bounding box center [840, 167] width 97 height 42
click at [816, 174] on input "False" at bounding box center [809, 167] width 14 height 11
radio input "true"
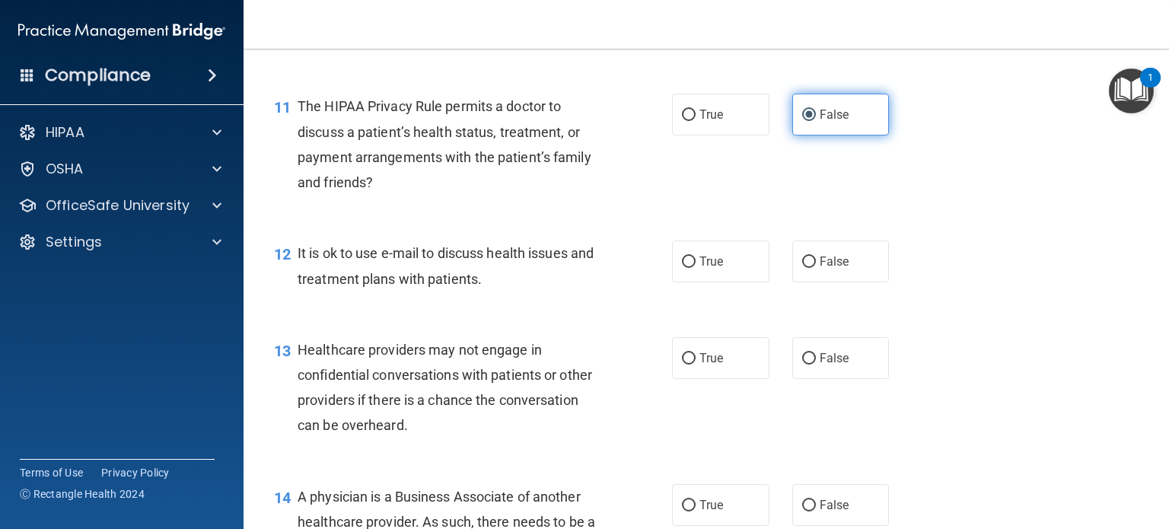
scroll to position [1421, 0]
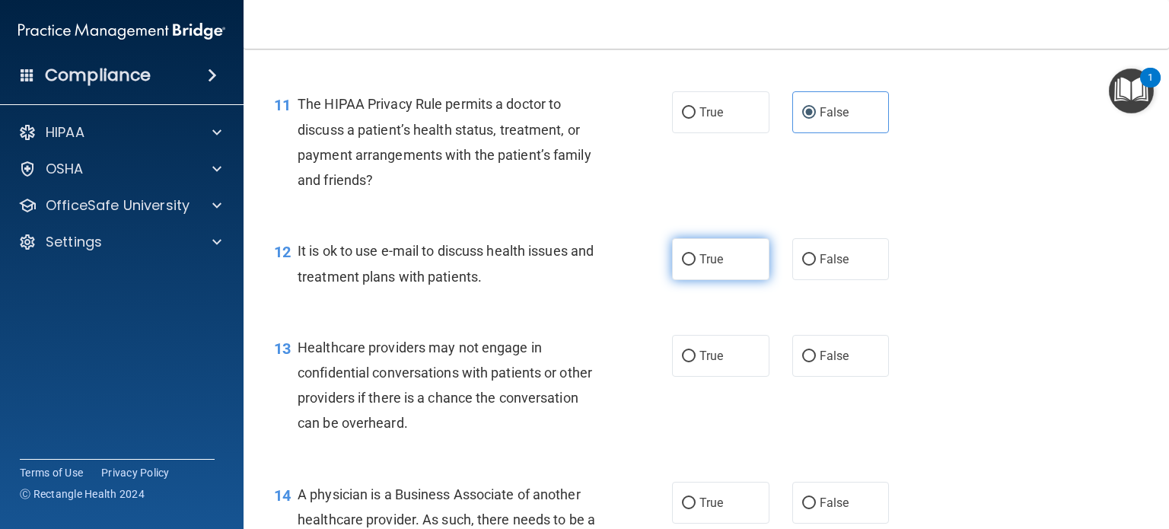
click at [728, 258] on label "True" at bounding box center [720, 259] width 97 height 42
click at [696, 258] on input "True" at bounding box center [689, 259] width 14 height 11
radio input "true"
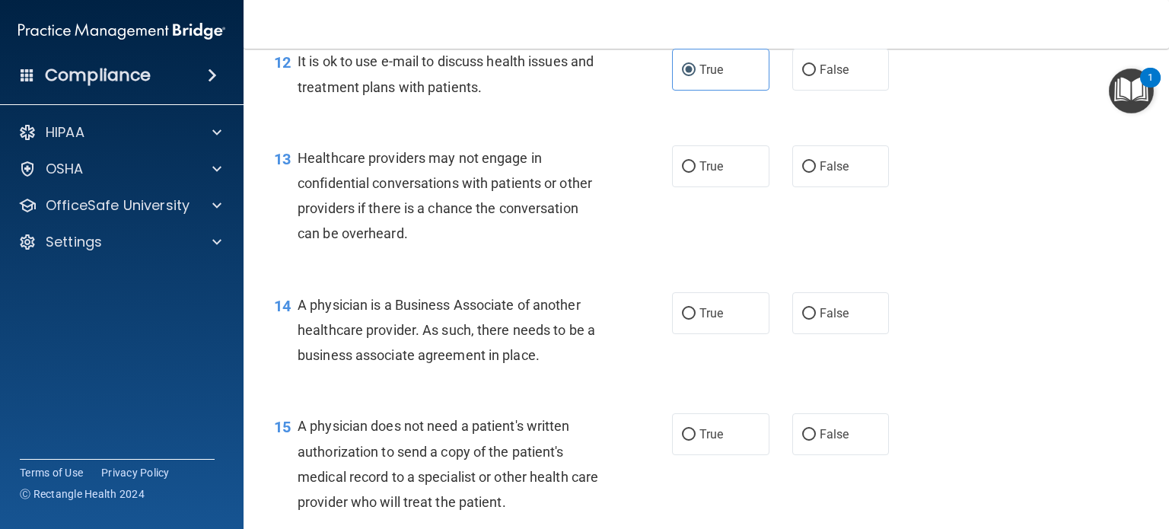
scroll to position [1624, 0]
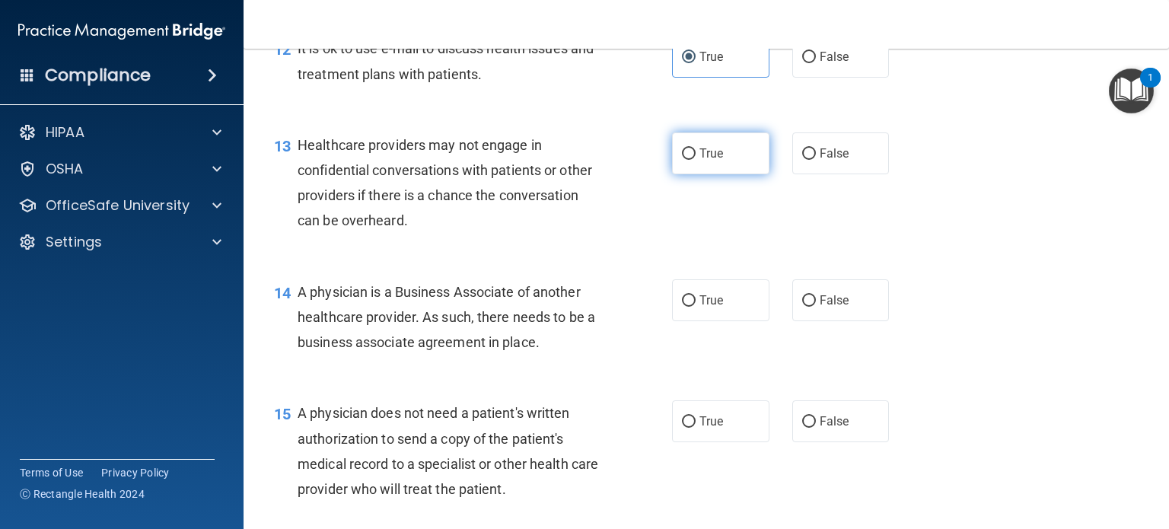
click at [689, 169] on label "True" at bounding box center [720, 153] width 97 height 42
click at [689, 160] on input "True" at bounding box center [689, 153] width 14 height 11
radio input "true"
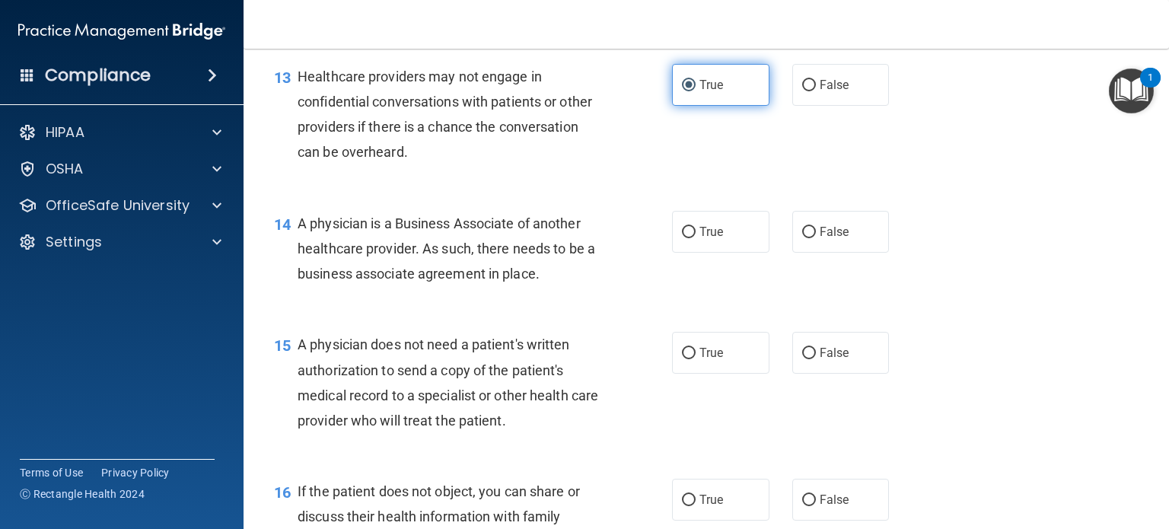
scroll to position [1693, 0]
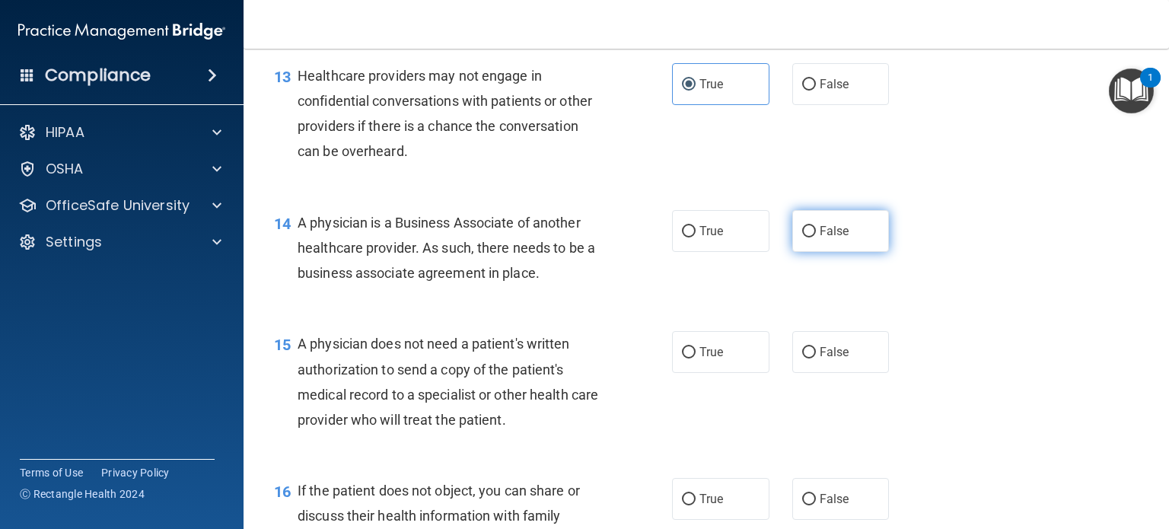
click at [840, 240] on label "False" at bounding box center [840, 231] width 97 height 42
click at [816, 238] on input "False" at bounding box center [809, 231] width 14 height 11
radio input "true"
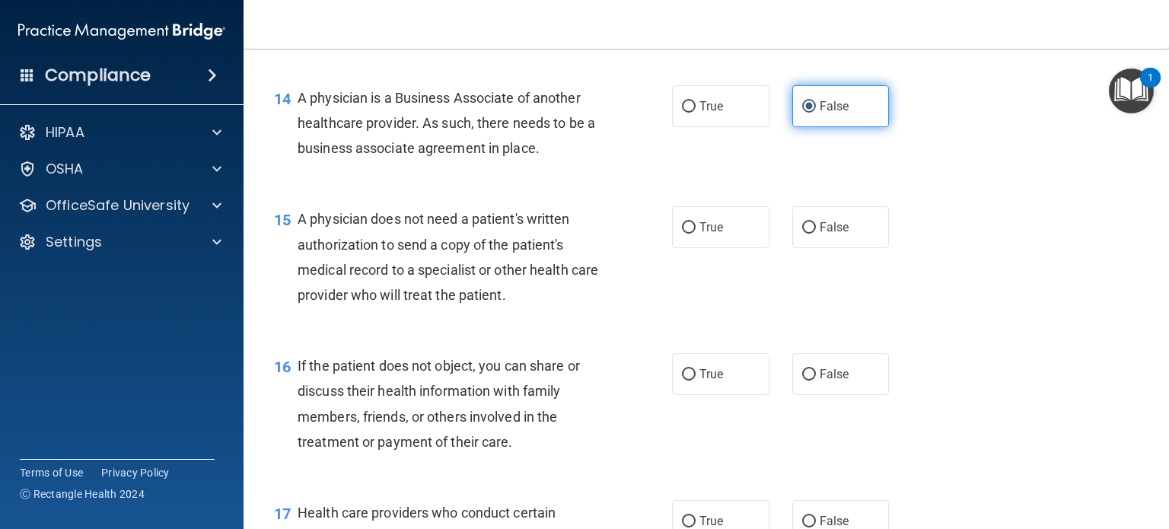
scroll to position [1820, 0]
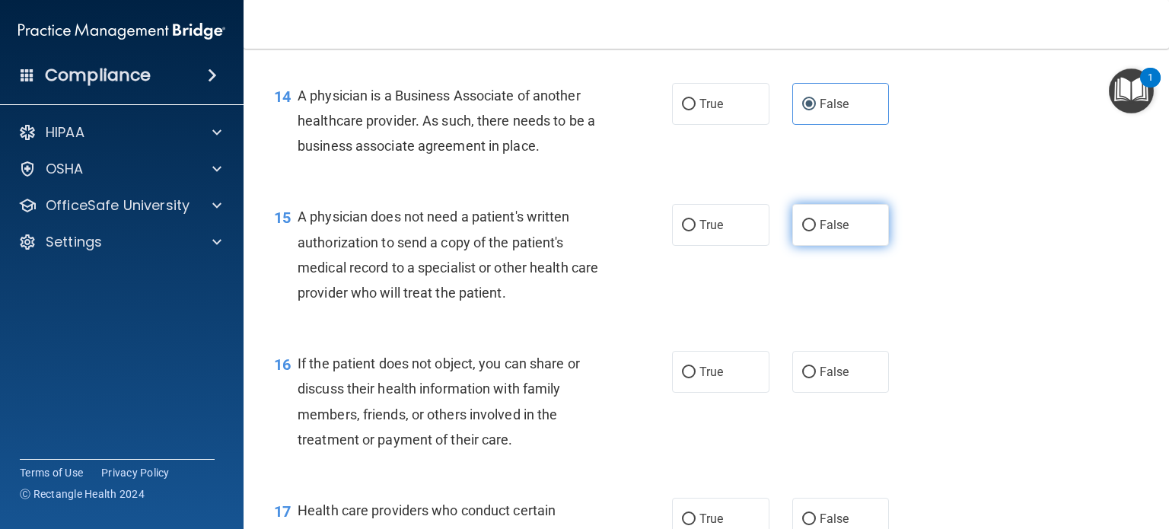
click at [800, 237] on label "False" at bounding box center [840, 225] width 97 height 42
click at [802, 231] on input "False" at bounding box center [809, 225] width 14 height 11
radio input "true"
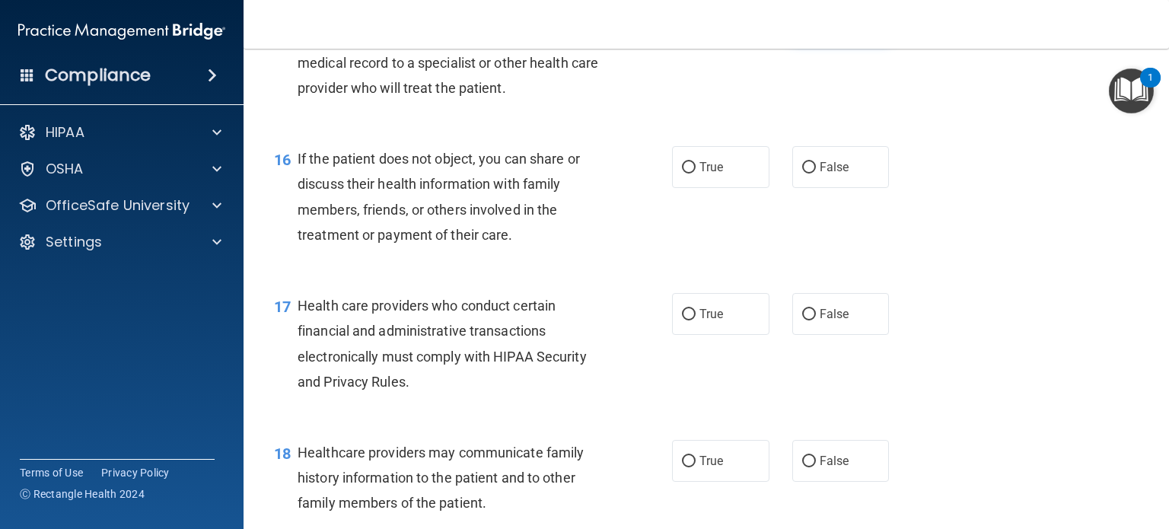
scroll to position [2027, 0]
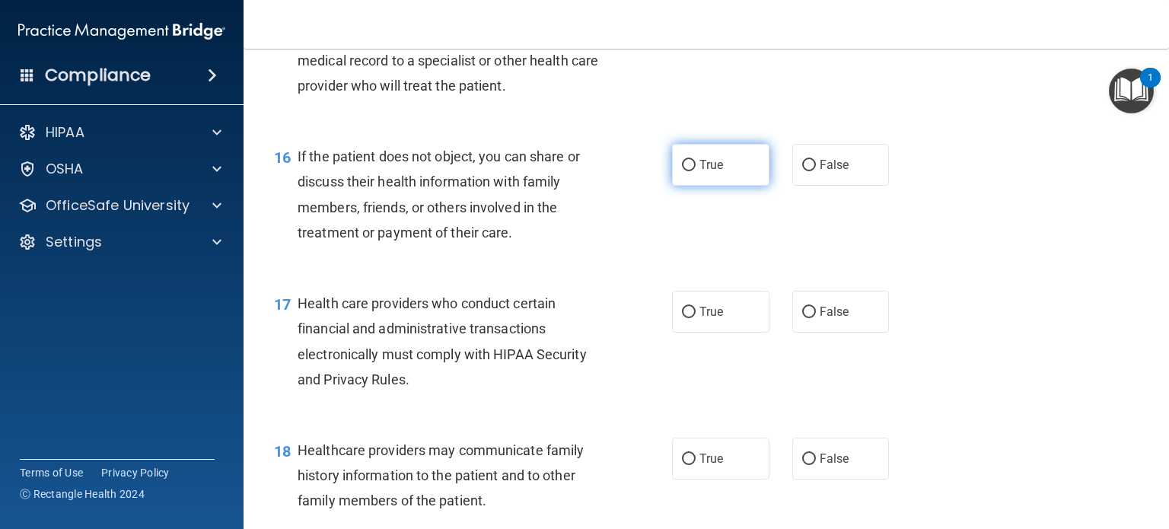
click at [739, 167] on label "True" at bounding box center [720, 165] width 97 height 42
click at [696, 167] on input "True" at bounding box center [689, 165] width 14 height 11
radio input "true"
click at [802, 167] on input "False" at bounding box center [809, 165] width 14 height 11
radio input "true"
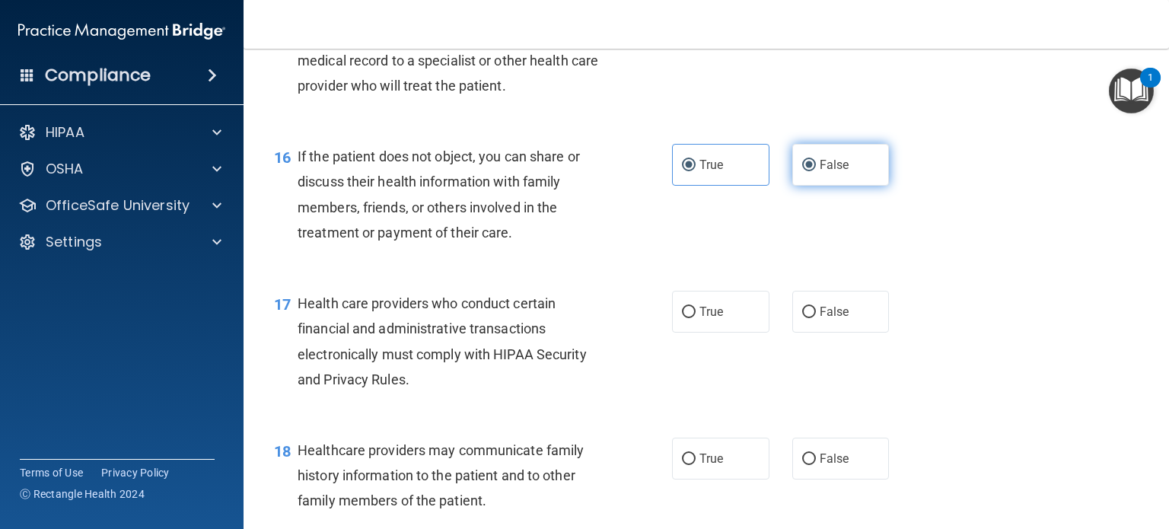
radio input "false"
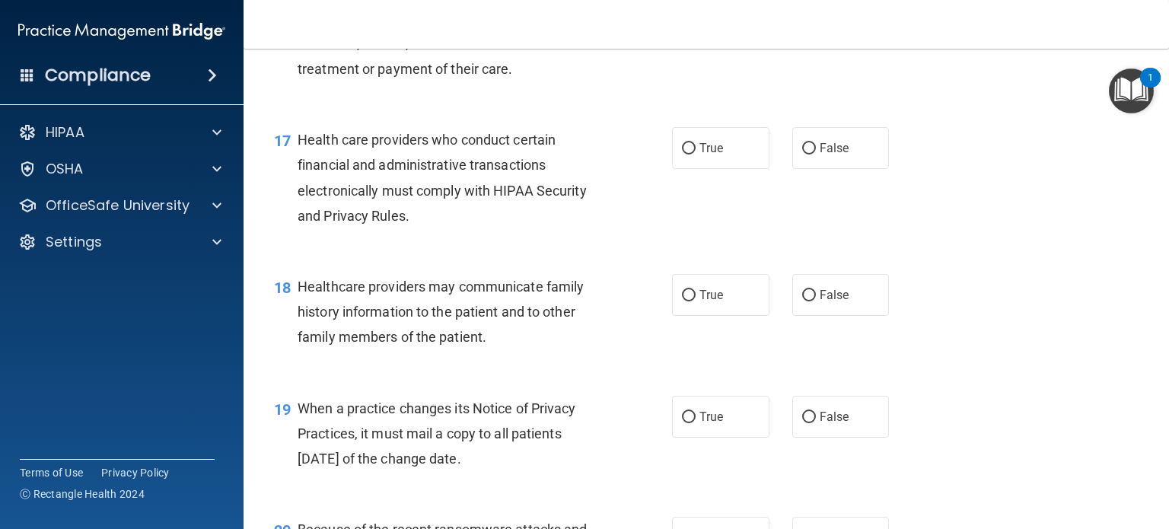
scroll to position [2192, 0]
click at [731, 156] on label "True" at bounding box center [720, 147] width 97 height 42
click at [696, 154] on input "True" at bounding box center [689, 147] width 14 height 11
radio input "true"
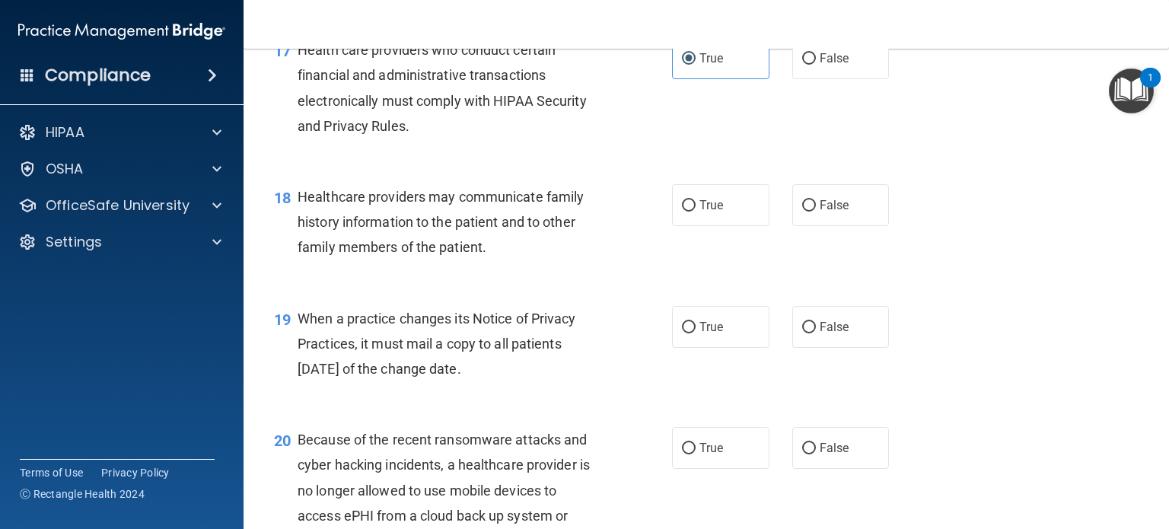
scroll to position [2282, 0]
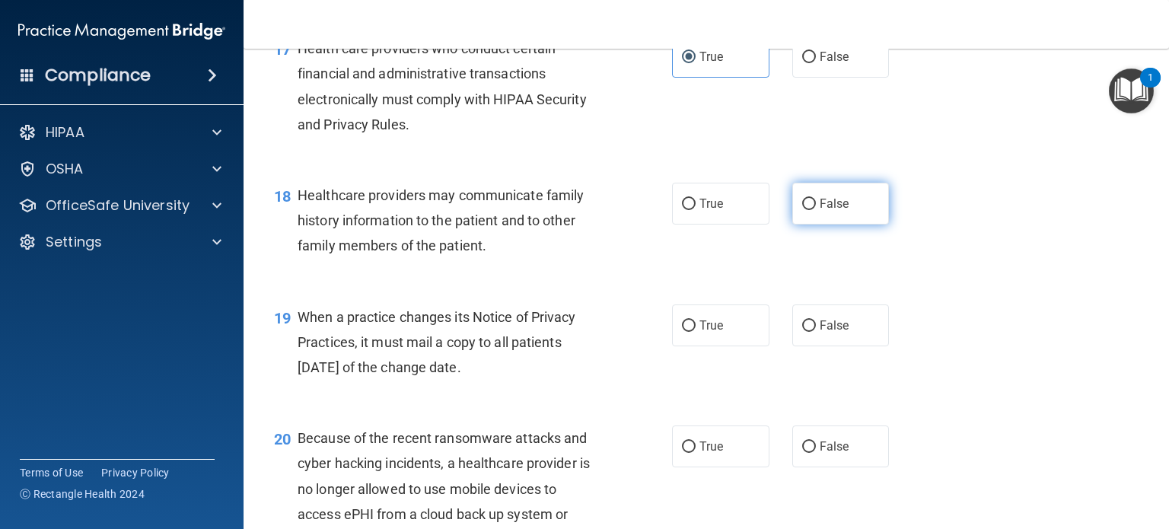
click at [818, 214] on label "False" at bounding box center [840, 204] width 97 height 42
click at [816, 210] on input "False" at bounding box center [809, 204] width 14 height 11
radio input "true"
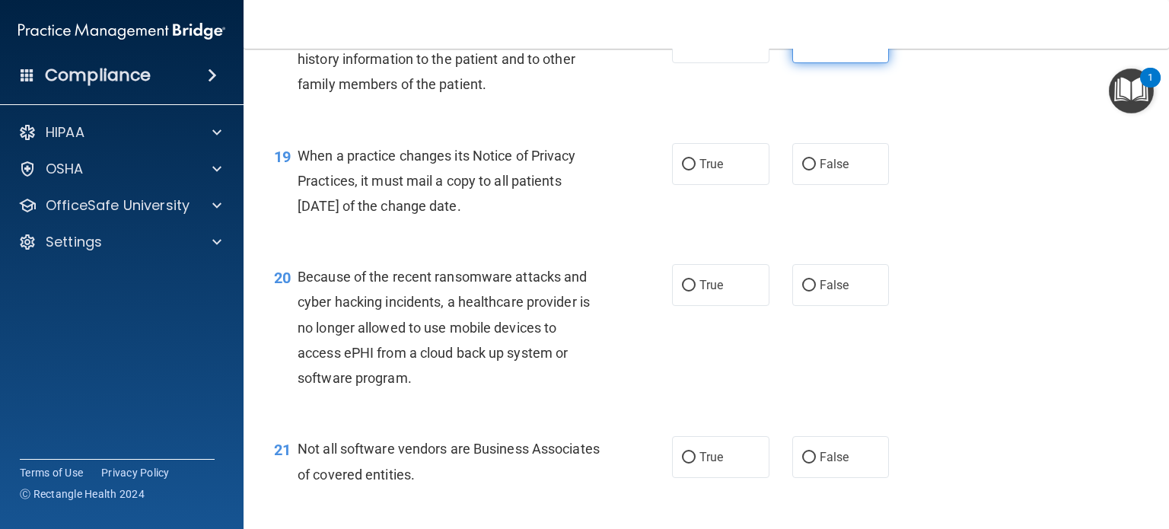
scroll to position [2444, 0]
click at [742, 179] on label "True" at bounding box center [720, 163] width 97 height 42
click at [696, 170] on input "True" at bounding box center [689, 163] width 14 height 11
radio input "true"
click at [742, 179] on label "True" at bounding box center [720, 163] width 97 height 42
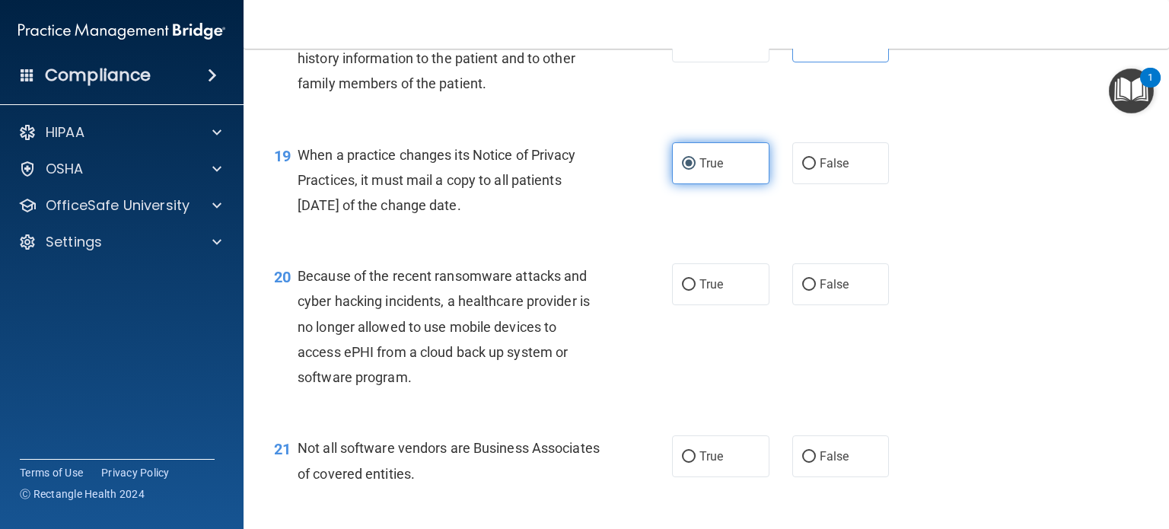
click at [696, 170] on input "True" at bounding box center [689, 163] width 14 height 11
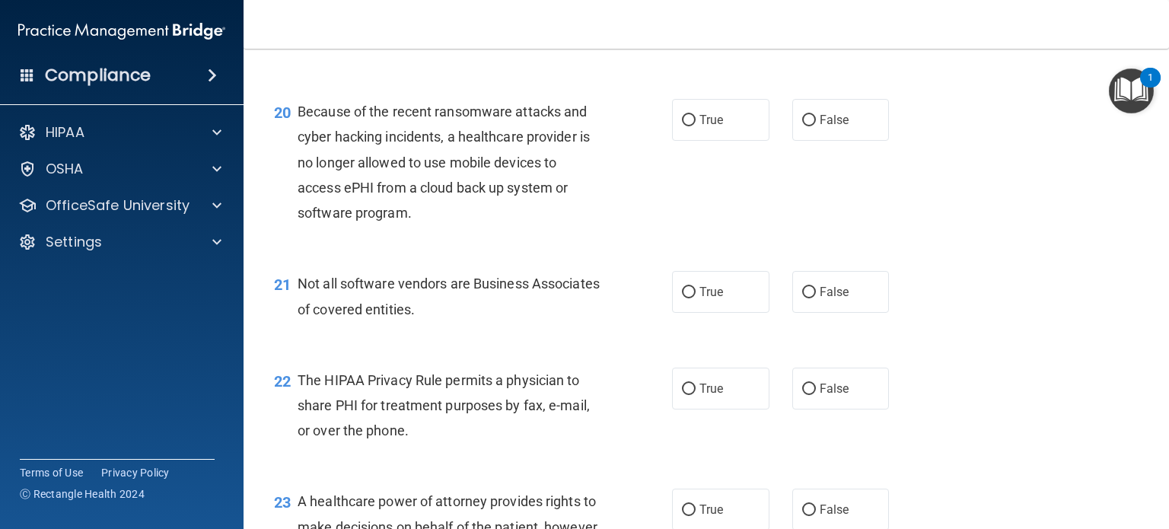
scroll to position [2610, 0]
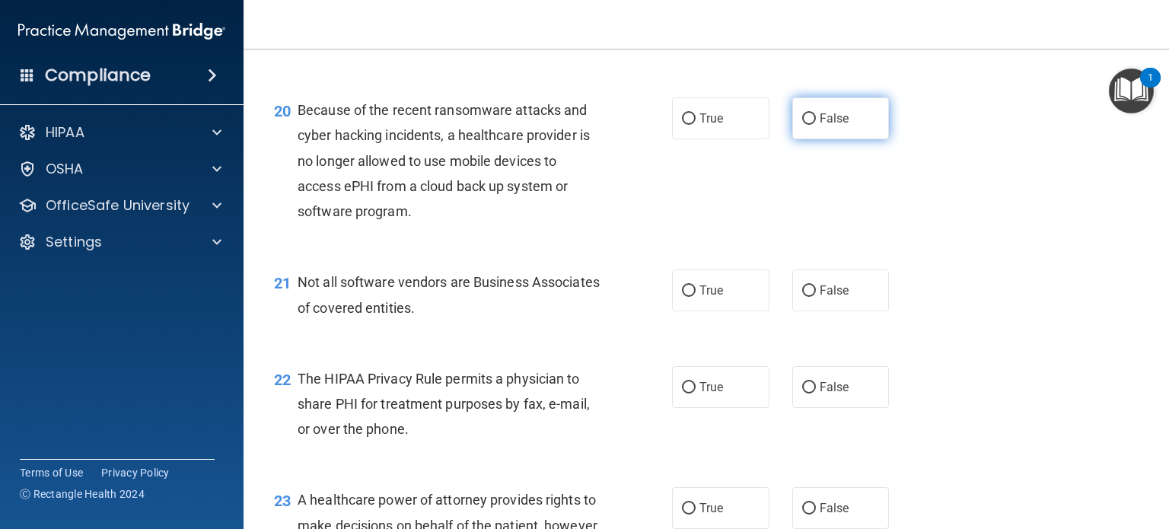
click at [837, 120] on span "False" at bounding box center [835, 118] width 30 height 14
click at [816, 120] on input "False" at bounding box center [809, 118] width 14 height 11
radio input "true"
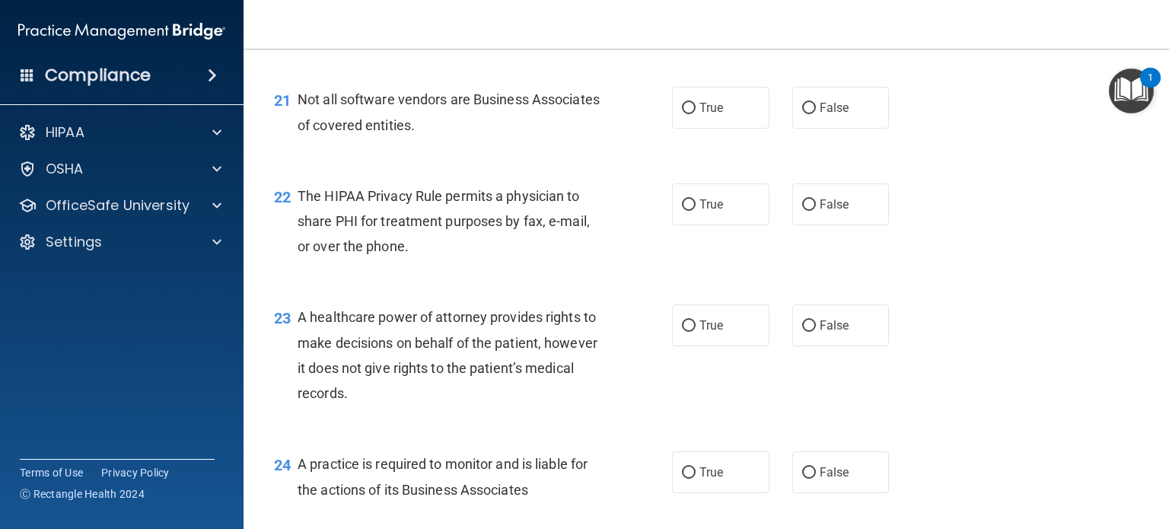
scroll to position [2795, 0]
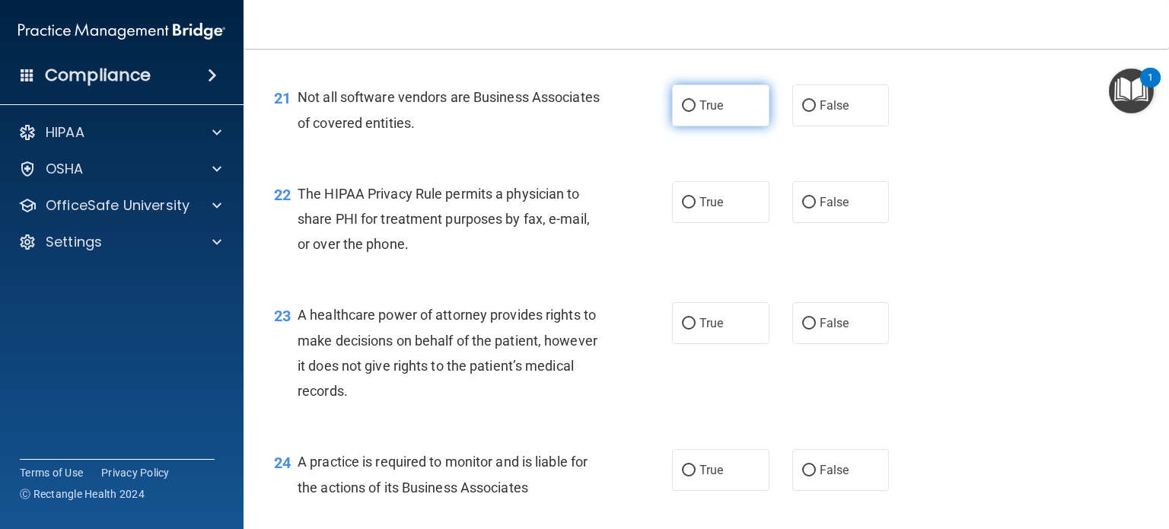
click at [746, 122] on label "True" at bounding box center [720, 105] width 97 height 42
click at [696, 112] on input "True" at bounding box center [689, 105] width 14 height 11
radio input "true"
click at [715, 199] on span "True" at bounding box center [712, 202] width 24 height 14
click at [696, 199] on input "True" at bounding box center [689, 202] width 14 height 11
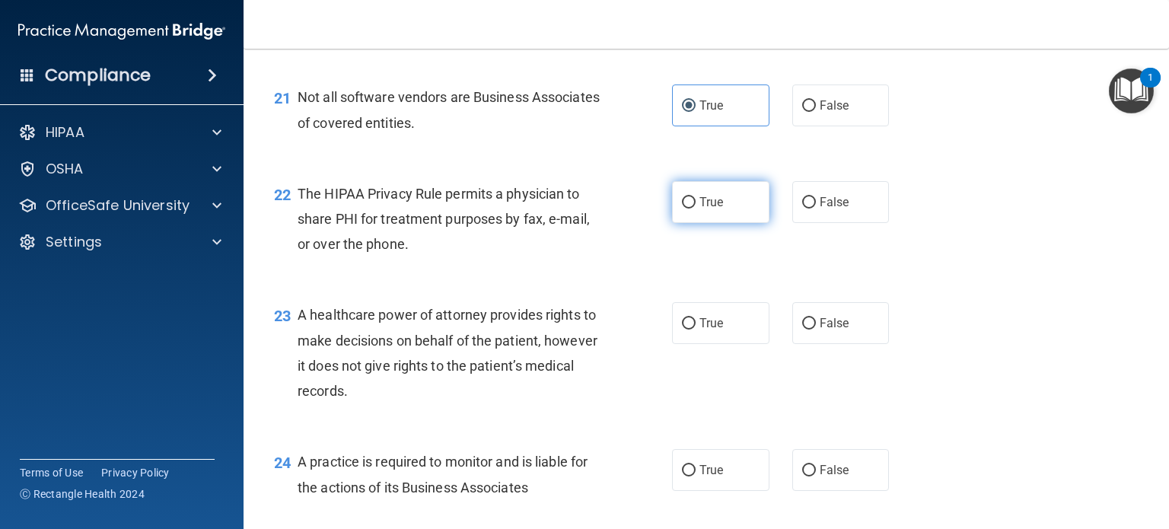
radio input "true"
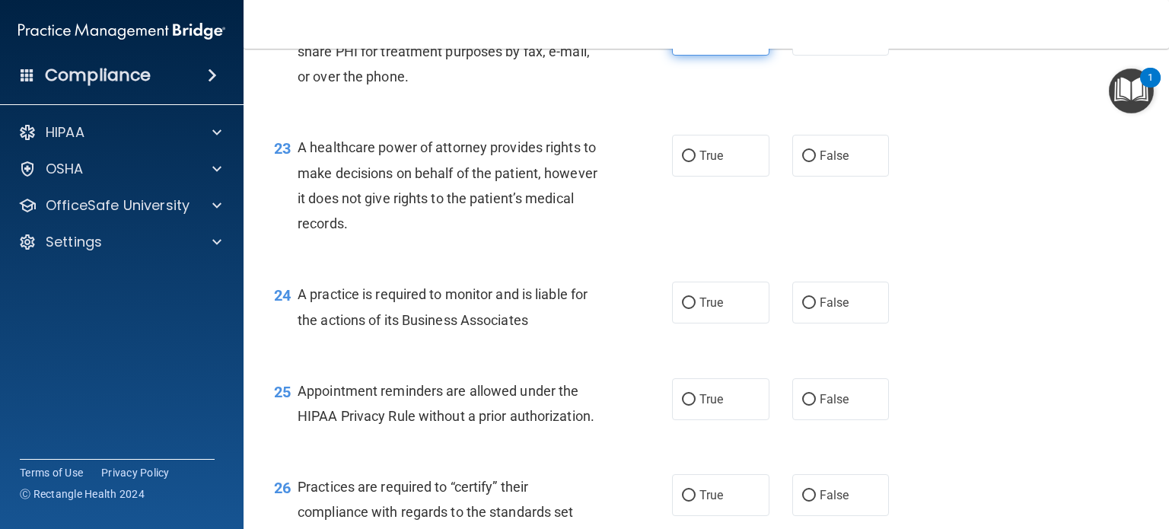
scroll to position [2963, 0]
click at [807, 168] on label "False" at bounding box center [840, 155] width 97 height 42
click at [807, 161] on input "False" at bounding box center [809, 155] width 14 height 11
radio input "true"
click at [724, 164] on label "True" at bounding box center [720, 155] width 97 height 42
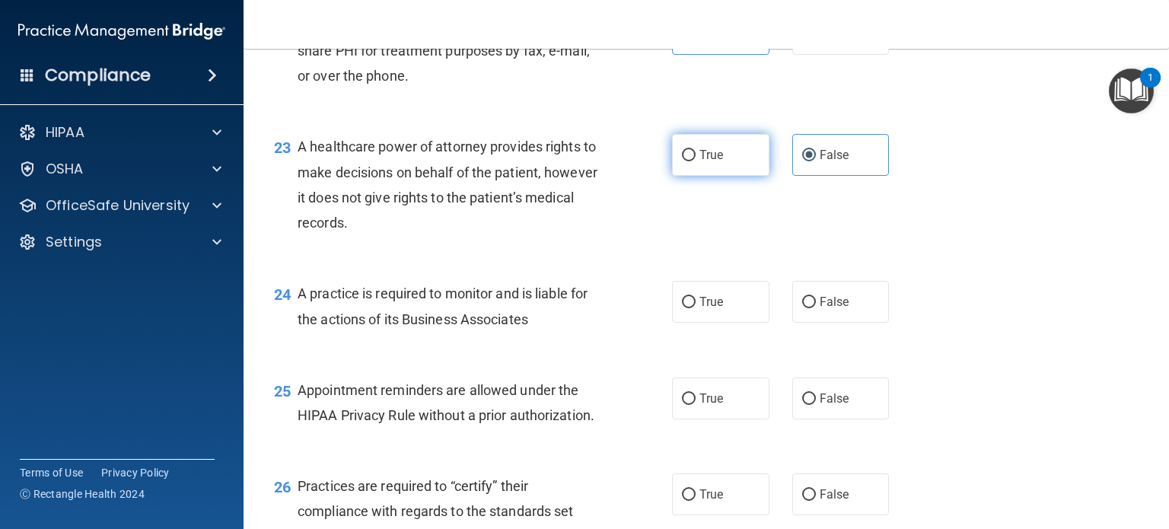
click at [696, 161] on input "True" at bounding box center [689, 155] width 14 height 11
radio input "true"
radio input "false"
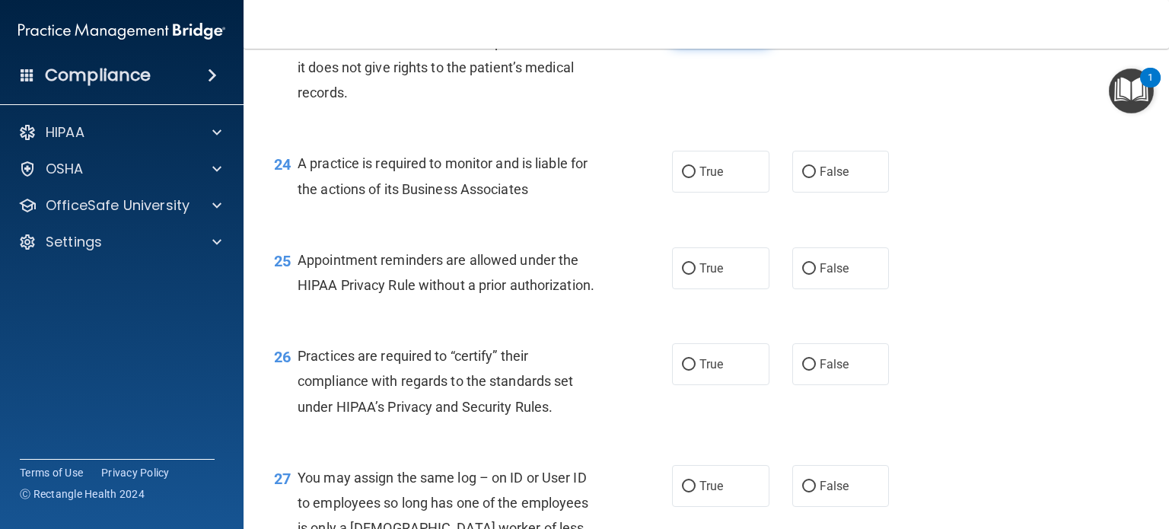
scroll to position [3097, 0]
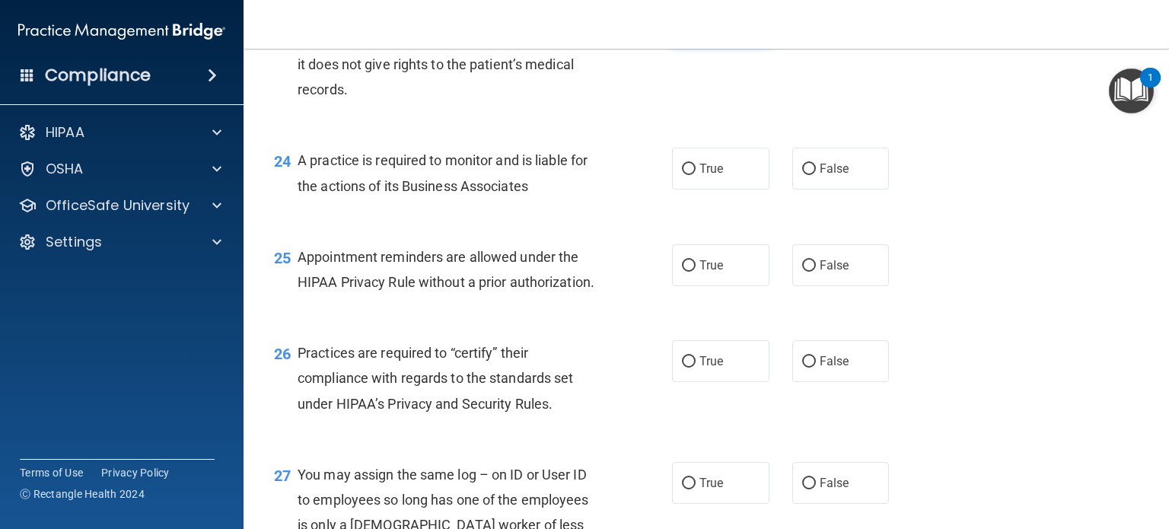
click at [724, 164] on label "True" at bounding box center [720, 169] width 97 height 42
click at [696, 164] on input "True" at bounding box center [689, 169] width 14 height 11
radio input "true"
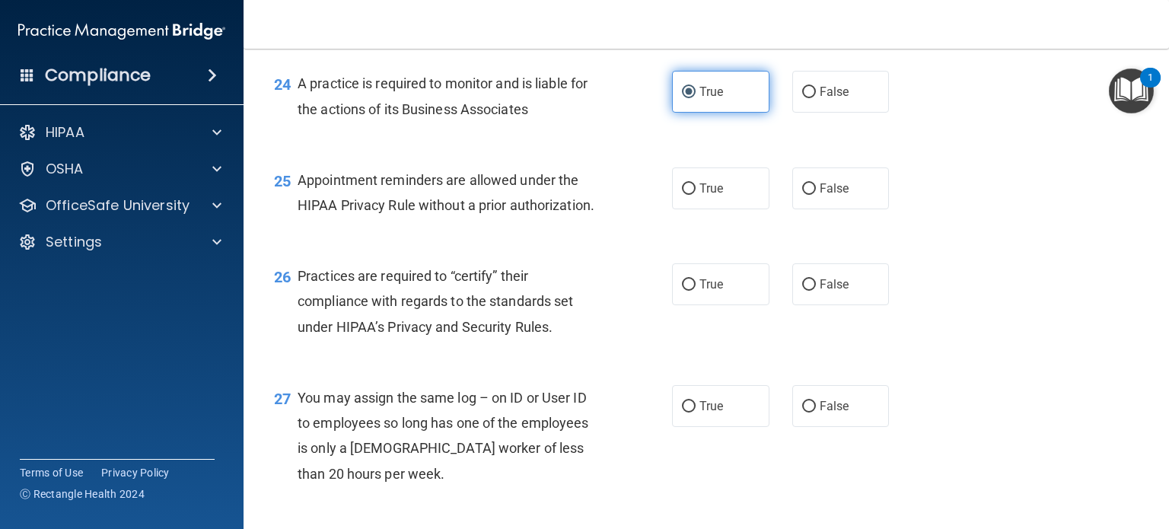
scroll to position [3174, 0]
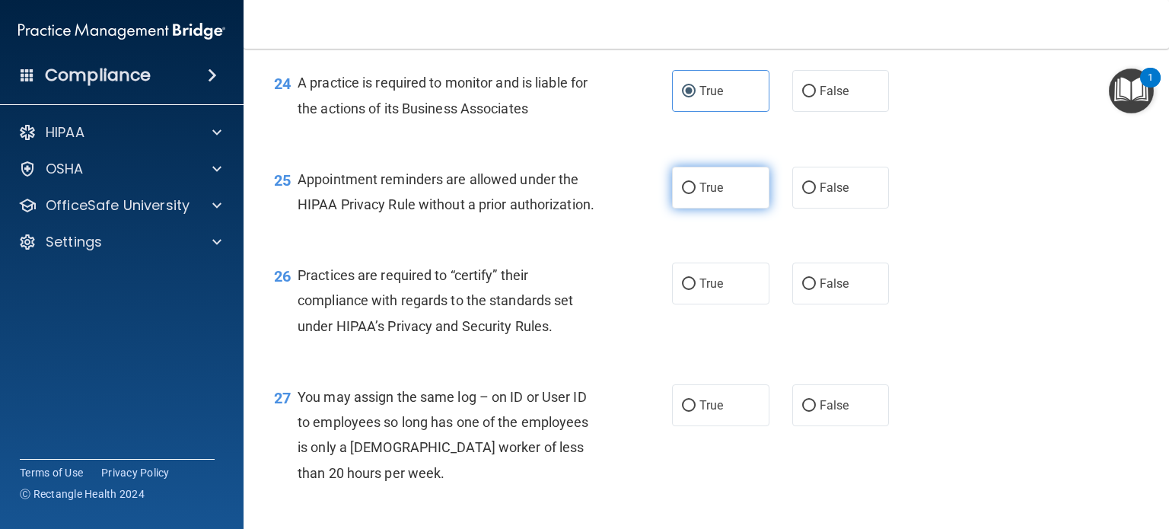
click at [745, 203] on label "True" at bounding box center [720, 188] width 97 height 42
click at [696, 194] on input "True" at bounding box center [689, 188] width 14 height 11
radio input "true"
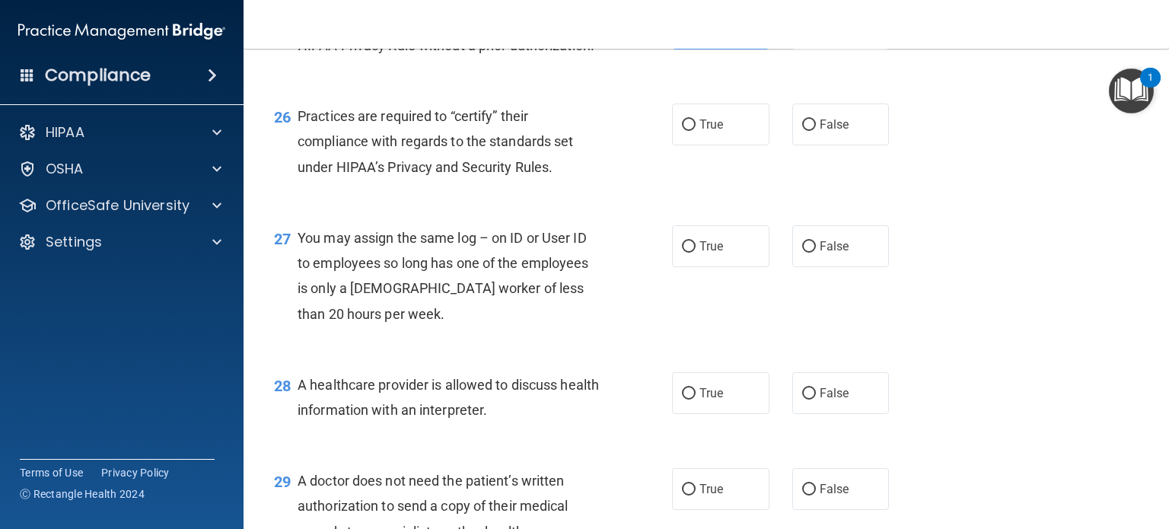
scroll to position [3334, 0]
click at [808, 253] on label "False" at bounding box center [840, 246] width 97 height 42
click at [808, 252] on input "False" at bounding box center [809, 246] width 14 height 11
radio input "true"
click at [716, 131] on label "True" at bounding box center [720, 124] width 97 height 42
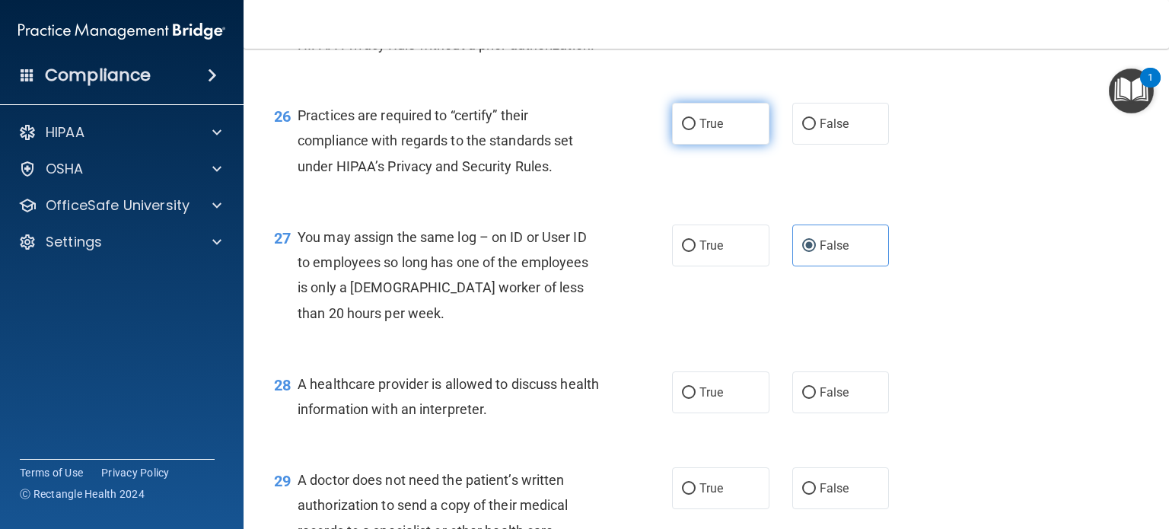
click at [696, 130] on input "True" at bounding box center [689, 124] width 14 height 11
radio input "true"
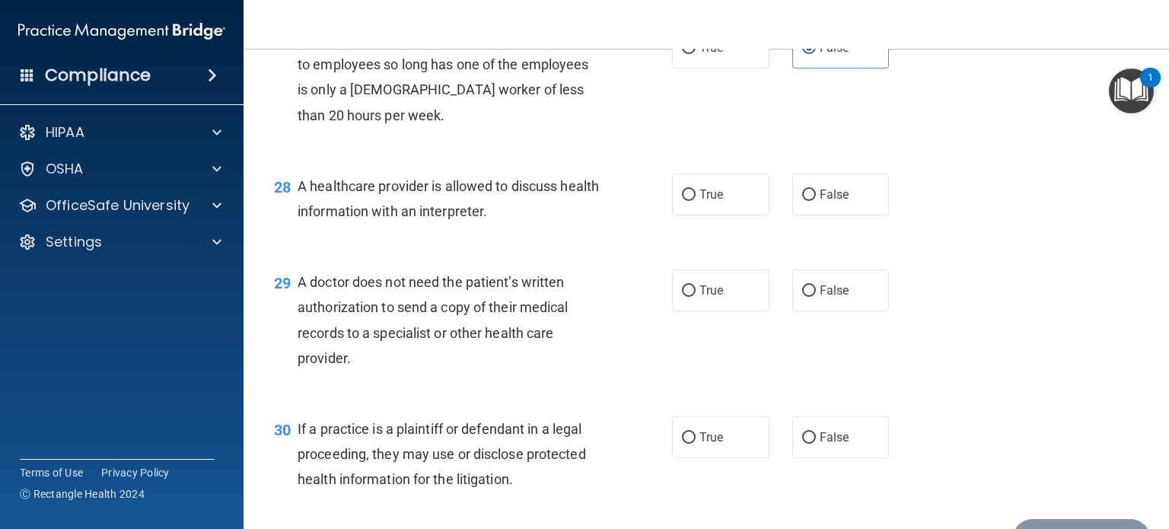
scroll to position [3556, 0]
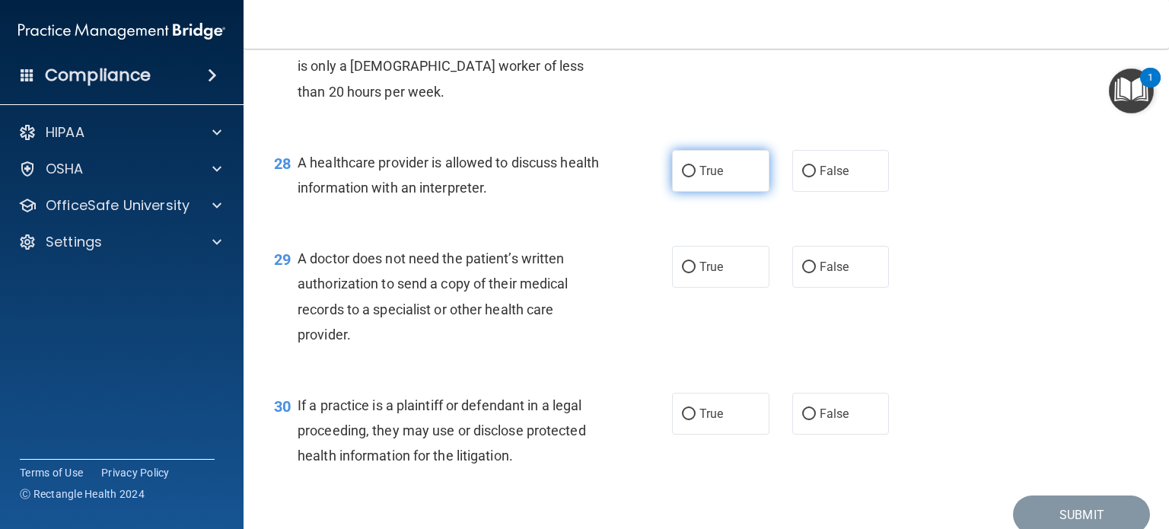
click at [722, 174] on span "True" at bounding box center [712, 171] width 24 height 14
click at [696, 174] on input "True" at bounding box center [689, 171] width 14 height 11
radio input "true"
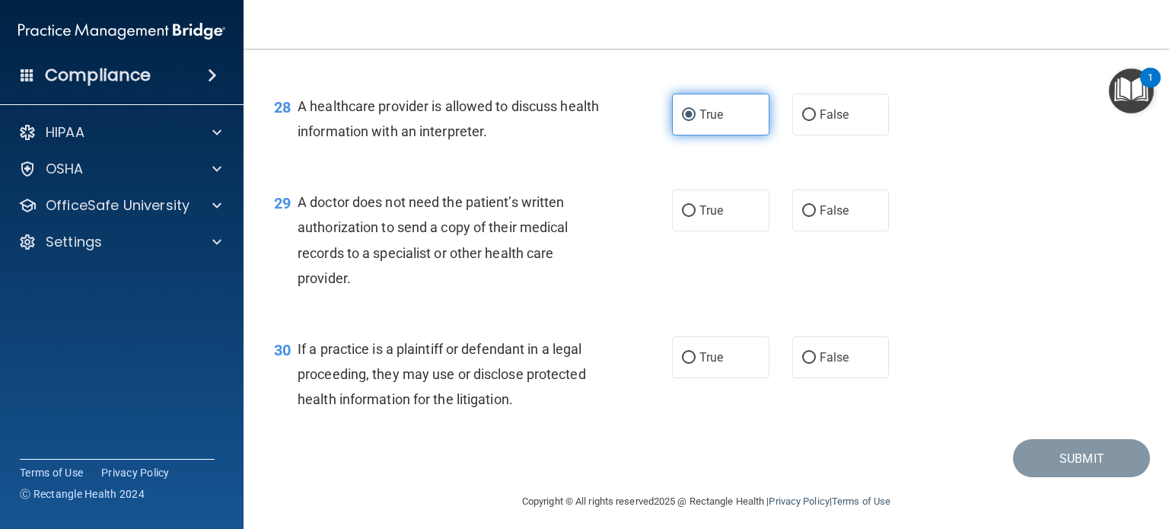
scroll to position [3614, 0]
click at [722, 174] on div "29 A doctor does not need the patient’s written authorization to send a copy of…" at bounding box center [707, 242] width 888 height 147
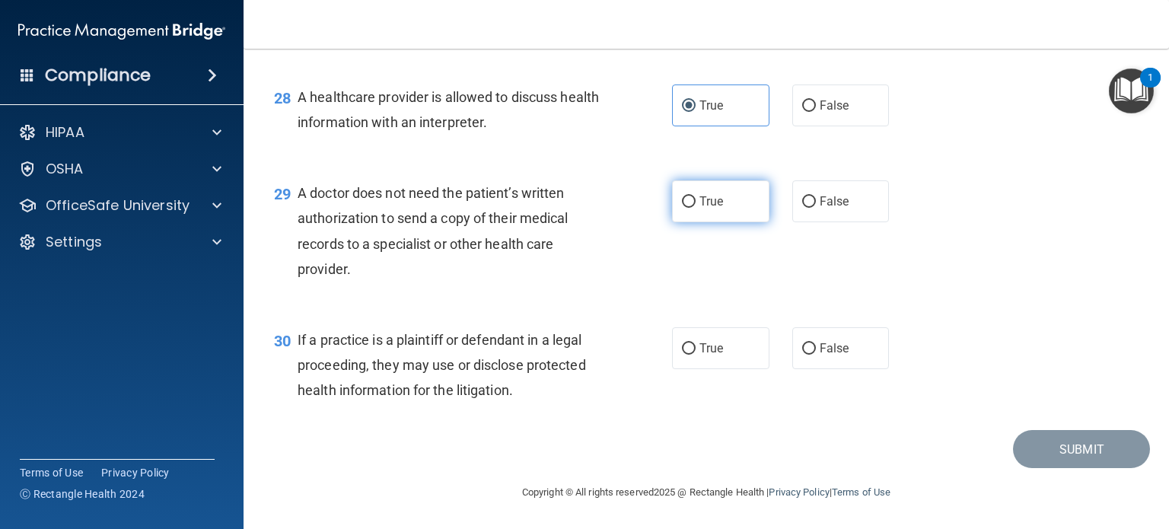
click at [710, 214] on label "True" at bounding box center [720, 201] width 97 height 42
click at [696, 208] on input "True" at bounding box center [689, 201] width 14 height 11
radio input "true"
click at [802, 356] on label "False" at bounding box center [840, 348] width 97 height 42
click at [802, 355] on input "False" at bounding box center [809, 348] width 14 height 11
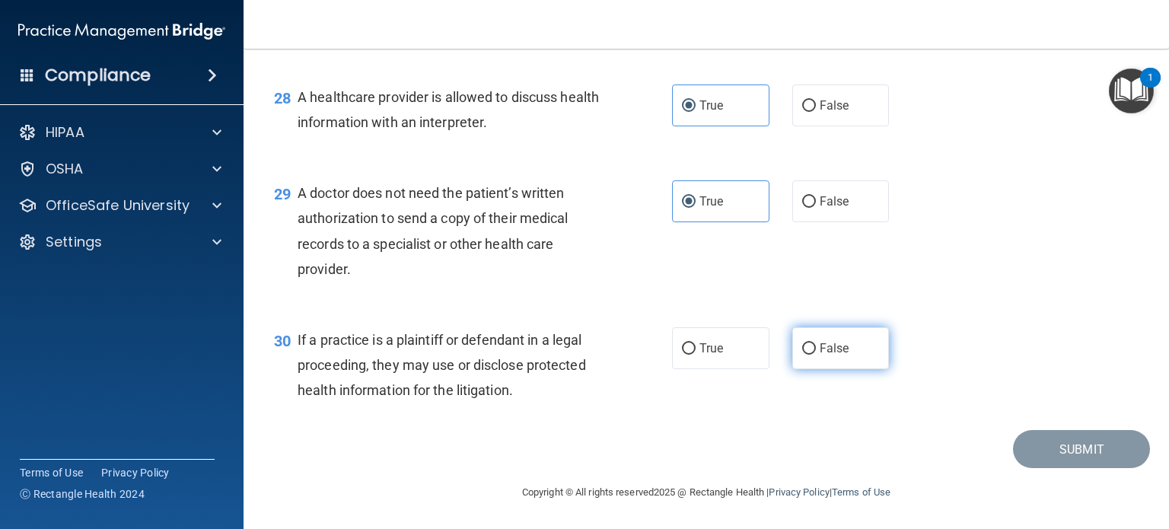
radio input "true"
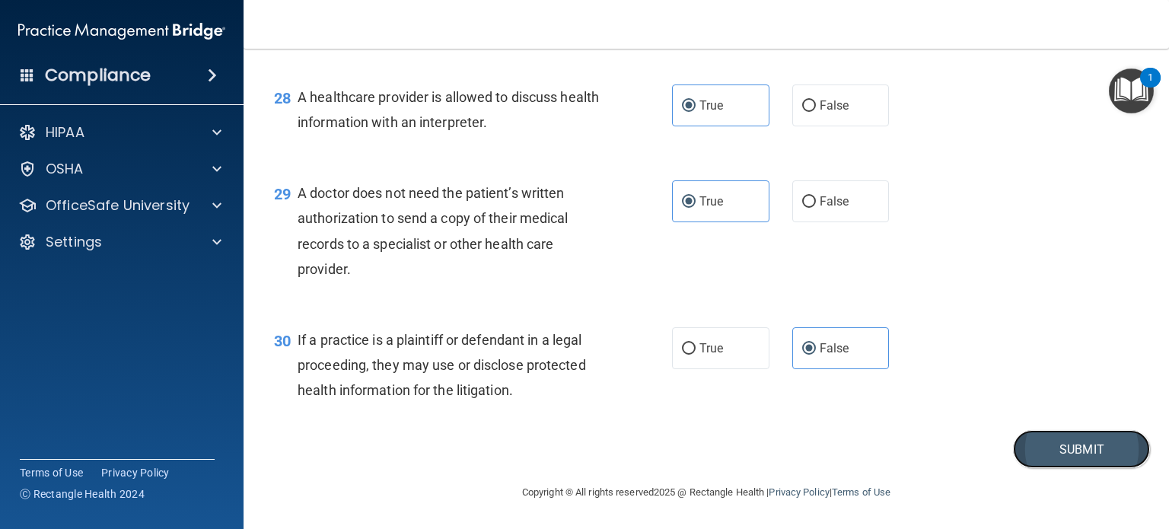
click at [1099, 456] on button "Submit" at bounding box center [1081, 449] width 137 height 39
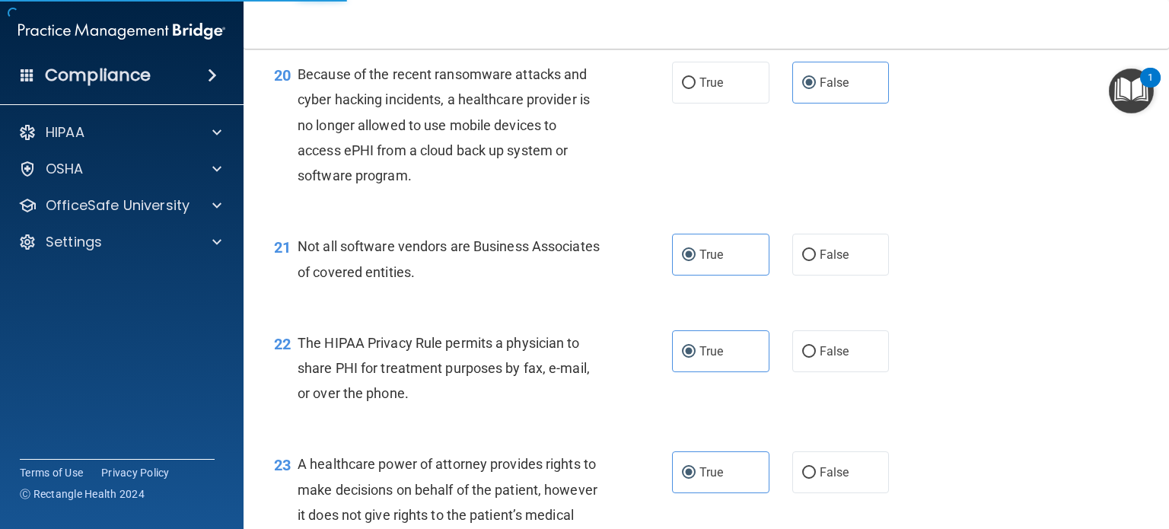
scroll to position [2643, 0]
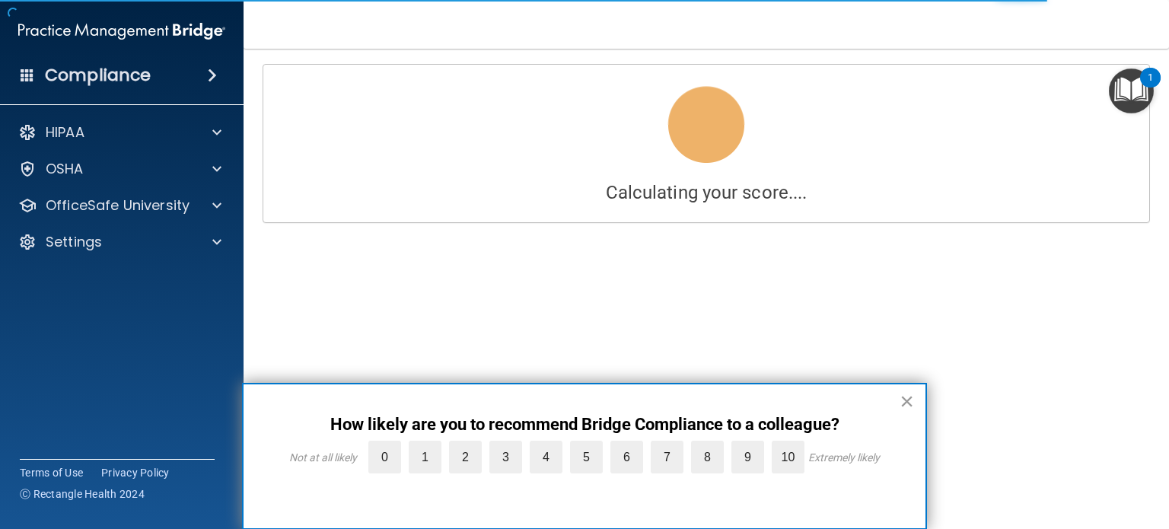
click at [912, 400] on button "×" at bounding box center [907, 401] width 14 height 24
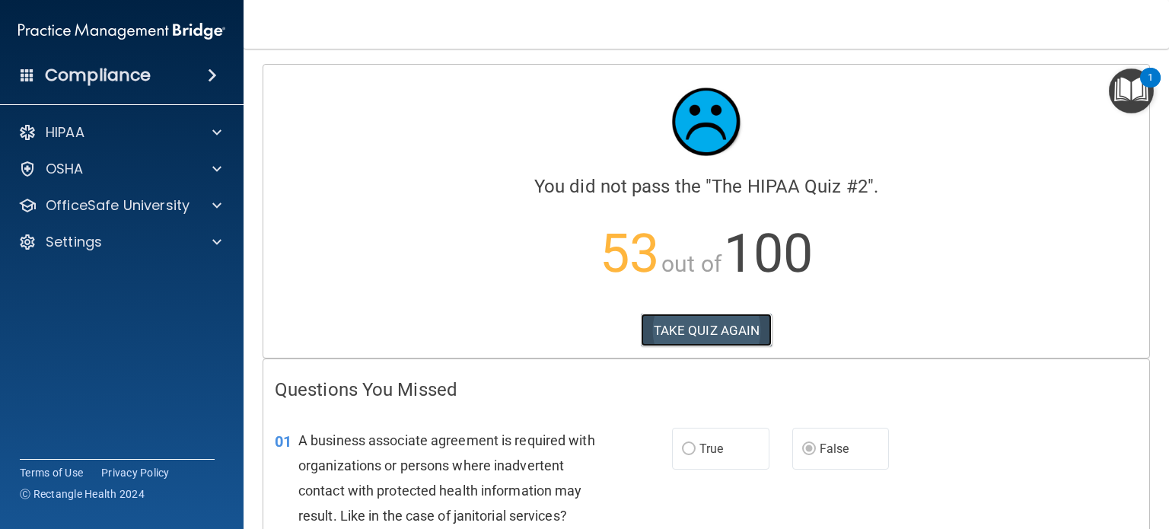
click at [732, 336] on button "TAKE QUIZ AGAIN" at bounding box center [707, 330] width 132 height 33
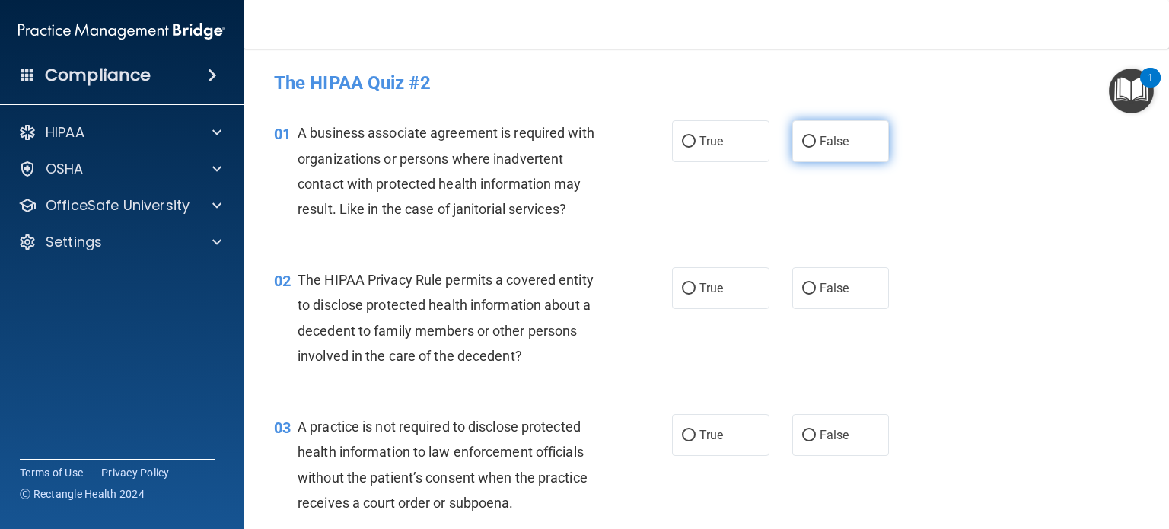
click at [822, 142] on span "False" at bounding box center [835, 141] width 30 height 14
click at [816, 142] on input "False" at bounding box center [809, 141] width 14 height 11
radio input "true"
click at [698, 287] on label "True" at bounding box center [720, 288] width 97 height 42
click at [696, 287] on input "True" at bounding box center [689, 288] width 14 height 11
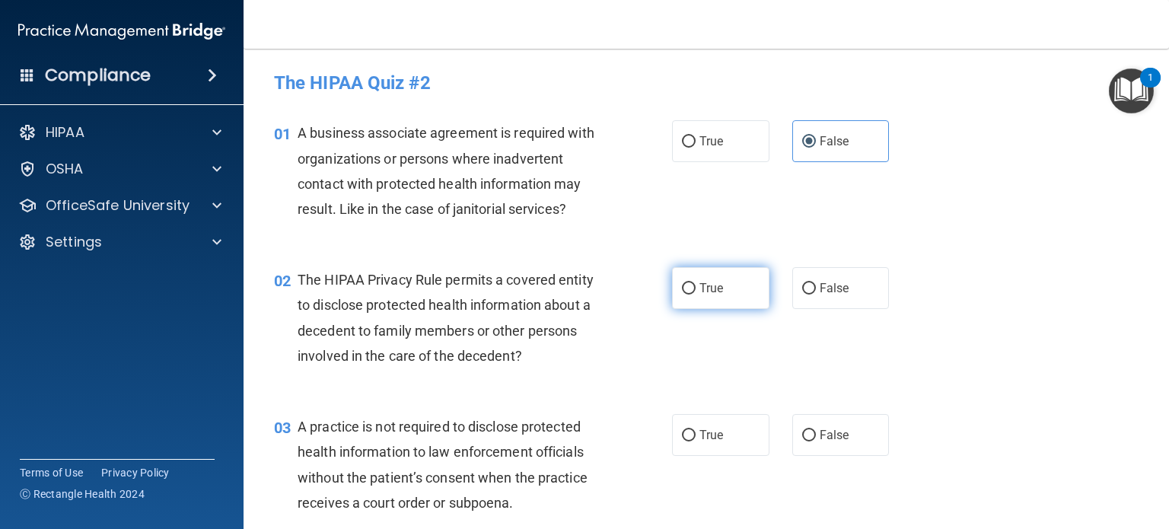
radio input "true"
click at [818, 426] on label "False" at bounding box center [840, 435] width 97 height 42
click at [816, 430] on input "False" at bounding box center [809, 435] width 14 height 11
radio input "true"
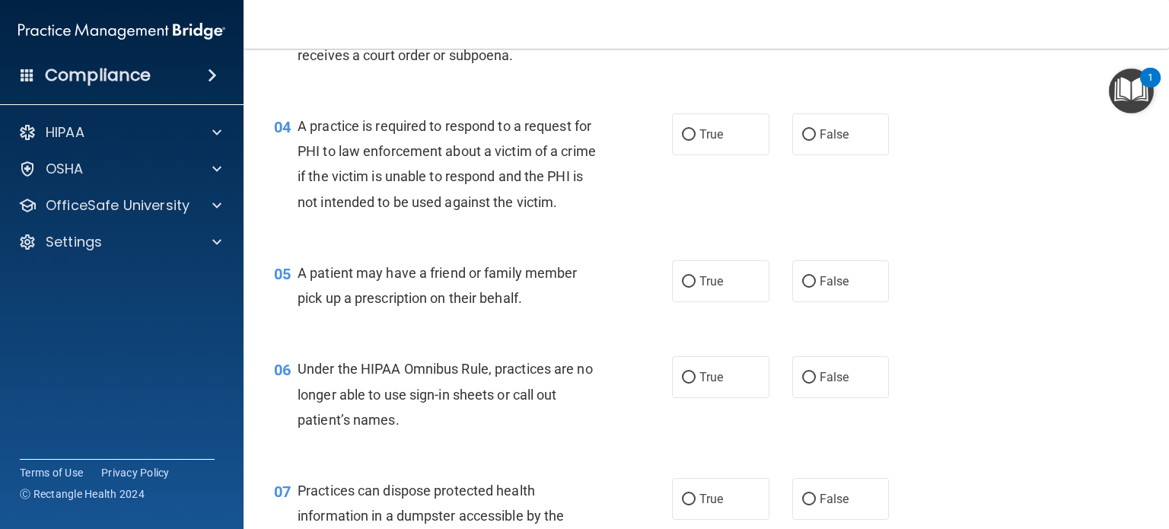
scroll to position [454, 0]
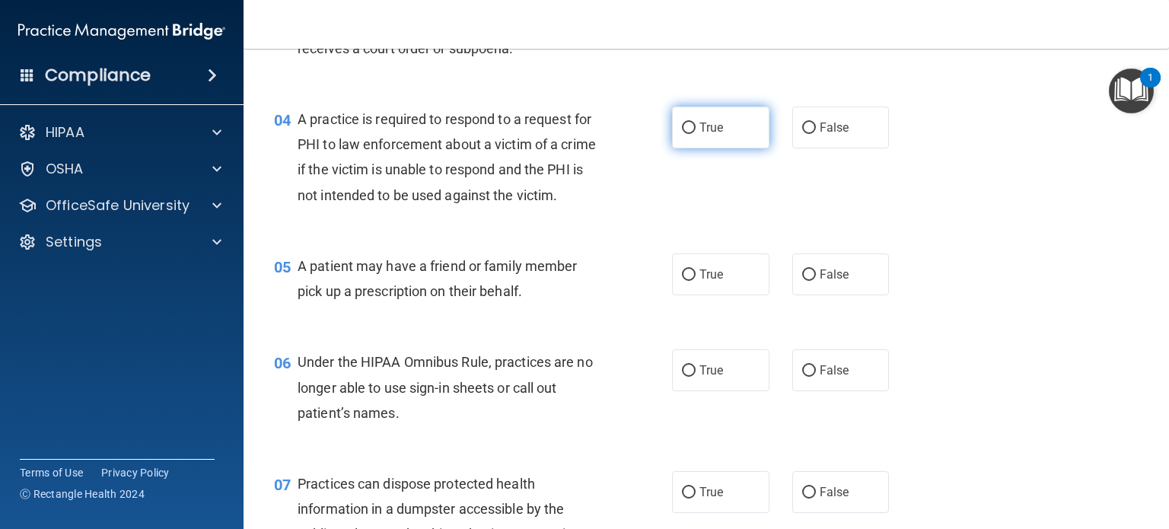
click at [699, 138] on label "True" at bounding box center [720, 128] width 97 height 42
click at [696, 134] on input "True" at bounding box center [689, 128] width 14 height 11
radio input "true"
click at [700, 268] on span "True" at bounding box center [712, 274] width 24 height 14
click at [696, 269] on input "True" at bounding box center [689, 274] width 14 height 11
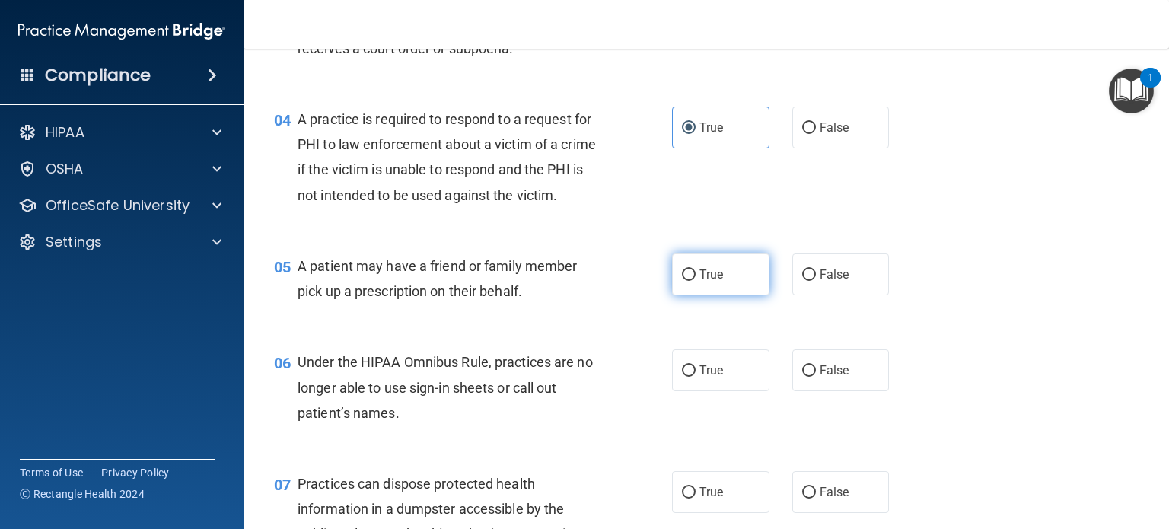
radio input "true"
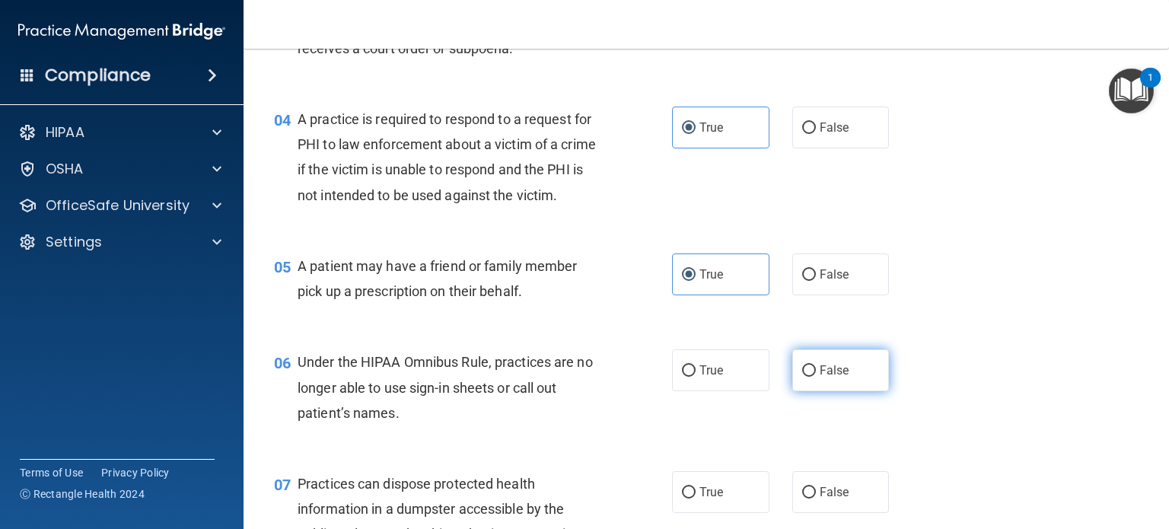
click at [822, 369] on span "False" at bounding box center [835, 370] width 30 height 14
click at [816, 369] on input "False" at bounding box center [809, 370] width 14 height 11
radio input "true"
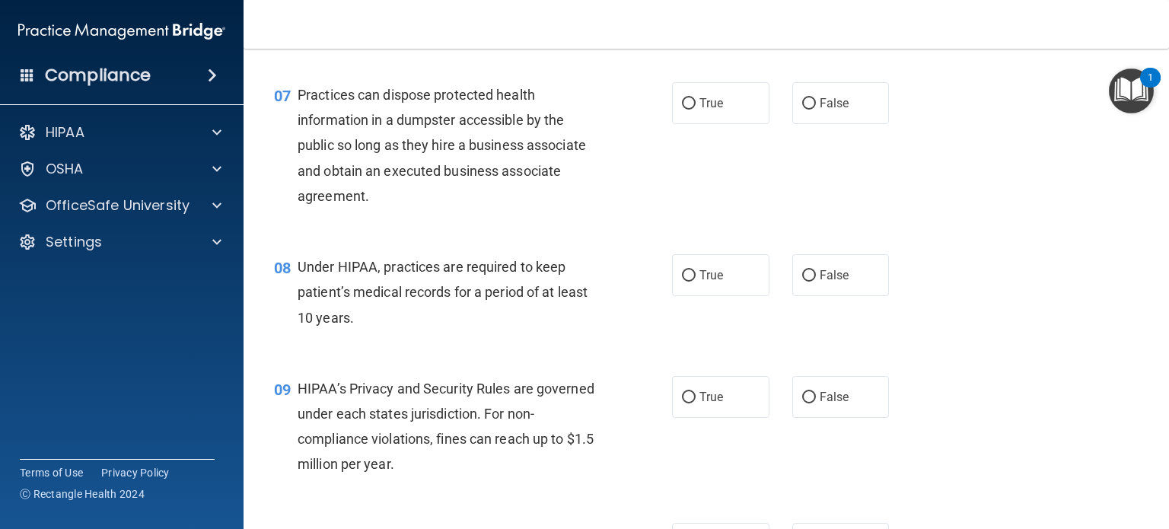
scroll to position [846, 0]
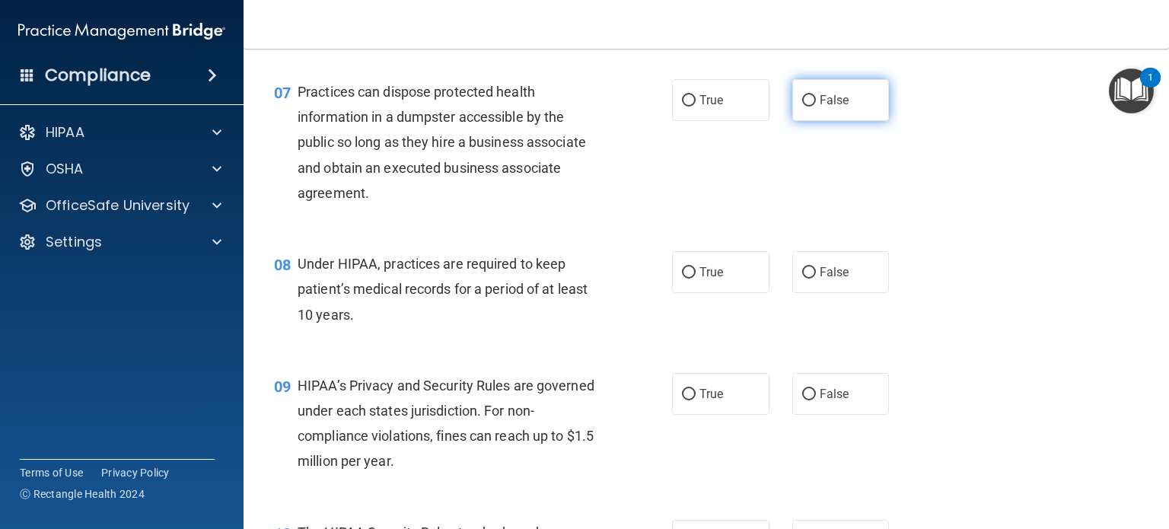
click at [841, 90] on label "False" at bounding box center [840, 100] width 97 height 42
click at [816, 95] on input "False" at bounding box center [809, 100] width 14 height 11
radio input "true"
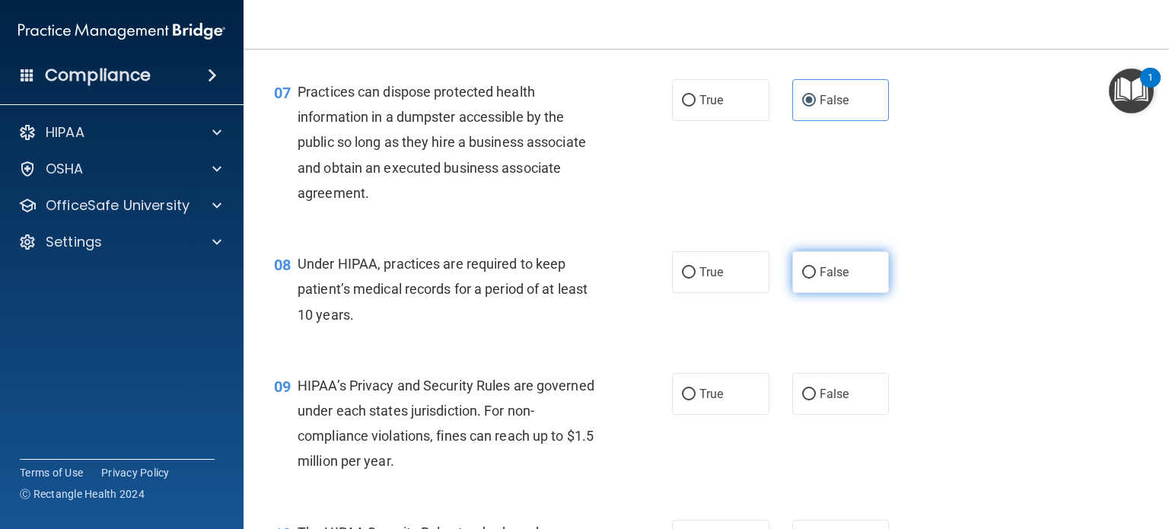
click at [822, 279] on span "False" at bounding box center [835, 272] width 30 height 14
click at [816, 279] on input "False" at bounding box center [809, 272] width 14 height 11
radio input "true"
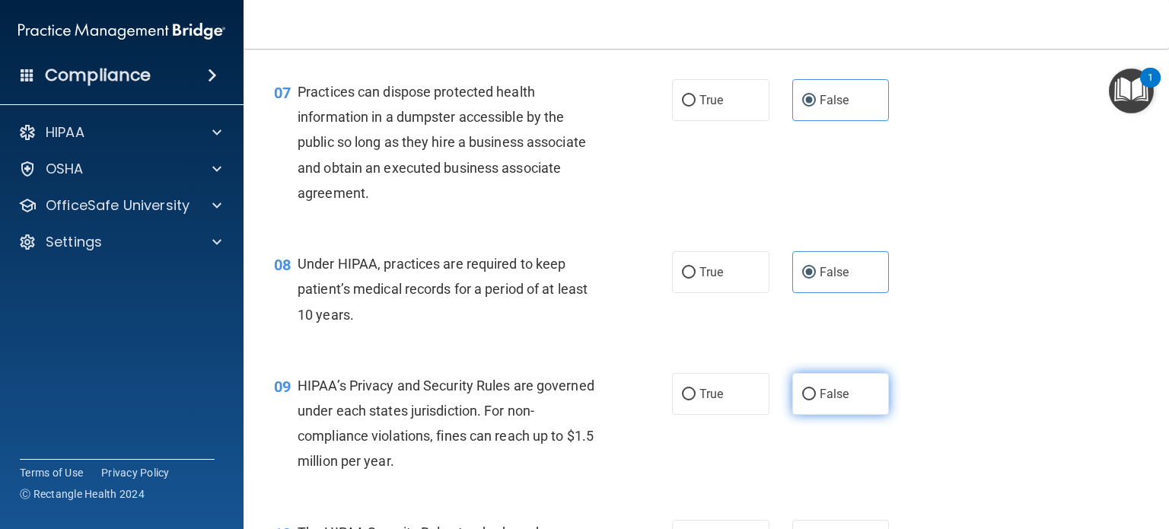
click at [828, 390] on span "False" at bounding box center [835, 394] width 30 height 14
click at [816, 390] on input "False" at bounding box center [809, 394] width 14 height 11
radio input "true"
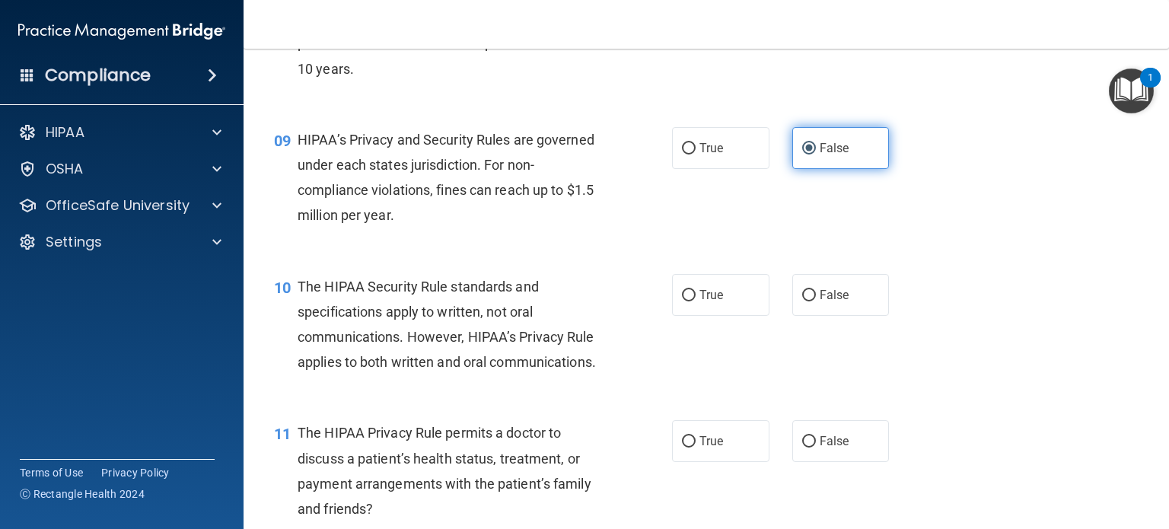
scroll to position [1093, 0]
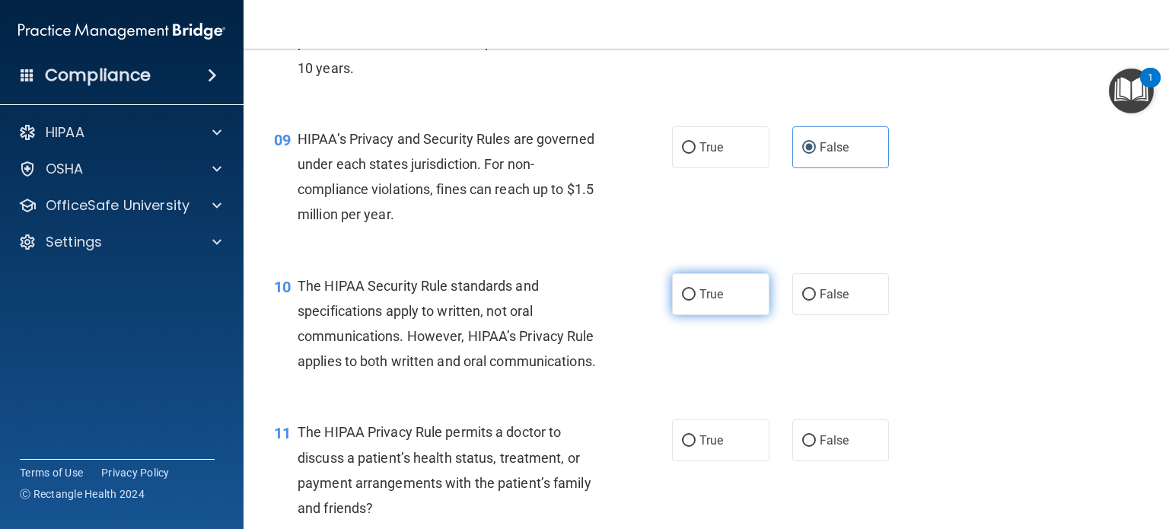
click at [737, 300] on label "True" at bounding box center [720, 294] width 97 height 42
click at [696, 300] on input "True" at bounding box center [689, 294] width 14 height 11
radio input "true"
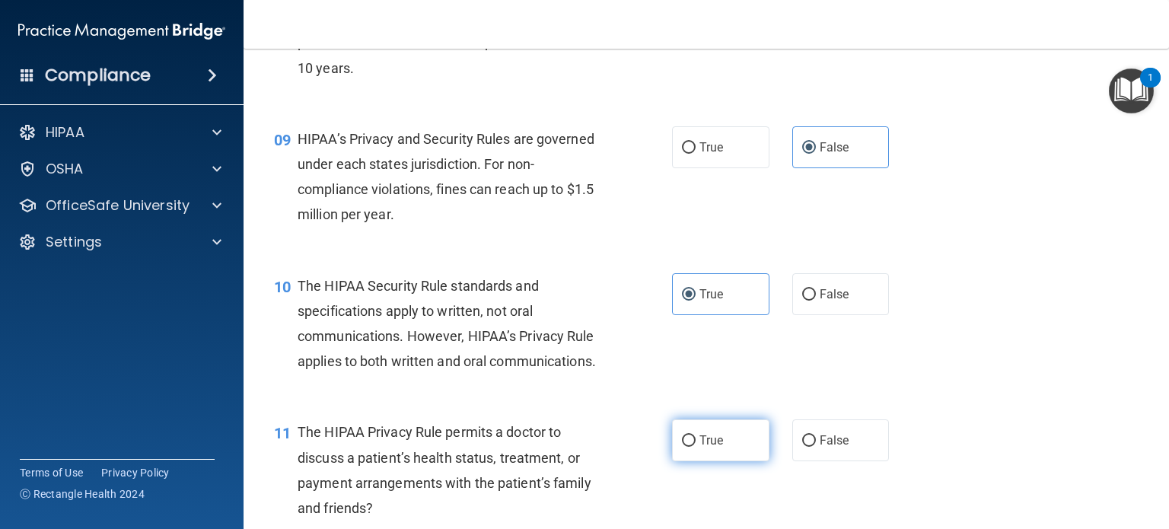
click at [728, 438] on label "True" at bounding box center [720, 440] width 97 height 42
click at [696, 438] on input "True" at bounding box center [689, 440] width 14 height 11
radio input "true"
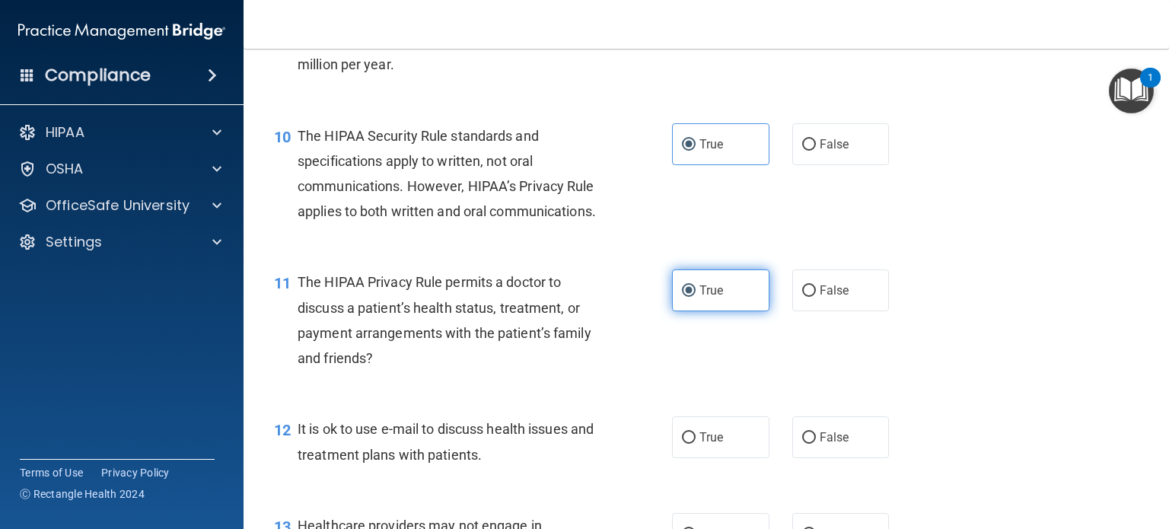
scroll to position [1251, 0]
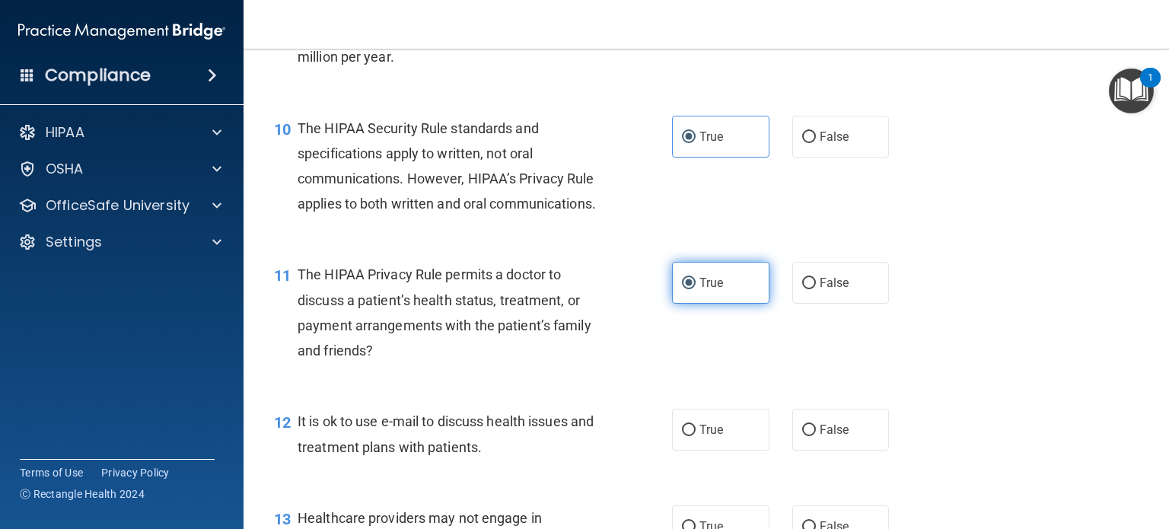
click at [728, 438] on label "True" at bounding box center [720, 430] width 97 height 42
click at [696, 436] on input "True" at bounding box center [689, 430] width 14 height 11
radio input "true"
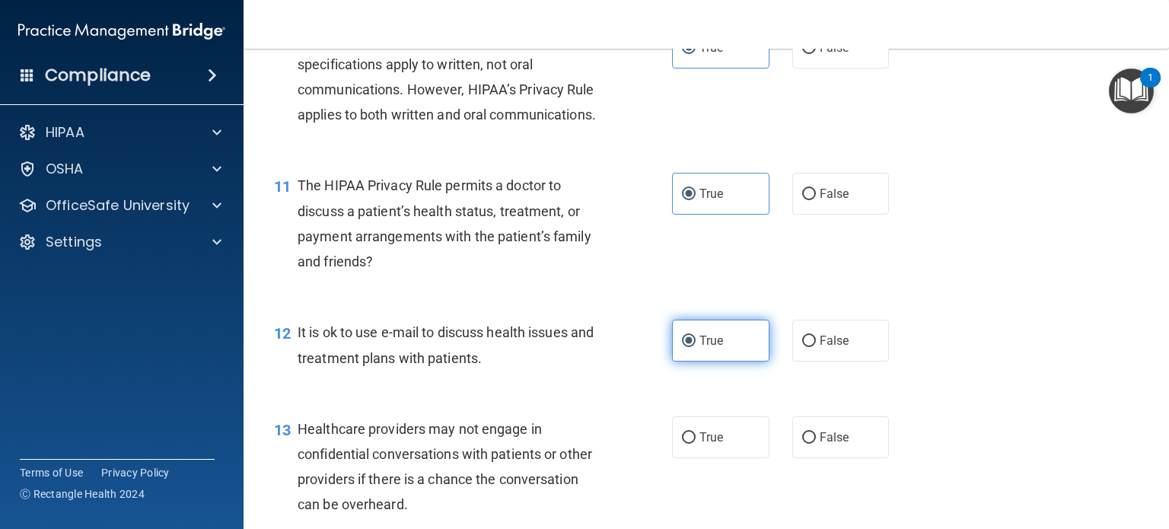
scroll to position [1340, 0]
click at [846, 435] on span "False" at bounding box center [835, 437] width 30 height 14
click at [816, 435] on input "False" at bounding box center [809, 437] width 14 height 11
radio input "true"
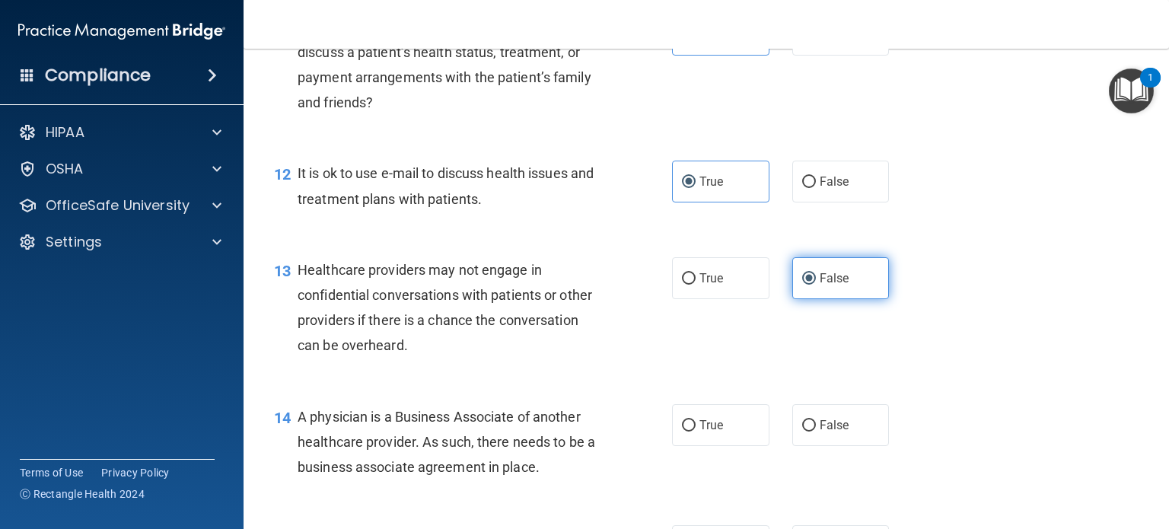
scroll to position [1501, 0]
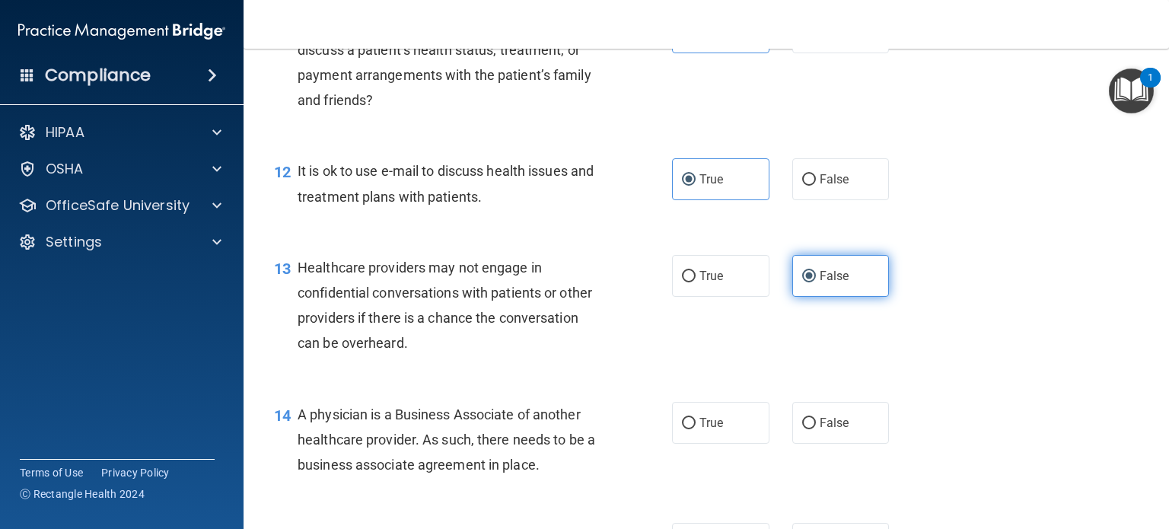
click at [846, 435] on label "False" at bounding box center [840, 423] width 97 height 42
click at [816, 429] on input "False" at bounding box center [809, 423] width 14 height 11
radio input "true"
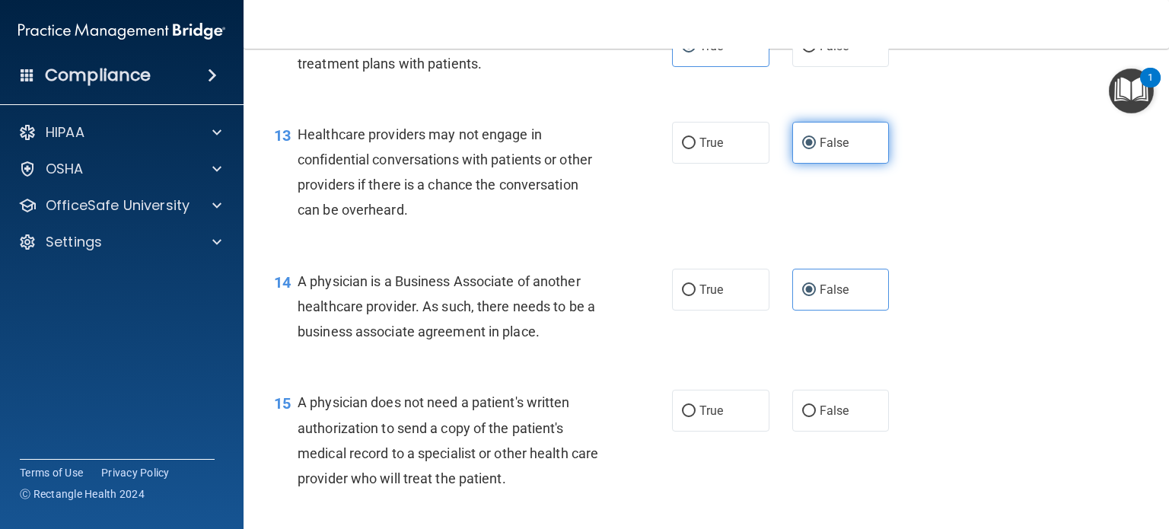
scroll to position [1641, 0]
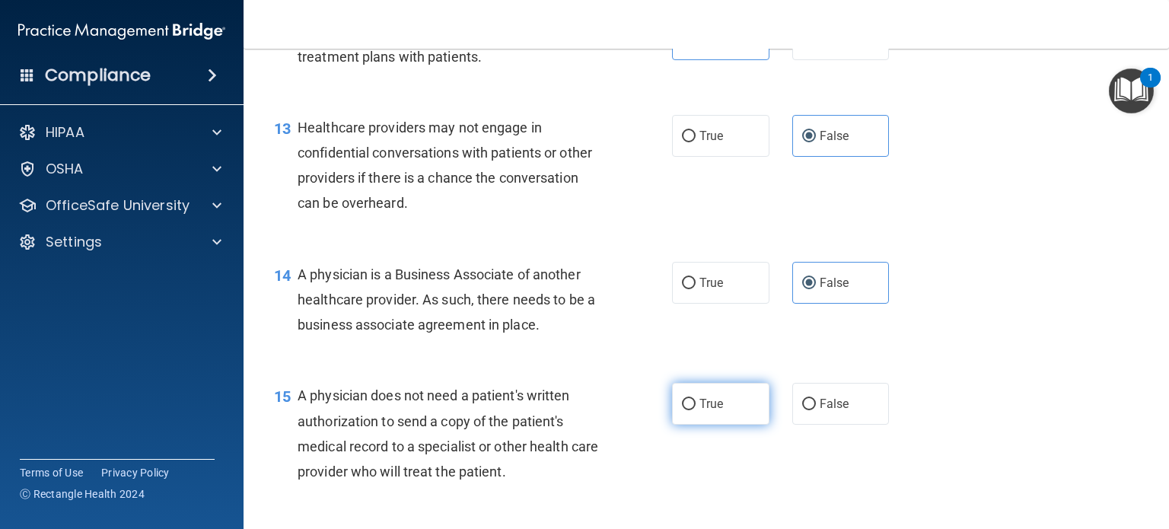
click at [712, 409] on span "True" at bounding box center [712, 404] width 24 height 14
click at [696, 409] on input "True" at bounding box center [689, 404] width 14 height 11
radio input "true"
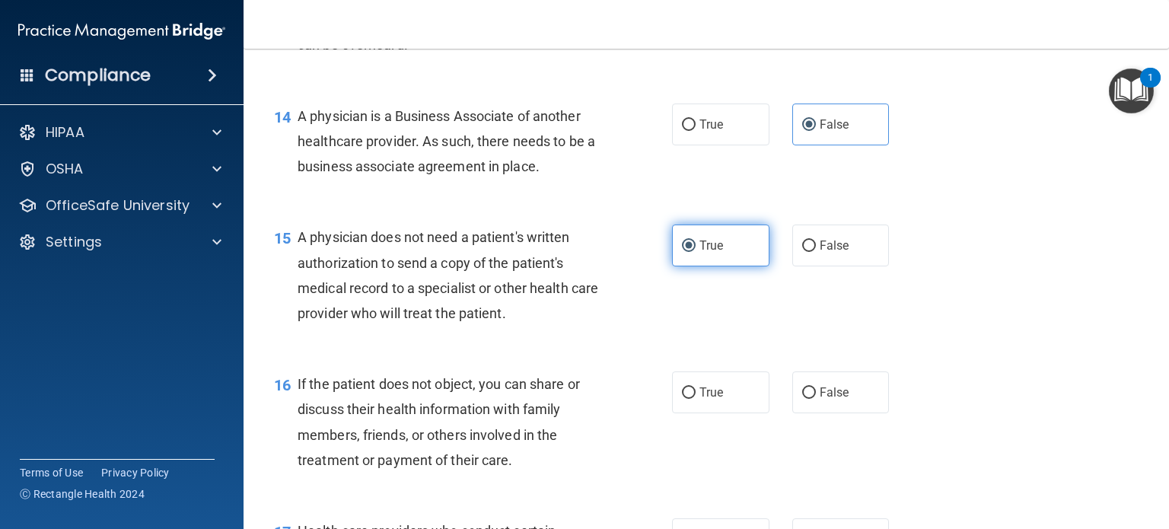
click at [712, 409] on label "True" at bounding box center [720, 392] width 97 height 42
click at [696, 399] on input "True" at bounding box center [689, 392] width 14 height 11
radio input "true"
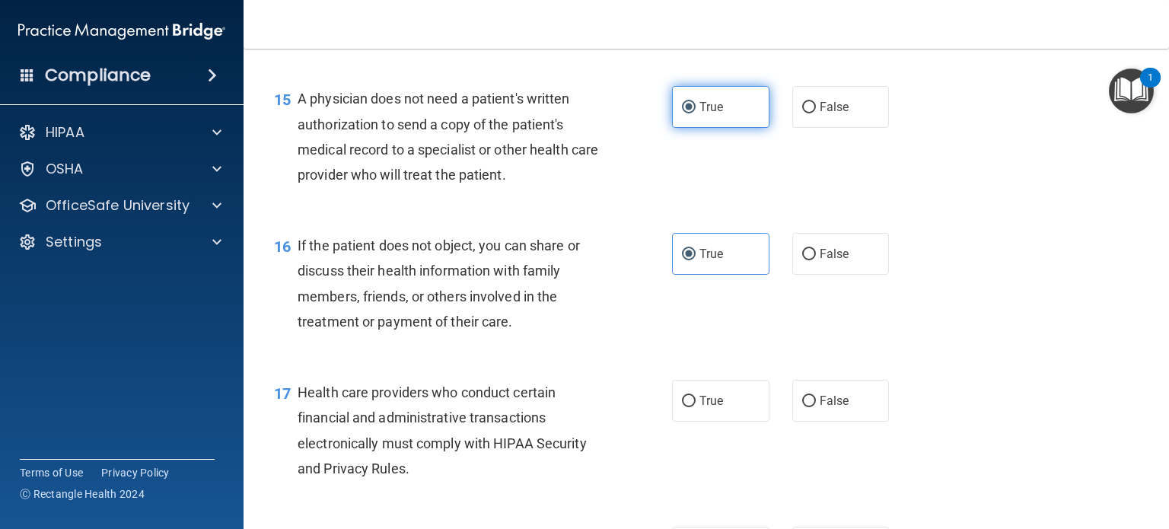
scroll to position [1940, 0]
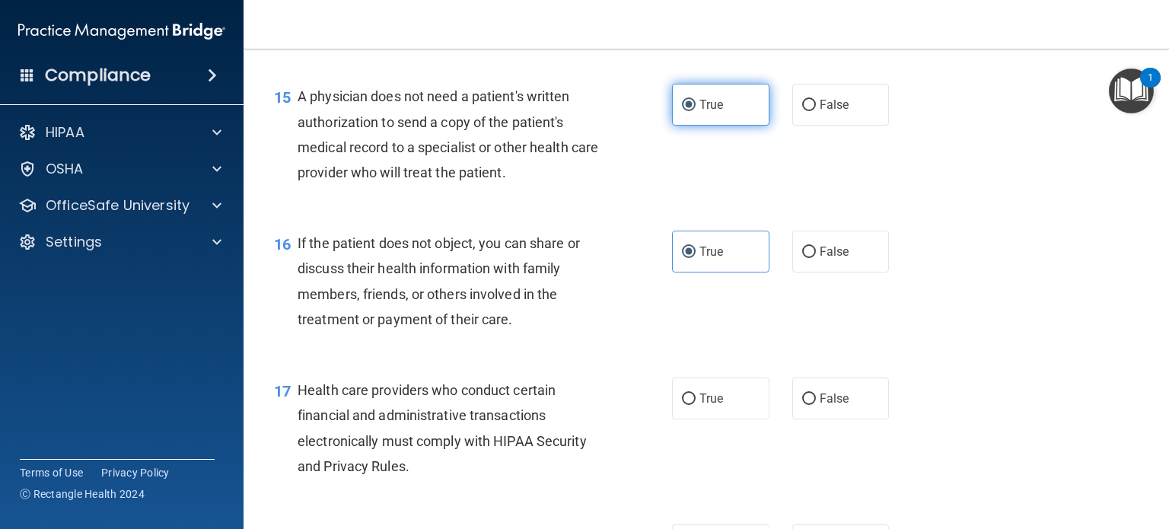
click at [712, 409] on label "True" at bounding box center [720, 399] width 97 height 42
click at [696, 405] on input "True" at bounding box center [689, 399] width 14 height 11
radio input "true"
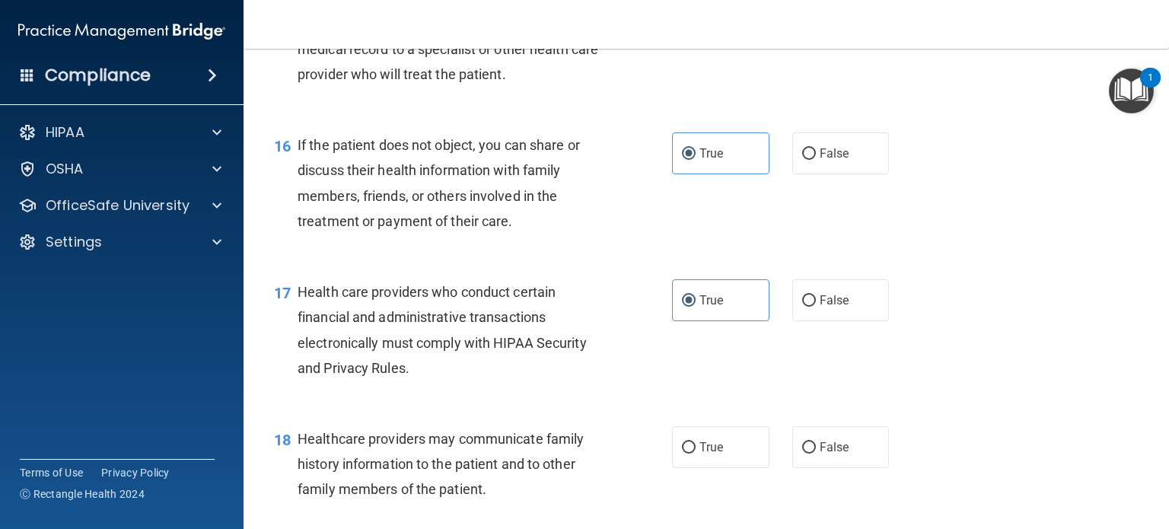
scroll to position [2042, 0]
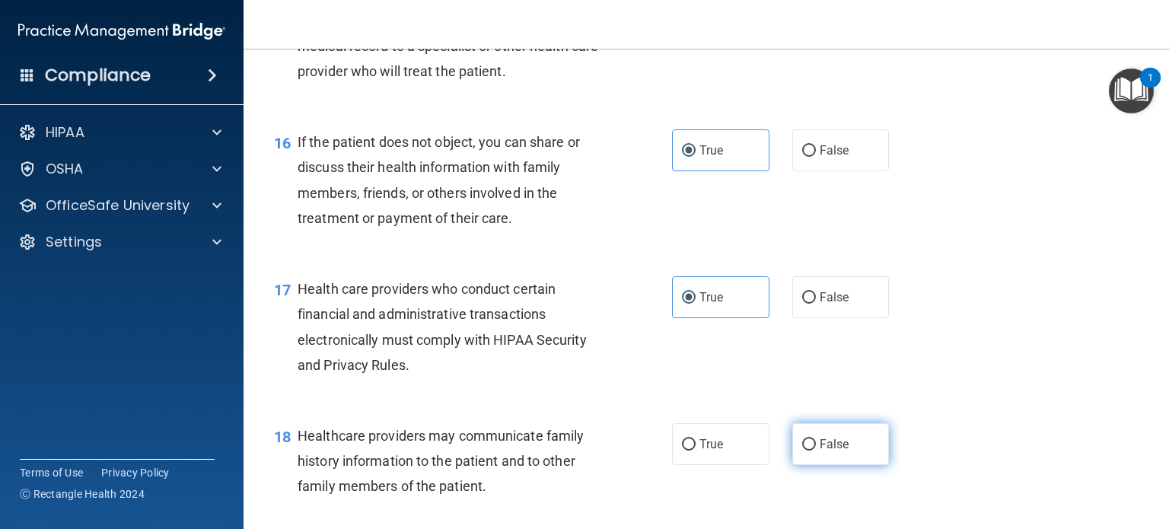
click at [856, 441] on label "False" at bounding box center [840, 444] width 97 height 42
click at [816, 441] on input "False" at bounding box center [809, 444] width 14 height 11
radio input "true"
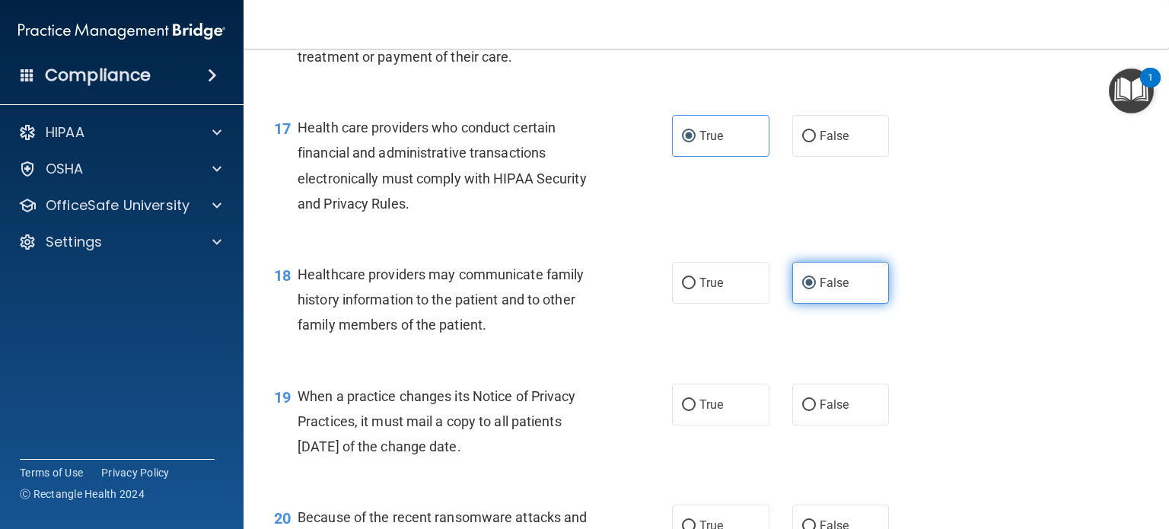
scroll to position [2206, 0]
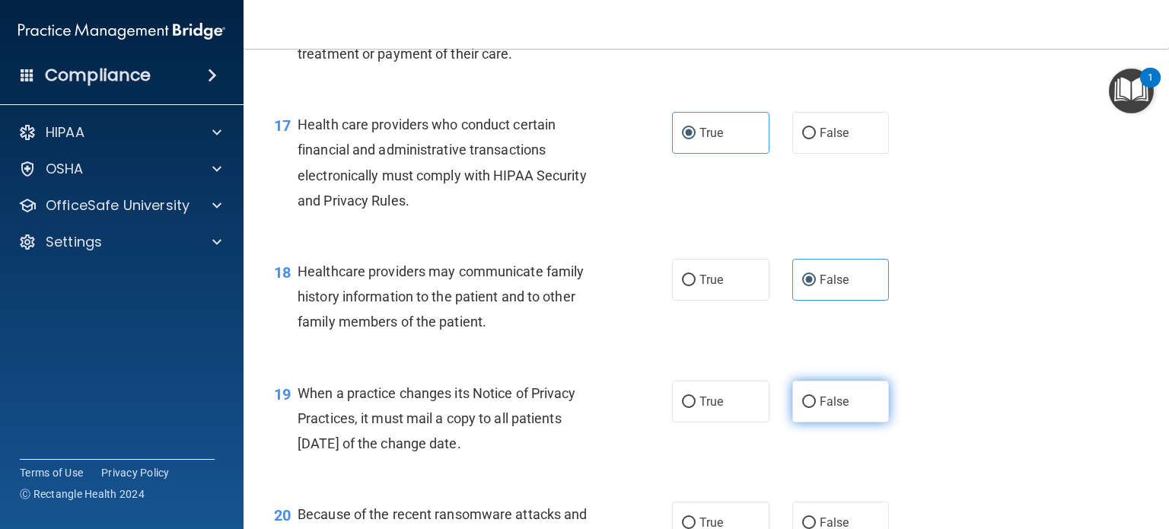
click at [856, 404] on label "False" at bounding box center [840, 402] width 97 height 42
click at [816, 404] on input "False" at bounding box center [809, 402] width 14 height 11
radio input "true"
click at [837, 515] on span "False" at bounding box center [835, 522] width 30 height 14
click at [816, 518] on input "False" at bounding box center [809, 523] width 14 height 11
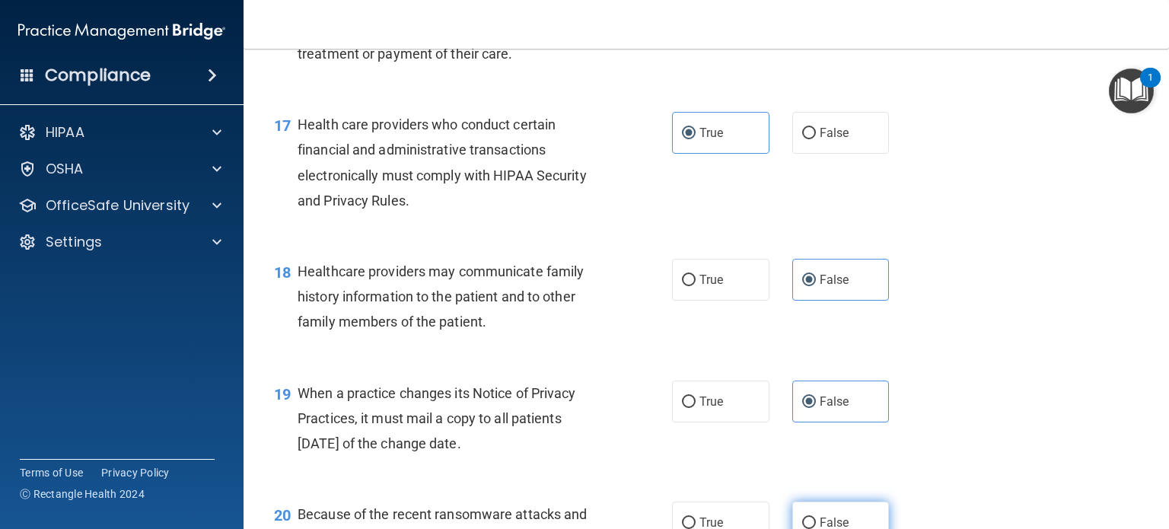
radio input "true"
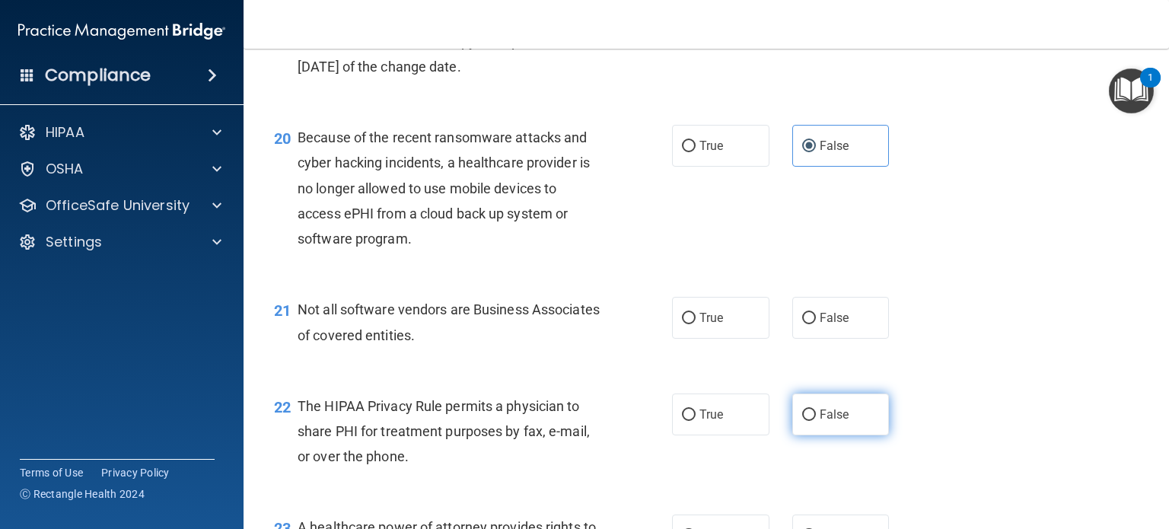
scroll to position [2584, 0]
click at [859, 414] on label "False" at bounding box center [840, 413] width 97 height 42
click at [816, 414] on input "False" at bounding box center [809, 413] width 14 height 11
radio input "true"
click at [739, 323] on label "True" at bounding box center [720, 316] width 97 height 42
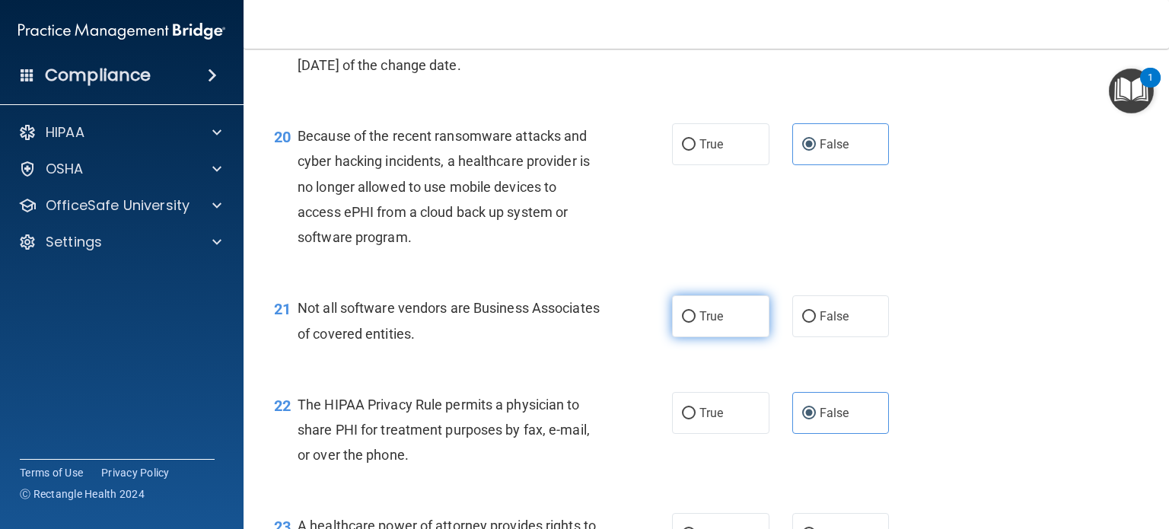
click at [696, 323] on input "True" at bounding box center [689, 316] width 14 height 11
radio input "true"
click at [731, 411] on label "True" at bounding box center [720, 413] width 97 height 42
click at [696, 411] on input "True" at bounding box center [689, 413] width 14 height 11
radio input "true"
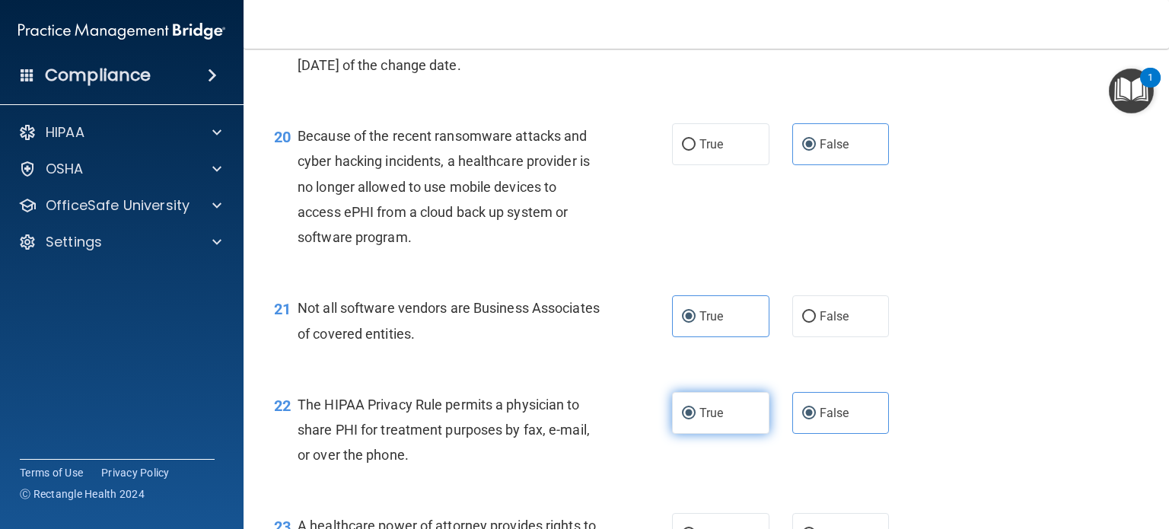
radio input "false"
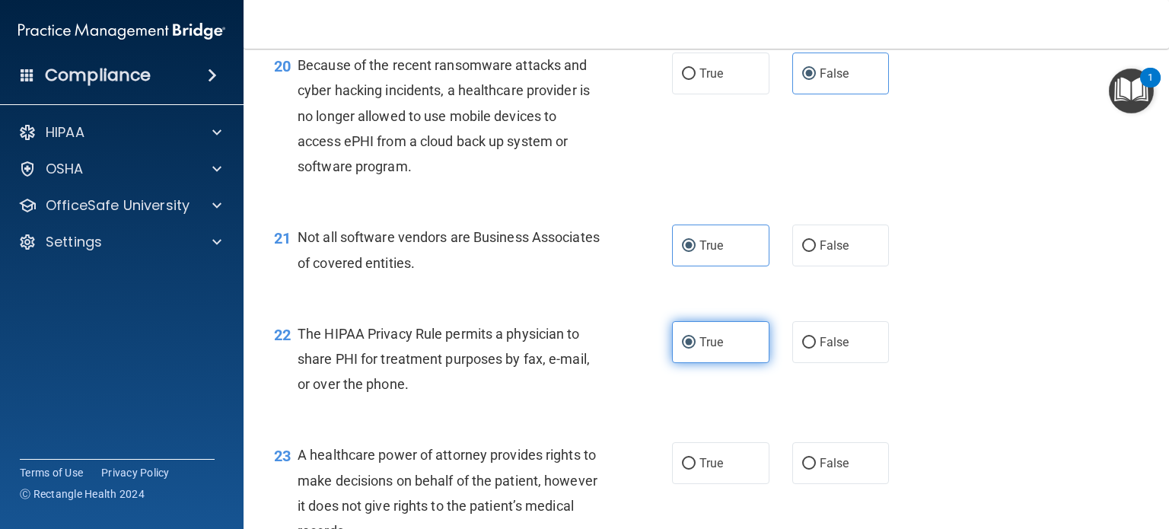
scroll to position [2661, 0]
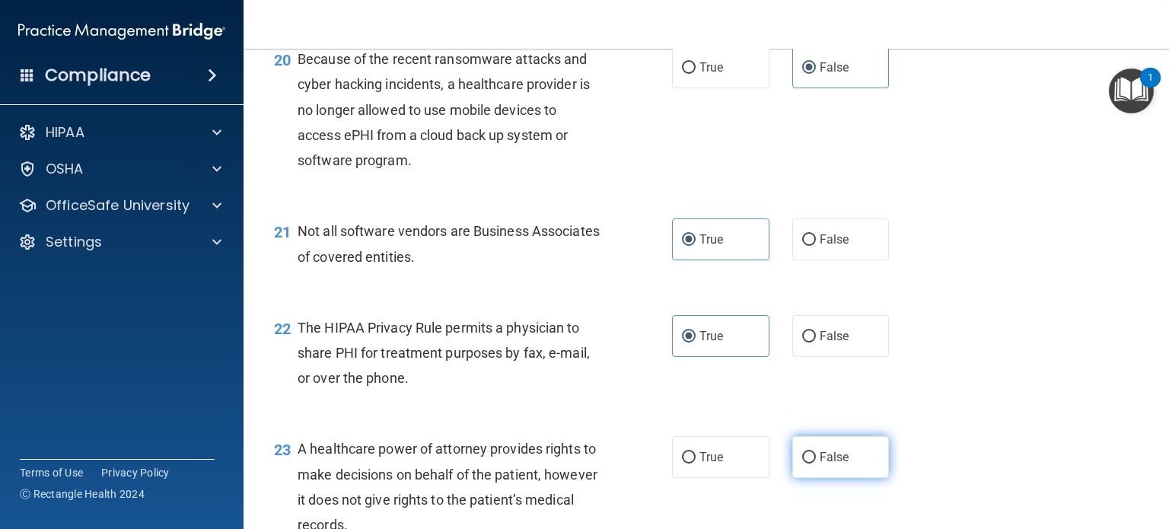
click at [803, 463] on input "False" at bounding box center [809, 457] width 14 height 11
radio input "true"
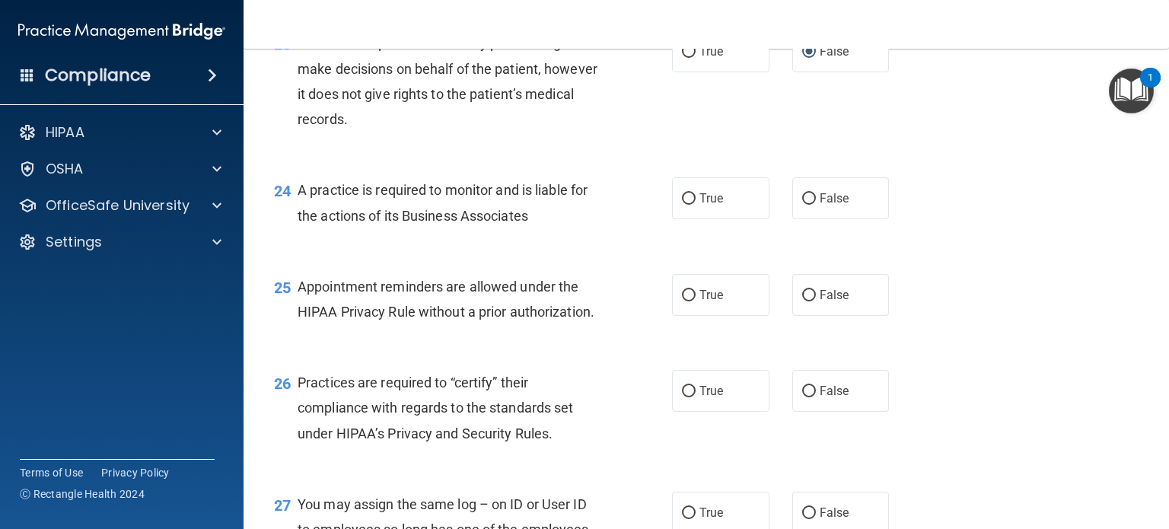
scroll to position [3071, 0]
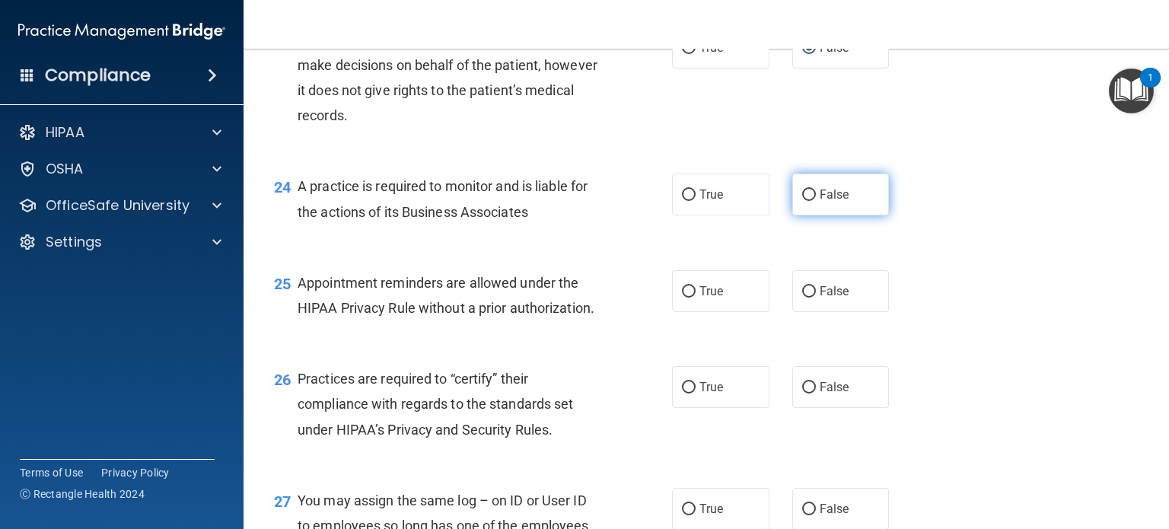
click at [843, 212] on label "False" at bounding box center [840, 195] width 97 height 42
click at [816, 201] on input "False" at bounding box center [809, 195] width 14 height 11
radio input "true"
click at [769, 286] on label "True" at bounding box center [720, 291] width 97 height 42
click at [696, 286] on input "True" at bounding box center [689, 291] width 14 height 11
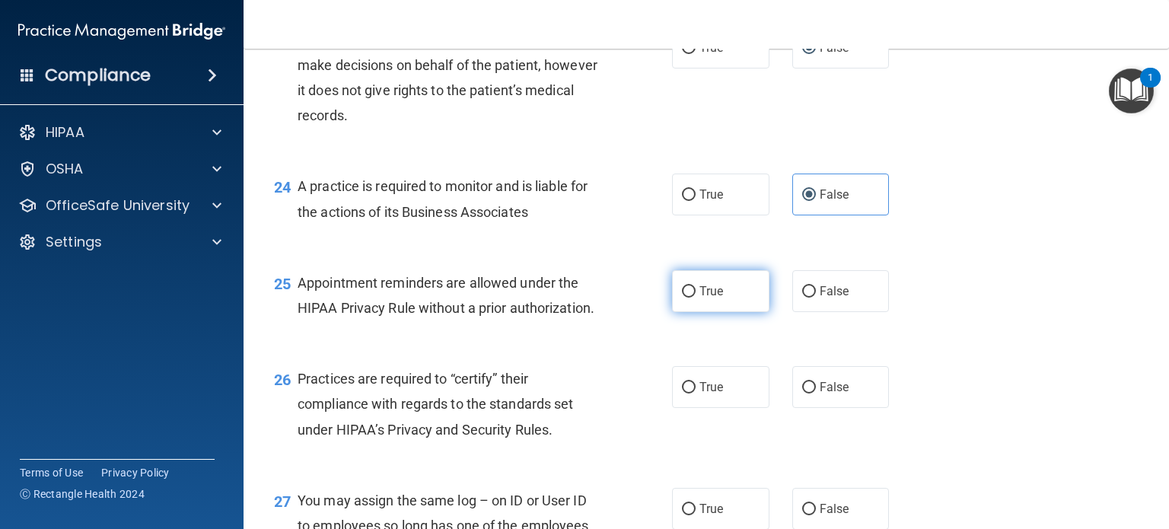
radio input "true"
click at [807, 391] on input "False" at bounding box center [809, 387] width 14 height 11
radio input "true"
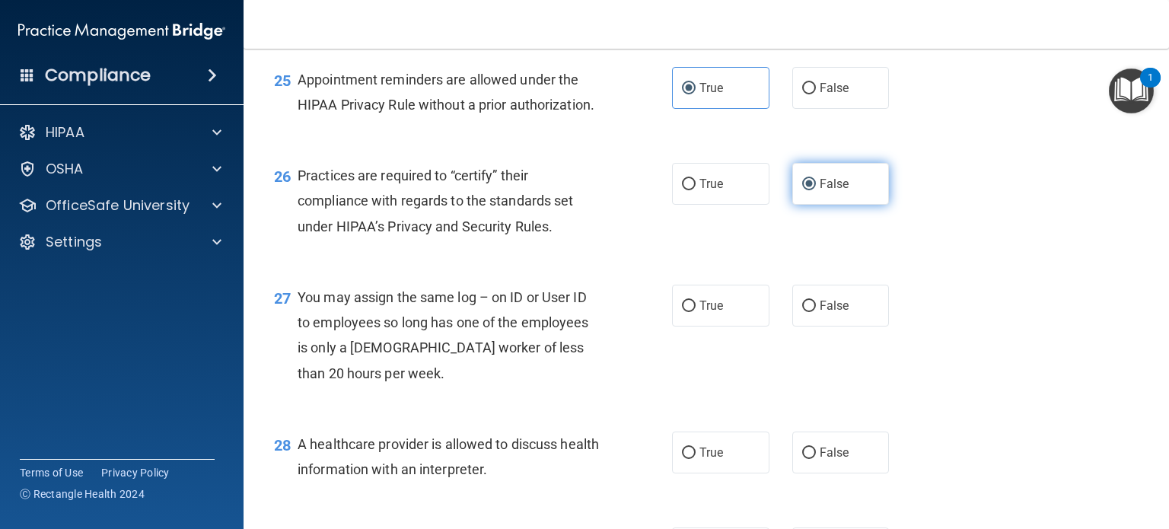
scroll to position [3279, 0]
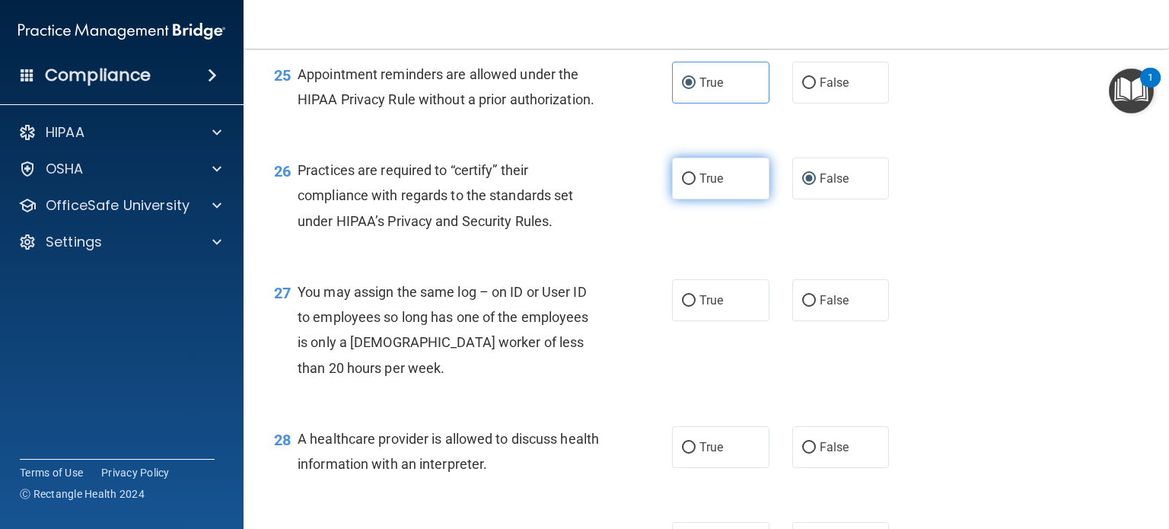
click at [729, 185] on label "True" at bounding box center [720, 179] width 97 height 42
click at [696, 185] on input "True" at bounding box center [689, 179] width 14 height 11
radio input "true"
radio input "false"
click at [834, 312] on label "False" at bounding box center [840, 300] width 97 height 42
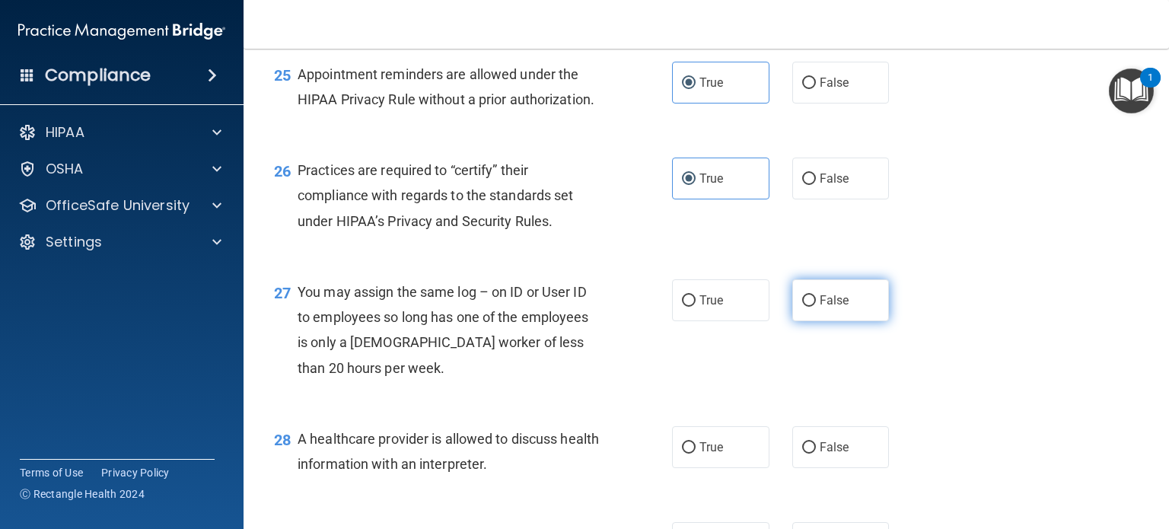
click at [816, 307] on input "False" at bounding box center [809, 300] width 14 height 11
radio input "true"
click at [725, 458] on label "True" at bounding box center [720, 447] width 97 height 42
click at [696, 454] on input "True" at bounding box center [689, 447] width 14 height 11
radio input "true"
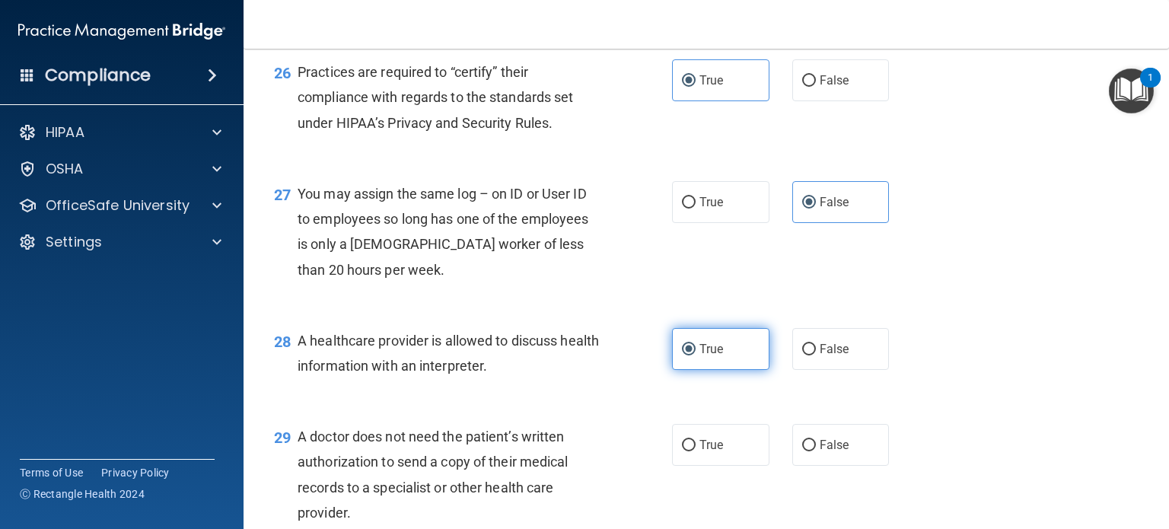
click at [725, 458] on label "True" at bounding box center [720, 445] width 97 height 42
click at [696, 451] on input "True" at bounding box center [689, 445] width 14 height 11
radio input "true"
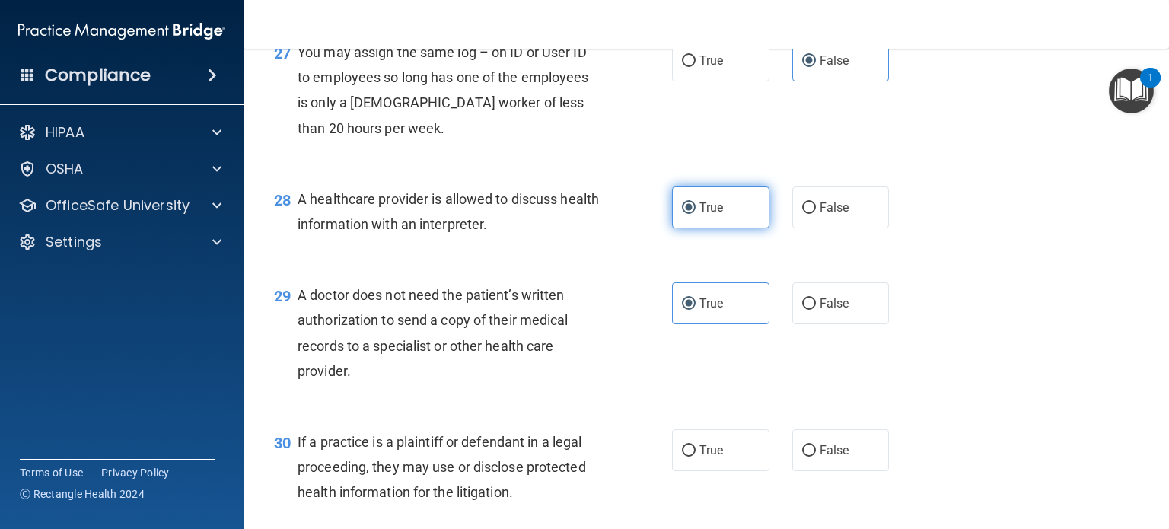
click at [725, 458] on label "True" at bounding box center [720, 450] width 97 height 42
click at [696, 457] on input "True" at bounding box center [689, 450] width 14 height 11
radio input "true"
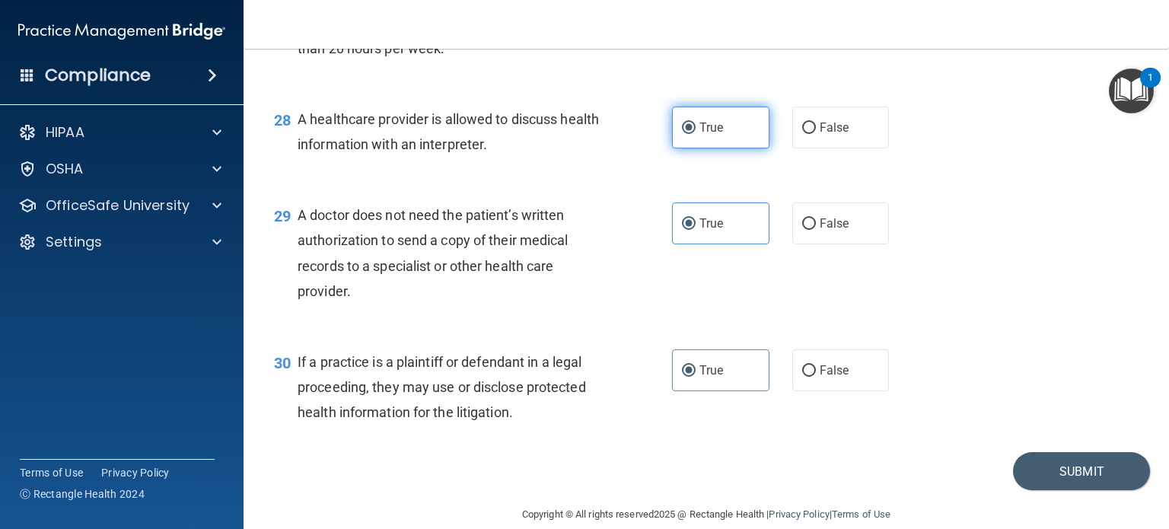
scroll to position [3621, 0]
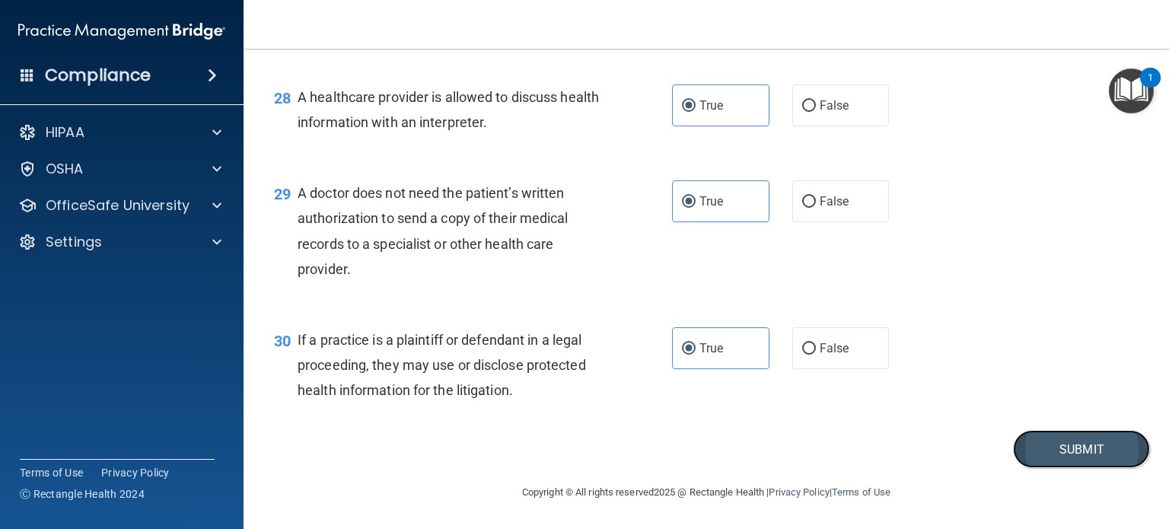
click at [1091, 448] on button "Submit" at bounding box center [1081, 449] width 137 height 39
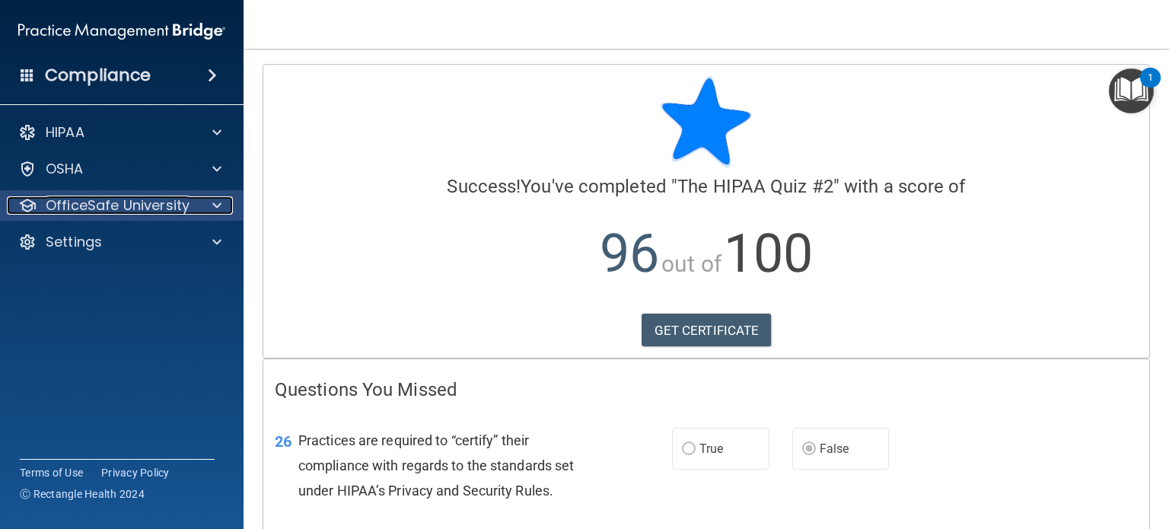
click at [193, 206] on div "OfficeSafe University" at bounding box center [101, 205] width 189 height 18
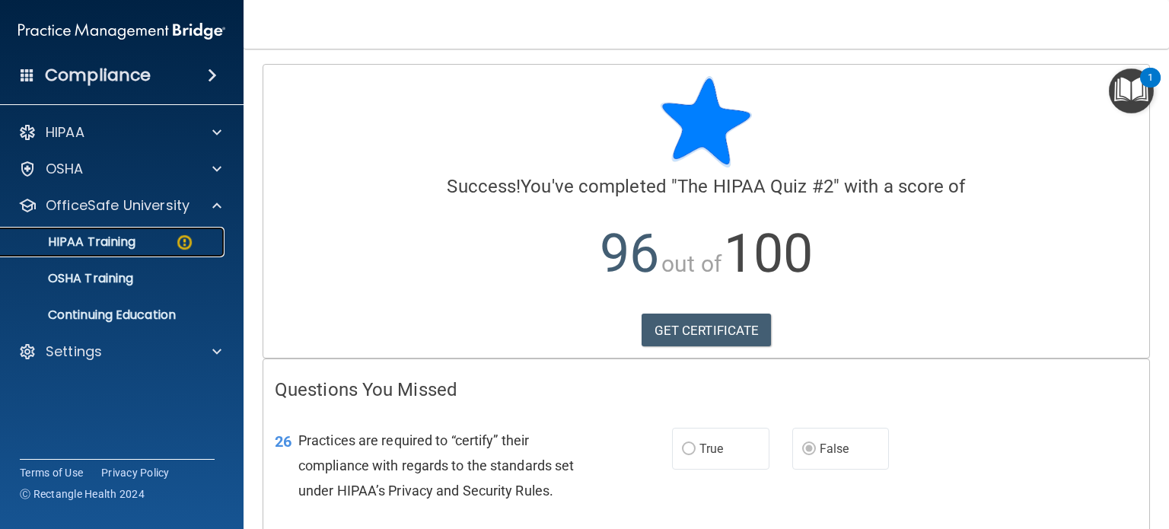
click at [168, 243] on div "HIPAA Training" at bounding box center [114, 241] width 208 height 15
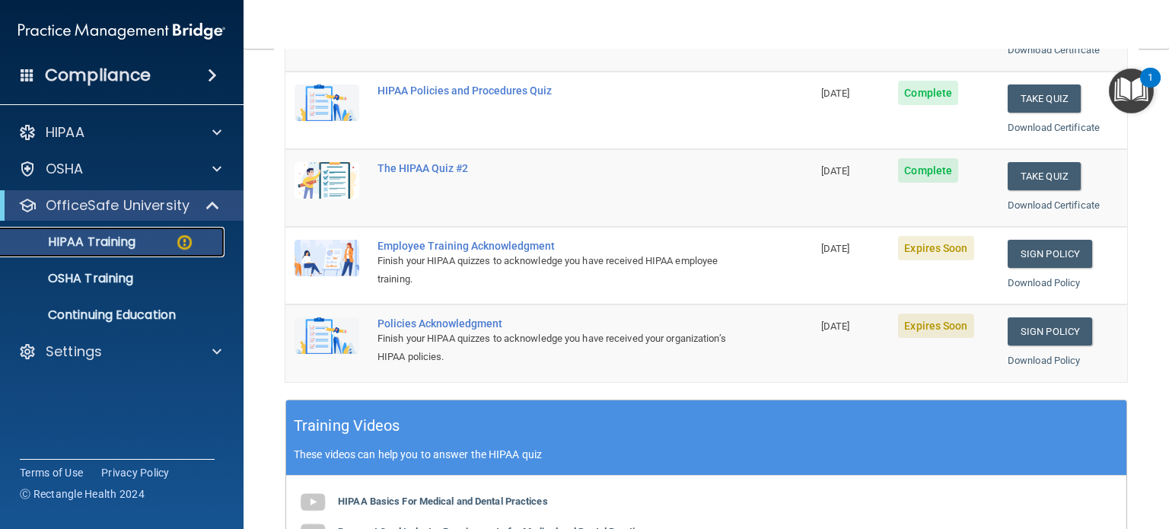
scroll to position [283, 0]
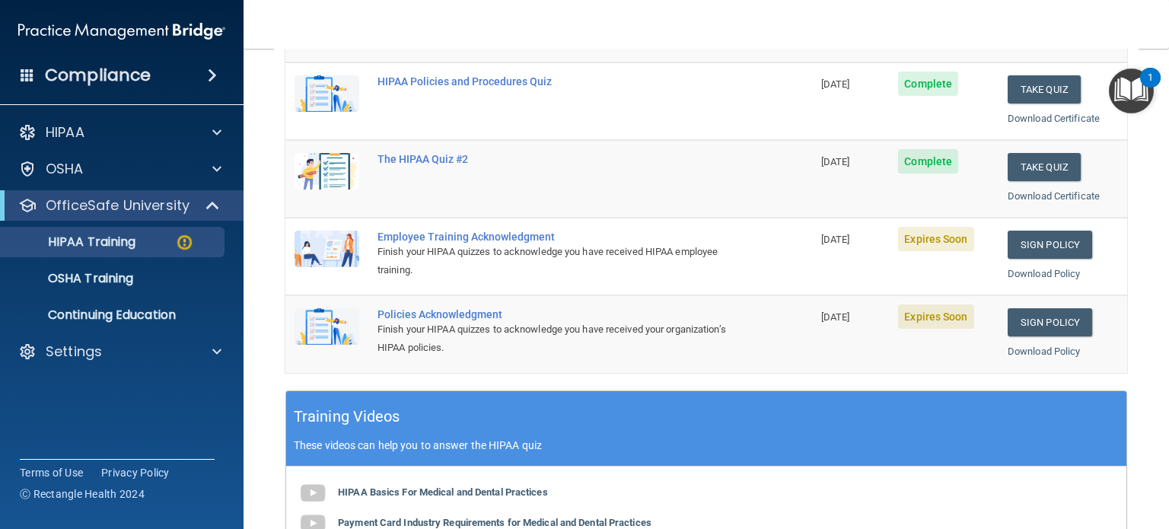
click at [917, 239] on span "Expires Soon" at bounding box center [935, 239] width 75 height 24
click at [1063, 233] on link "Sign Policy" at bounding box center [1050, 245] width 84 height 28
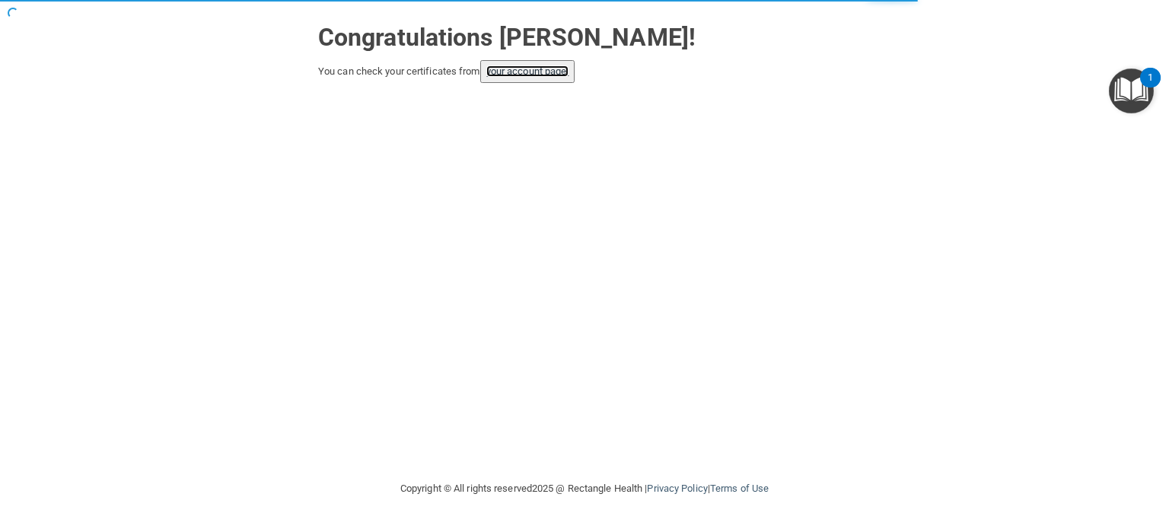
click at [544, 75] on link "your account page!" at bounding box center [527, 70] width 83 height 11
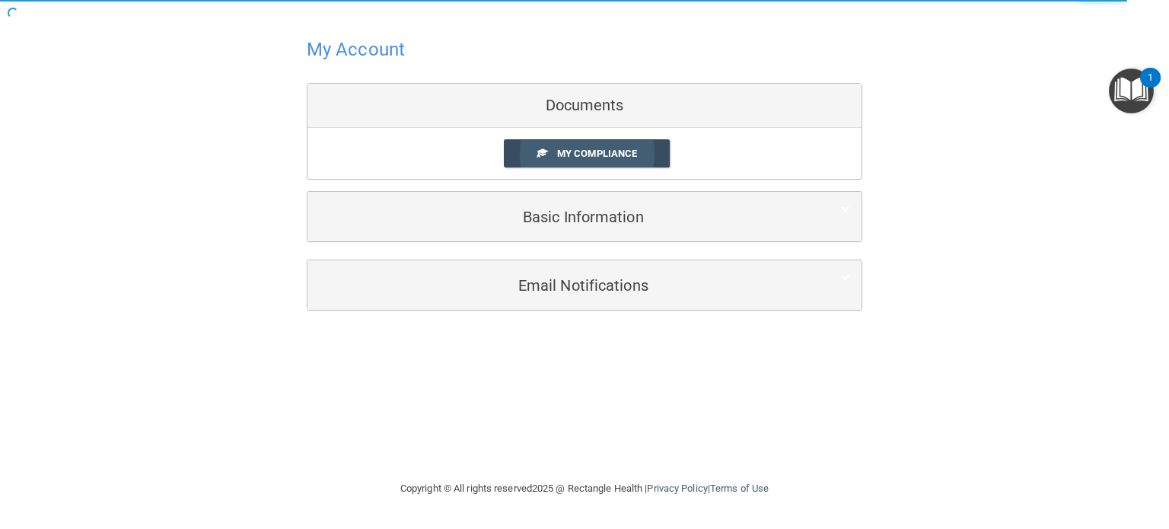
click at [569, 151] on span "My Compliance" at bounding box center [597, 153] width 80 height 11
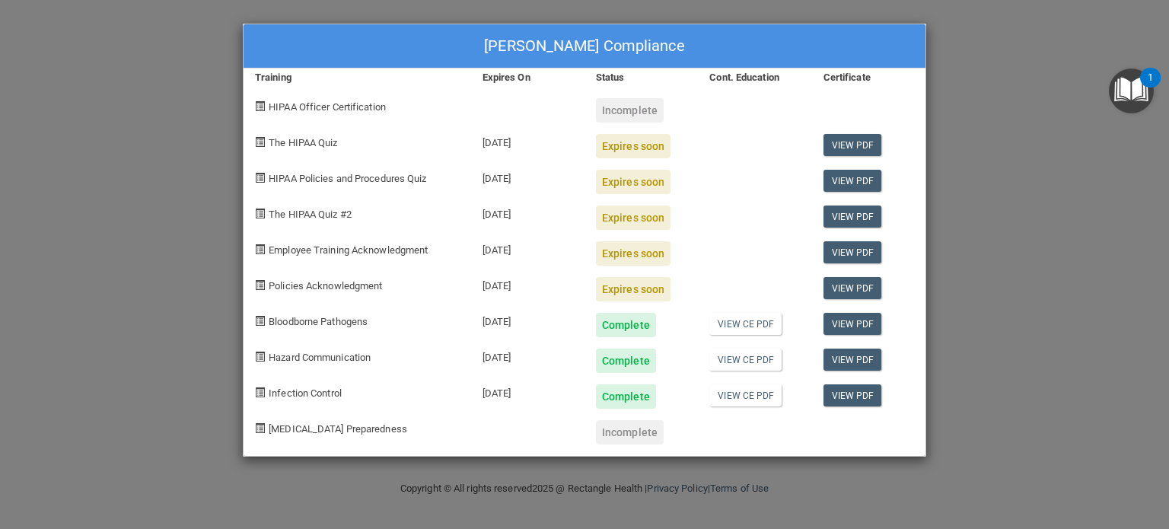
click at [116, 92] on div "Danielle Faix's Compliance Training Expires On Status Cont. Education Certifica…" at bounding box center [584, 264] width 1169 height 529
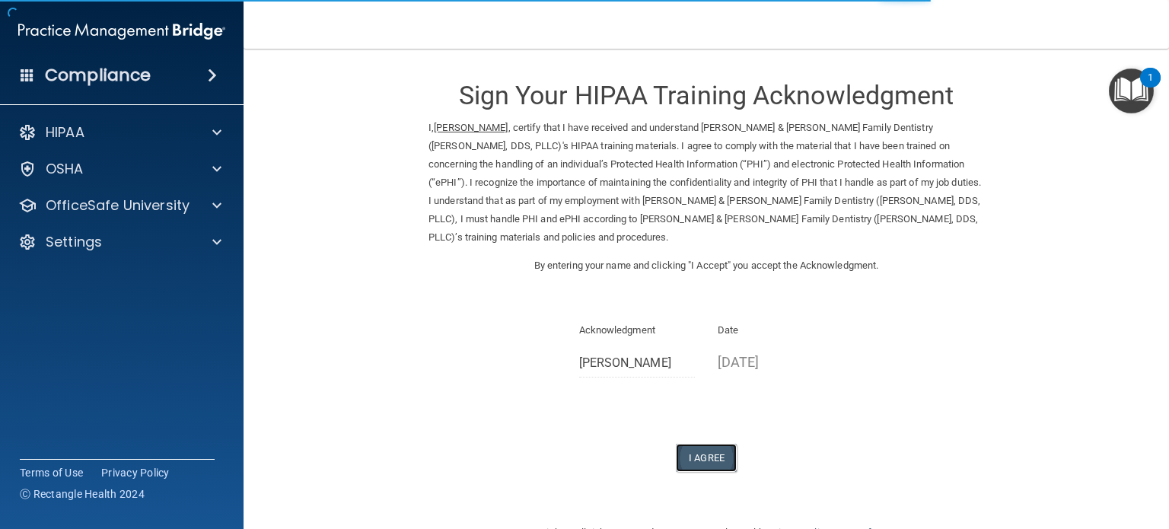
click at [719, 444] on button "I Agree" at bounding box center [706, 458] width 61 height 28
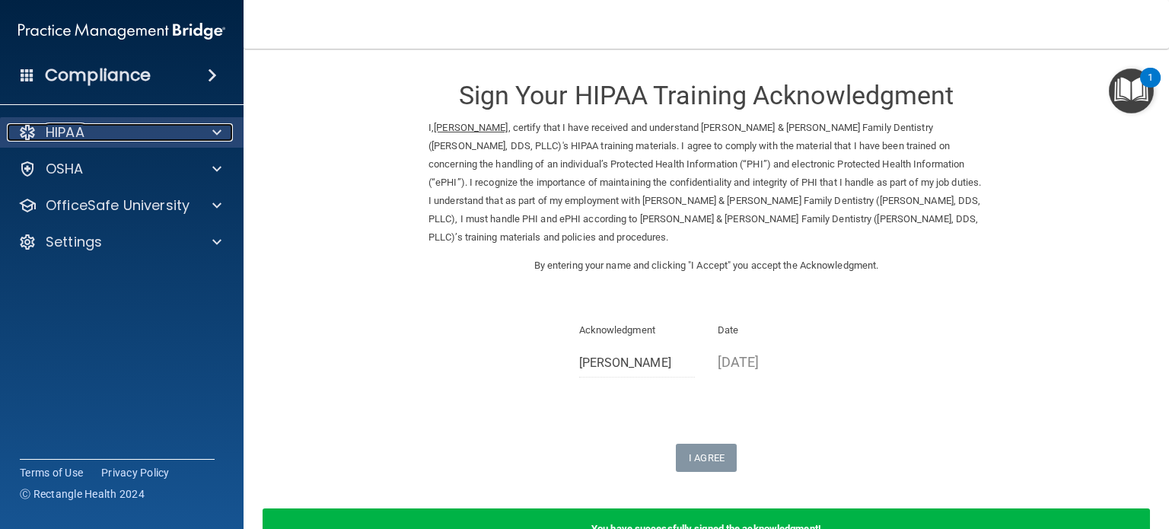
click at [202, 139] on div at bounding box center [215, 132] width 38 height 18
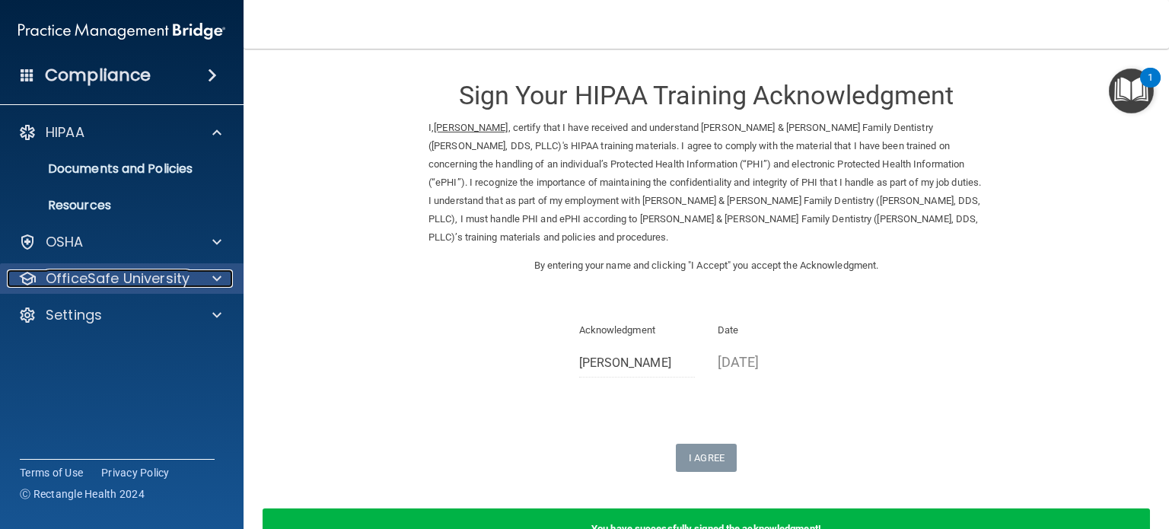
click at [206, 276] on div at bounding box center [215, 278] width 38 height 18
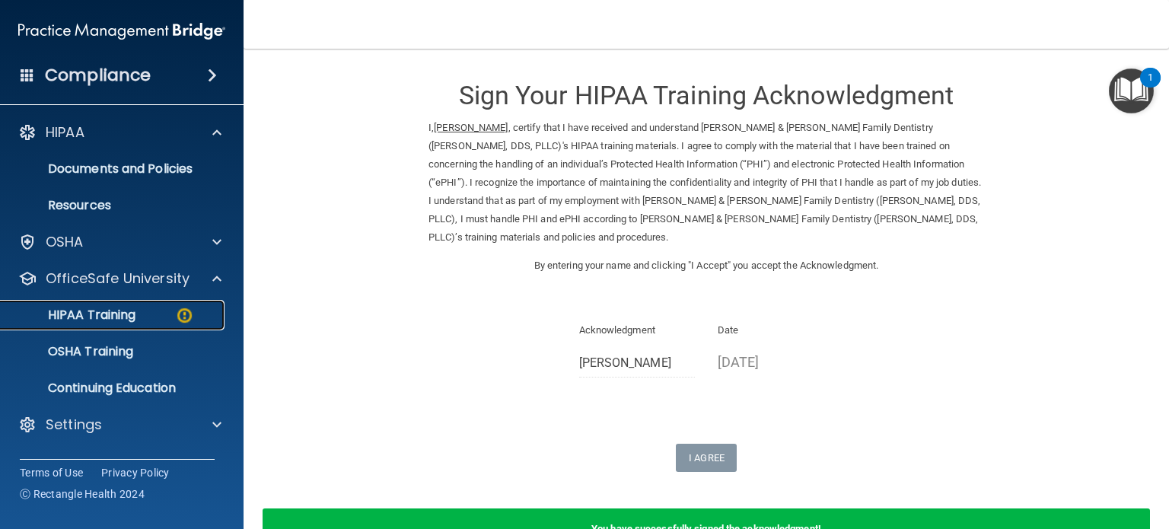
click at [177, 324] on img at bounding box center [184, 315] width 19 height 19
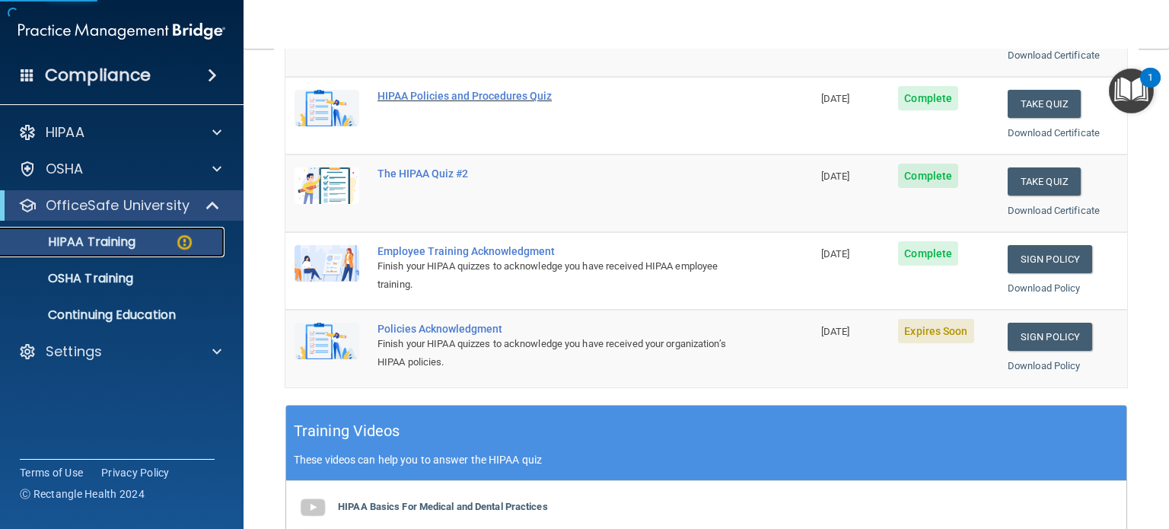
scroll to position [277, 0]
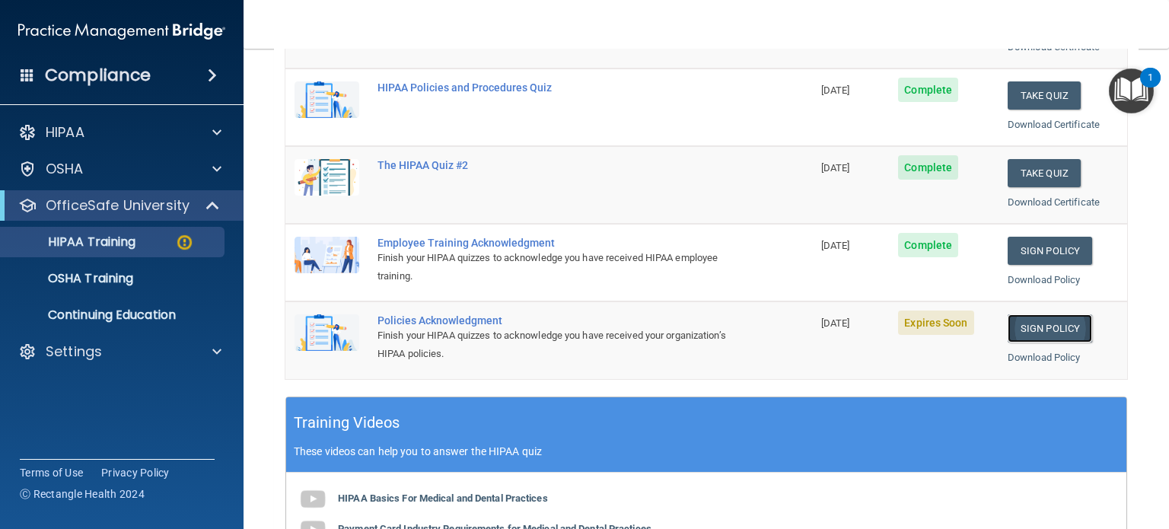
click at [1051, 324] on link "Sign Policy" at bounding box center [1050, 328] width 84 height 28
click at [1143, 94] on img "Open Resource Center, 1 new notification" at bounding box center [1131, 91] width 45 height 45
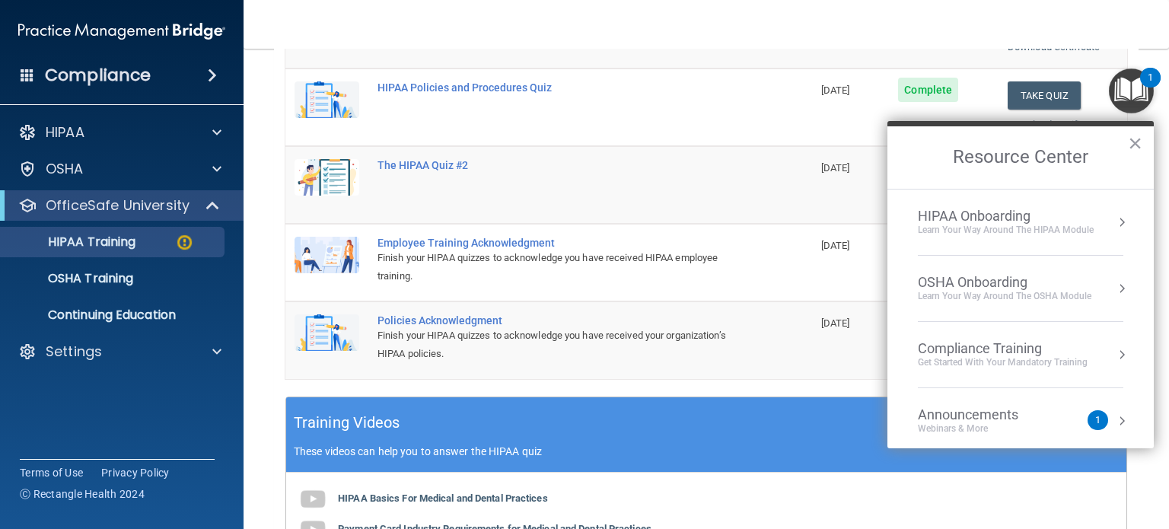
click at [1143, 94] on img "Open Resource Center, 1 new notification" at bounding box center [1131, 91] width 45 height 45
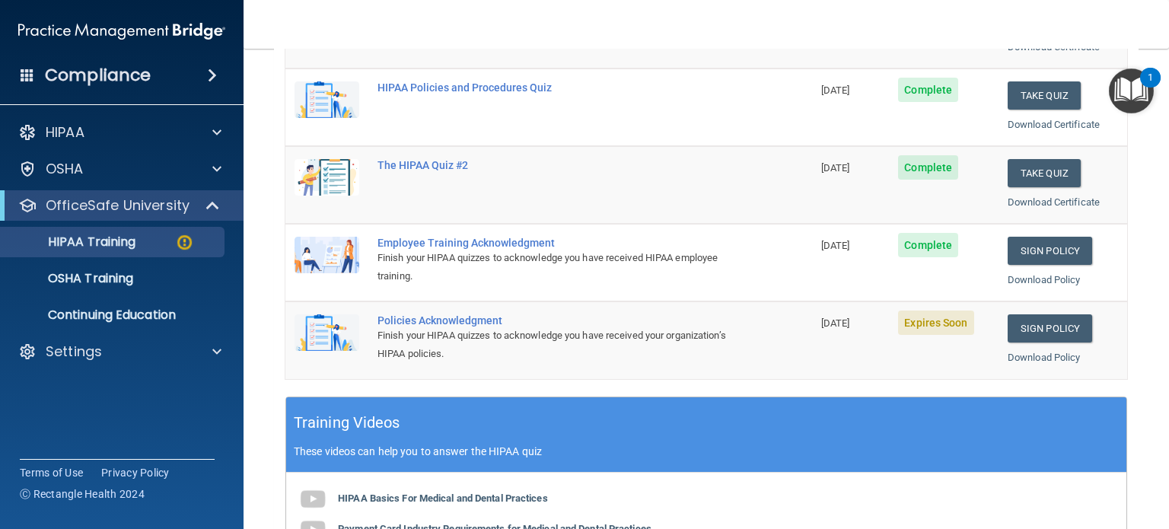
click at [1143, 94] on img "Open Resource Center, 1 new notification" at bounding box center [1131, 91] width 45 height 45
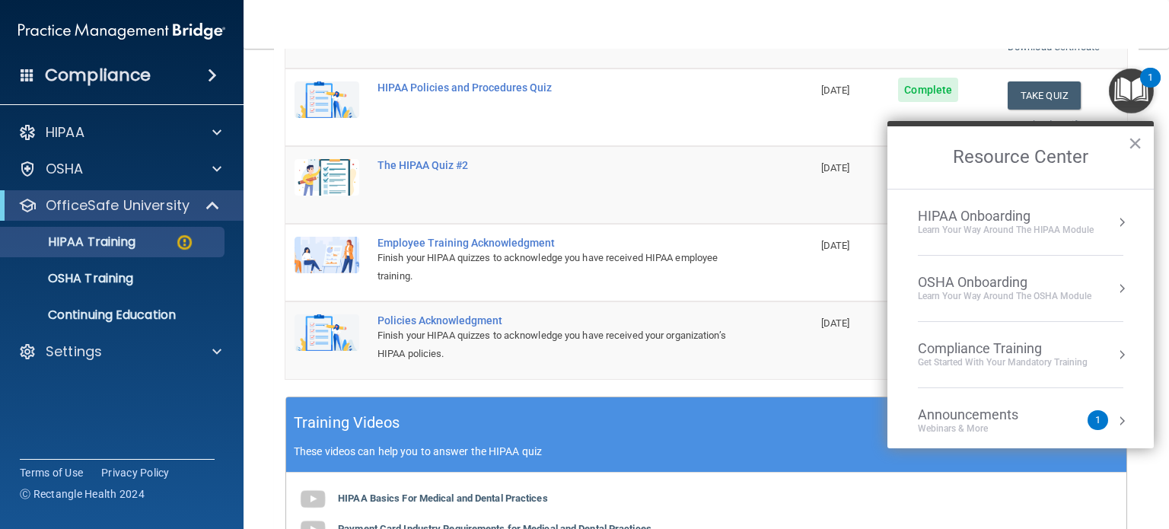
click at [1143, 94] on img "Open Resource Center, 1 new notification" at bounding box center [1131, 91] width 45 height 45
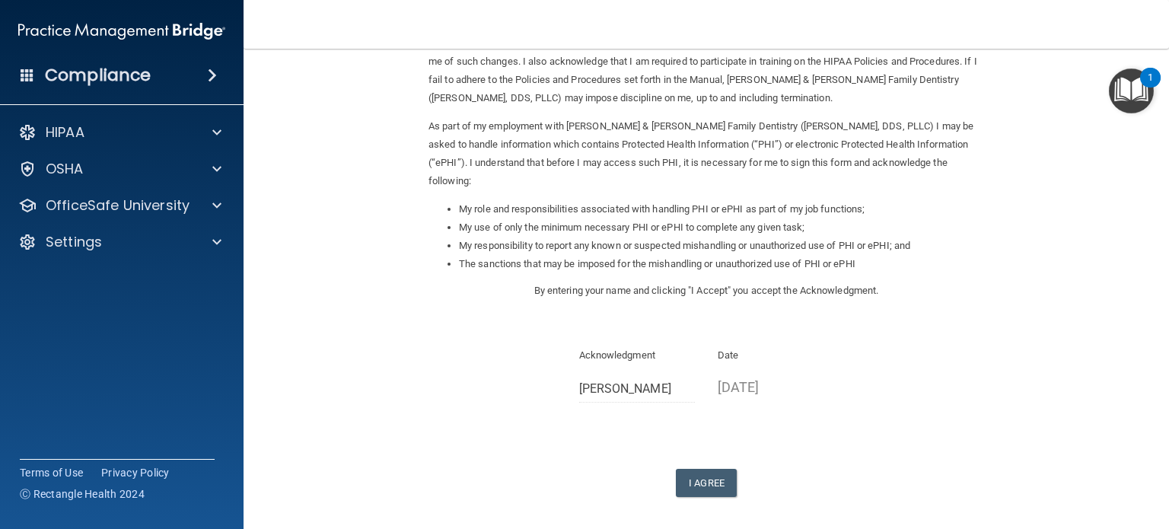
scroll to position [152, 0]
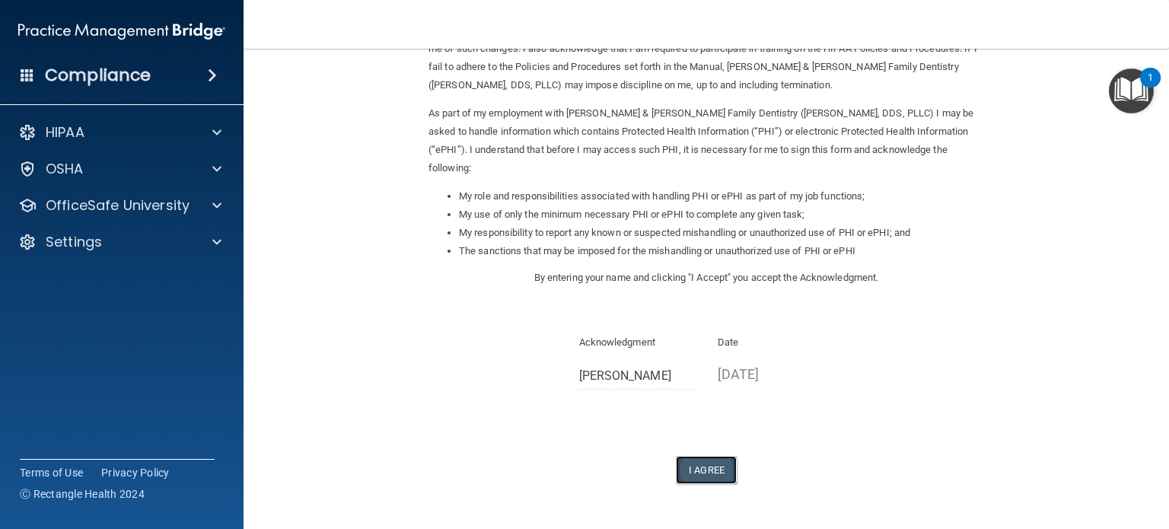
click at [697, 456] on button "I Agree" at bounding box center [706, 470] width 61 height 28
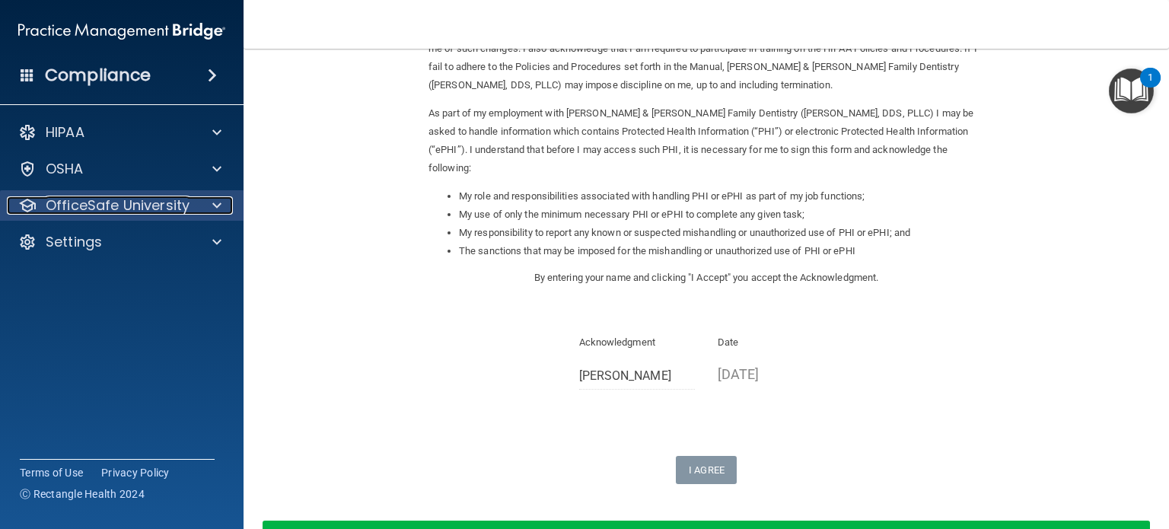
click at [223, 209] on div at bounding box center [215, 205] width 38 height 18
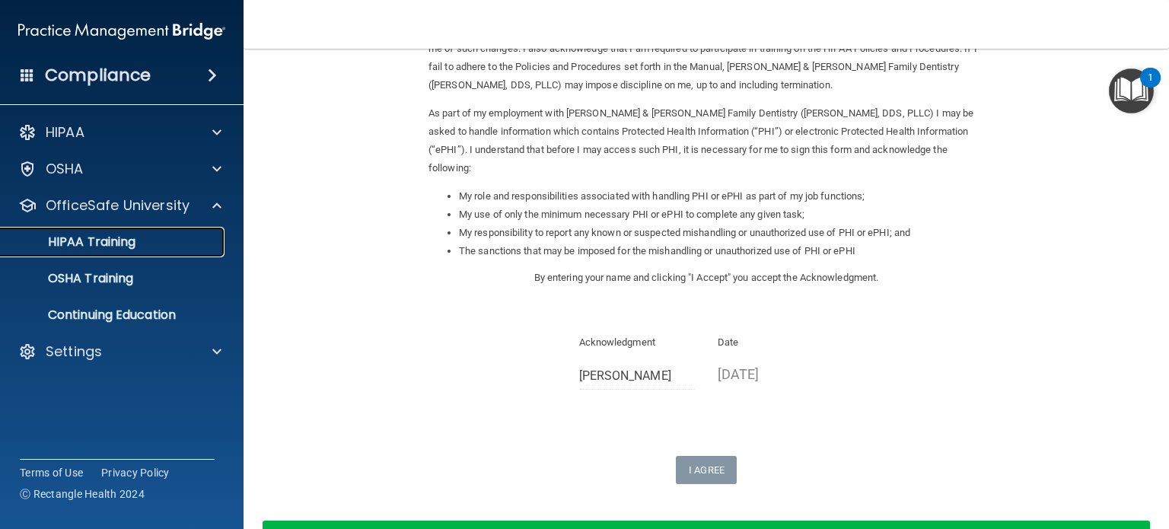
click at [202, 243] on div "HIPAA Training" at bounding box center [114, 241] width 208 height 15
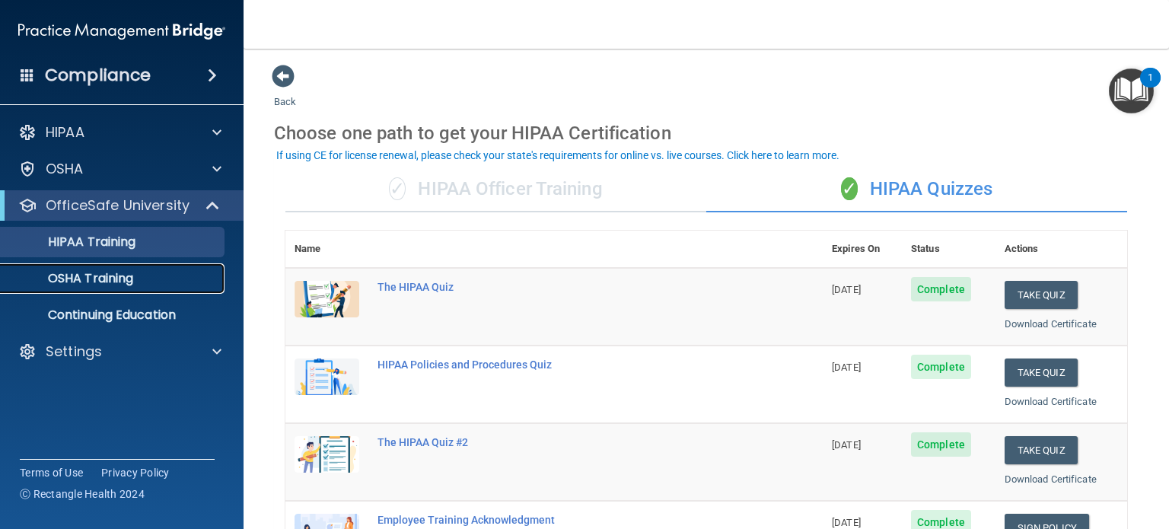
click at [185, 281] on div "OSHA Training" at bounding box center [114, 278] width 208 height 15
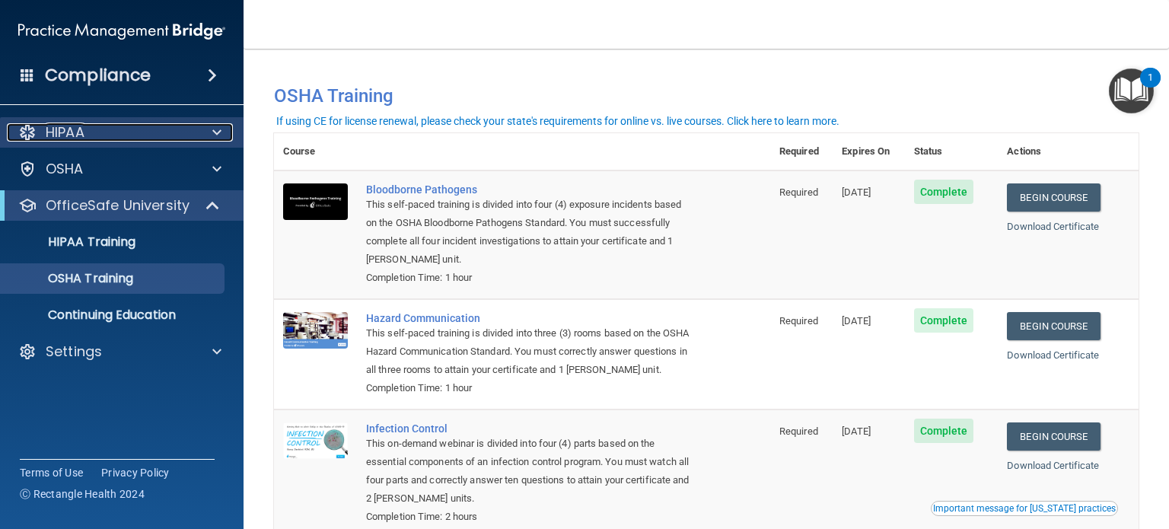
click at [193, 132] on div "HIPAA" at bounding box center [101, 132] width 189 height 18
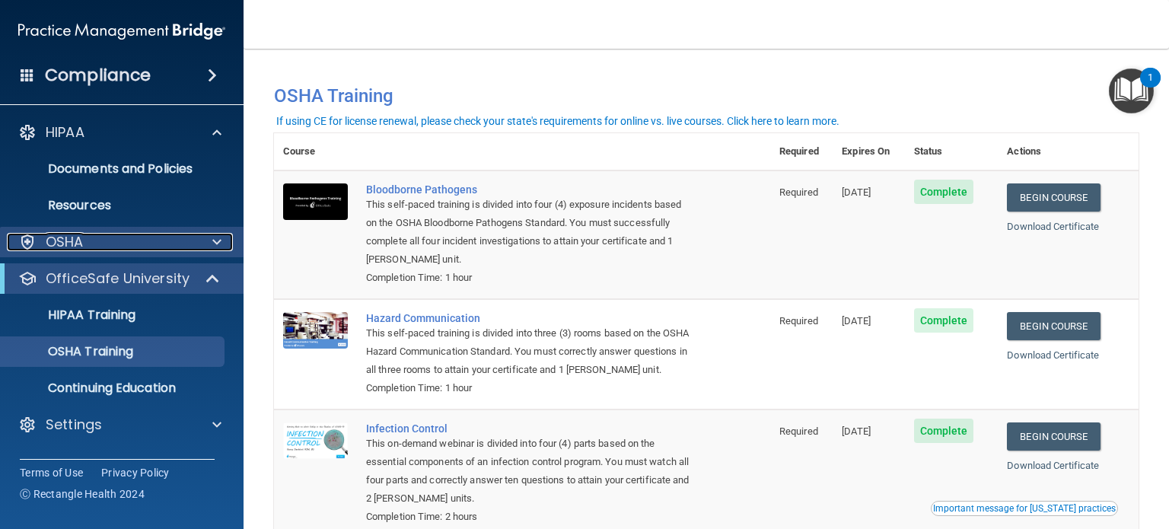
click at [171, 247] on div "OSHA" at bounding box center [101, 242] width 189 height 18
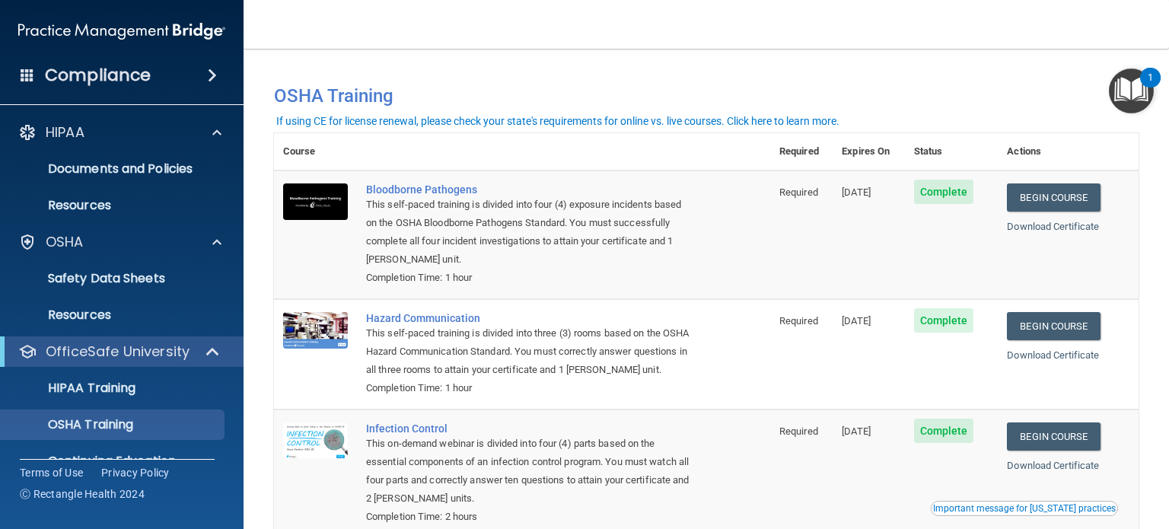
click at [489, 68] on div "You have a course that has expired or is incomplete. Please complete the course…" at bounding box center [707, 89] width 888 height 51
click at [196, 84] on div "Compliance" at bounding box center [122, 75] width 244 height 33
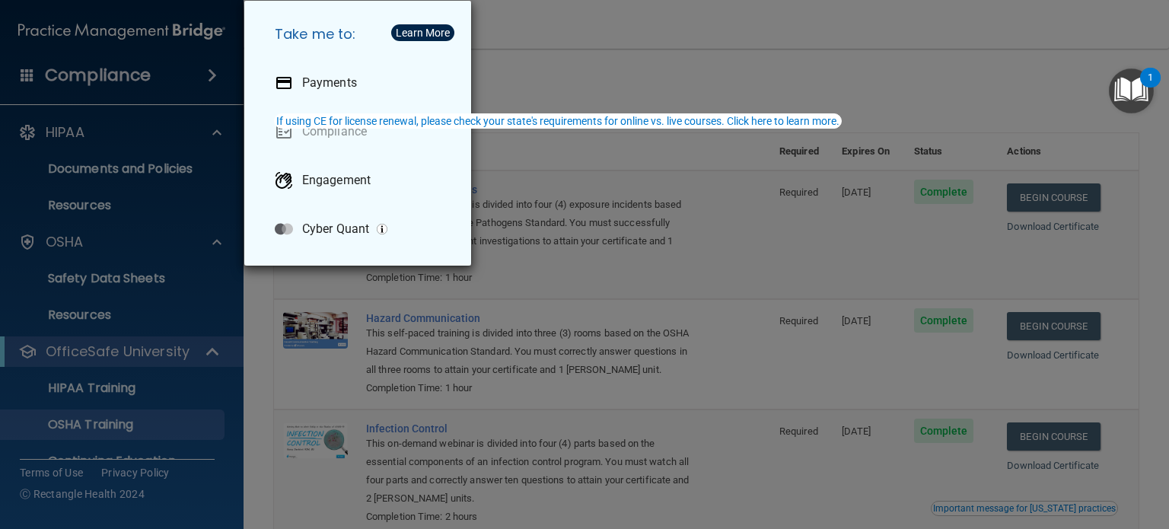
click at [543, 94] on div "Take me to: Payments Compliance Engagement Cyber Quant" at bounding box center [584, 264] width 1169 height 529
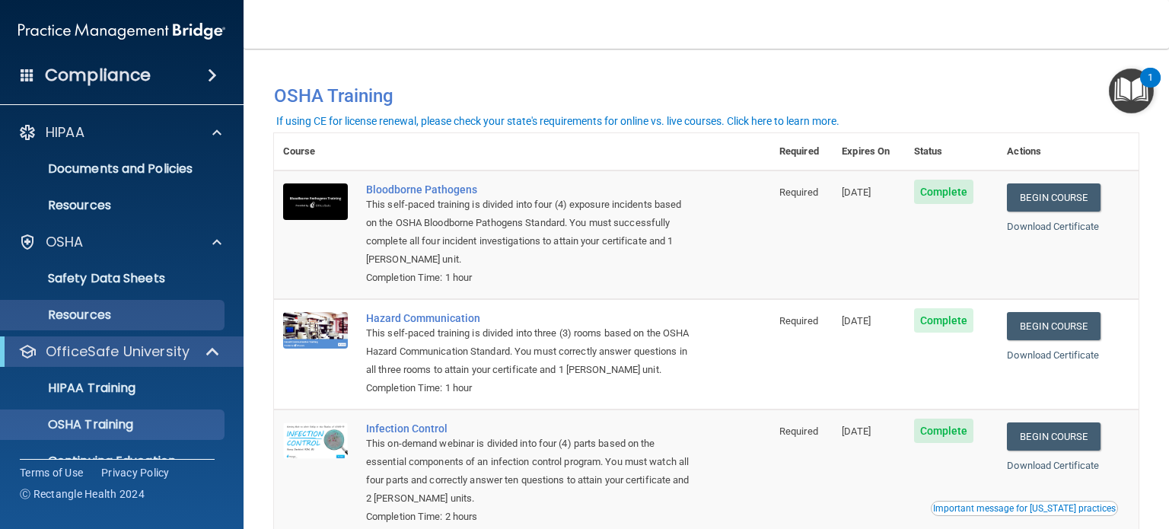
scroll to position [65, 0]
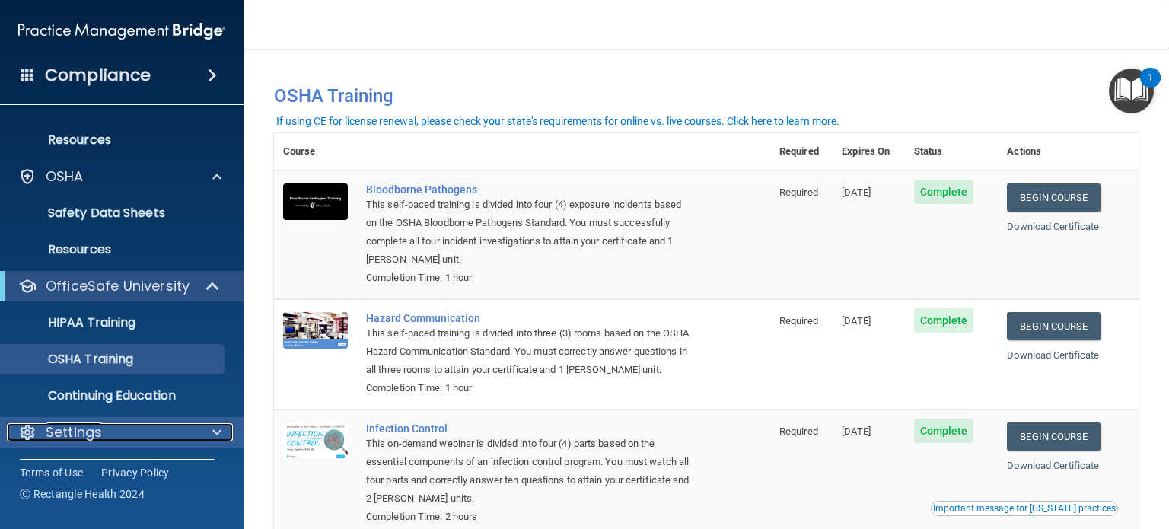
click at [111, 435] on div "Settings" at bounding box center [101, 432] width 189 height 18
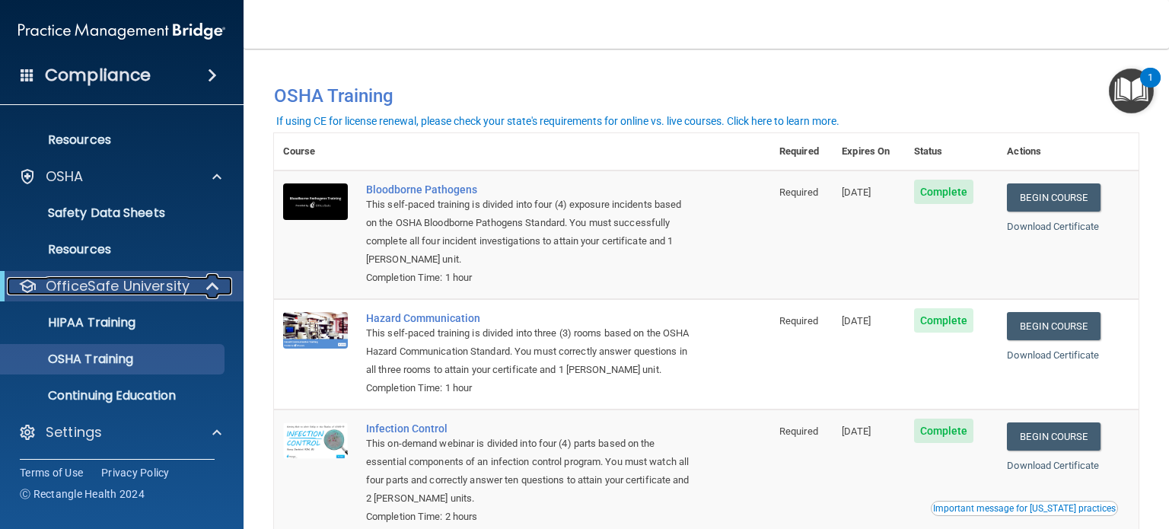
click at [228, 282] on div at bounding box center [213, 286] width 37 height 18
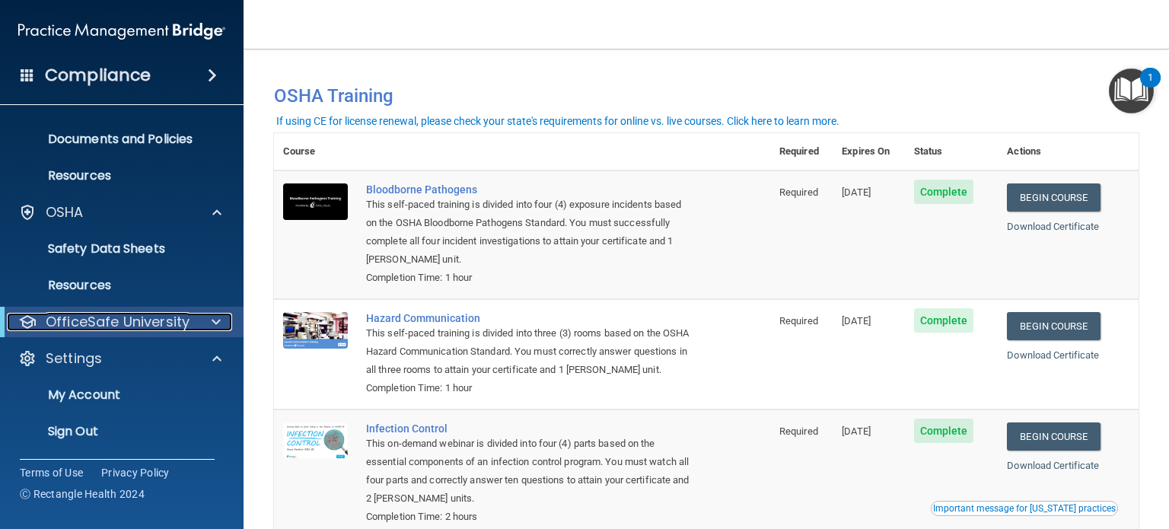
scroll to position [29, 0]
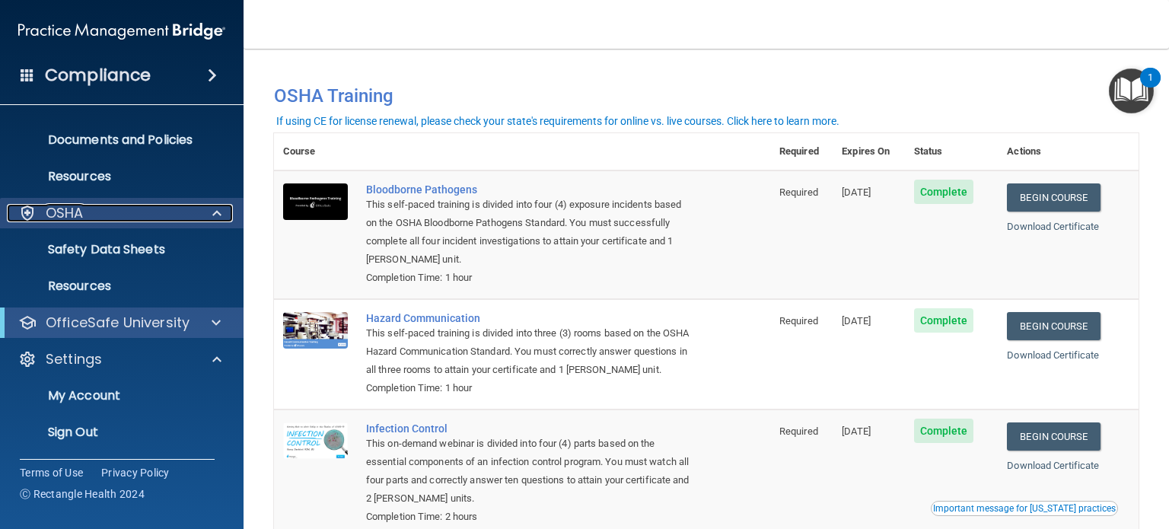
click at [222, 218] on div at bounding box center [215, 213] width 38 height 18
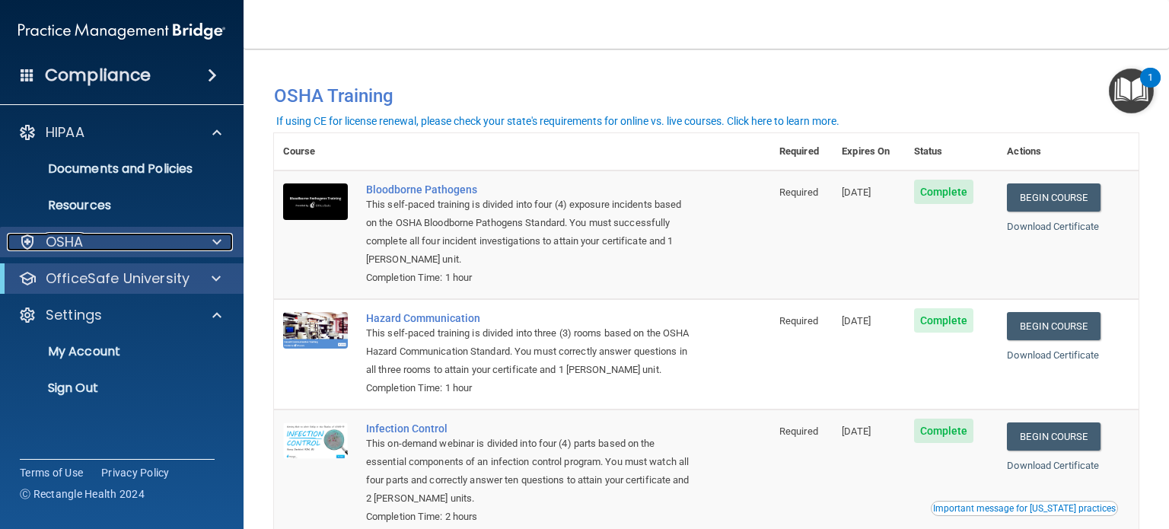
scroll to position [0, 0]
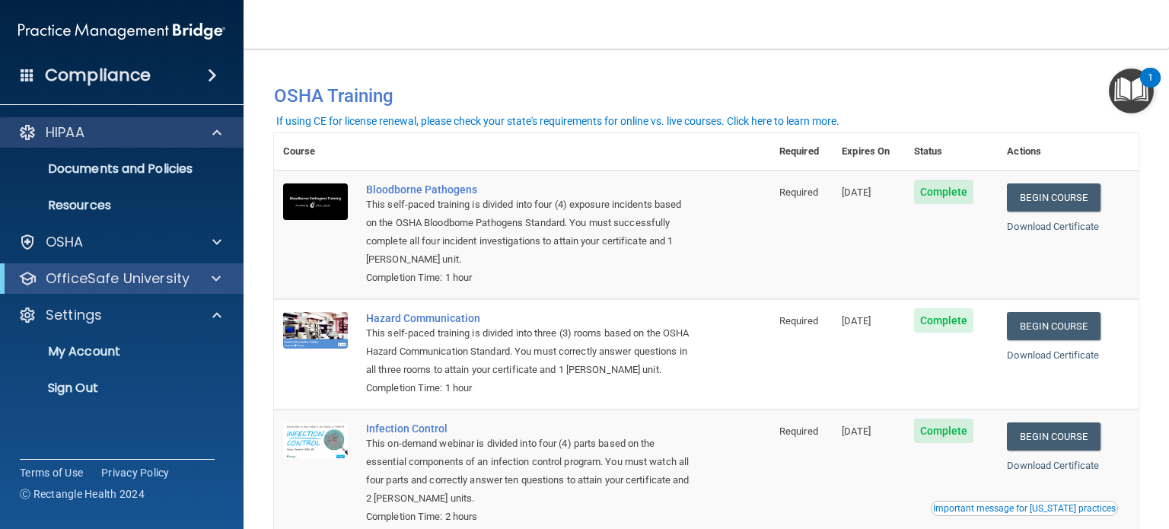
click at [222, 142] on div "HIPAA" at bounding box center [122, 132] width 244 height 30
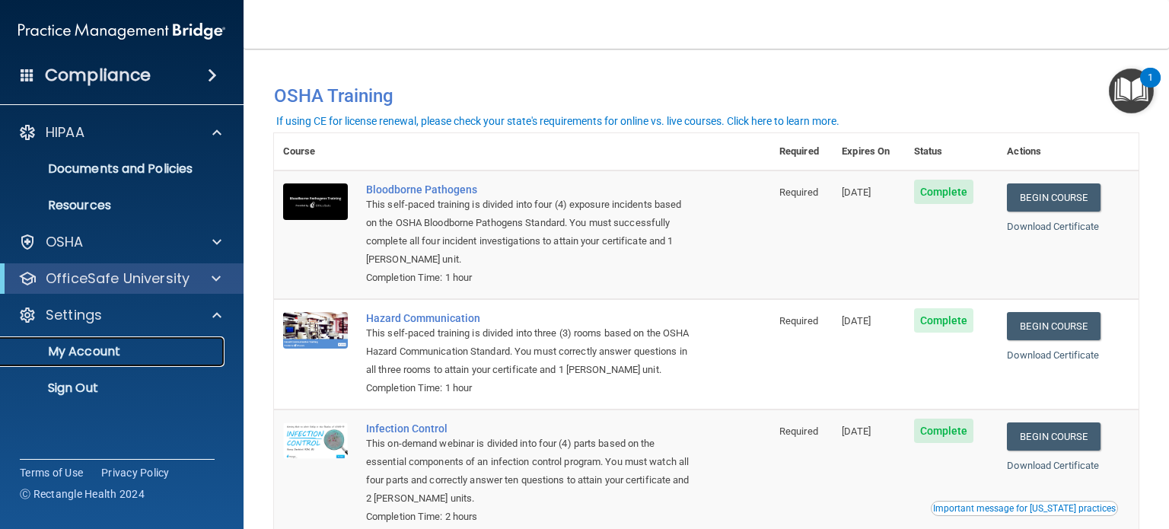
click at [121, 349] on p "My Account" at bounding box center [114, 351] width 208 height 15
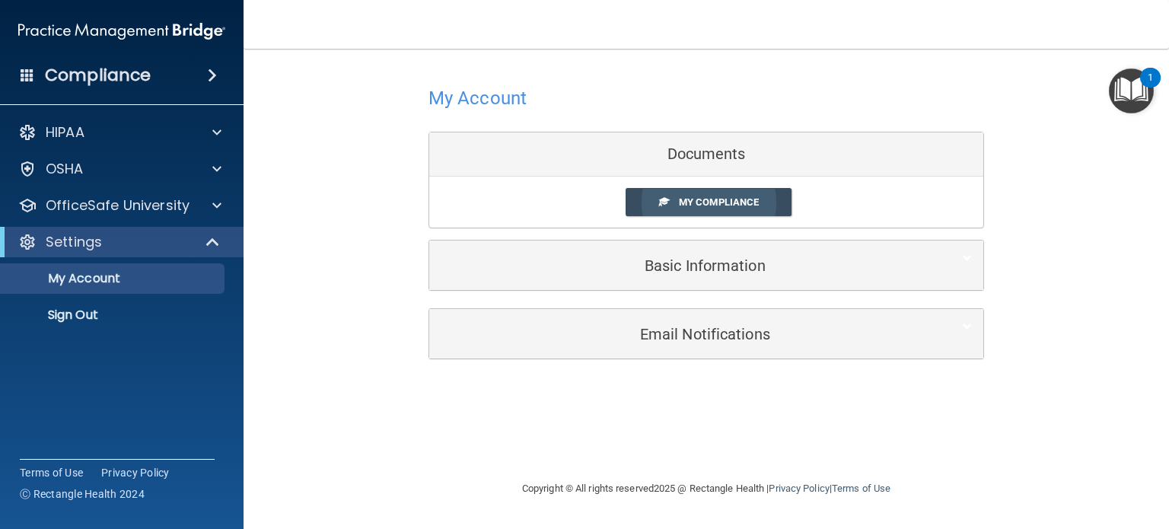
click at [675, 202] on link "My Compliance" at bounding box center [709, 202] width 167 height 28
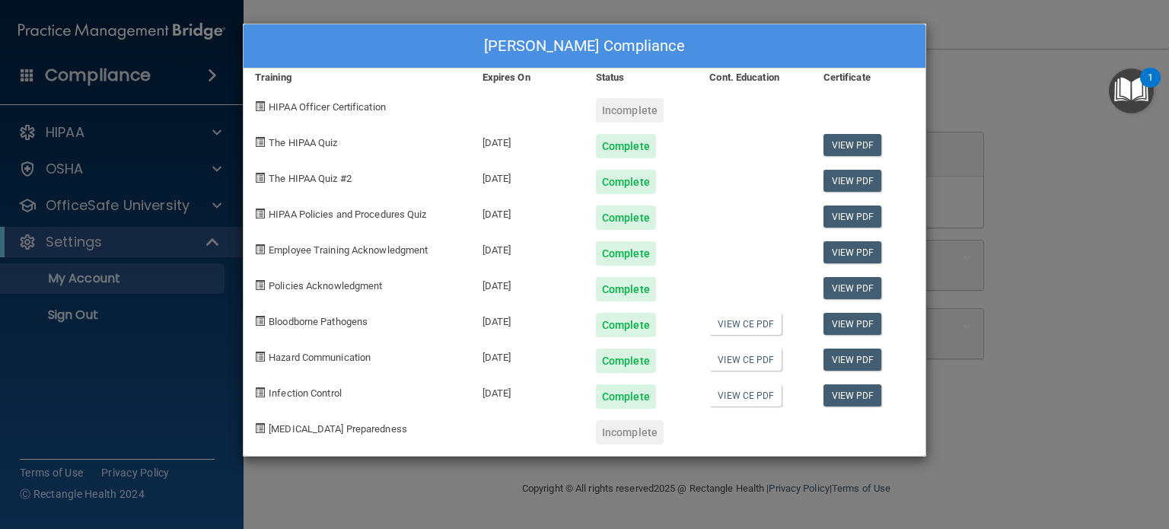
click at [136, 123] on div "[PERSON_NAME] Compliance Training Expires On Status Cont. Education Certificate…" at bounding box center [584, 264] width 1169 height 529
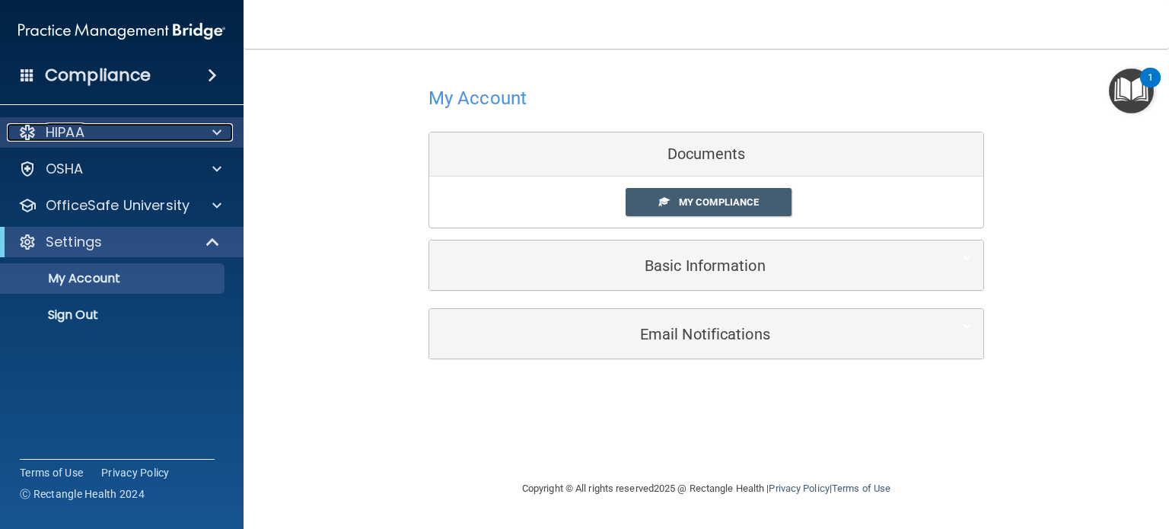
click at [199, 132] on div at bounding box center [215, 132] width 38 height 18
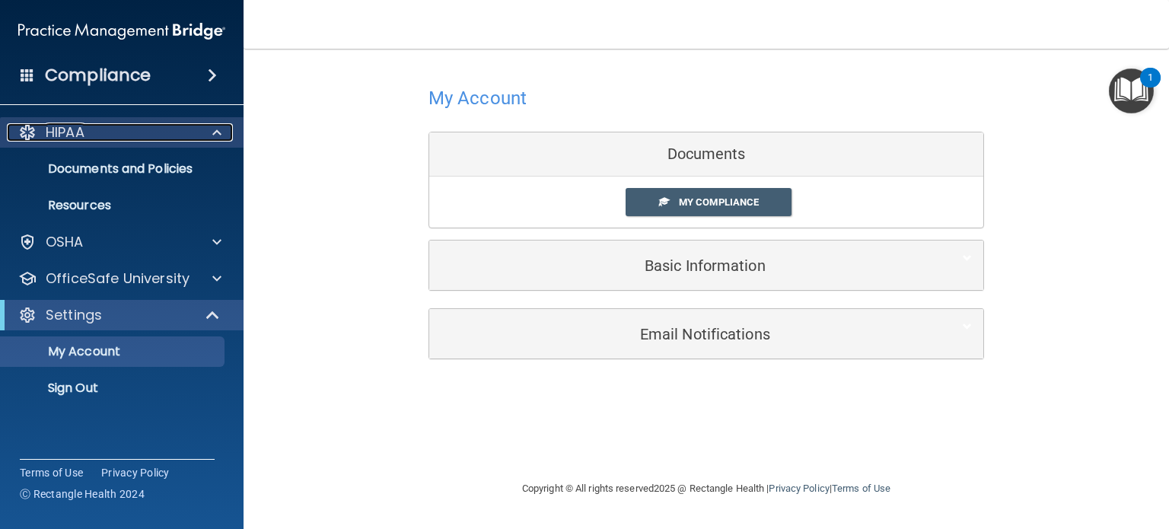
click at [199, 132] on div at bounding box center [215, 132] width 38 height 18
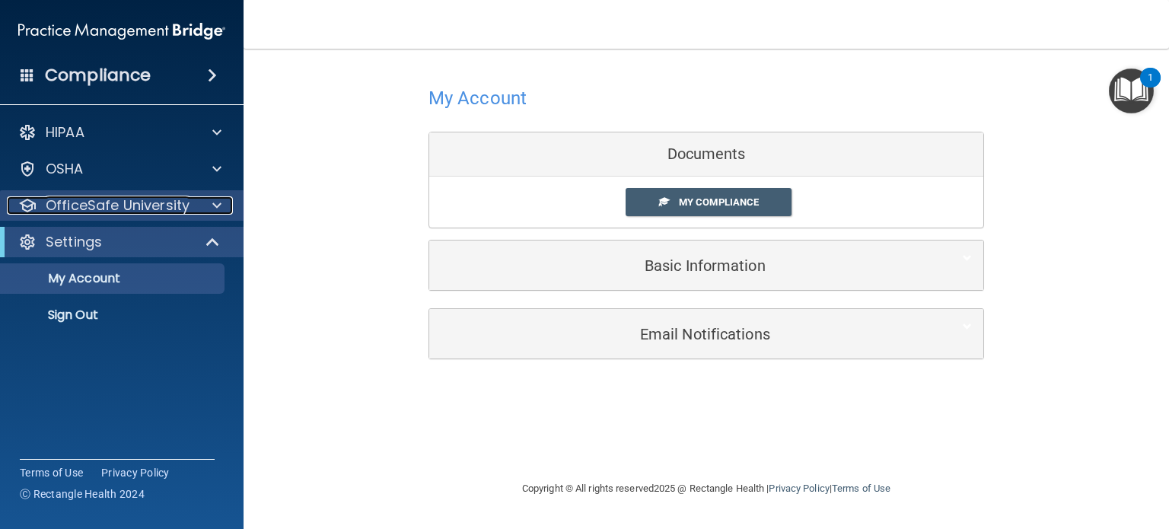
click at [207, 202] on div at bounding box center [215, 205] width 38 height 18
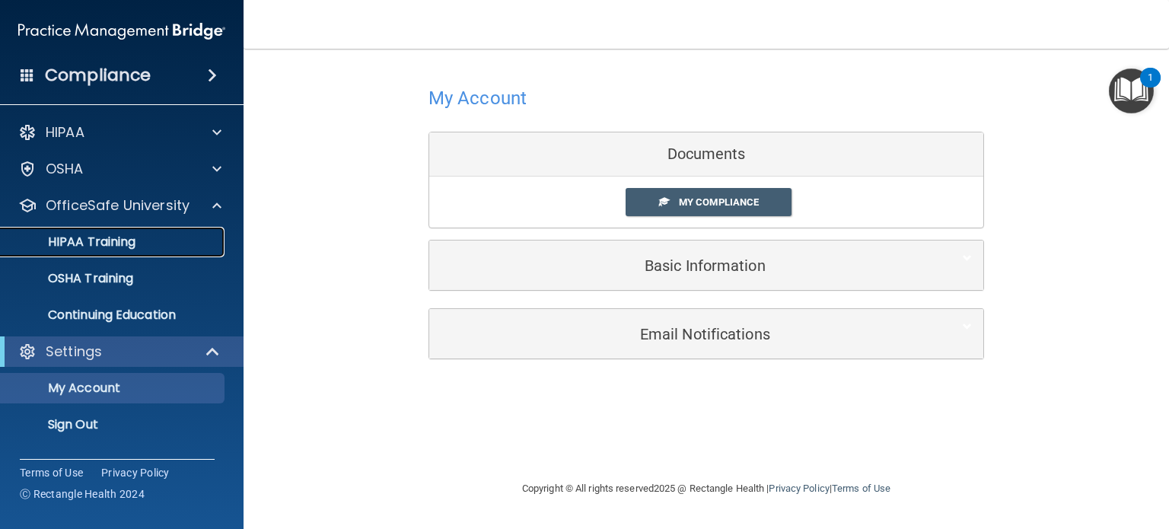
click at [173, 236] on div "HIPAA Training" at bounding box center [114, 241] width 208 height 15
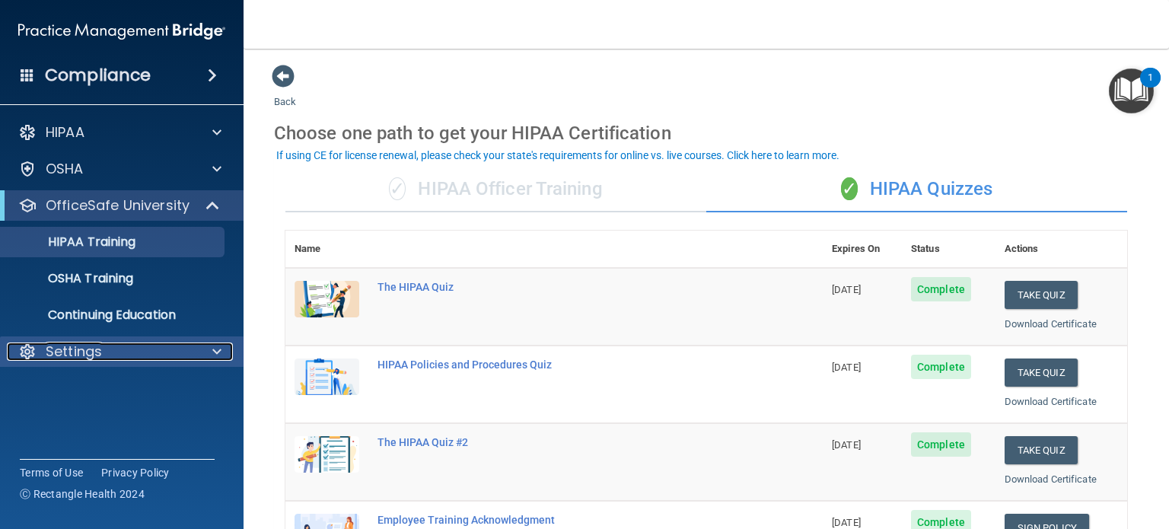
click at [180, 360] on div "Settings" at bounding box center [101, 352] width 189 height 18
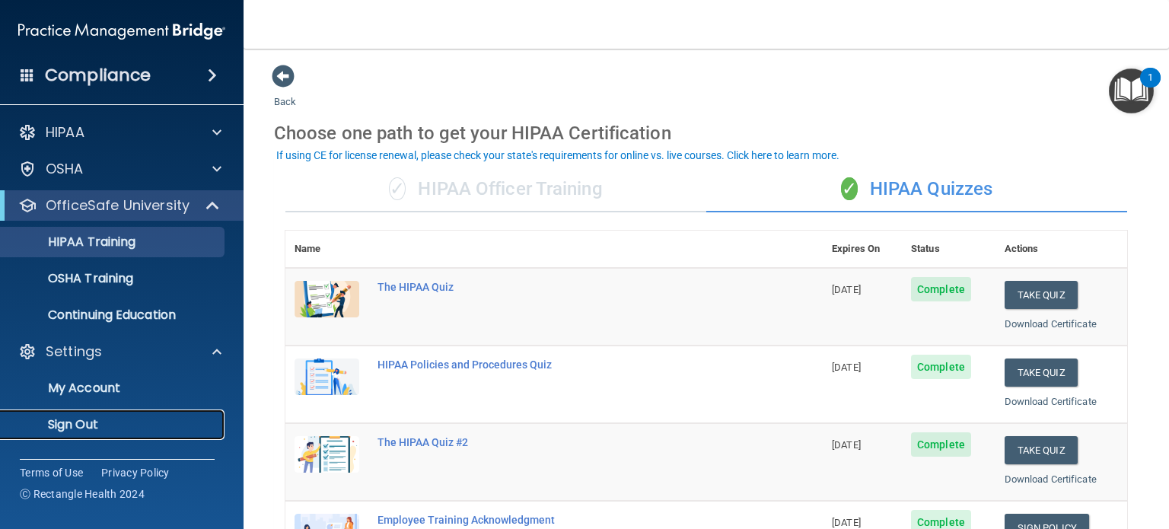
click at [92, 431] on p "Sign Out" at bounding box center [114, 424] width 208 height 15
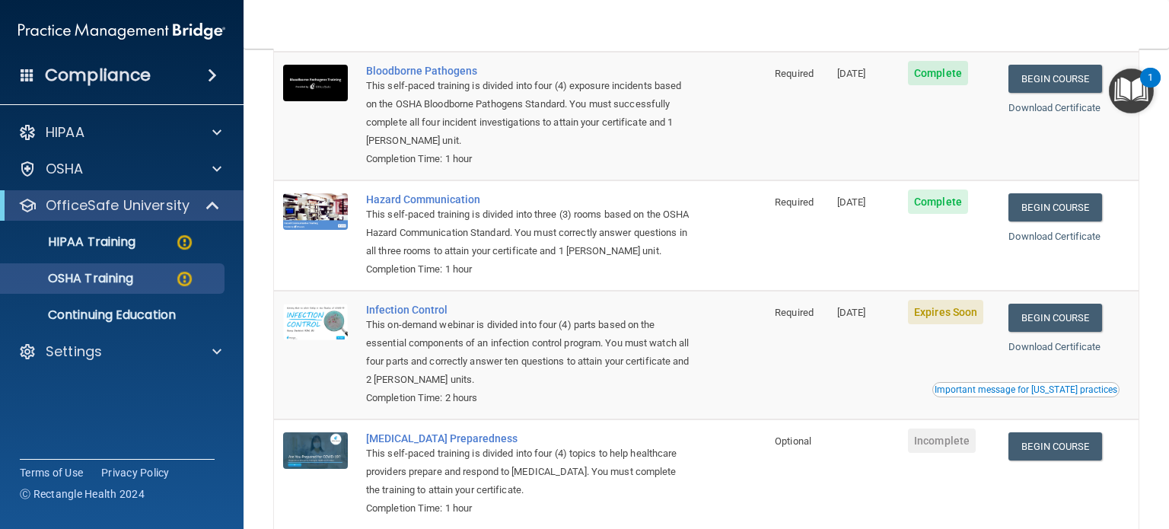
scroll to position [239, 0]
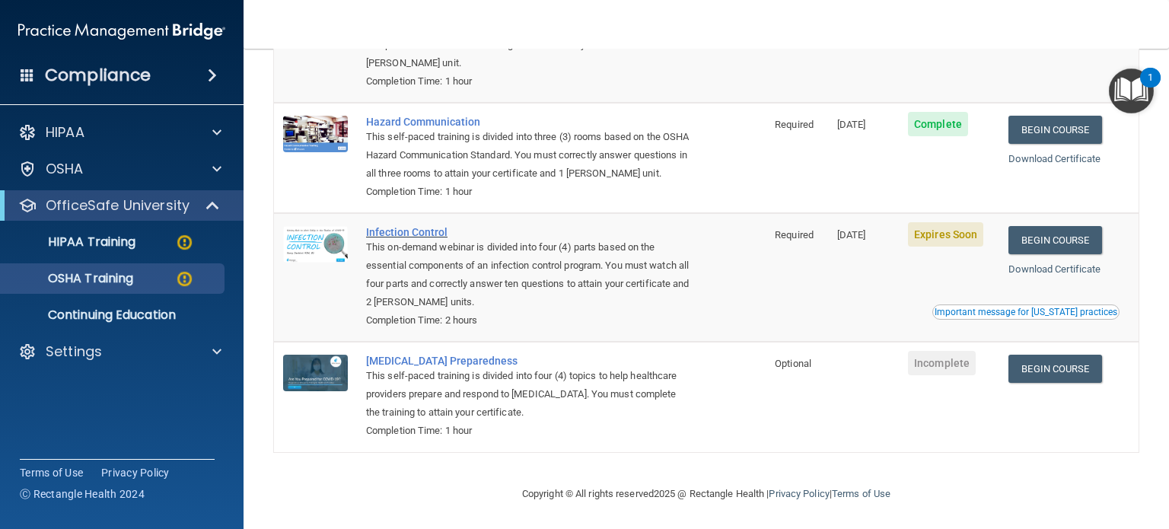
click at [438, 231] on div "Infection Control" at bounding box center [528, 232] width 324 height 12
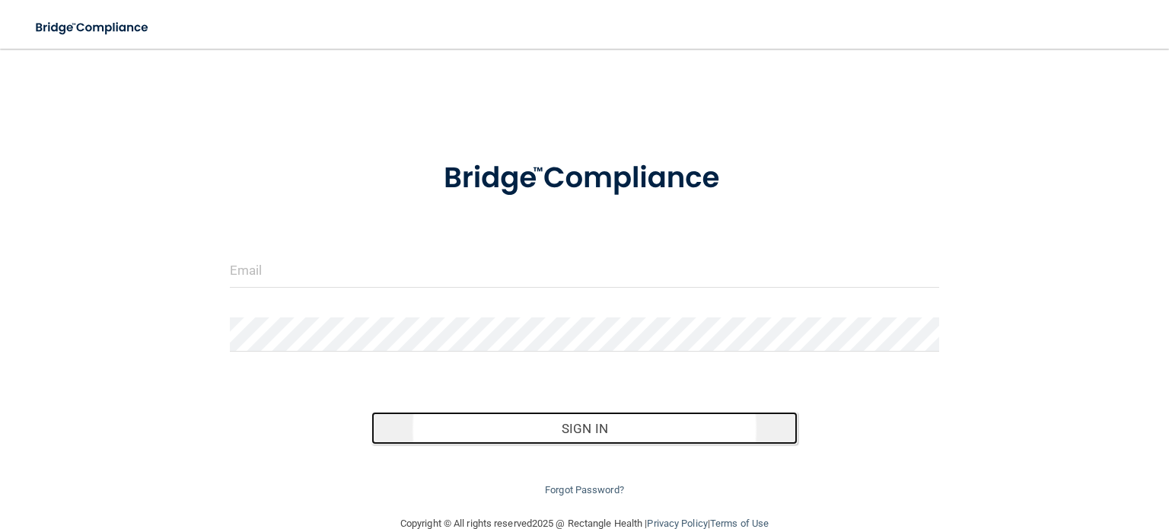
click at [534, 435] on button "Sign In" at bounding box center [584, 428] width 426 height 33
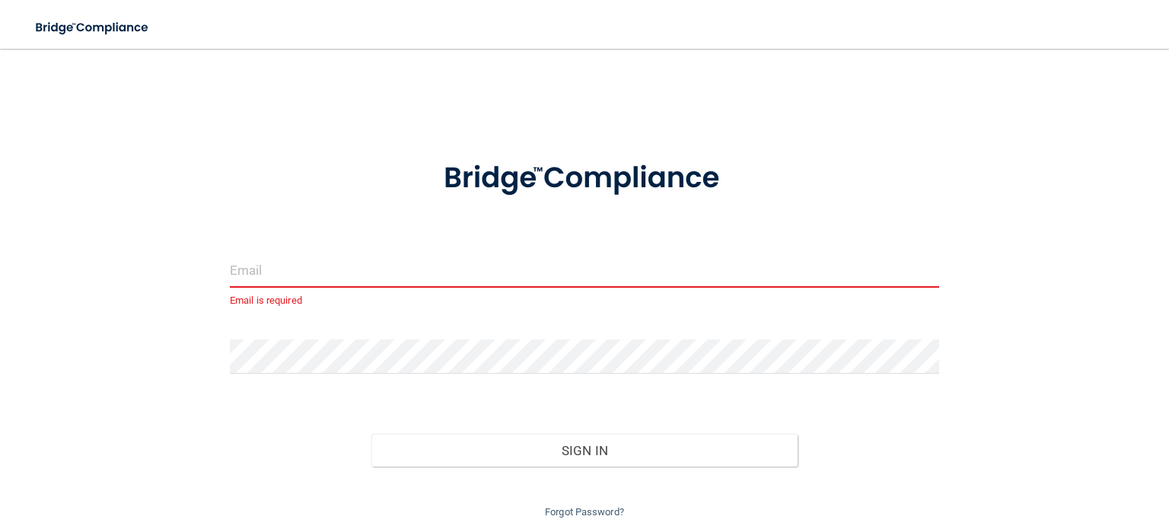
click at [433, 283] on input "email" at bounding box center [584, 270] width 709 height 34
type input "[PERSON_NAME][EMAIL_ADDRESS][PERSON_NAME][DOMAIN_NAME]"
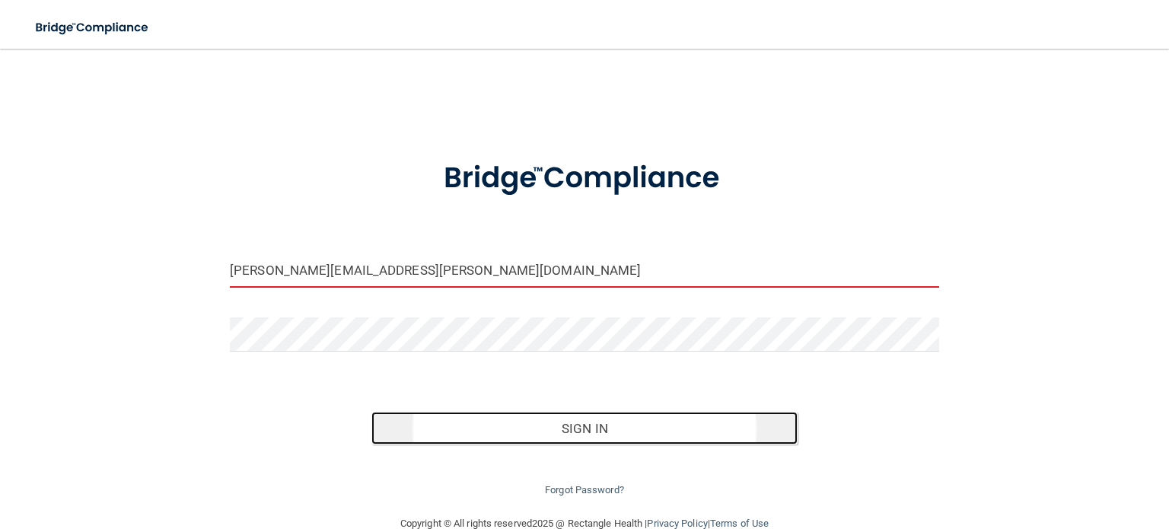
click at [604, 437] on button "Sign In" at bounding box center [584, 428] width 426 height 33
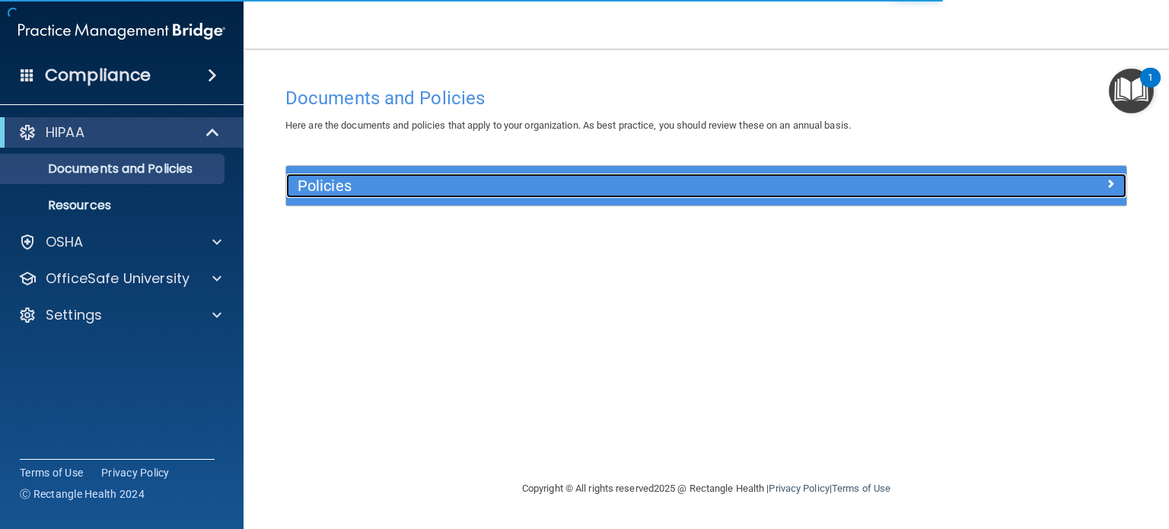
click at [926, 189] on div at bounding box center [1022, 183] width 210 height 18
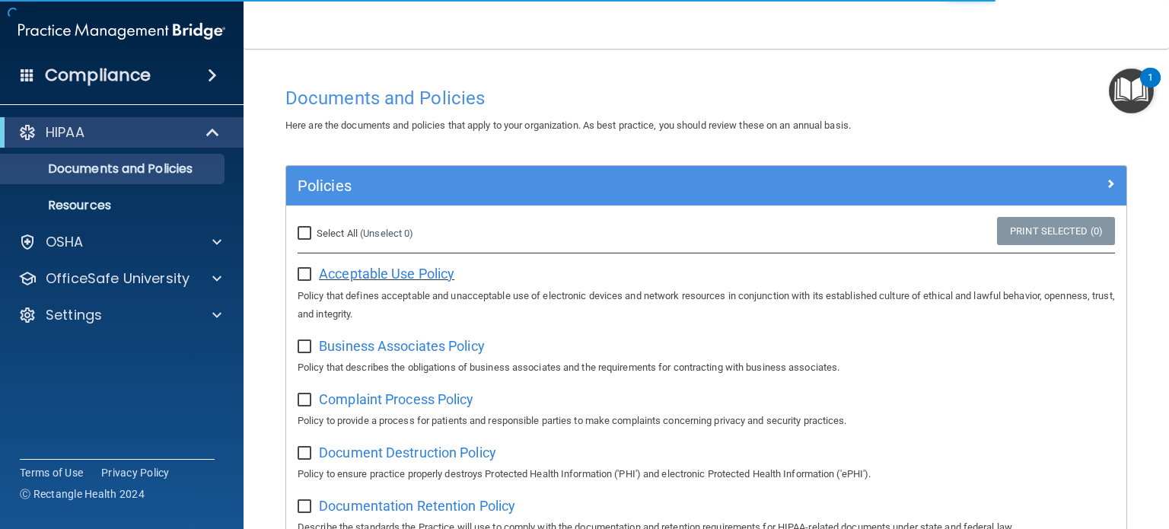
click at [420, 280] on span "Acceptable Use Policy" at bounding box center [386, 274] width 135 height 16
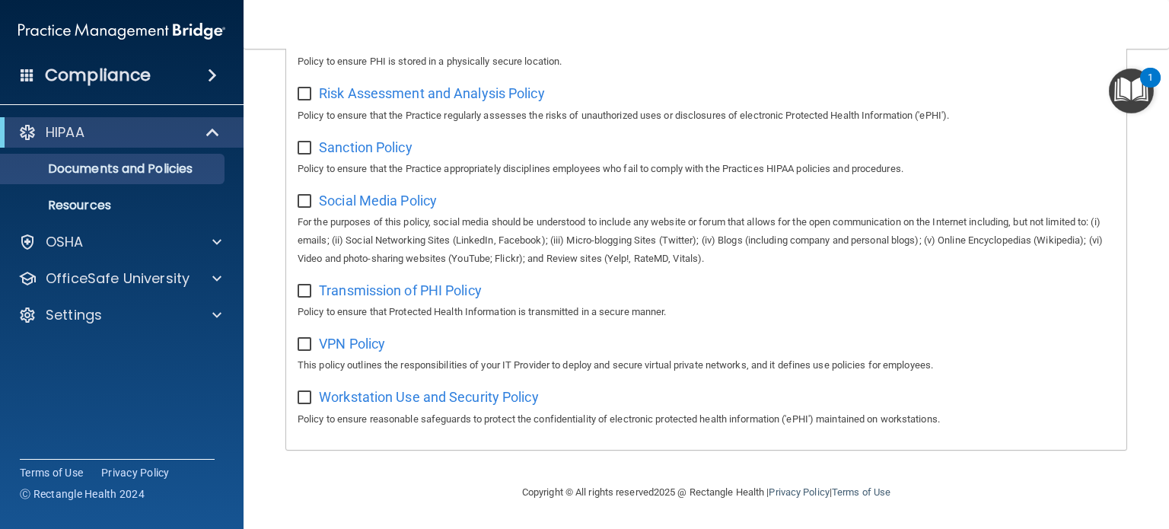
scroll to position [1040, 0]
click at [305, 401] on input "checkbox" at bounding box center [307, 398] width 18 height 12
click at [304, 392] on input "checkbox" at bounding box center [307, 398] width 18 height 12
checkbox input "false"
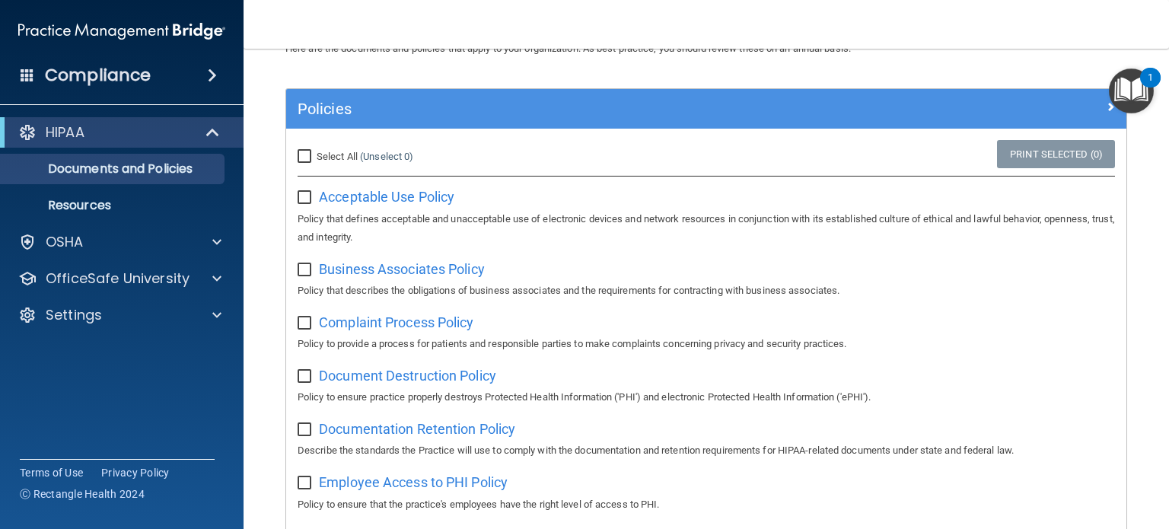
scroll to position [0, 0]
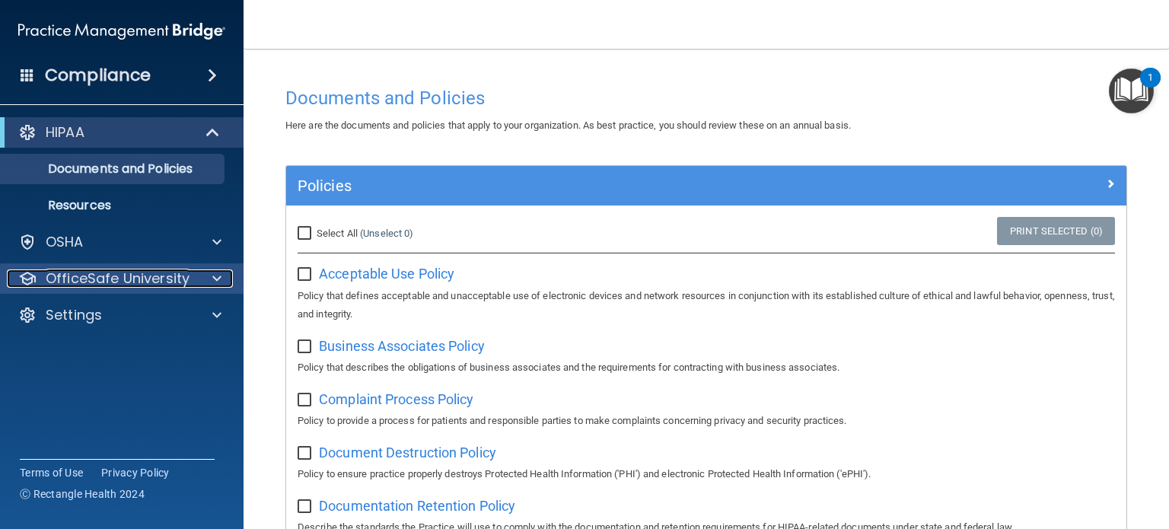
click at [158, 272] on p "OfficeSafe University" at bounding box center [118, 278] width 144 height 18
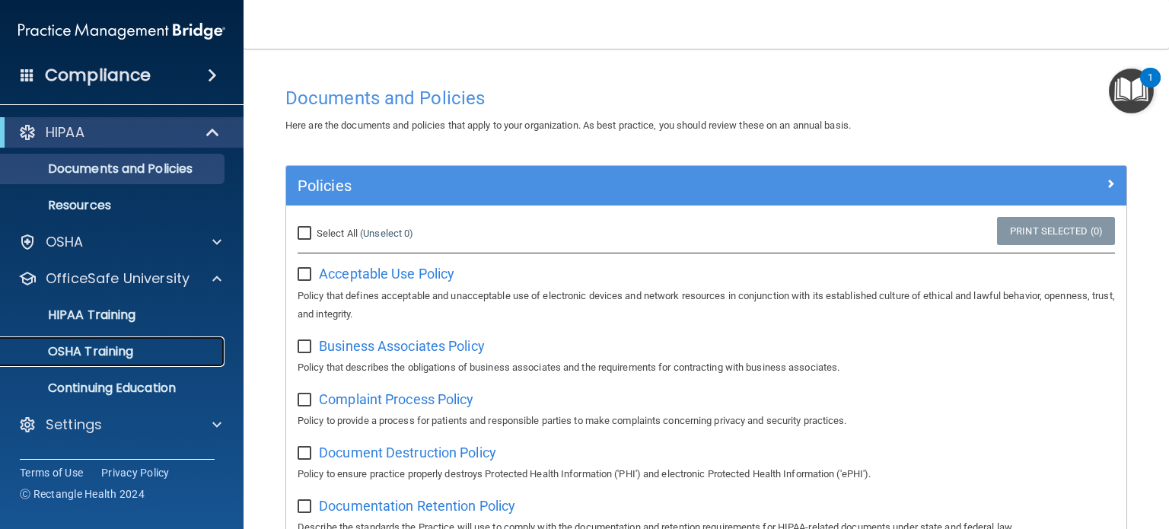
click at [140, 345] on div "OSHA Training" at bounding box center [114, 351] width 208 height 15
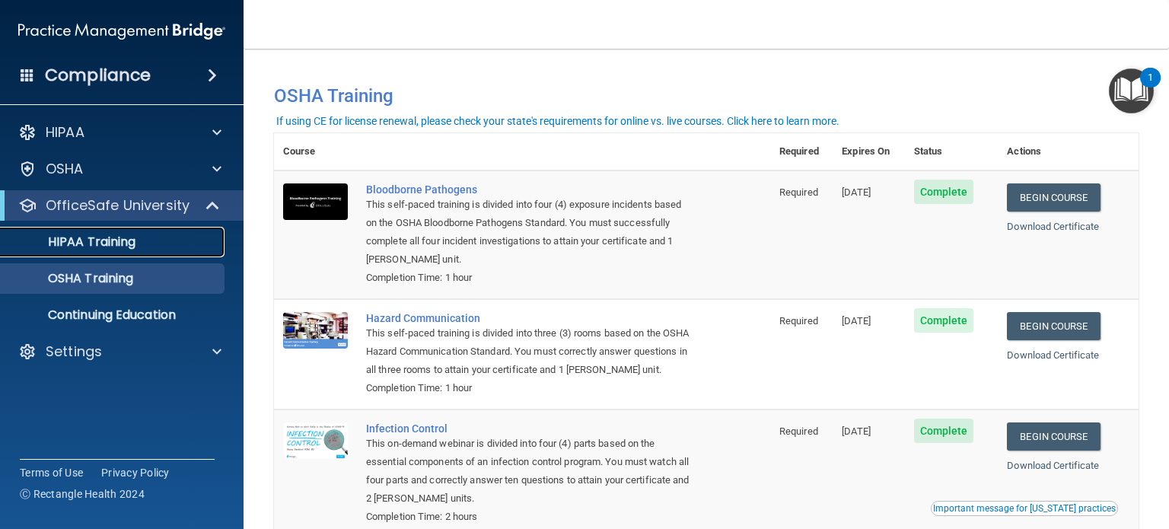
click at [178, 236] on div "HIPAA Training" at bounding box center [114, 241] width 208 height 15
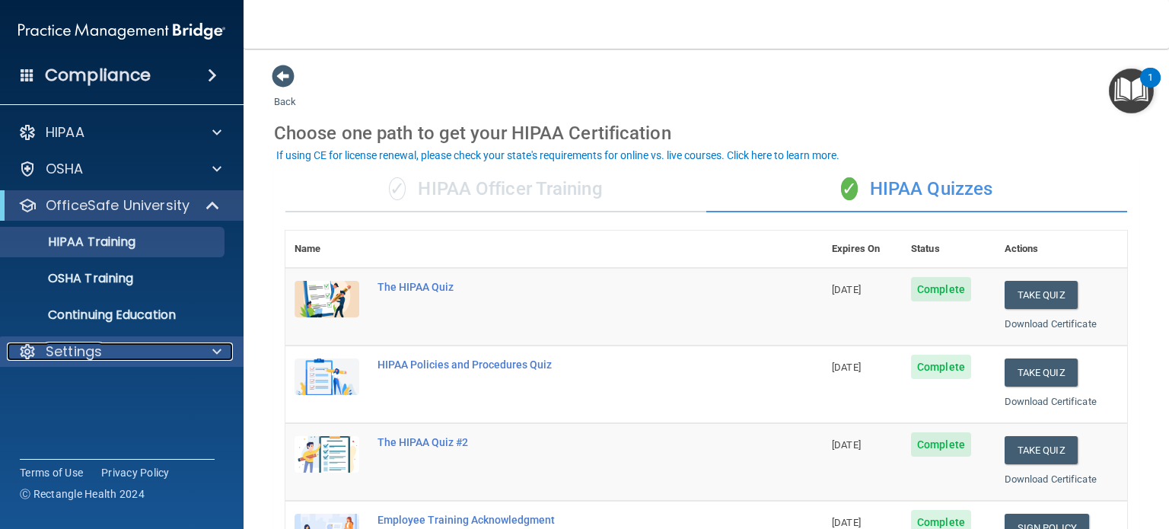
click at [100, 354] on p "Settings" at bounding box center [74, 352] width 56 height 18
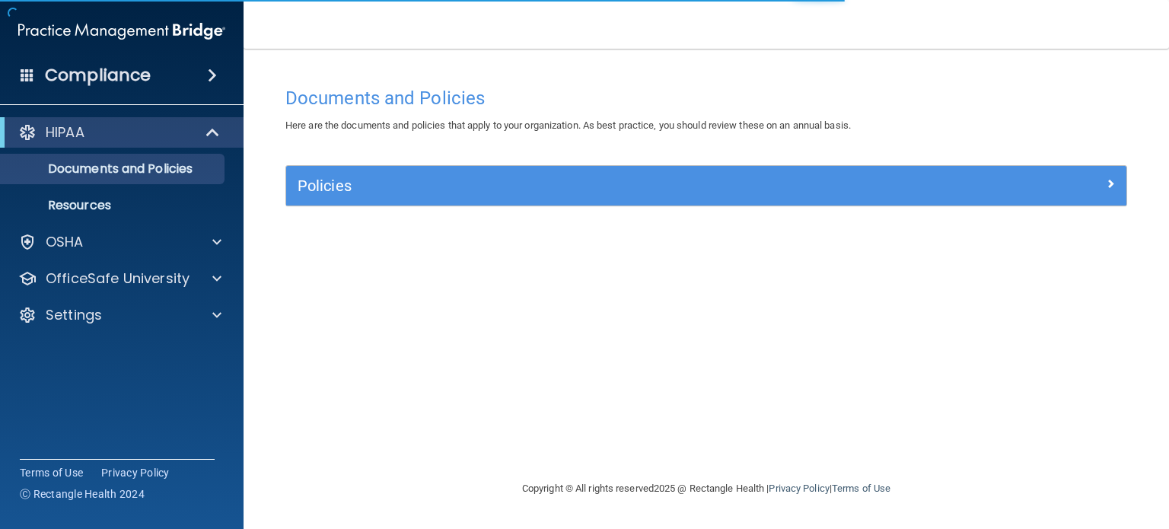
click at [303, 250] on div "Documents and Policies Here are the documents and policies that apply to your o…" at bounding box center [706, 279] width 865 height 400
click at [213, 69] on span at bounding box center [212, 75] width 9 height 18
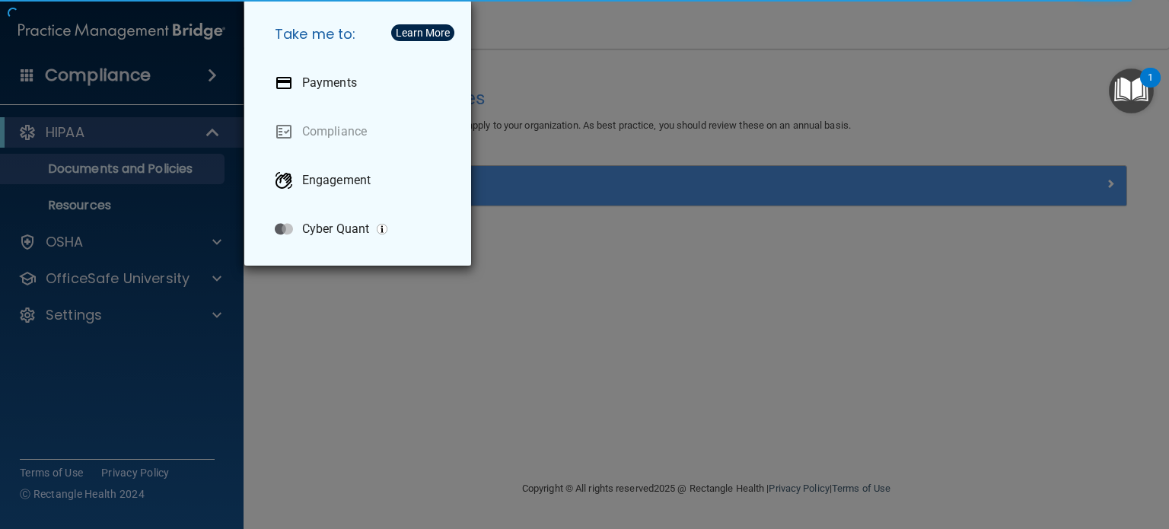
click at [213, 69] on div "Take me to: Payments Compliance Engagement Cyber Quant" at bounding box center [584, 264] width 1169 height 529
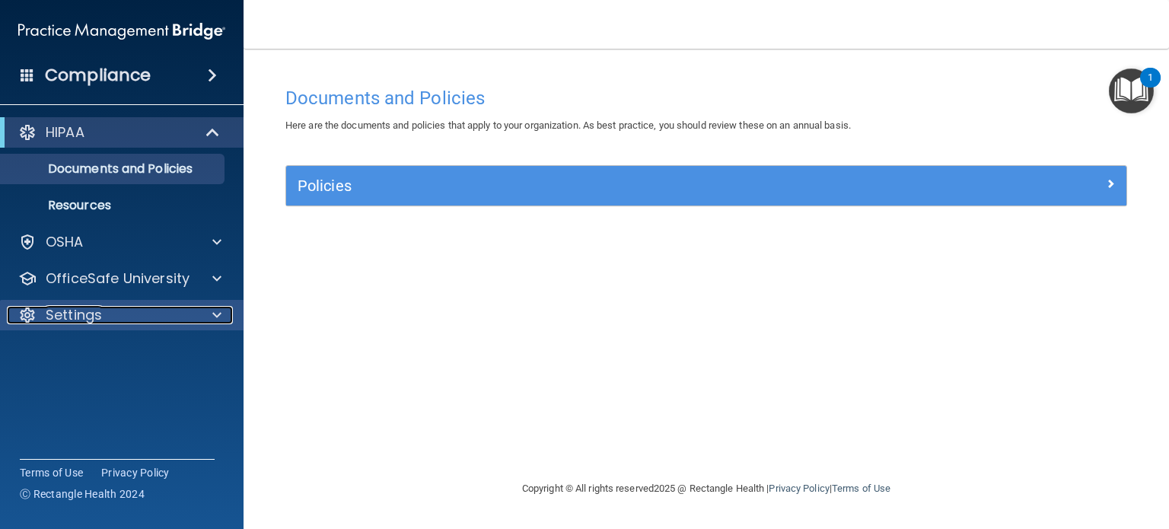
click at [215, 315] on span at bounding box center [216, 315] width 9 height 18
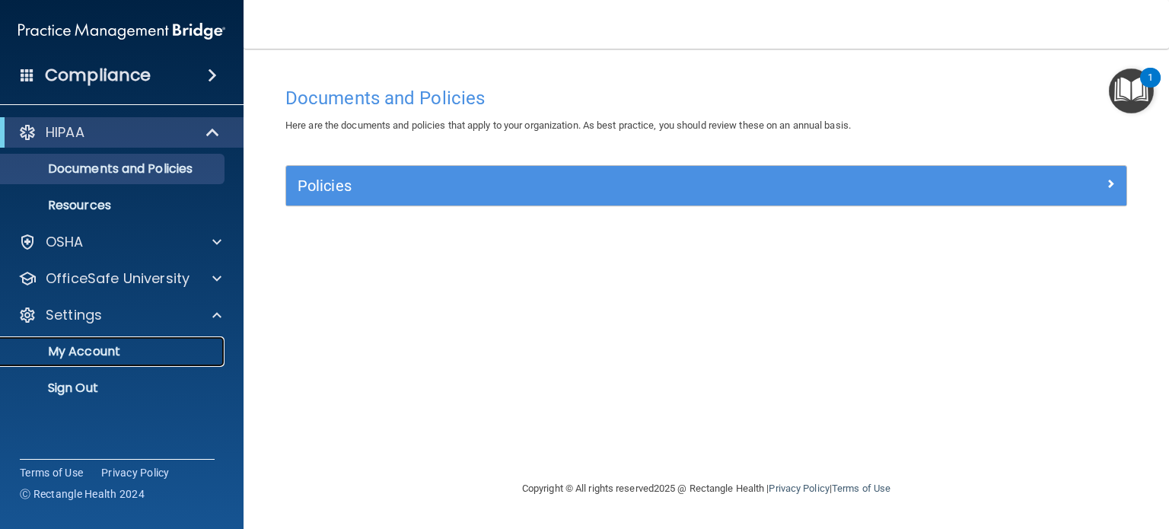
click at [199, 339] on link "My Account" at bounding box center [105, 351] width 240 height 30
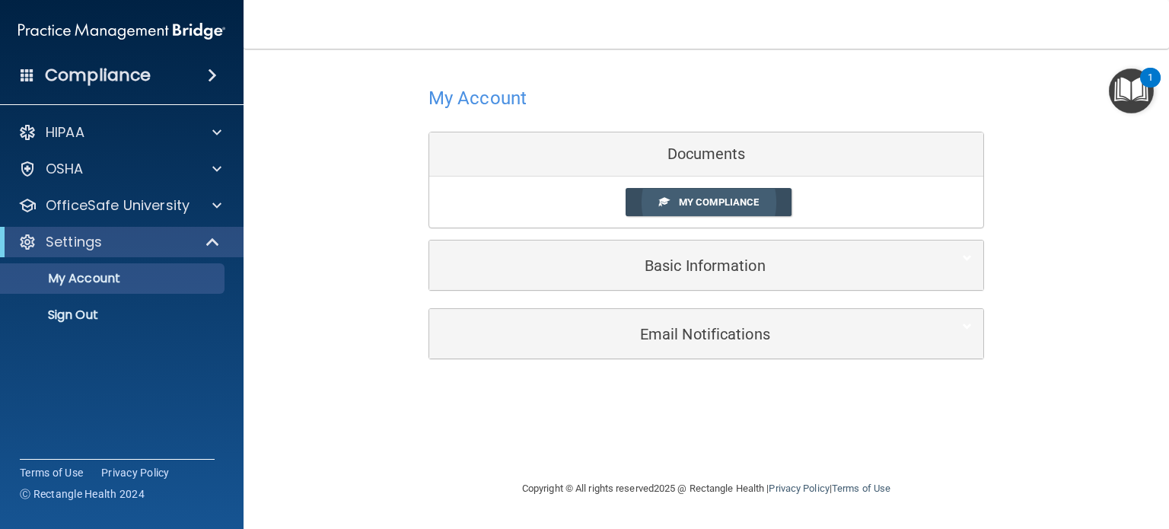
click at [671, 206] on link "My Compliance" at bounding box center [709, 202] width 167 height 28
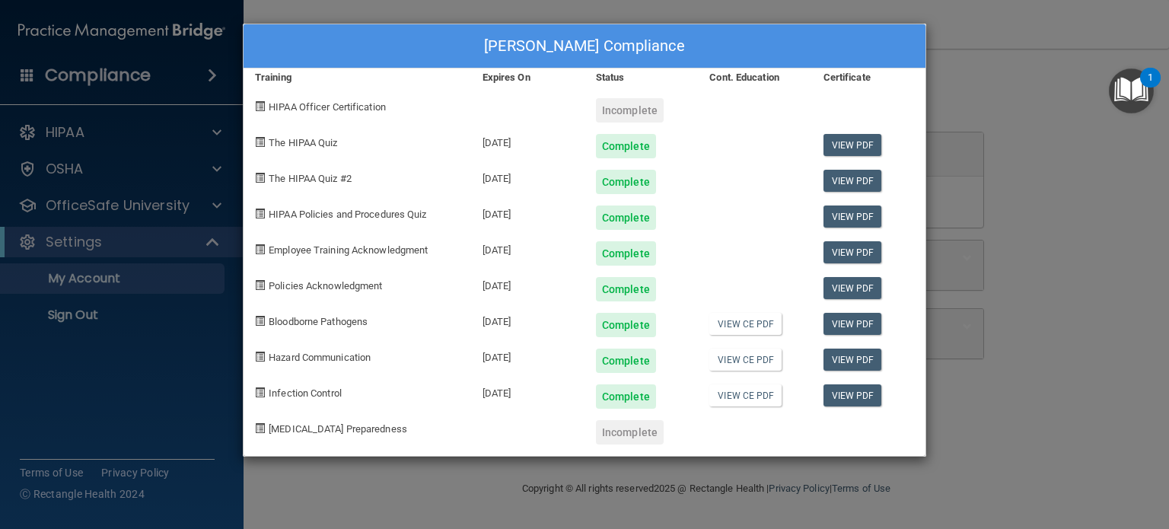
click at [498, 15] on div "[PERSON_NAME] Compliance Training Expires On Status Cont. Education Certificate…" at bounding box center [584, 264] width 1169 height 529
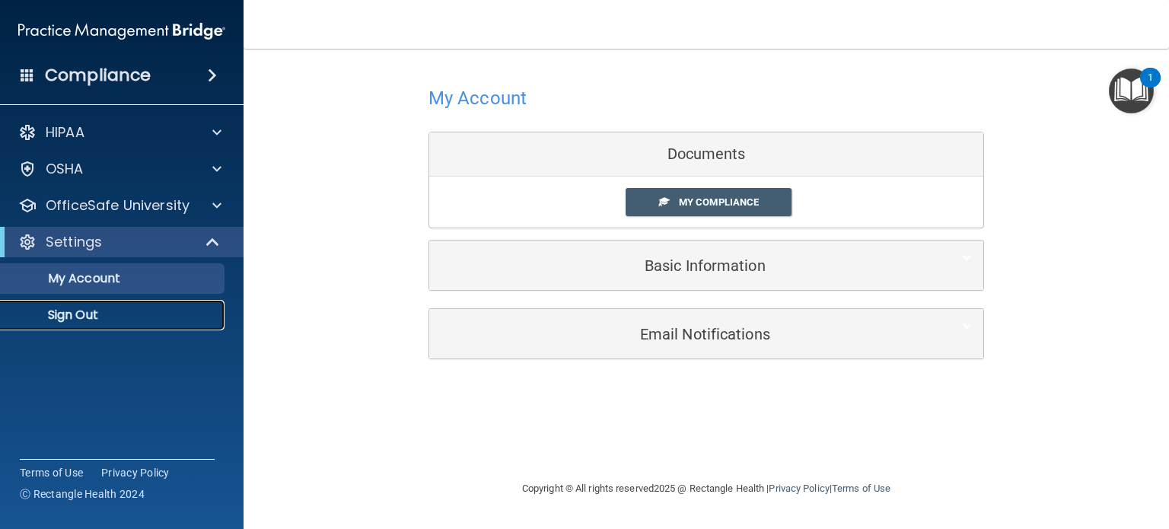
click at [104, 317] on p "Sign Out" at bounding box center [114, 315] width 208 height 15
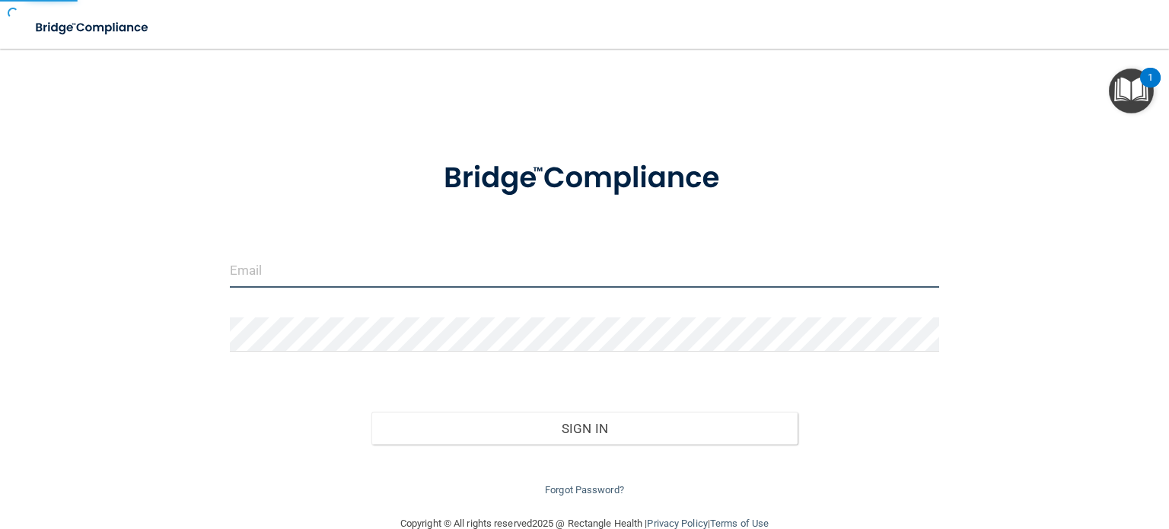
type input "[PERSON_NAME][EMAIL_ADDRESS][PERSON_NAME][DOMAIN_NAME]"
